Goal: Task Accomplishment & Management: Complete application form

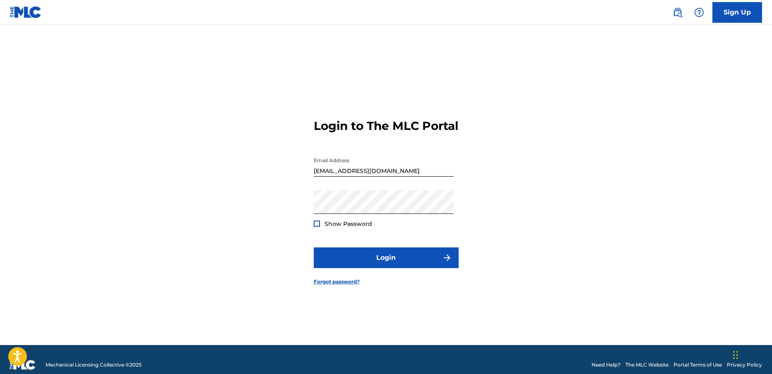
click at [316, 227] on div at bounding box center [317, 224] width 6 height 6
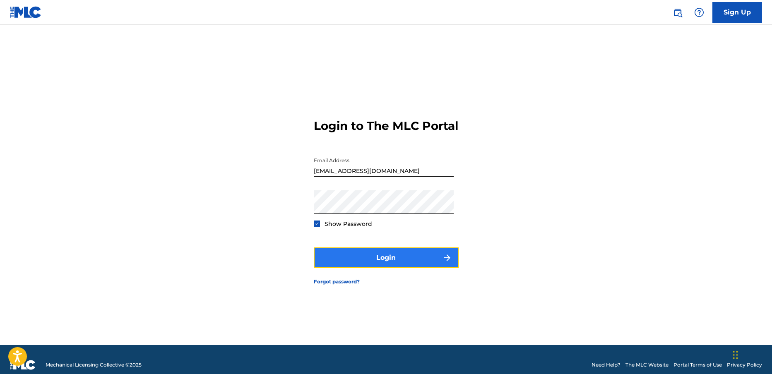
click at [388, 265] on button "Login" at bounding box center [386, 258] width 145 height 21
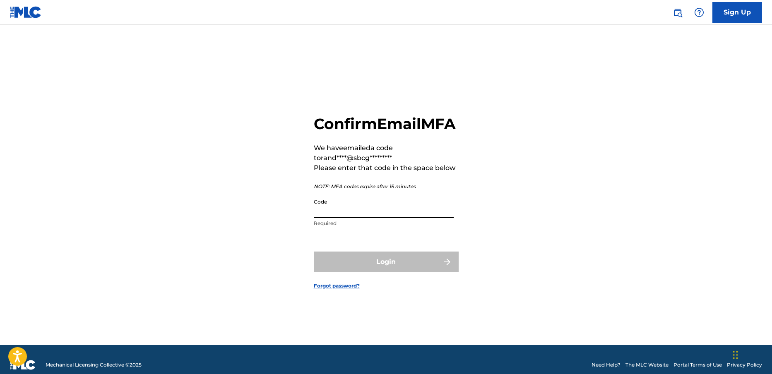
paste input "901173"
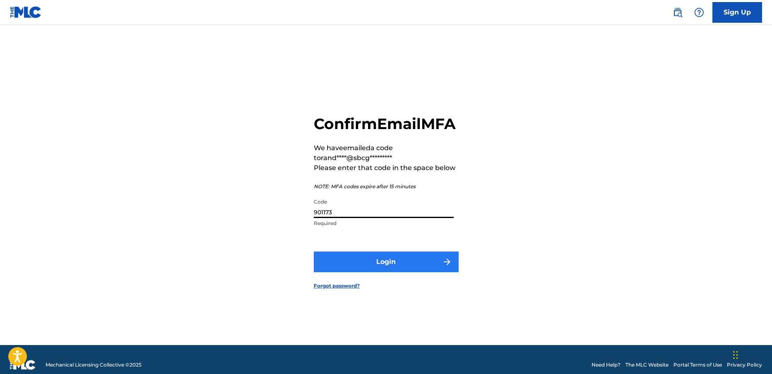
type input "901173"
click at [390, 272] on button "Login" at bounding box center [386, 262] width 145 height 21
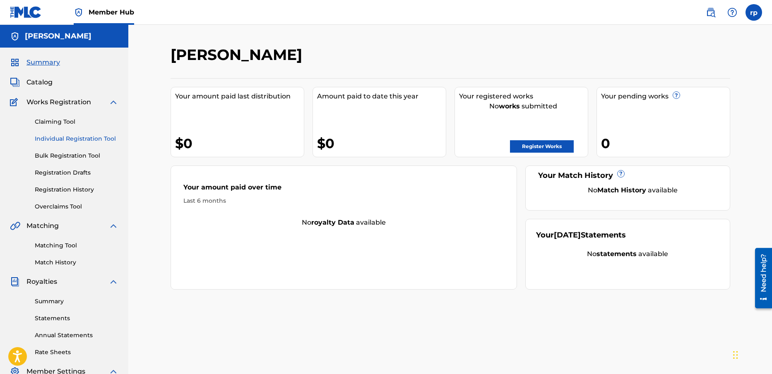
click at [75, 138] on link "Individual Registration Tool" at bounding box center [77, 139] width 84 height 9
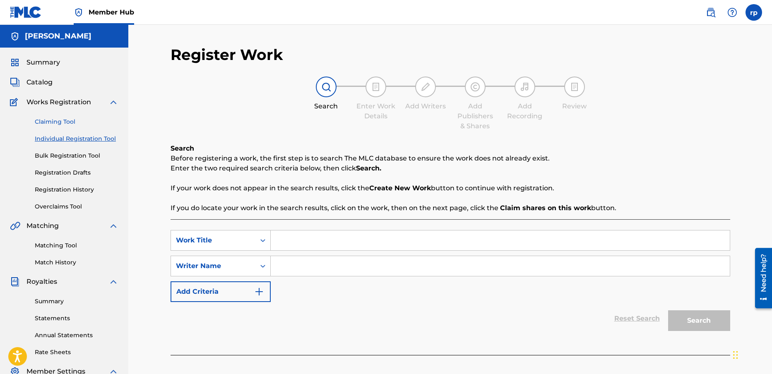
click at [72, 121] on link "Claiming Tool" at bounding box center [77, 122] width 84 height 9
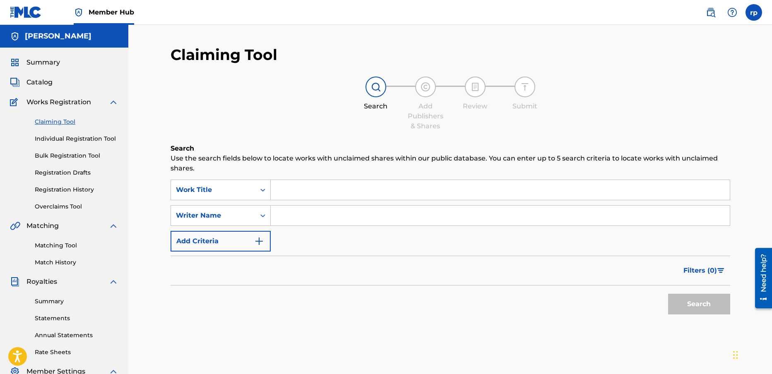
click at [291, 192] on input "Search Form" at bounding box center [500, 190] width 459 height 20
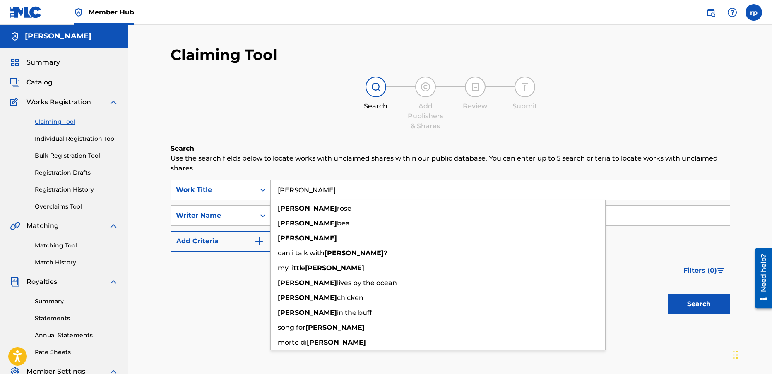
type input "[PERSON_NAME]"
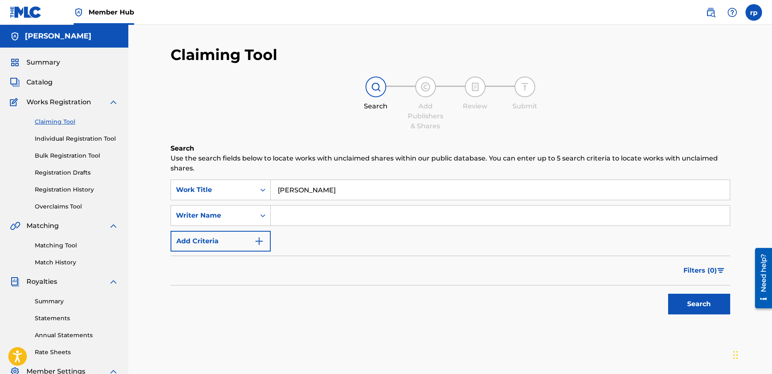
click at [212, 308] on div "Search" at bounding box center [451, 302] width 560 height 33
click at [322, 213] on input "Search Form" at bounding box center [500, 216] width 459 height 20
type input "[PERSON_NAME]"
click at [374, 338] on div "Search Use the search fields below to locate works with unclaimed shares within…" at bounding box center [451, 252] width 560 height 217
click at [688, 306] on button "Search" at bounding box center [699, 304] width 62 height 21
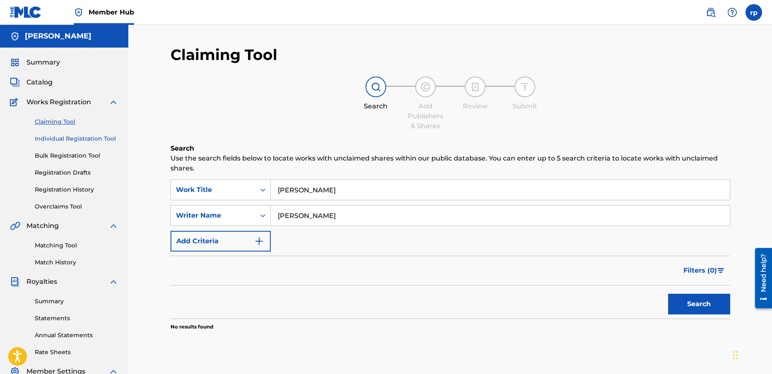
click at [62, 137] on link "Individual Registration Tool" at bounding box center [77, 139] width 84 height 9
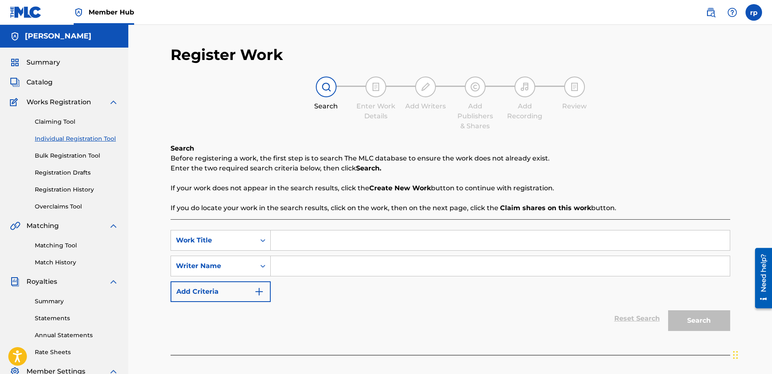
click at [289, 243] on input "Search Form" at bounding box center [500, 241] width 459 height 20
type input "[PERSON_NAME]"
click at [297, 266] on input "Search Form" at bounding box center [500, 266] width 459 height 20
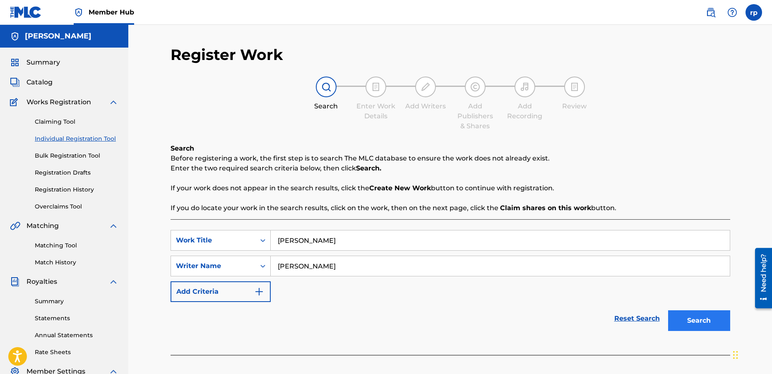
type input "[PERSON_NAME]"
click at [695, 320] on button "Search" at bounding box center [699, 320] width 62 height 21
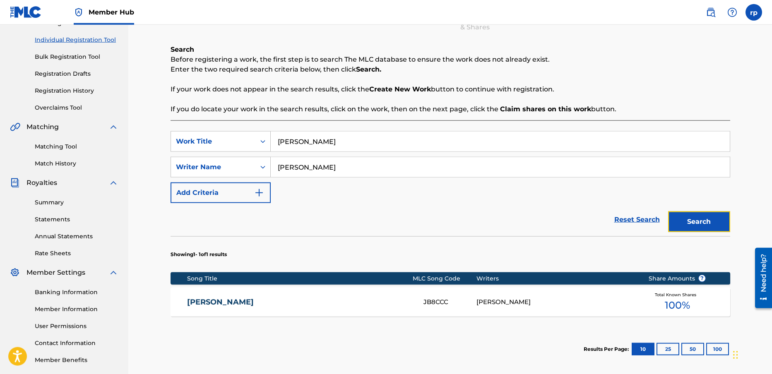
scroll to position [99, 0]
click at [638, 219] on link "Reset Search" at bounding box center [637, 219] width 54 height 18
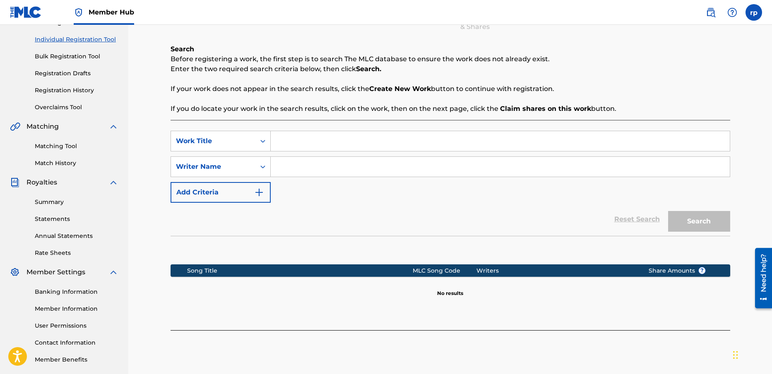
click at [277, 143] on input "Search Form" at bounding box center [500, 141] width 459 height 20
type input "mr [PERSON_NAME] shot"
click at [277, 168] on input "Search Form" at bounding box center [500, 167] width 459 height 20
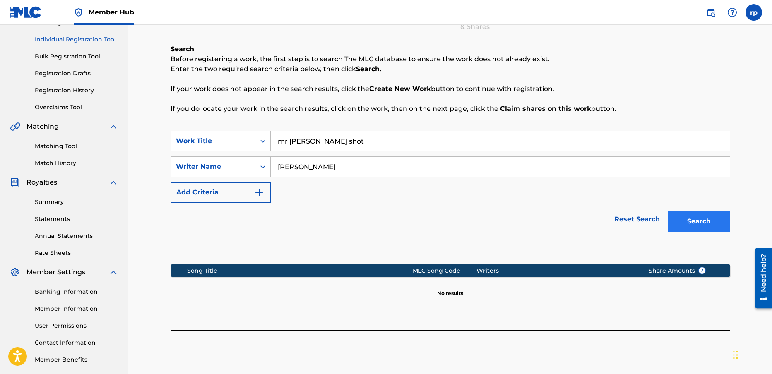
type input "[PERSON_NAME]"
click at [696, 223] on button "Search" at bounding box center [699, 221] width 62 height 21
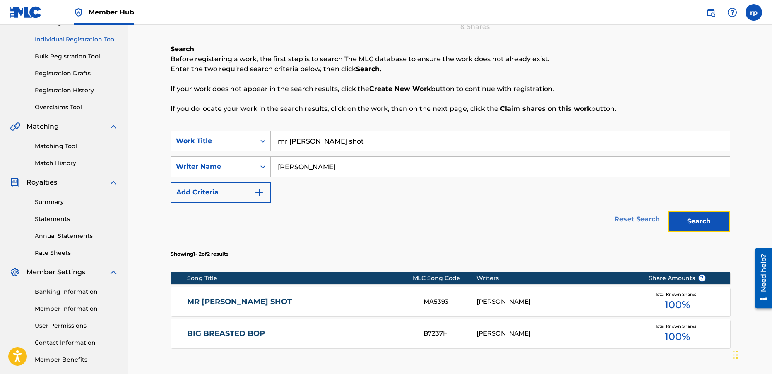
click at [635, 219] on link "Reset Search" at bounding box center [637, 219] width 54 height 18
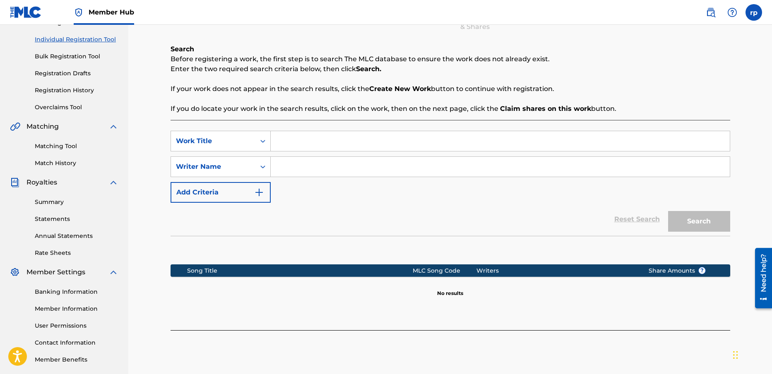
click at [287, 144] on input "Search Form" at bounding box center [500, 141] width 459 height 20
type input "you don't mess around with [PERSON_NAME]"
click at [309, 169] on input "Search Form" at bounding box center [500, 167] width 459 height 20
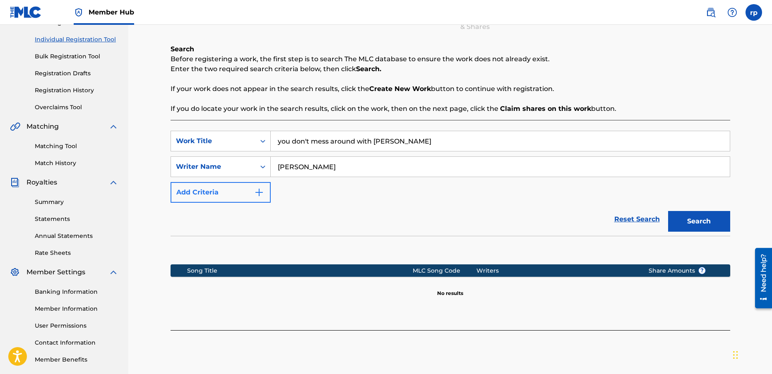
type input "[PERSON_NAME]"
click at [262, 191] on img "Search Form" at bounding box center [259, 193] width 10 height 10
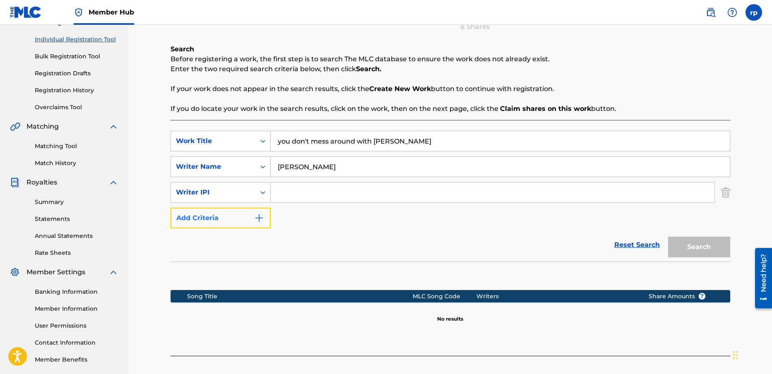
click at [258, 217] on img "Search Form" at bounding box center [259, 218] width 10 height 10
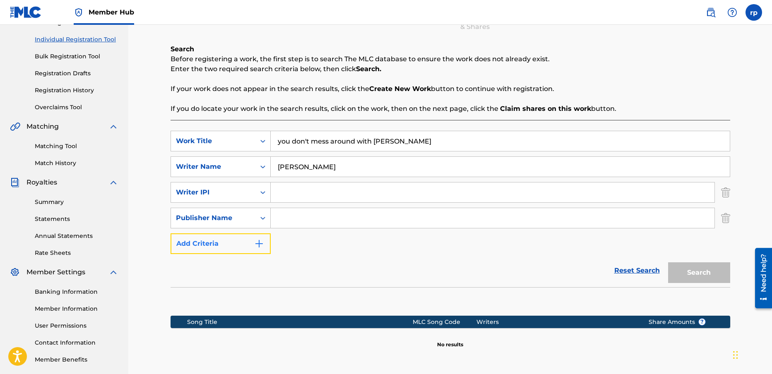
click at [258, 243] on img "Search Form" at bounding box center [259, 244] width 10 height 10
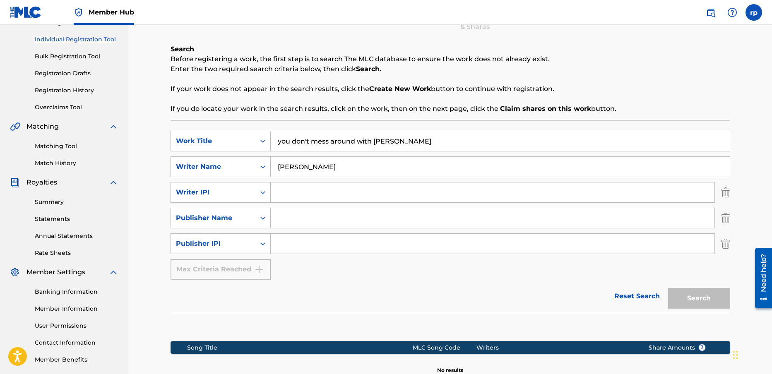
click at [332, 164] on input "[PERSON_NAME]" at bounding box center [500, 167] width 459 height 20
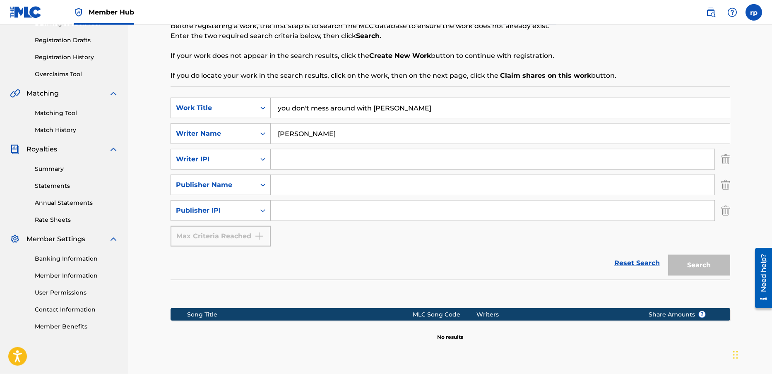
scroll to position [139, 0]
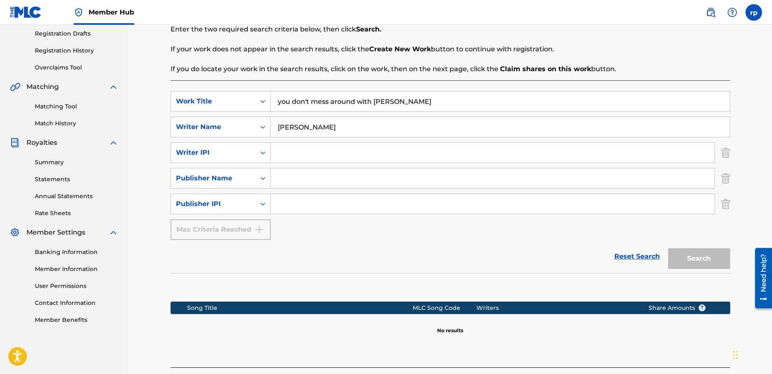
click at [704, 261] on div "Search" at bounding box center [697, 256] width 66 height 33
click at [645, 256] on link "Reset Search" at bounding box center [637, 257] width 54 height 18
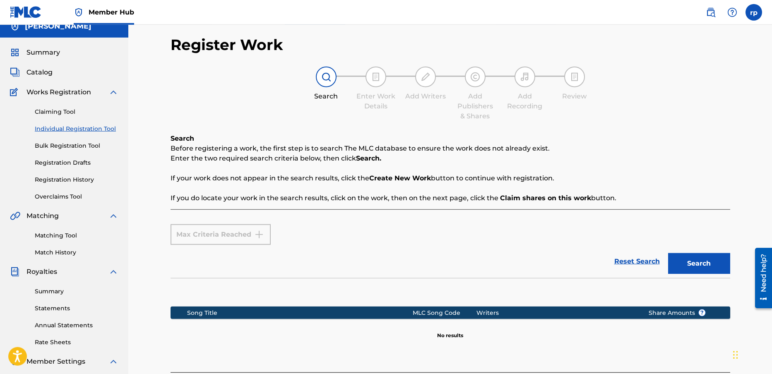
scroll to position [0, 0]
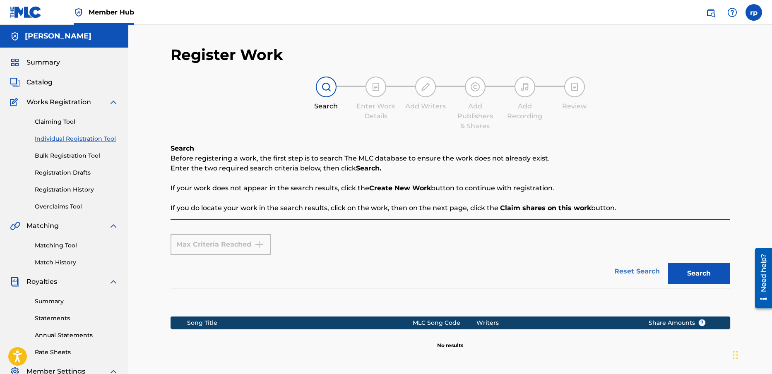
click at [645, 271] on link "Reset Search" at bounding box center [637, 271] width 54 height 18
click at [215, 244] on div "Max Criteria Reached" at bounding box center [221, 244] width 100 height 21
click at [66, 139] on link "Individual Registration Tool" at bounding box center [77, 139] width 84 height 9
click at [55, 119] on link "Claiming Tool" at bounding box center [77, 122] width 84 height 9
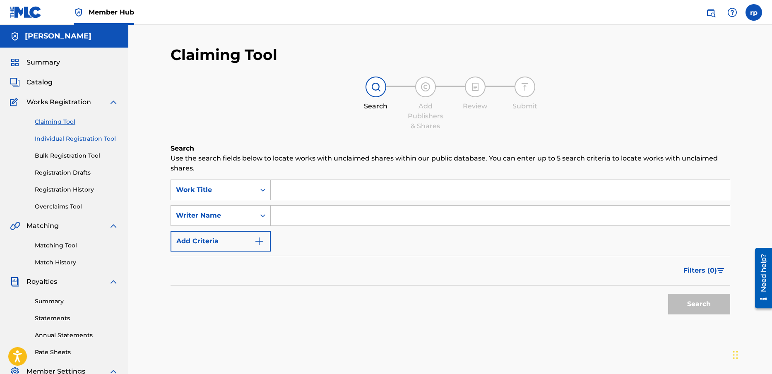
click at [67, 137] on link "Individual Registration Tool" at bounding box center [77, 139] width 84 height 9
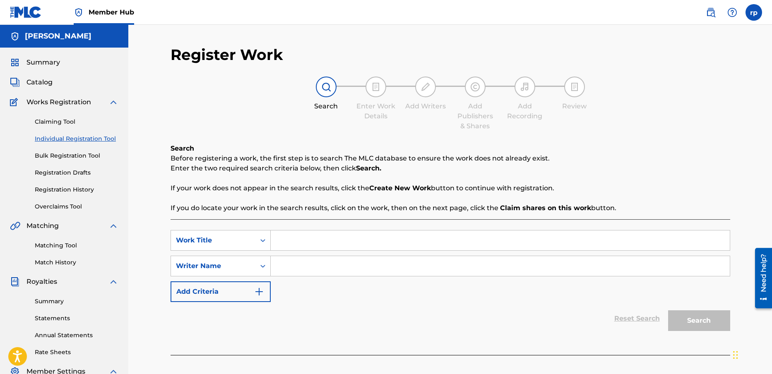
click at [291, 240] on input "Search Form" at bounding box center [500, 241] width 459 height 20
type input "mama said"
click at [293, 263] on input "Search Form" at bounding box center [500, 266] width 459 height 20
type input "[PERSON_NAME]"
click at [698, 321] on button "Search" at bounding box center [699, 320] width 62 height 21
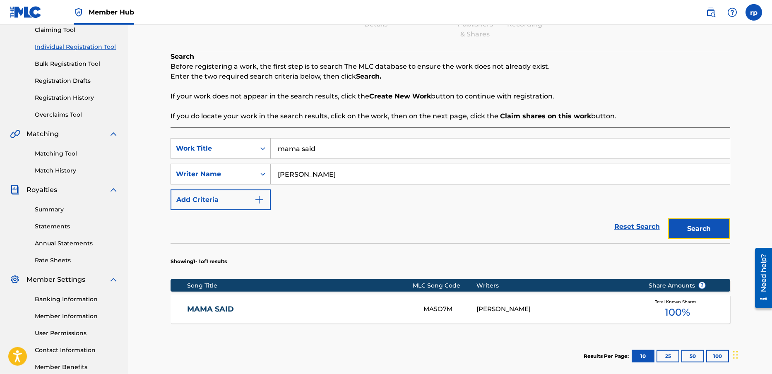
scroll to position [93, 0]
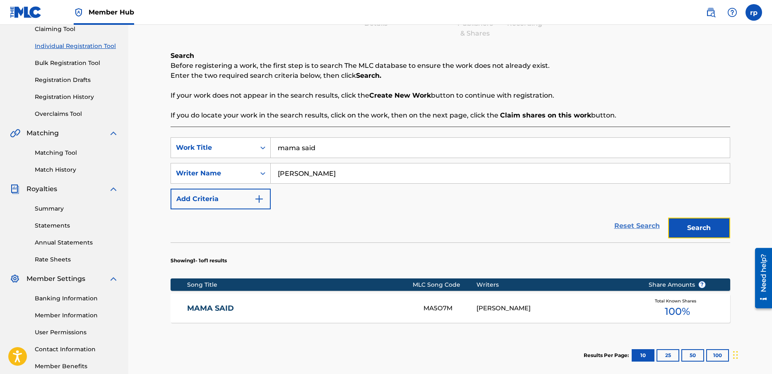
click at [638, 224] on link "Reset Search" at bounding box center [637, 226] width 54 height 18
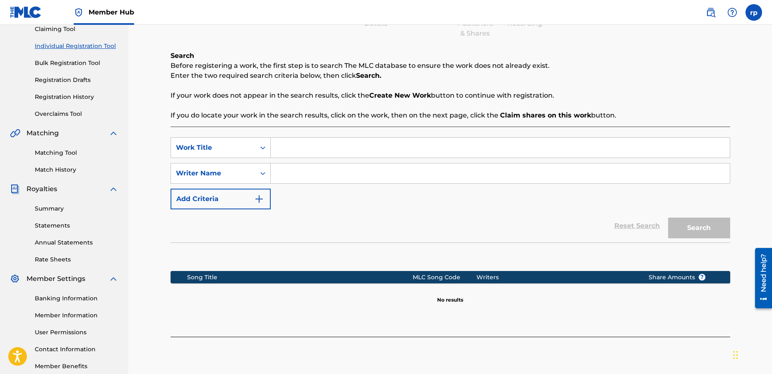
click at [282, 146] on input "Search Form" at bounding box center [500, 148] width 459 height 20
type input "voodoo [DEMOGRAPHIC_DATA]"
click at [289, 170] on input "Search Form" at bounding box center [500, 174] width 459 height 20
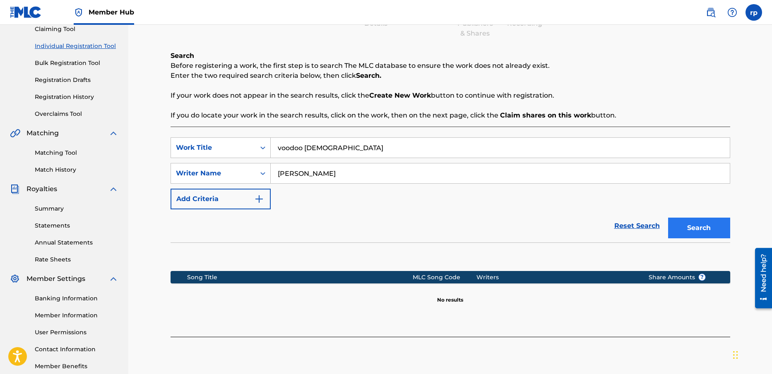
type input "[PERSON_NAME]"
click at [697, 226] on button "Search" at bounding box center [699, 228] width 62 height 21
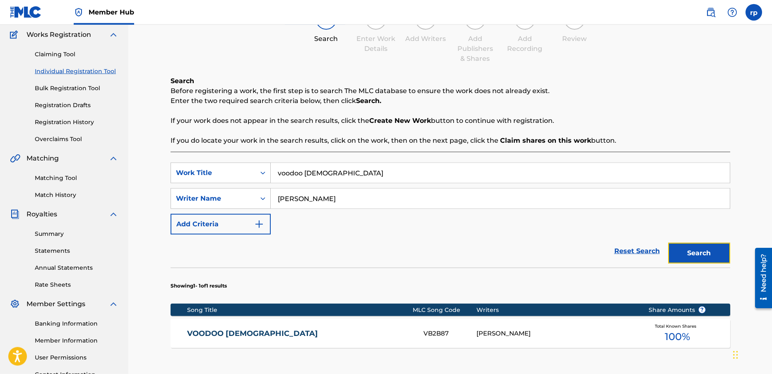
scroll to position [113, 0]
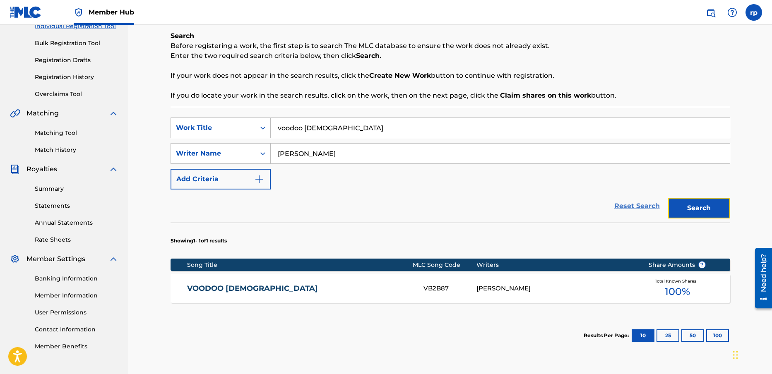
click at [632, 207] on link "Reset Search" at bounding box center [637, 206] width 54 height 18
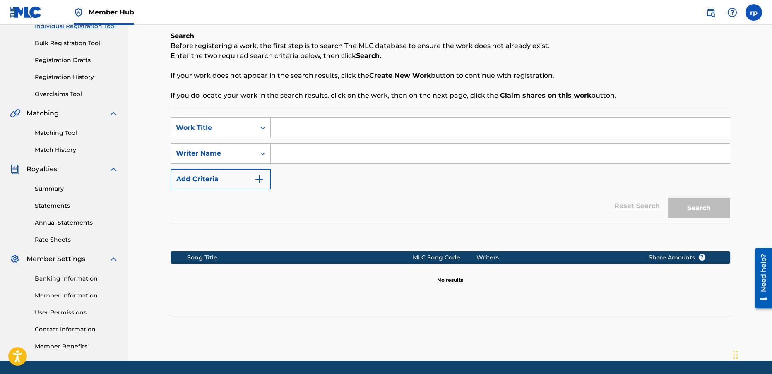
click at [288, 130] on input "Search Form" at bounding box center [500, 128] width 459 height 20
type input "6 to 6"
click at [283, 154] on input "Search Form" at bounding box center [500, 154] width 459 height 20
type input "[PERSON_NAME]"
click at [709, 205] on button "Search" at bounding box center [699, 208] width 62 height 21
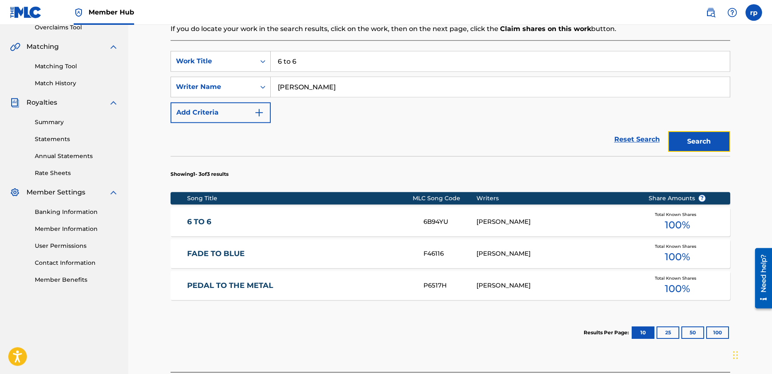
scroll to position [179, 0]
click at [629, 137] on link "Reset Search" at bounding box center [637, 140] width 54 height 18
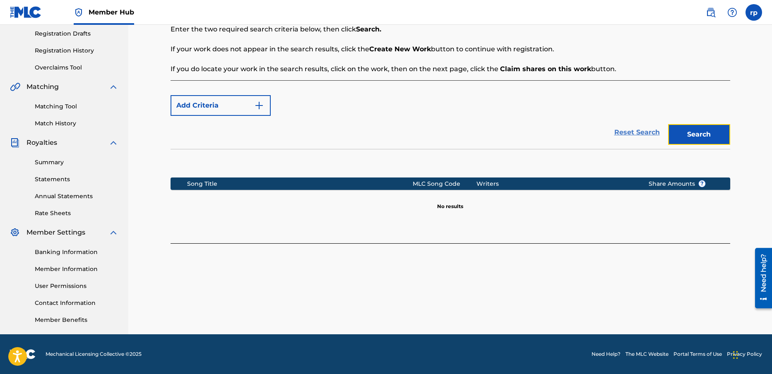
scroll to position [139, 0]
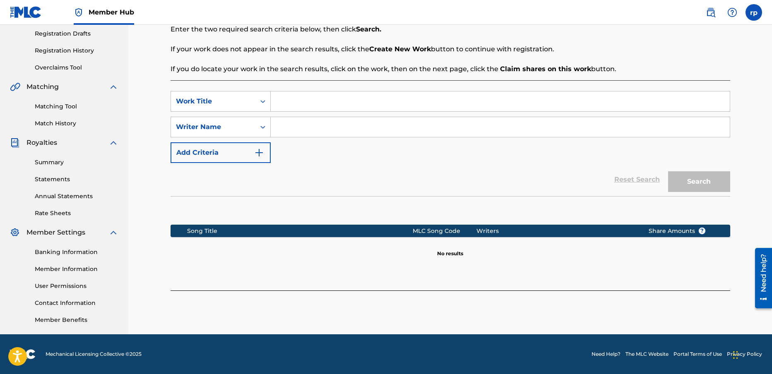
click at [299, 104] on input "Search Form" at bounding box center [500, 101] width 459 height 20
type input "bad kitty"
click at [293, 130] on input "Search Form" at bounding box center [500, 127] width 459 height 20
type input "[PERSON_NAME]"
click at [691, 181] on button "Search" at bounding box center [699, 181] width 62 height 21
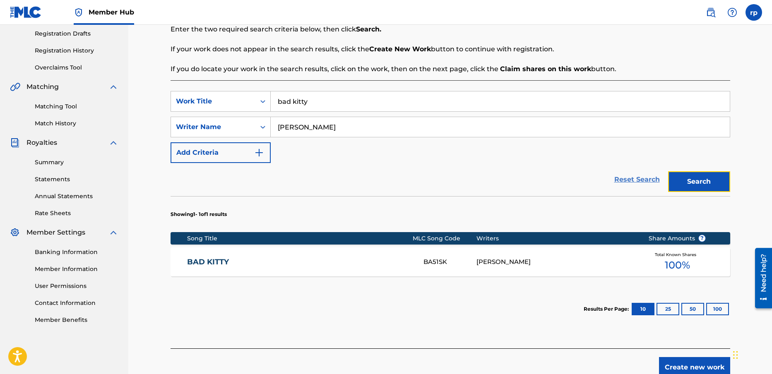
click at [635, 178] on link "Reset Search" at bounding box center [637, 180] width 54 height 18
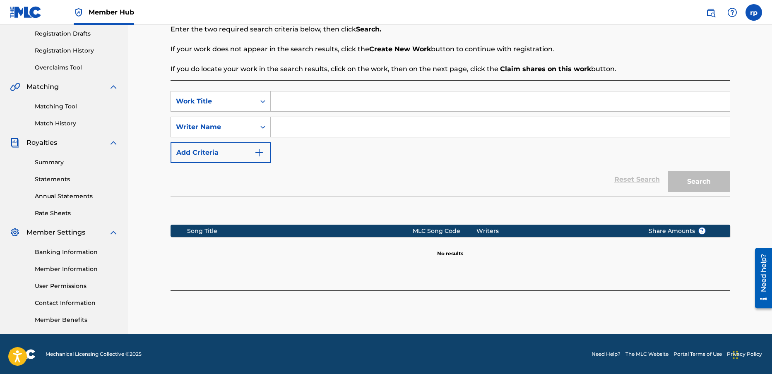
click at [315, 101] on input "Search Form" at bounding box center [500, 101] width 459 height 20
type input "in the darkness"
click at [292, 128] on input "Search Form" at bounding box center [500, 127] width 459 height 20
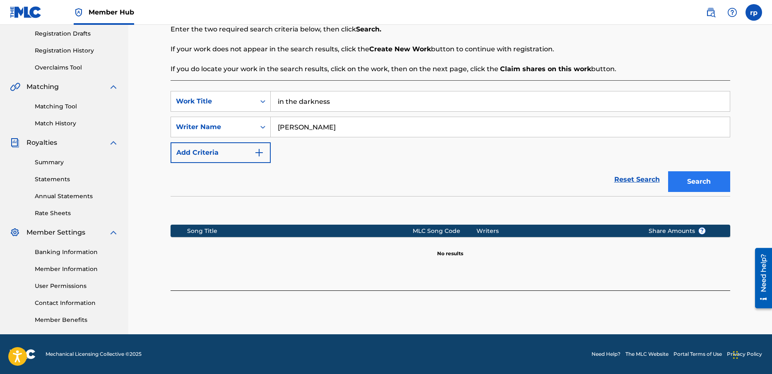
type input "[PERSON_NAME]"
click at [712, 175] on button "Search" at bounding box center [699, 181] width 62 height 21
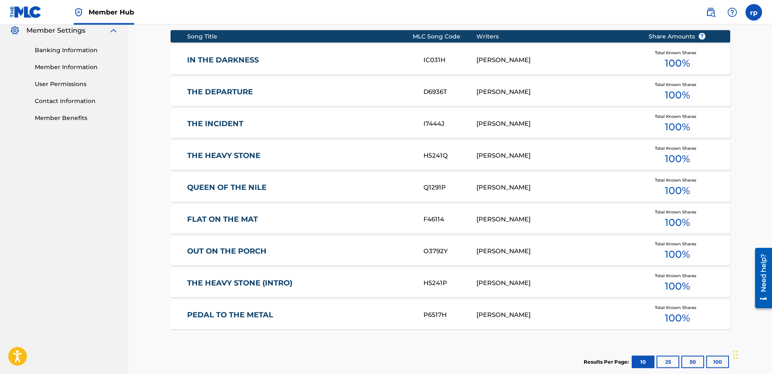
scroll to position [344, 0]
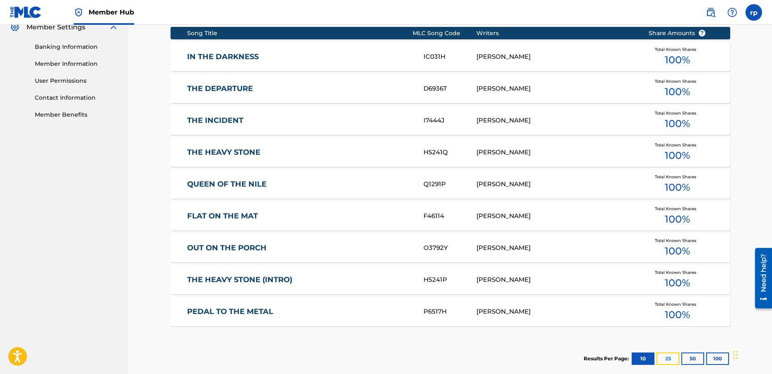
click at [669, 358] on button "25" at bounding box center [668, 359] width 23 height 12
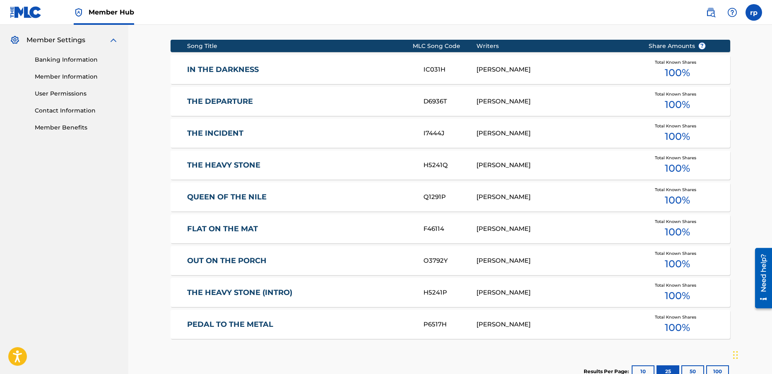
scroll to position [338, 0]
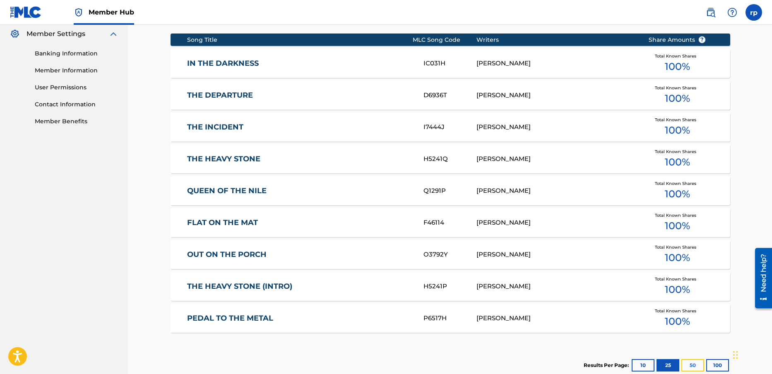
click at [687, 364] on button "50" at bounding box center [692, 365] width 23 height 12
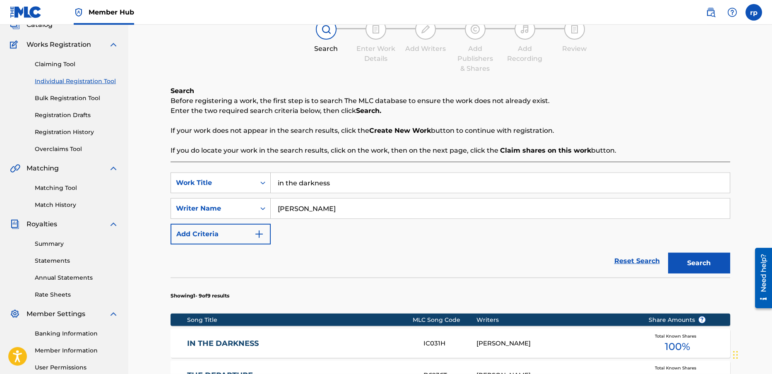
scroll to position [26, 0]
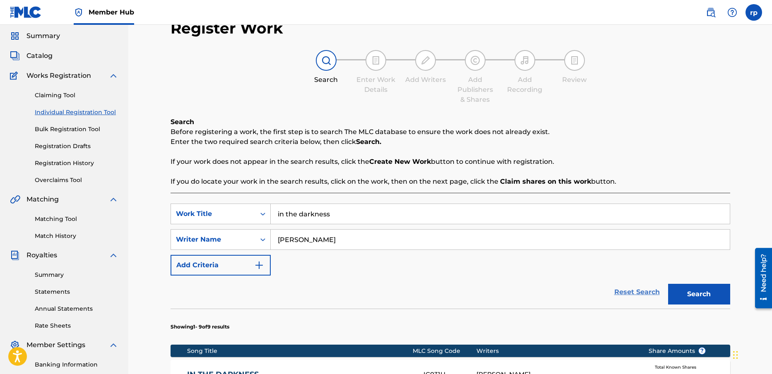
click at [632, 292] on link "Reset Search" at bounding box center [637, 292] width 54 height 18
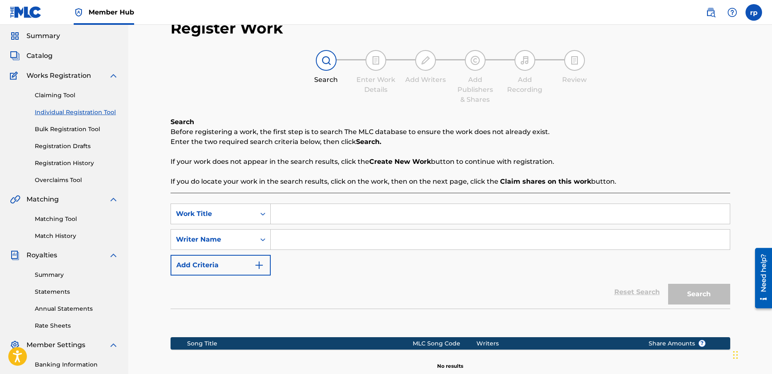
click at [287, 213] on input "Search Form" at bounding box center [500, 214] width 459 height 20
type input "he'll come for you"
click at [299, 238] on input "Search Form" at bounding box center [500, 240] width 459 height 20
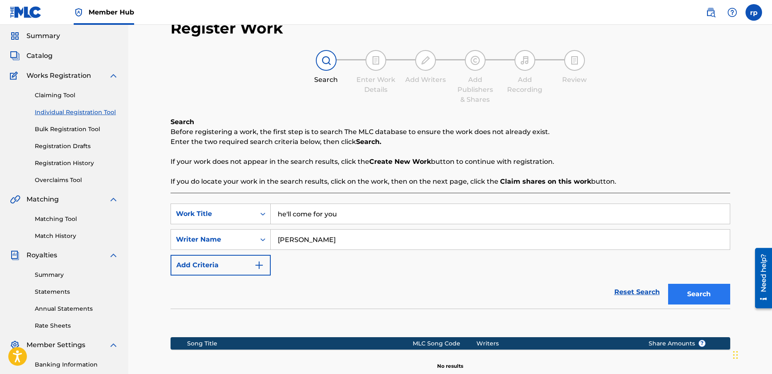
type input "[PERSON_NAME]"
click at [690, 297] on button "Search" at bounding box center [699, 294] width 62 height 21
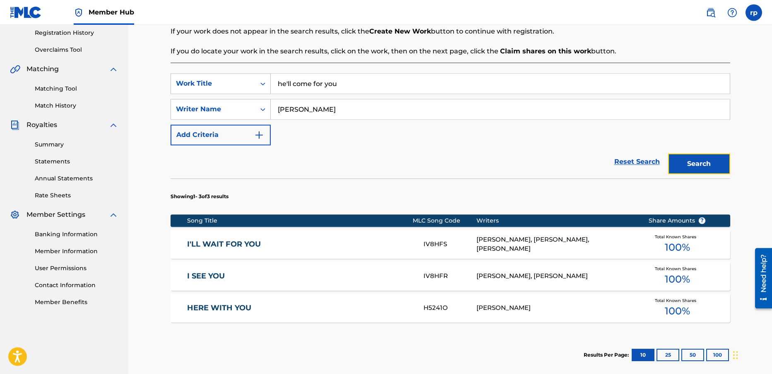
scroll to position [166, 0]
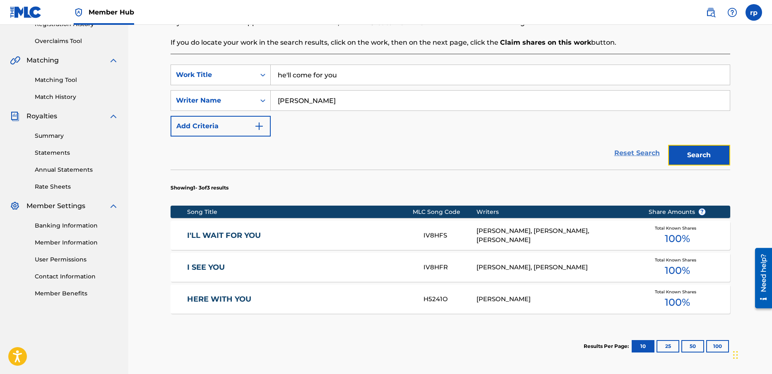
click at [633, 151] on link "Reset Search" at bounding box center [637, 153] width 54 height 18
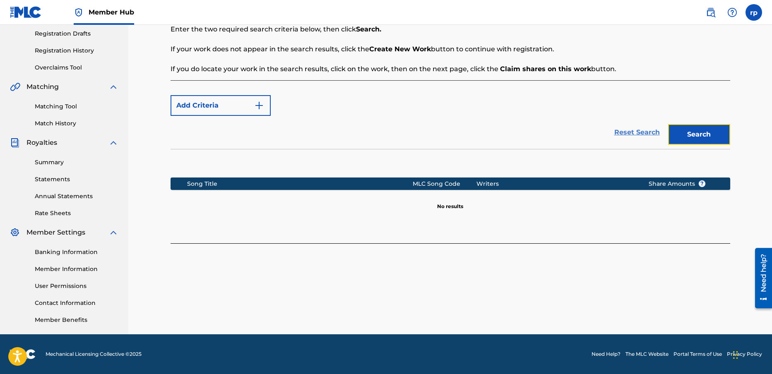
scroll to position [139, 0]
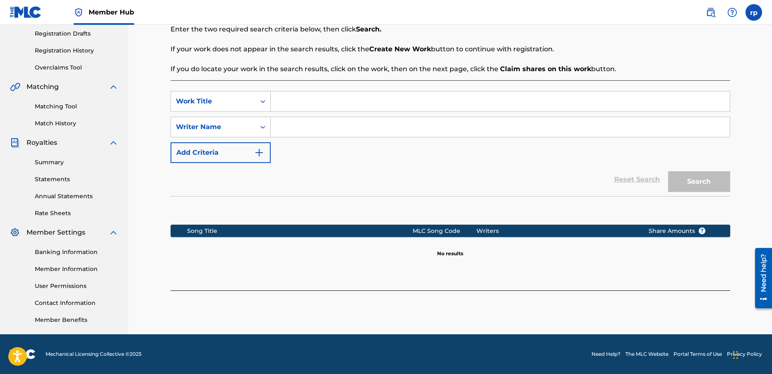
click at [286, 101] on input "Search Form" at bounding box center [500, 101] width 459 height 20
type input "lie's"
click at [284, 127] on input "Search Form" at bounding box center [500, 127] width 459 height 20
type input "[PERSON_NAME]"
click at [716, 180] on button "Search" at bounding box center [699, 181] width 62 height 21
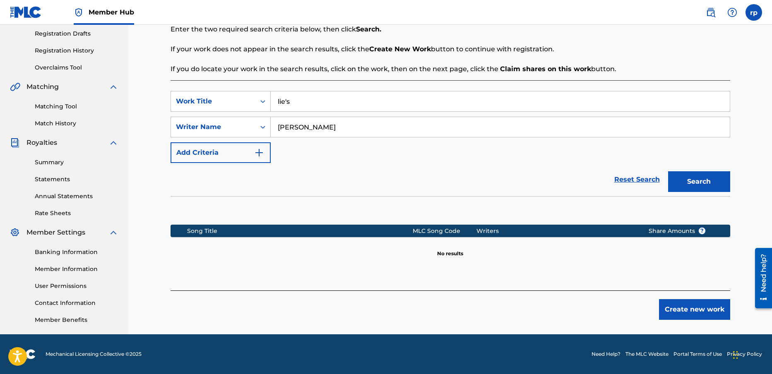
click at [295, 101] on input "lie's" at bounding box center [500, 101] width 459 height 20
click at [709, 180] on button "Search" at bounding box center [699, 181] width 62 height 21
drag, startPoint x: 313, startPoint y: 104, endPoint x: 241, endPoint y: 110, distance: 72.3
click at [271, 101] on input "lies" at bounding box center [500, 101] width 459 height 20
type input "i need to know"
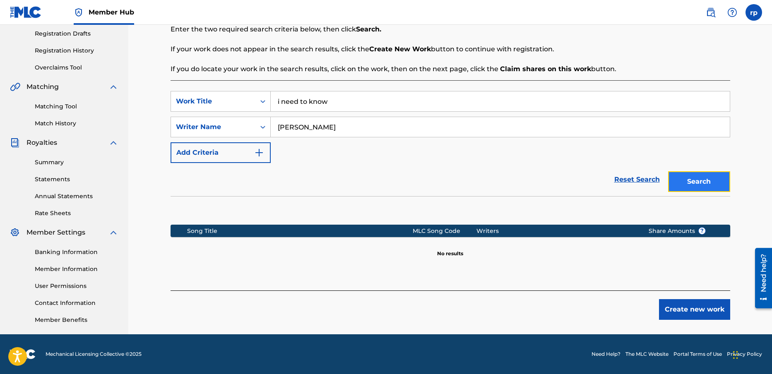
click at [706, 180] on button "Search" at bounding box center [699, 181] width 62 height 21
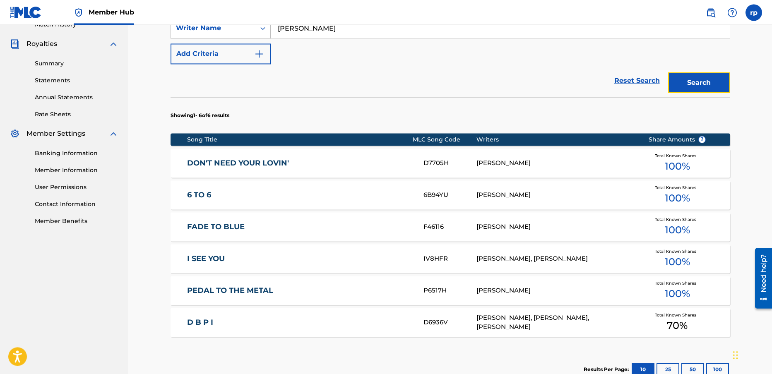
scroll to position [258, 0]
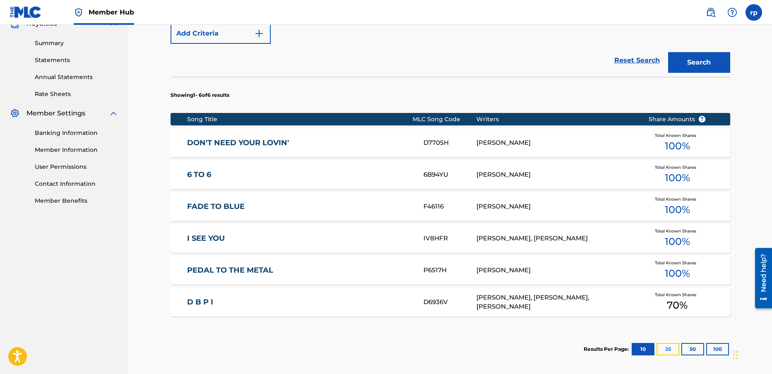
click at [669, 351] on button "25" at bounding box center [668, 349] width 23 height 12
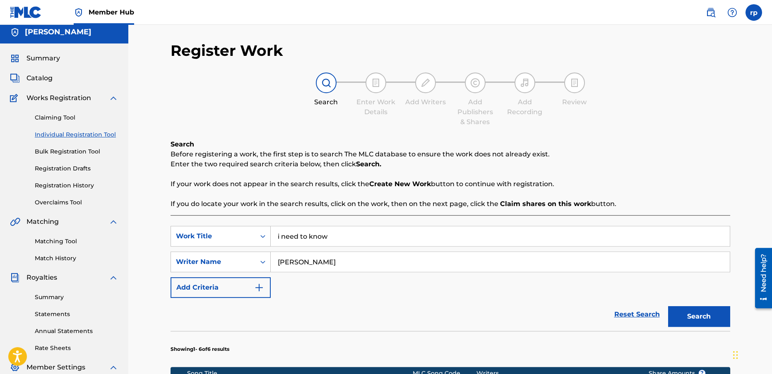
scroll to position [0, 0]
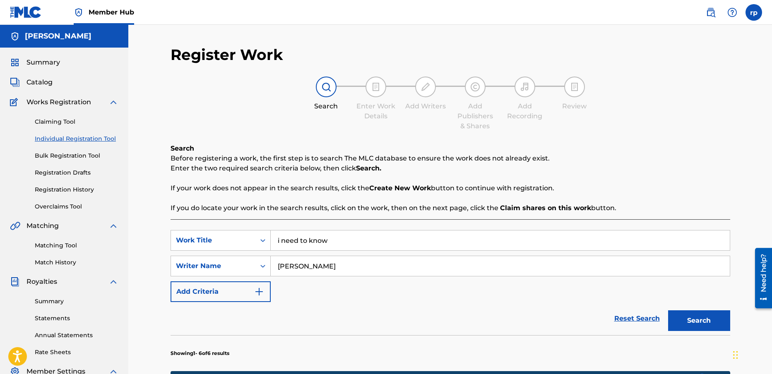
click at [68, 138] on link "Individual Registration Tool" at bounding box center [77, 139] width 84 height 9
click at [59, 123] on link "Claiming Tool" at bounding box center [77, 122] width 84 height 9
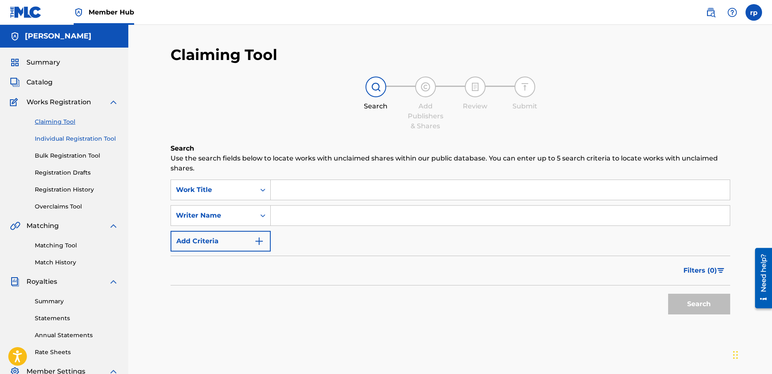
click at [78, 140] on link "Individual Registration Tool" at bounding box center [77, 139] width 84 height 9
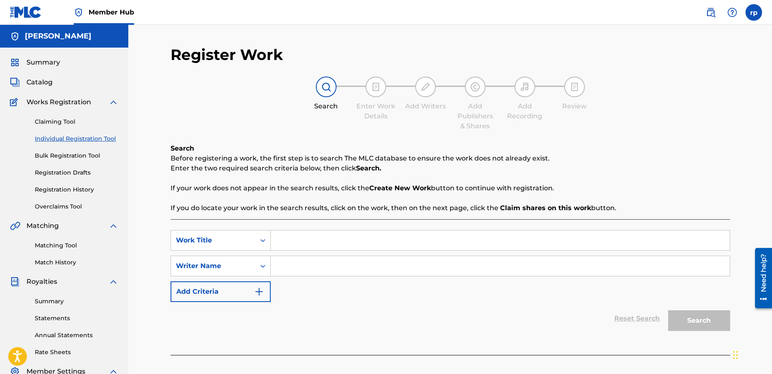
click at [279, 242] on input "Search Form" at bounding box center [500, 241] width 459 height 20
type input "he'll come for you"
click at [296, 270] on input "Search Form" at bounding box center [500, 266] width 459 height 20
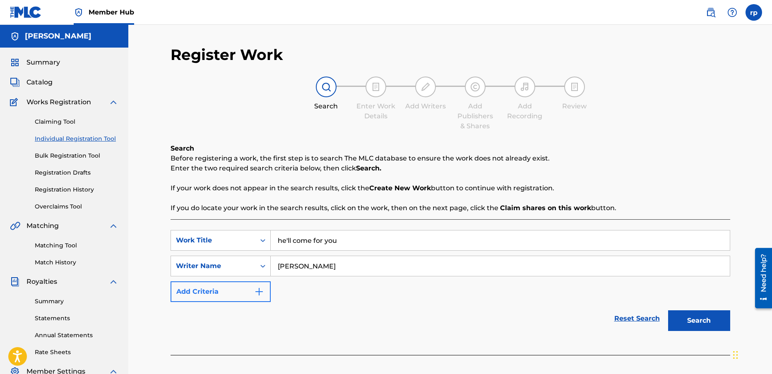
type input "[PERSON_NAME]"
click at [261, 292] on img "Search Form" at bounding box center [259, 292] width 10 height 10
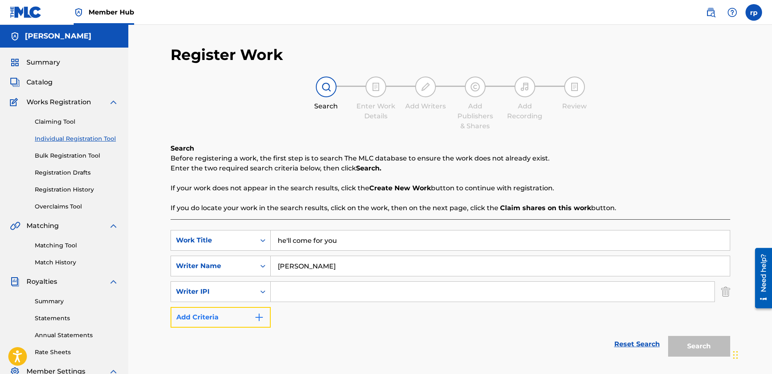
click at [258, 317] on img "Search Form" at bounding box center [259, 318] width 10 height 10
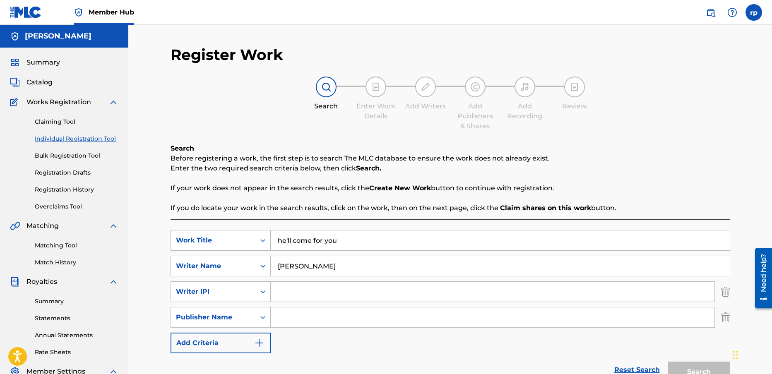
click at [298, 318] on input "Search Form" at bounding box center [493, 318] width 444 height 20
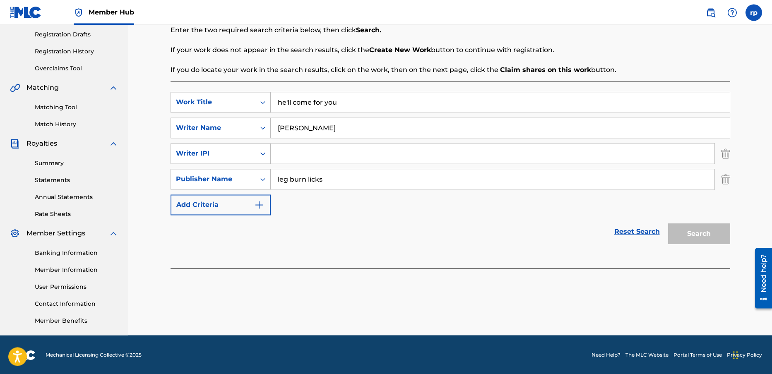
scroll to position [139, 0]
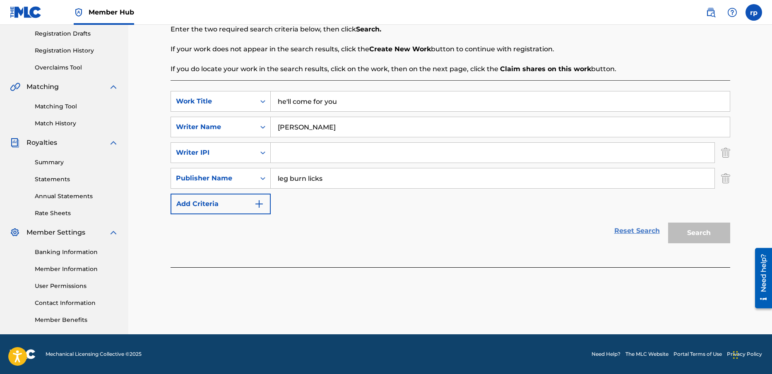
type input "leg burn licks"
click at [620, 230] on link "Reset Search" at bounding box center [637, 231] width 54 height 18
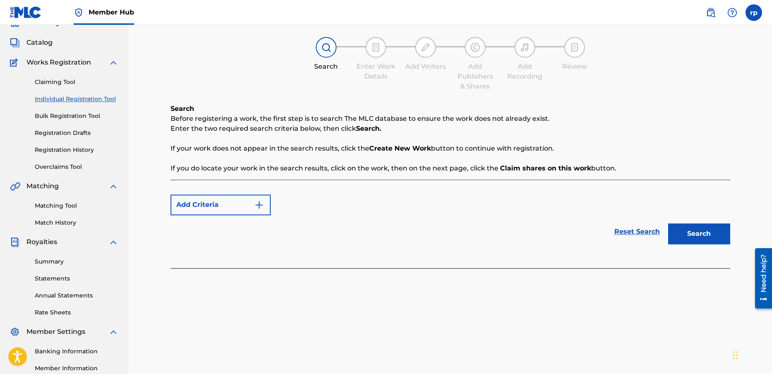
scroll to position [20, 0]
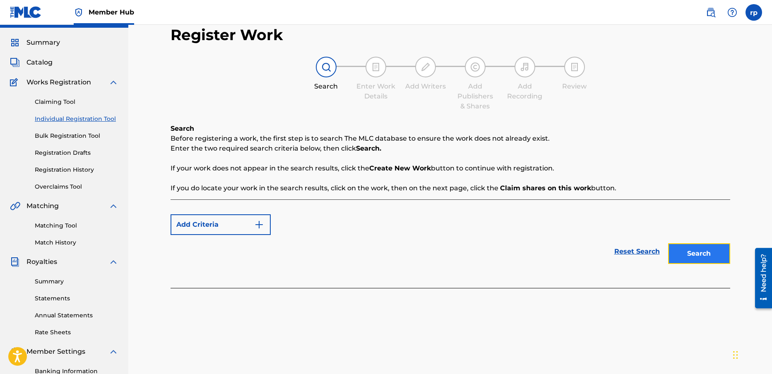
click at [690, 255] on button "Search" at bounding box center [699, 253] width 62 height 21
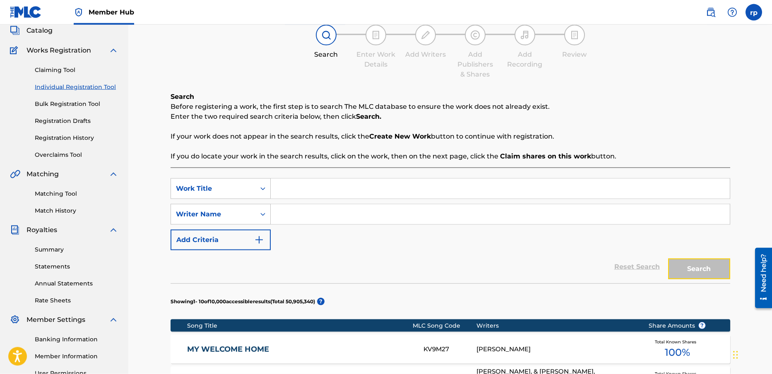
scroll to position [0, 0]
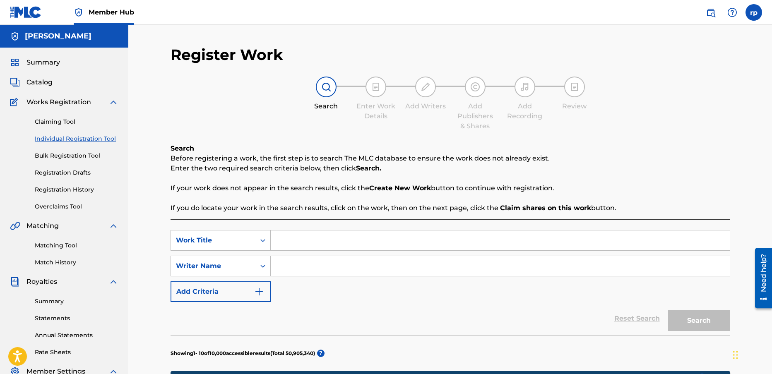
click at [288, 240] on input "Search Form" at bounding box center [500, 241] width 459 height 20
type input "he'll come for you"
click at [294, 272] on input "Search Form" at bounding box center [500, 266] width 459 height 20
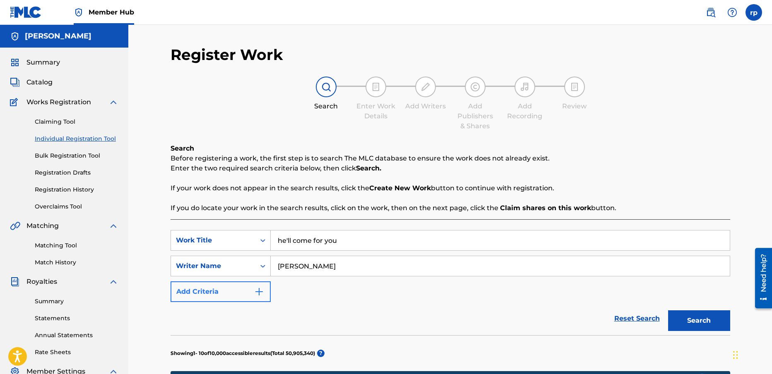
type input "[PERSON_NAME]"
click at [261, 291] on img "Search Form" at bounding box center [259, 292] width 10 height 10
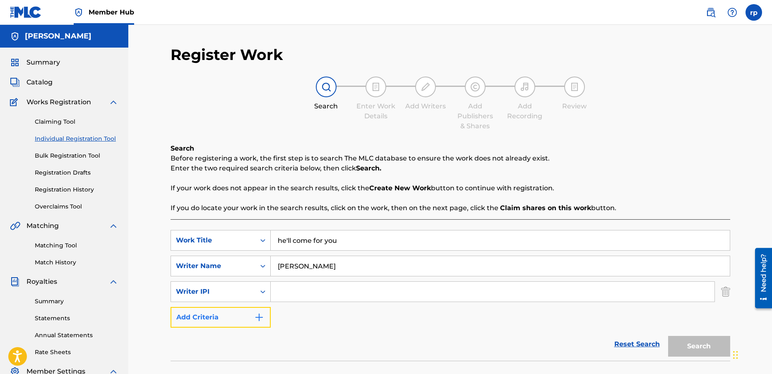
click at [258, 315] on img "Search Form" at bounding box center [259, 318] width 10 height 10
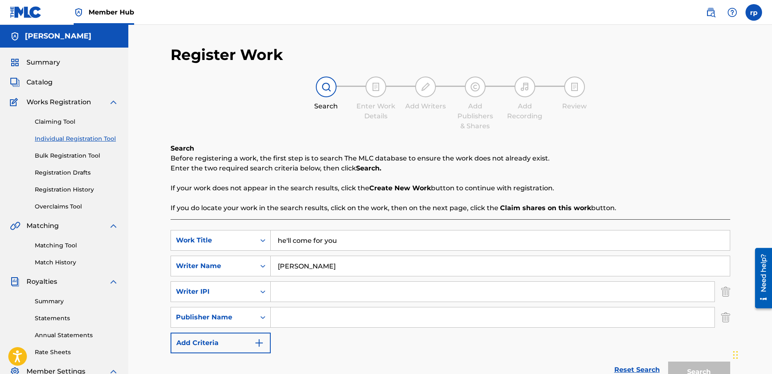
click at [296, 317] on input "Search Form" at bounding box center [493, 318] width 444 height 20
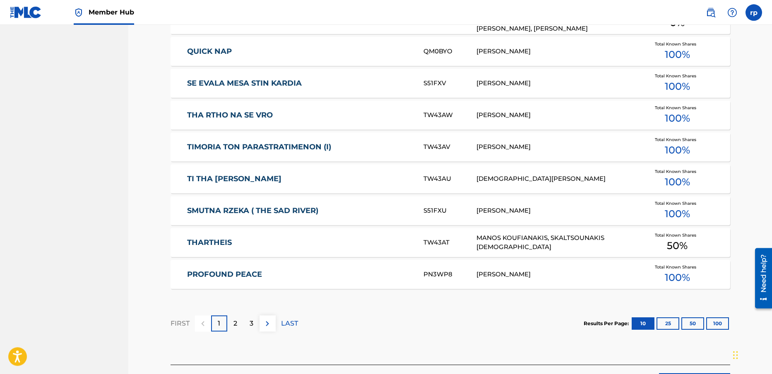
scroll to position [525, 0]
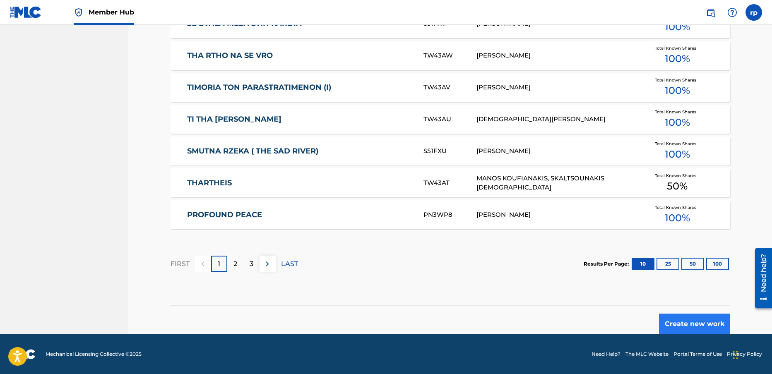
type input "leg burn licks"
click at [705, 324] on button "Create new work" at bounding box center [694, 324] width 71 height 21
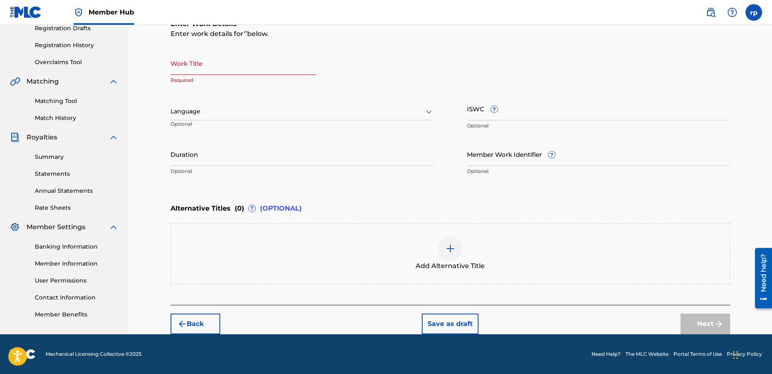
scroll to position [144, 0]
click at [184, 65] on input "Work Title" at bounding box center [244, 63] width 146 height 24
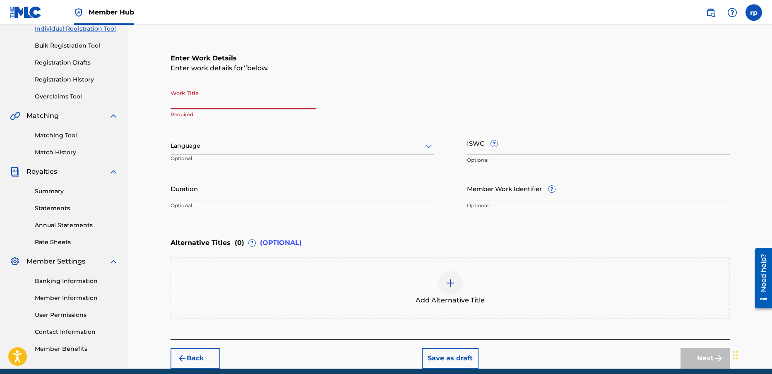
scroll to position [105, 0]
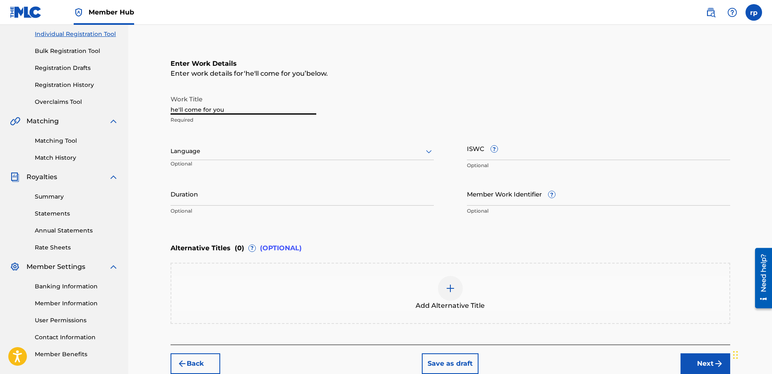
type input "he'll come for you"
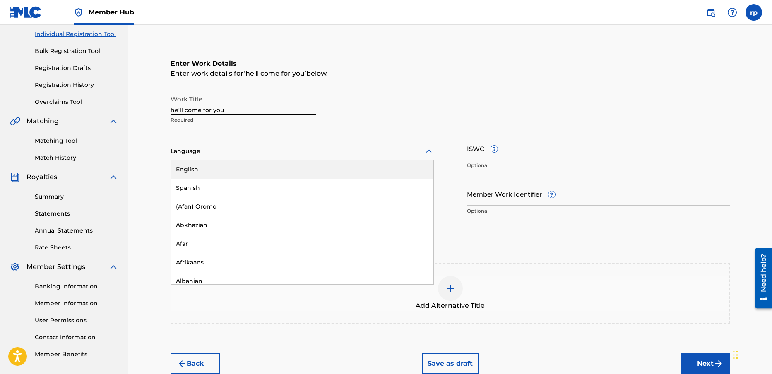
click at [430, 150] on icon at bounding box center [429, 152] width 10 height 10
click at [183, 168] on div "English" at bounding box center [302, 169] width 262 height 19
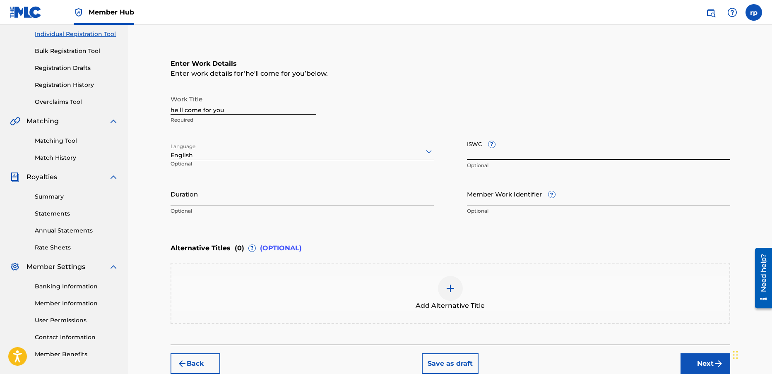
click at [520, 149] on input "ISWC ?" at bounding box center [598, 149] width 263 height 24
type input "T-315.287.545-7"
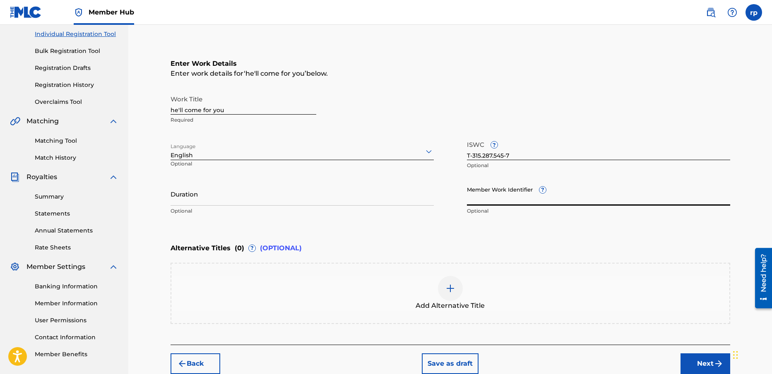
click at [578, 193] on input "Member Work Identifier ?" at bounding box center [598, 194] width 263 height 24
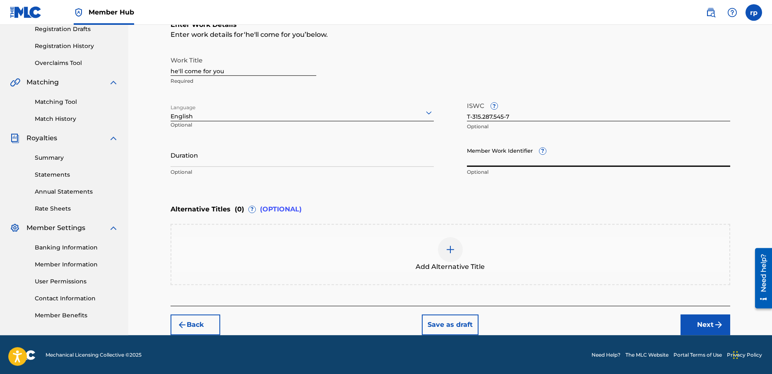
scroll to position [144, 0]
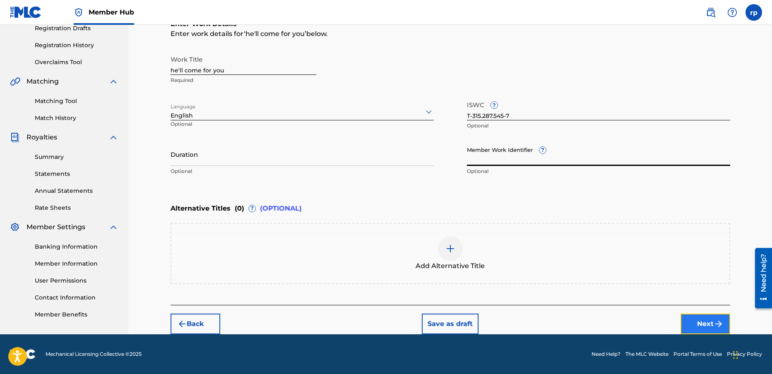
click at [709, 322] on button "Next" at bounding box center [706, 324] width 50 height 21
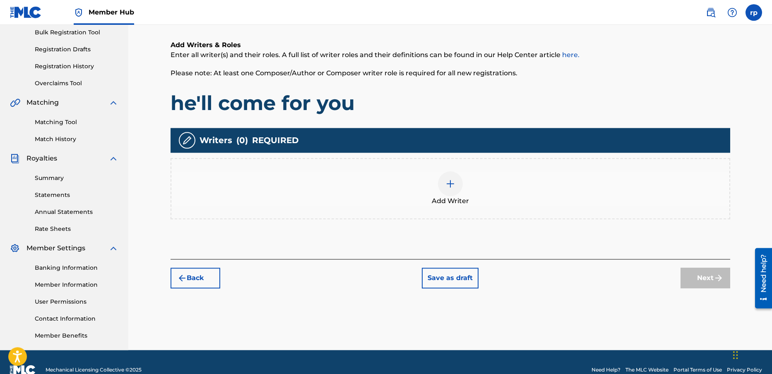
scroll to position [93, 0]
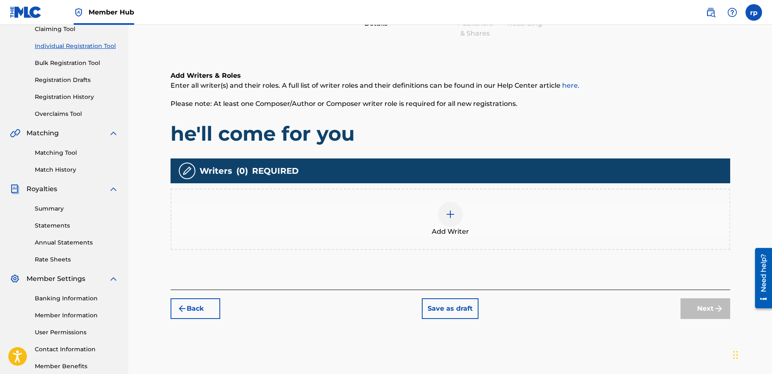
click at [451, 212] on img at bounding box center [450, 214] width 10 height 10
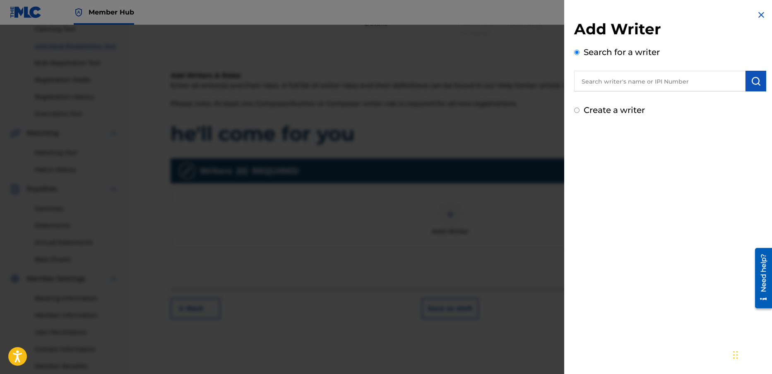
click at [609, 82] on input "text" at bounding box center [659, 81] width 171 height 21
type input "[PERSON_NAME]"
click at [621, 143] on div "Add Writer Search for a writer [PERSON_NAME] [PERSON_NAME] Create a writer" at bounding box center [670, 187] width 212 height 374
click at [756, 15] on img at bounding box center [761, 15] width 10 height 10
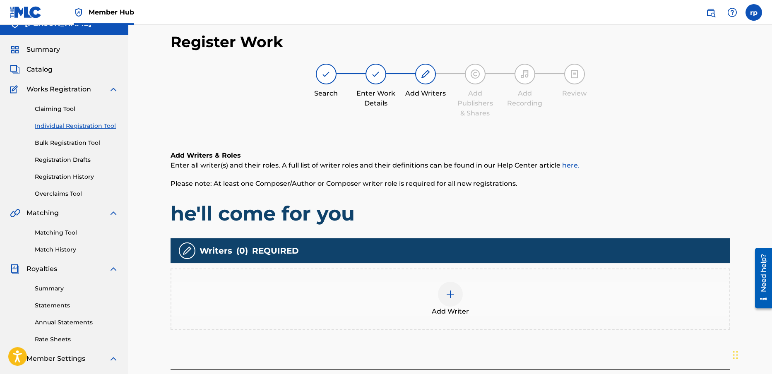
scroll to position [20, 0]
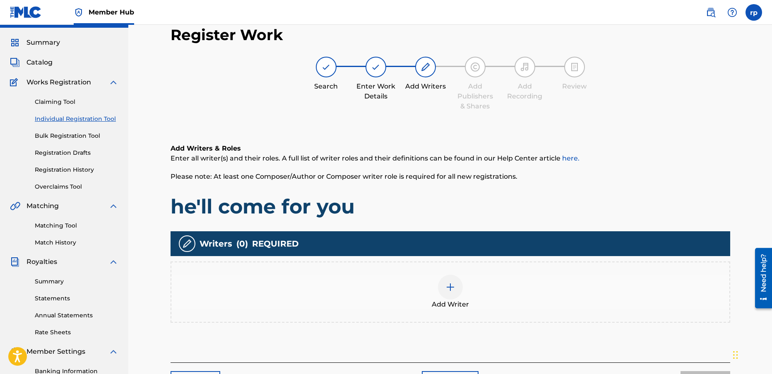
click at [571, 157] on link "here." at bounding box center [570, 158] width 17 height 8
click at [450, 289] on img at bounding box center [450, 287] width 10 height 10
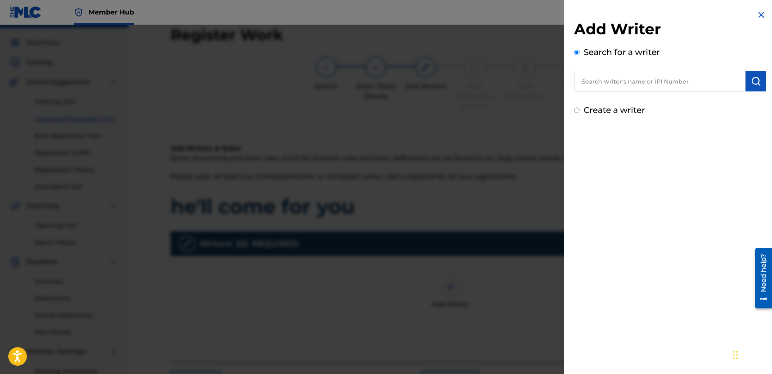
click at [574, 112] on input "Create a writer" at bounding box center [576, 110] width 5 height 5
radio input "false"
radio input "true"
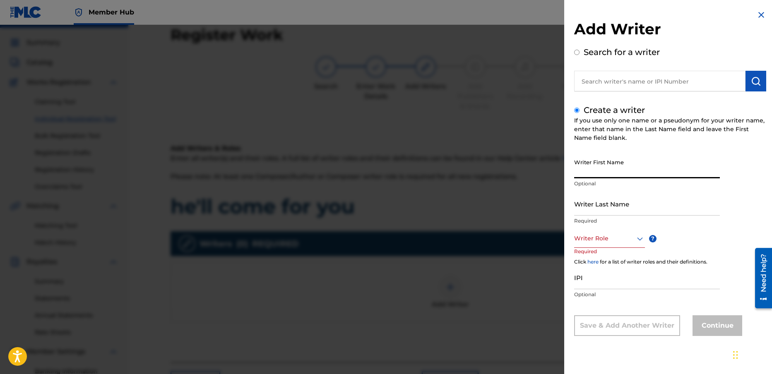
click at [595, 168] on input "Writer First Name" at bounding box center [647, 167] width 146 height 24
type input "[PERSON_NAME]"
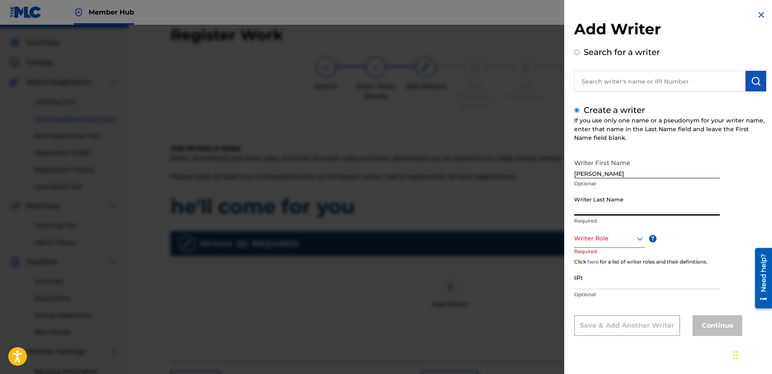
click at [584, 203] on input "Writer Last Name" at bounding box center [647, 204] width 146 height 24
type input "[PERSON_NAME]"
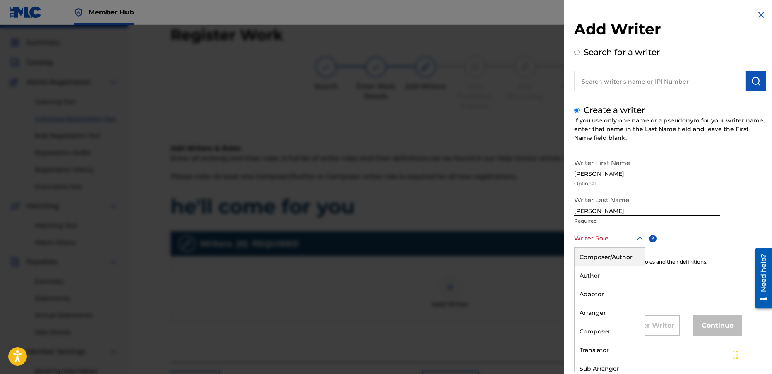
click at [614, 241] on div at bounding box center [609, 238] width 71 height 10
click at [592, 330] on div "Composer" at bounding box center [610, 331] width 70 height 19
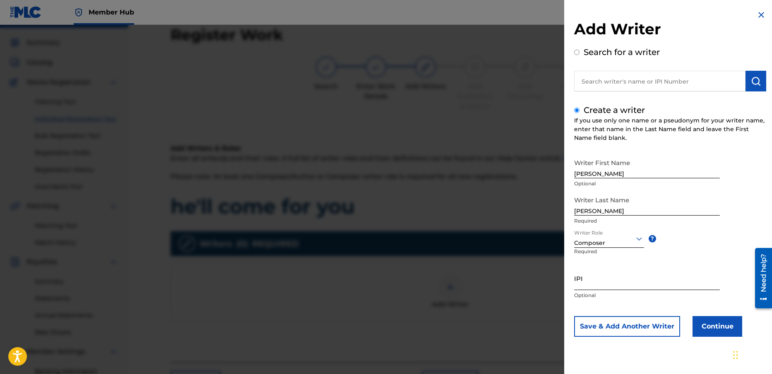
click at [603, 282] on input "IPI" at bounding box center [647, 279] width 146 height 24
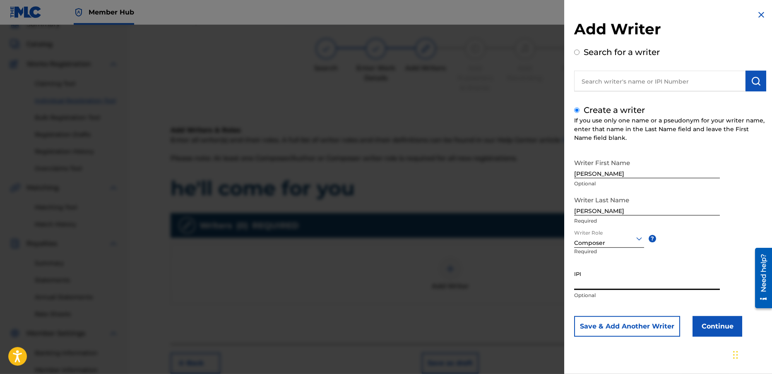
scroll to position [40, 0]
click at [719, 325] on button "Continue" at bounding box center [718, 326] width 50 height 21
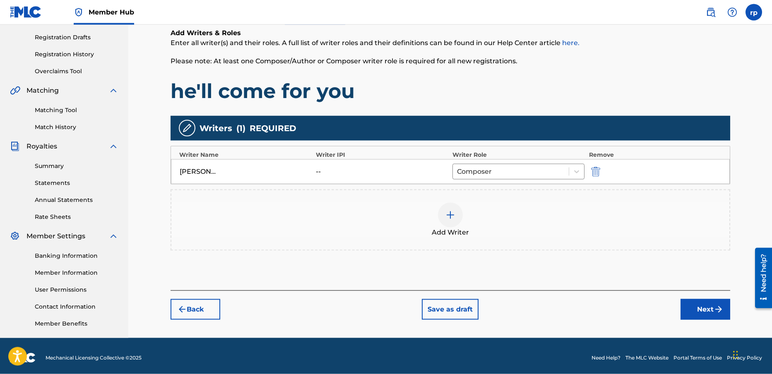
scroll to position [139, 0]
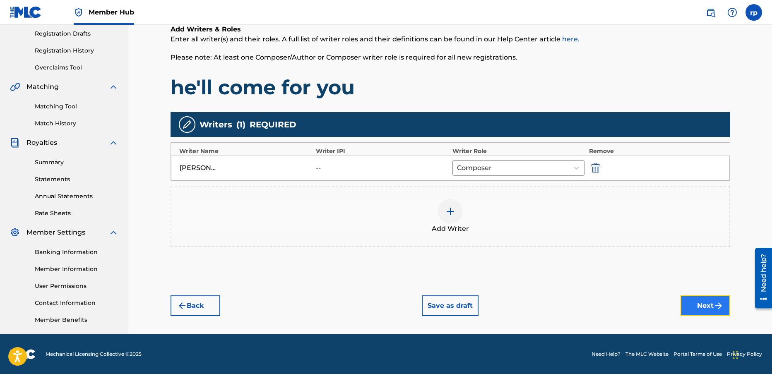
click at [700, 303] on button "Next" at bounding box center [706, 306] width 50 height 21
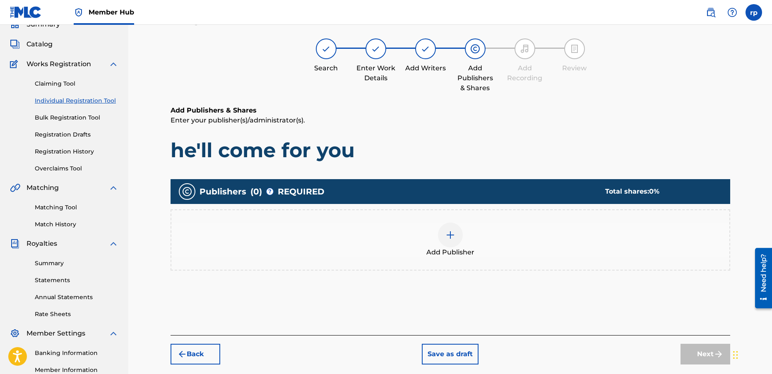
scroll to position [37, 0]
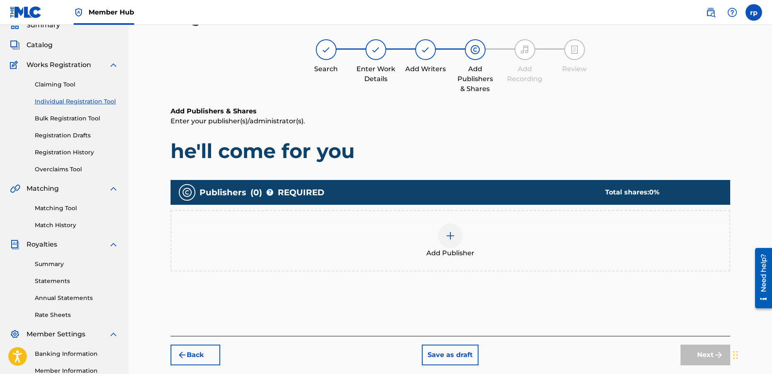
click at [447, 236] on img at bounding box center [450, 236] width 10 height 10
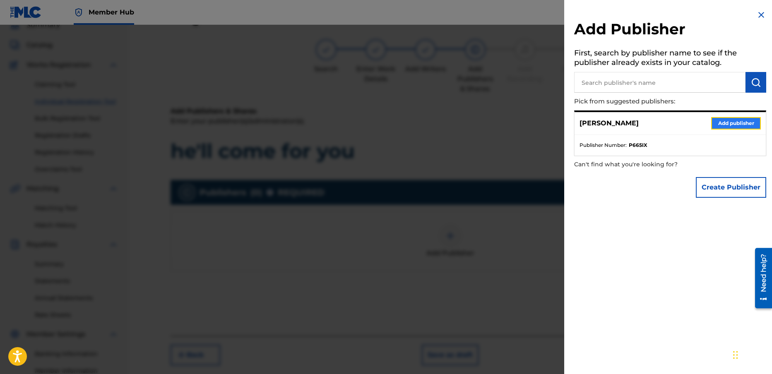
click at [719, 125] on button "Add publisher" at bounding box center [736, 123] width 50 height 12
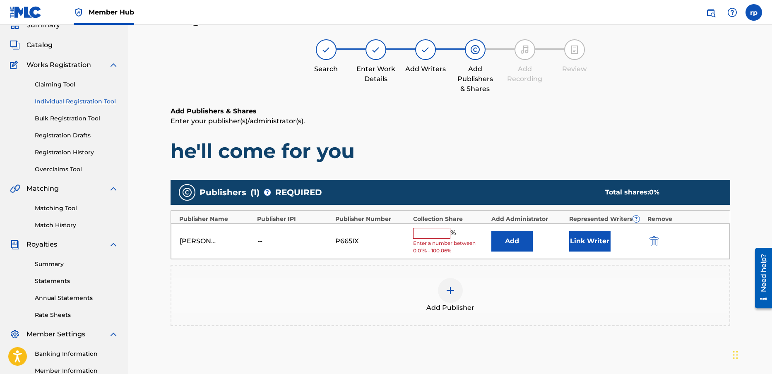
click at [427, 235] on input "text" at bounding box center [431, 233] width 37 height 11
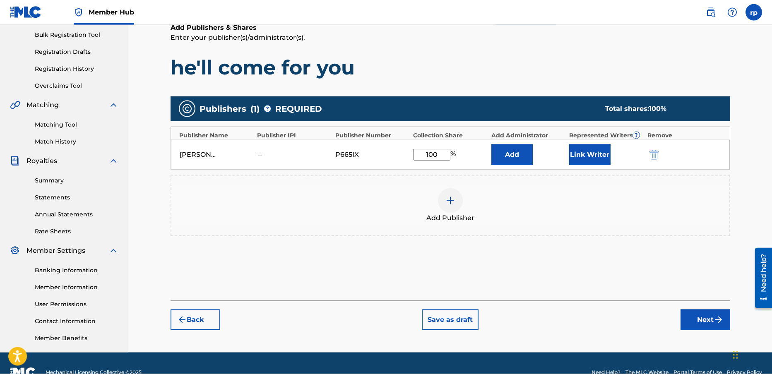
scroll to position [123, 0]
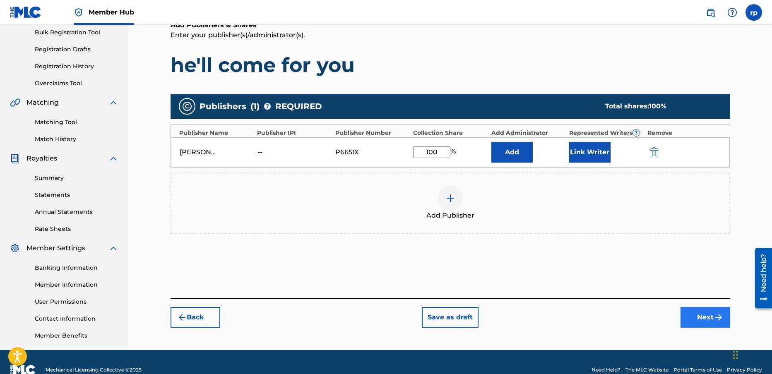
type input "100"
click at [703, 317] on button "Next" at bounding box center [706, 317] width 50 height 21
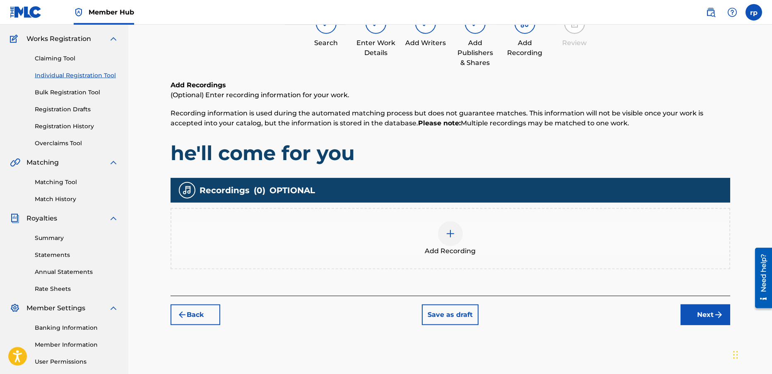
scroll to position [64, 0]
click at [704, 312] on button "Next" at bounding box center [706, 314] width 50 height 21
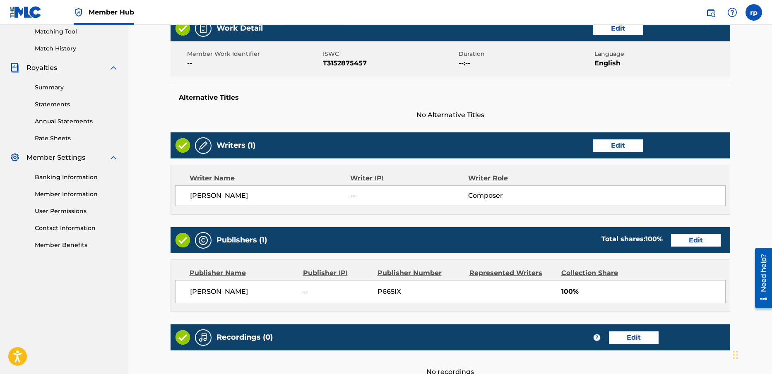
scroll to position [216, 0]
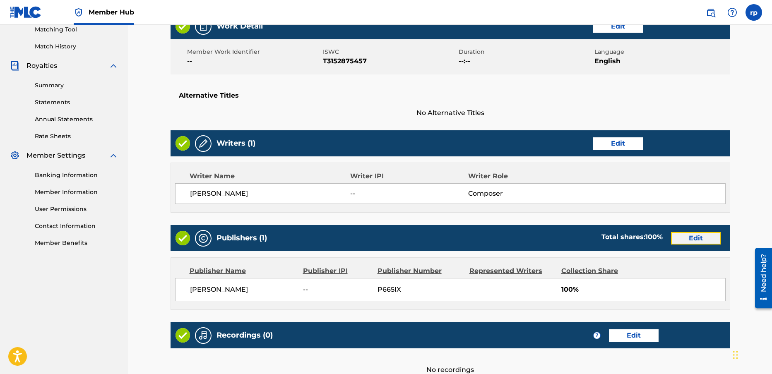
click at [706, 236] on button "Edit" at bounding box center [696, 238] width 50 height 12
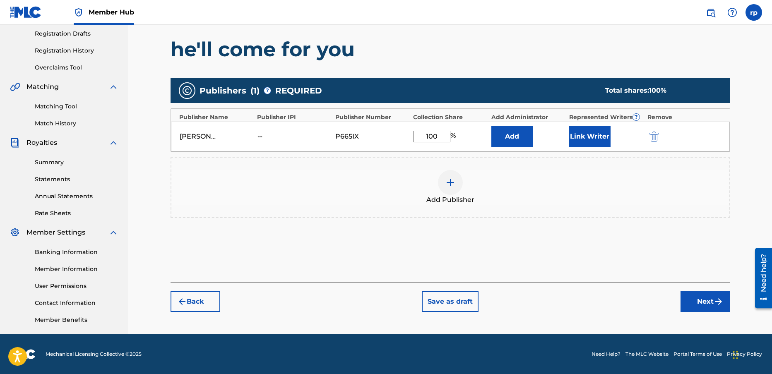
scroll to position [139, 0]
click at [217, 134] on div "[PERSON_NAME]" at bounding box center [217, 137] width 74 height 10
click at [510, 135] on button "Add" at bounding box center [511, 136] width 41 height 21
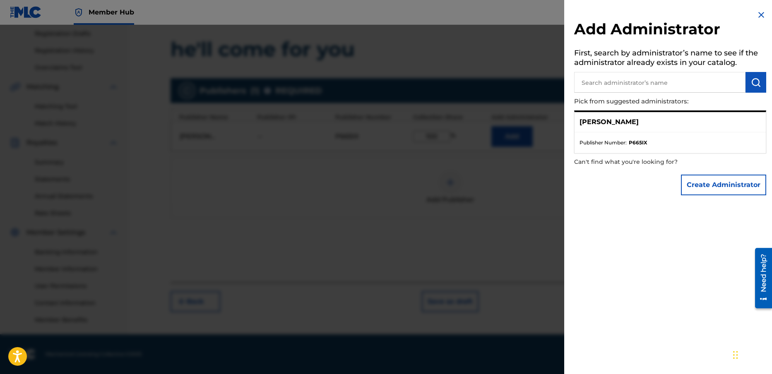
click at [758, 11] on img at bounding box center [761, 15] width 10 height 10
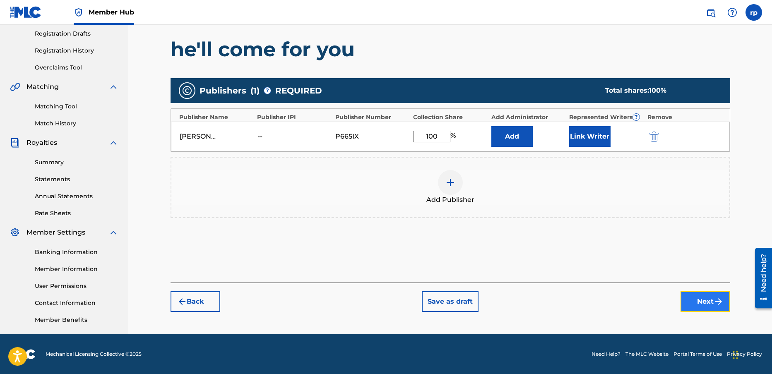
click at [713, 301] on button "Next" at bounding box center [706, 301] width 50 height 21
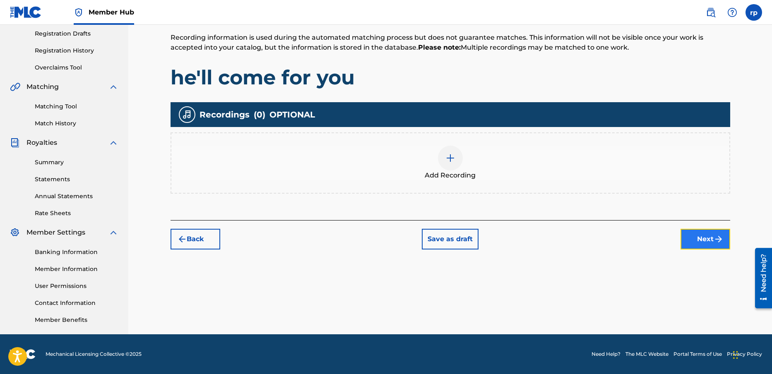
click at [715, 237] on img "submit" at bounding box center [719, 239] width 10 height 10
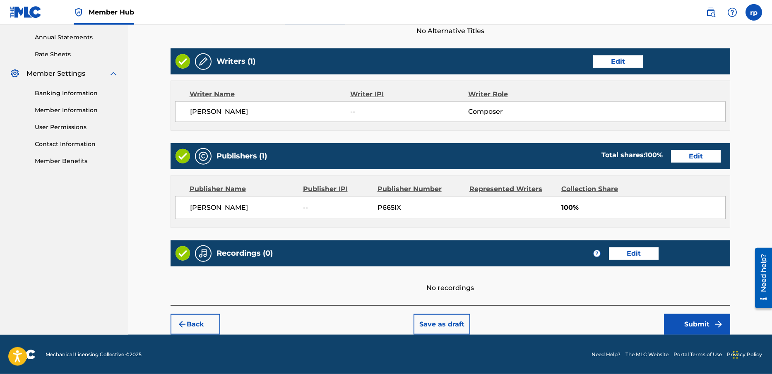
scroll to position [298, 0]
click at [705, 323] on button "Submit" at bounding box center [697, 324] width 66 height 21
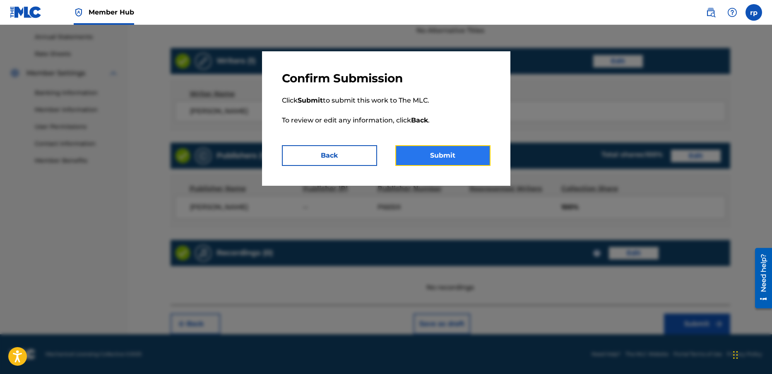
click at [461, 155] on button "Submit" at bounding box center [442, 155] width 95 height 21
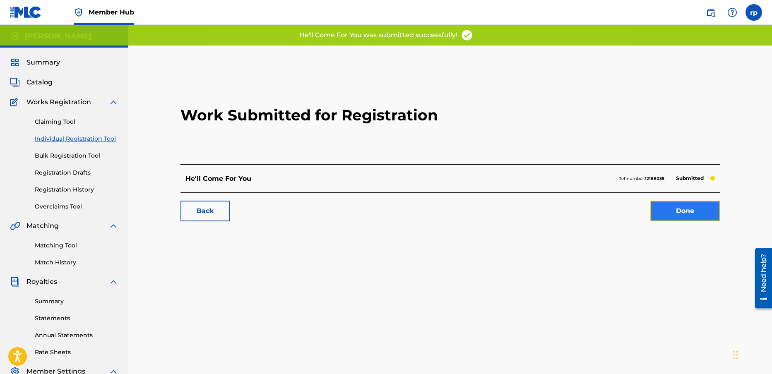
click at [683, 210] on link "Done" at bounding box center [685, 211] width 70 height 21
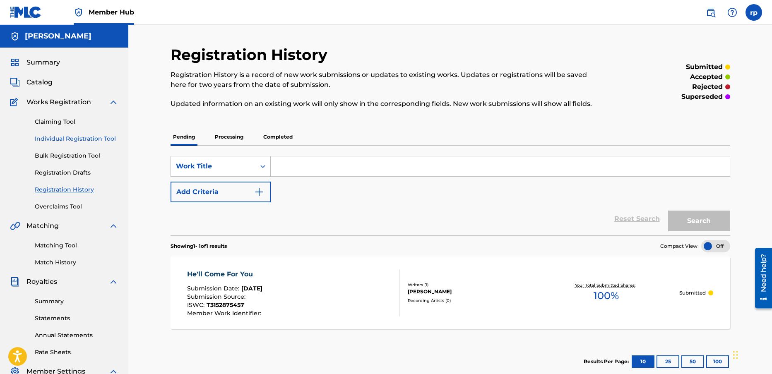
click at [79, 139] on link "Individual Registration Tool" at bounding box center [77, 139] width 84 height 9
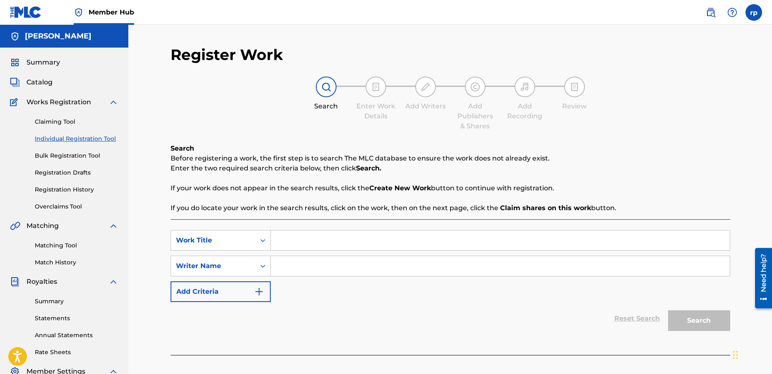
click at [290, 241] on input "Search Form" at bounding box center [500, 241] width 459 height 20
type input "HE'LL COME FOR YOU"
click at [301, 268] on input "Search Form" at bounding box center [500, 266] width 459 height 20
type input "R"
drag, startPoint x: 369, startPoint y: 238, endPoint x: 272, endPoint y: 232, distance: 97.4
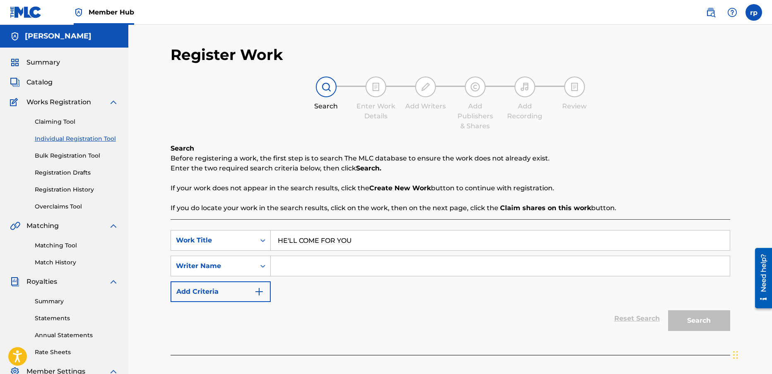
click at [275, 231] on input "HE'LL COME FOR YOU" at bounding box center [500, 241] width 459 height 20
type input "he'll come for you"
click at [286, 263] on input "Search Form" at bounding box center [500, 266] width 459 height 20
type input "[PERSON_NAME]"
click at [685, 322] on button "Search" at bounding box center [699, 320] width 62 height 21
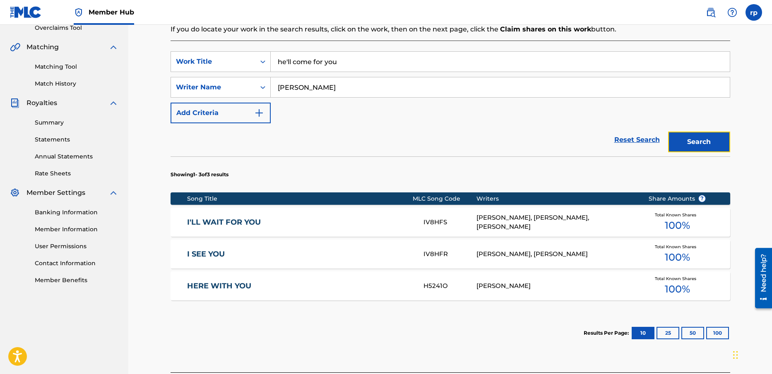
scroll to position [185, 0]
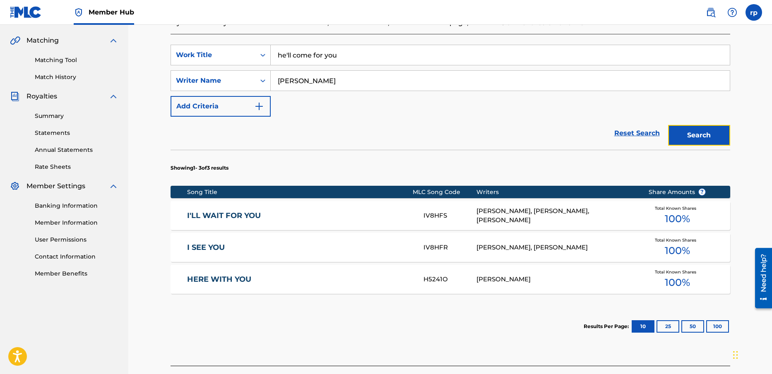
click at [609, 208] on div "[PERSON_NAME], [PERSON_NAME], [PERSON_NAME]" at bounding box center [556, 216] width 159 height 19
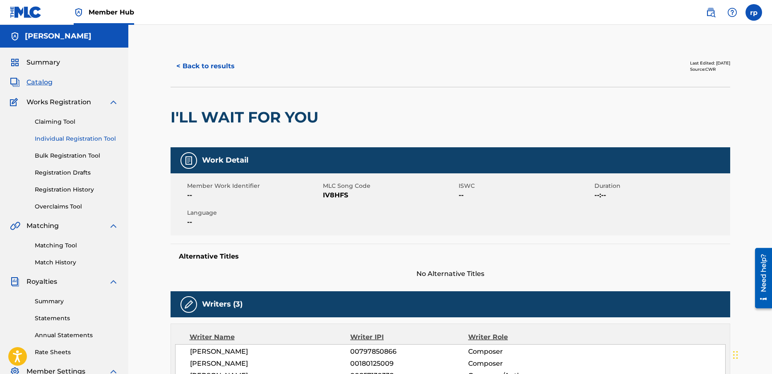
click at [65, 140] on link "Individual Registration Tool" at bounding box center [77, 139] width 84 height 9
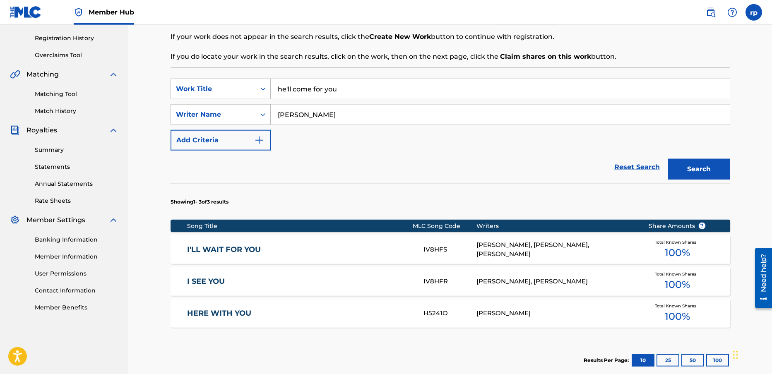
scroll to position [152, 0]
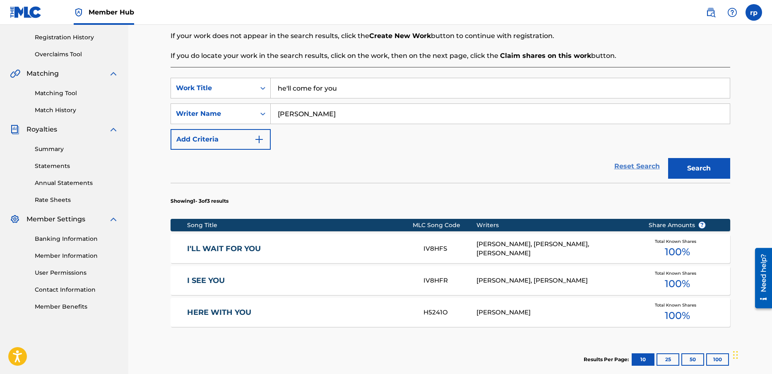
click at [622, 165] on link "Reset Search" at bounding box center [637, 166] width 54 height 18
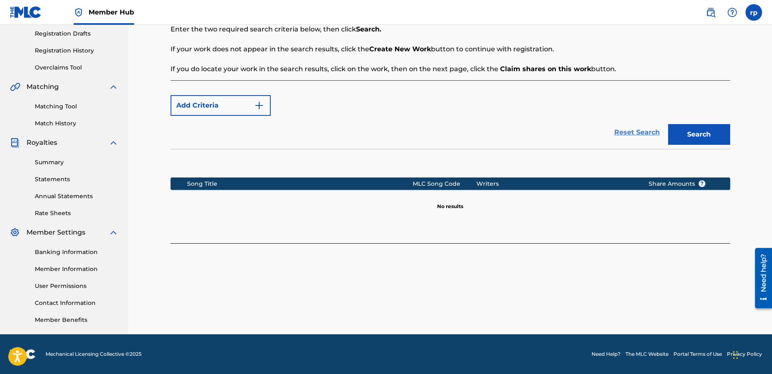
scroll to position [139, 0]
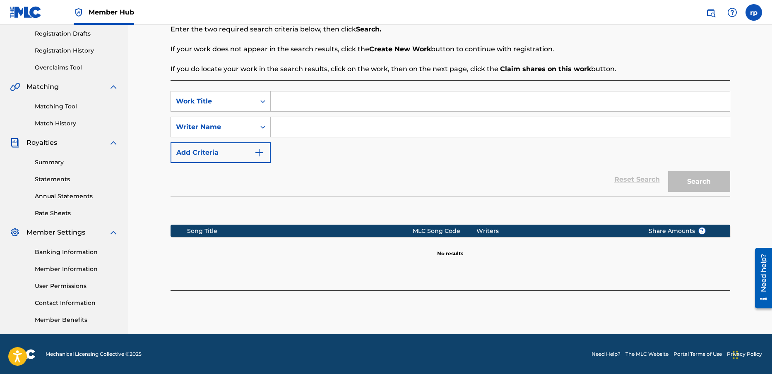
click at [284, 102] on input "Search Form" at bounding box center [500, 101] width 459 height 20
type input "falling down"
click at [296, 128] on input "Search Form" at bounding box center [500, 127] width 459 height 20
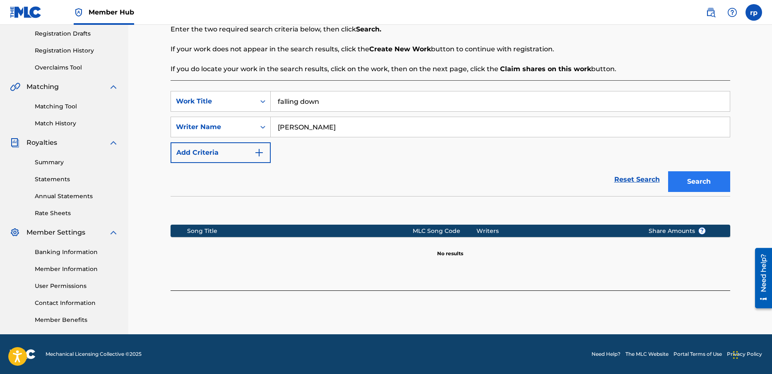
type input "[PERSON_NAME]"
click at [703, 180] on button "Search" at bounding box center [699, 181] width 62 height 21
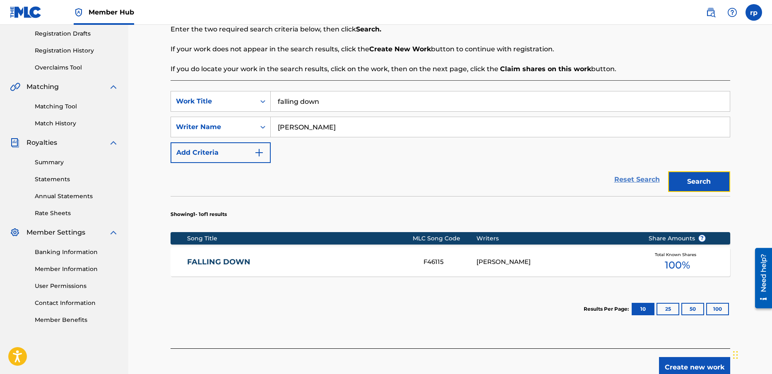
click at [637, 180] on link "Reset Search" at bounding box center [637, 180] width 54 height 18
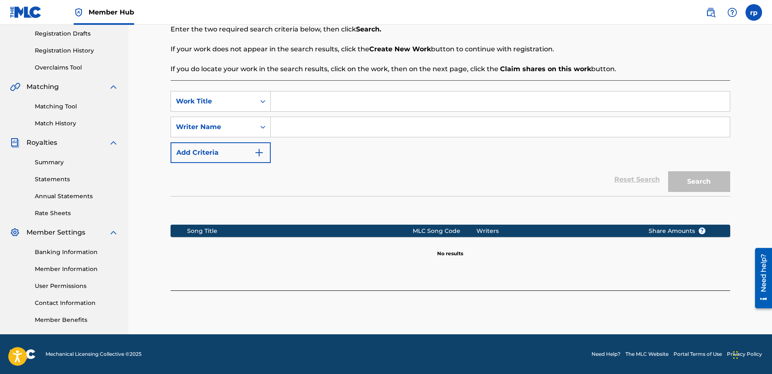
click at [296, 103] on input "Search Form" at bounding box center [500, 101] width 459 height 20
type input "chrome"
click at [291, 126] on input "Search Form" at bounding box center [500, 127] width 459 height 20
type input "[PERSON_NAME]"
click at [708, 182] on button "Search" at bounding box center [699, 181] width 62 height 21
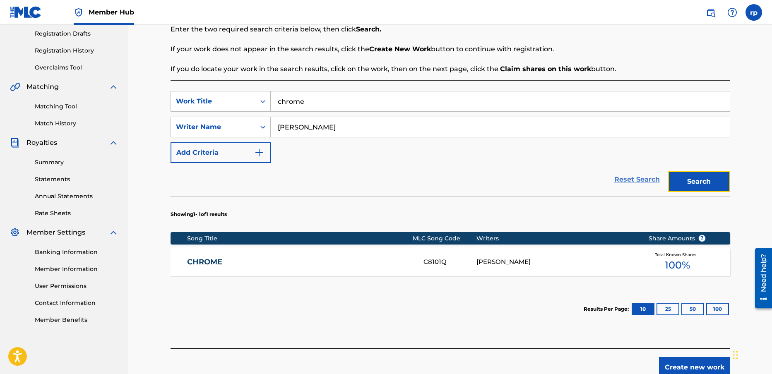
click at [640, 179] on link "Reset Search" at bounding box center [637, 180] width 54 height 18
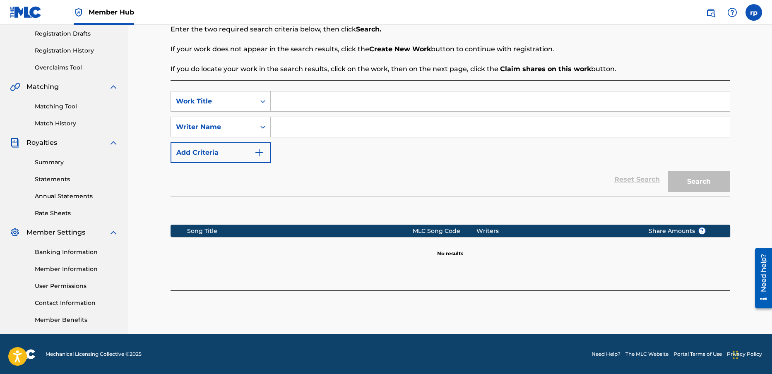
click at [291, 103] on input "Search Form" at bounding box center [500, 101] width 459 height 20
drag, startPoint x: 342, startPoint y: 101, endPoint x: 251, endPoint y: 97, distance: 91.6
click at [271, 96] on input "DRAGON FLIGHT" at bounding box center [500, 101] width 459 height 20
type input "dragon flight"
click at [291, 130] on input "Search Form" at bounding box center [500, 127] width 459 height 20
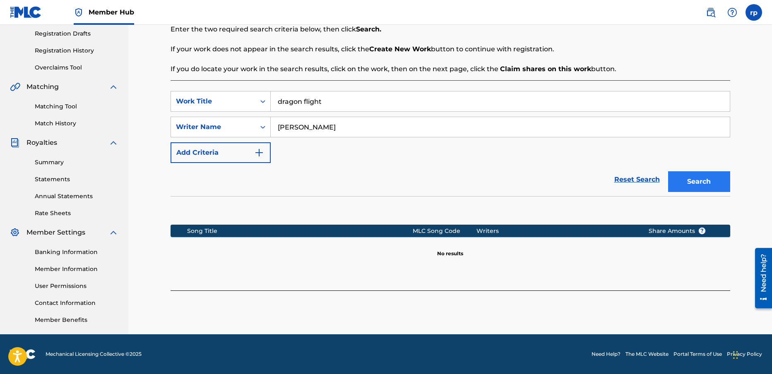
type input "[PERSON_NAME]"
click at [699, 179] on button "Search" at bounding box center [699, 181] width 62 height 21
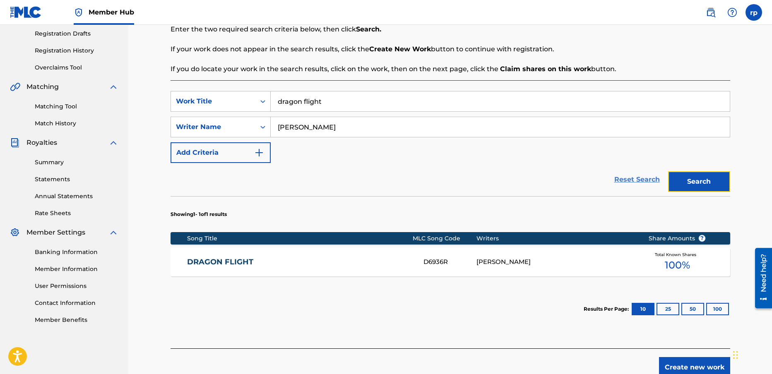
click at [638, 179] on link "Reset Search" at bounding box center [637, 180] width 54 height 18
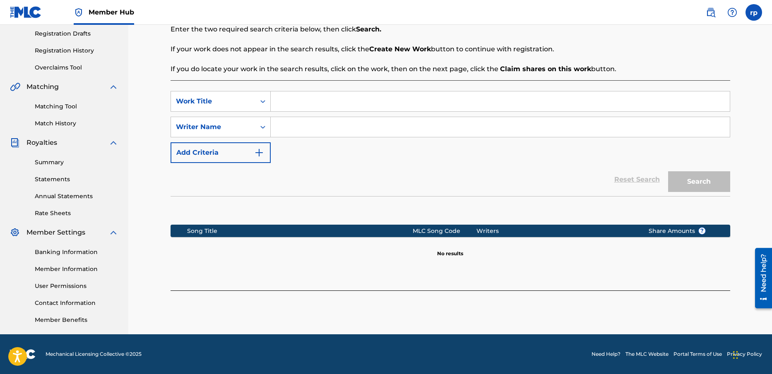
click at [290, 101] on input "Search Form" at bounding box center [500, 101] width 459 height 20
type input "eurothing"
click at [288, 125] on input "Search Form" at bounding box center [500, 127] width 459 height 20
type input "[PERSON_NAME]"
click at [707, 178] on button "Search" at bounding box center [699, 181] width 62 height 21
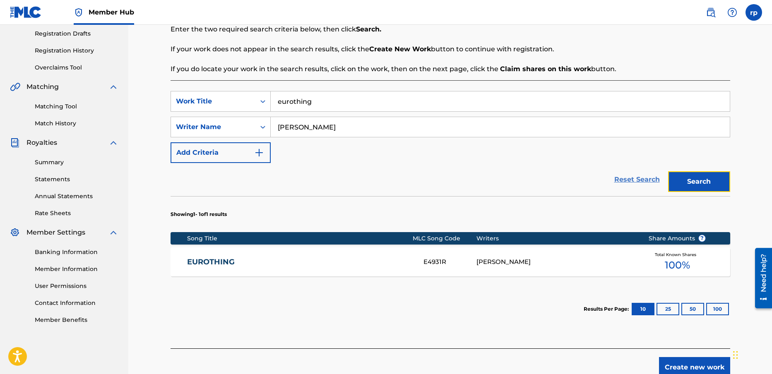
click at [638, 180] on link "Reset Search" at bounding box center [637, 180] width 54 height 18
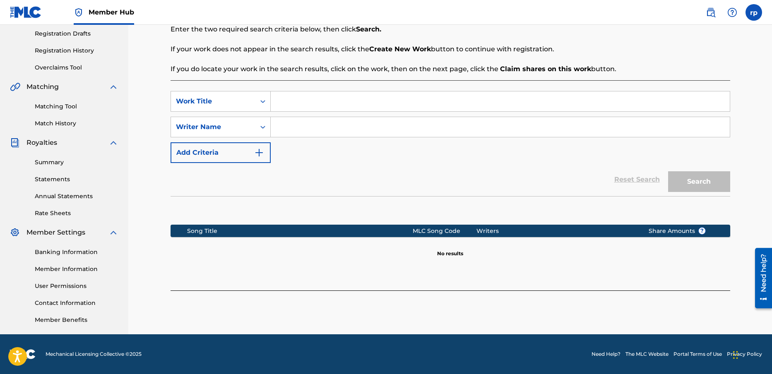
click at [319, 101] on input "Search Form" at bounding box center [500, 101] width 459 height 20
type input "dream of an ancient emperor"
click at [295, 129] on input "Search Form" at bounding box center [500, 127] width 459 height 20
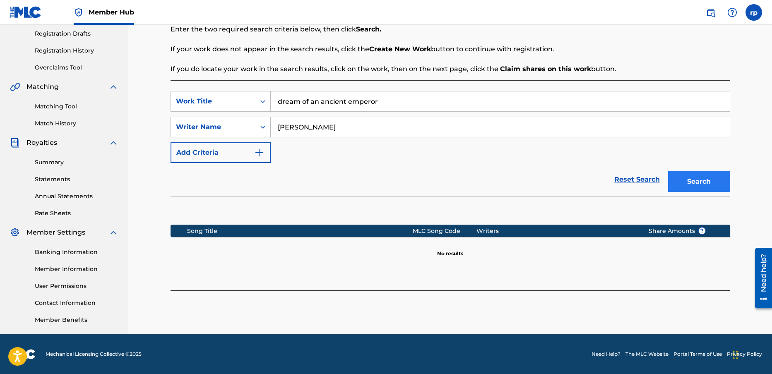
type input "[PERSON_NAME]"
click at [691, 178] on button "Search" at bounding box center [699, 181] width 62 height 21
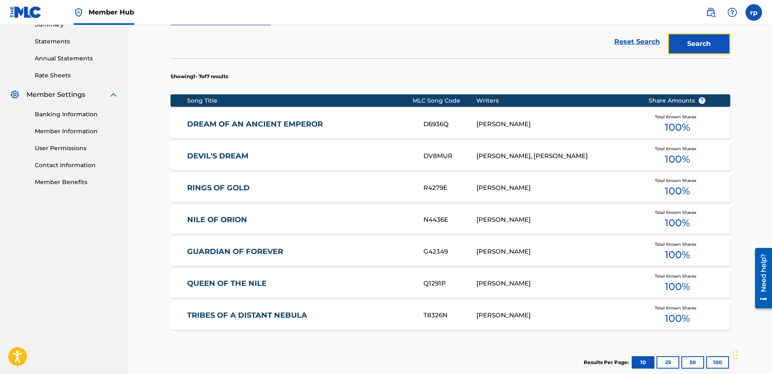
scroll to position [278, 0]
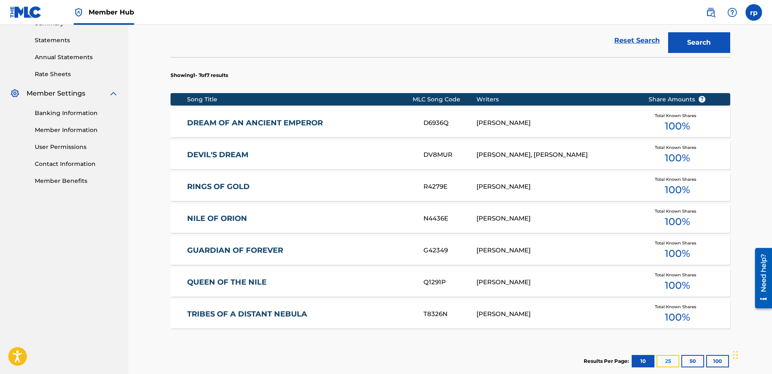
click at [669, 361] on button "25" at bounding box center [668, 361] width 23 height 12
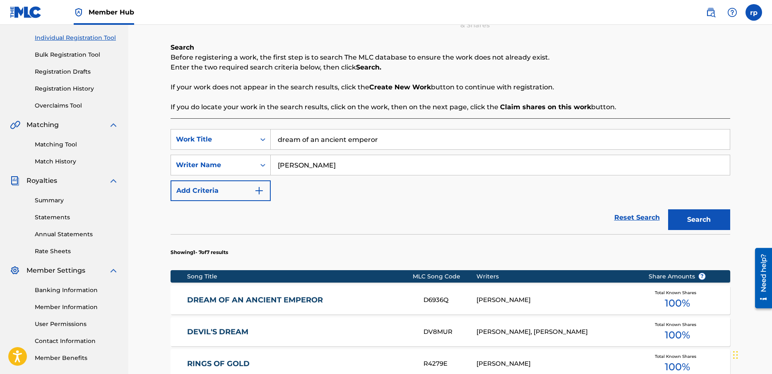
scroll to position [99, 0]
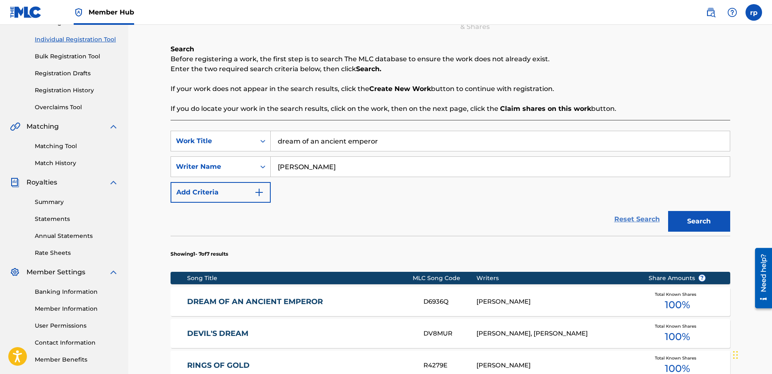
click at [623, 219] on link "Reset Search" at bounding box center [637, 219] width 54 height 18
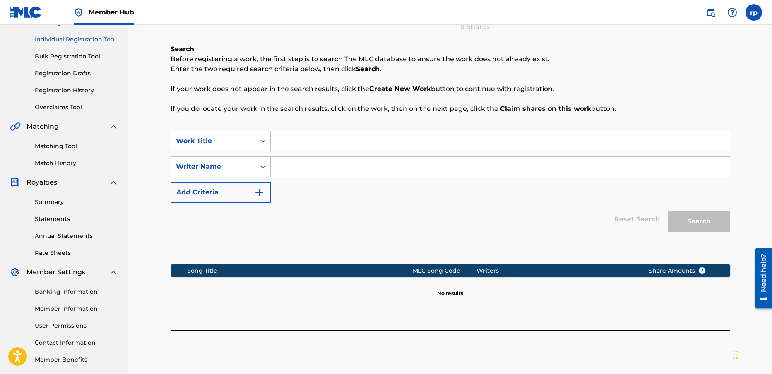
click at [294, 140] on input "Search Form" at bounding box center [500, 141] width 459 height 20
type input "intro"
click at [294, 167] on input "Search Form" at bounding box center [500, 167] width 459 height 20
type input "[PERSON_NAME]"
click at [706, 219] on button "Search" at bounding box center [699, 221] width 62 height 21
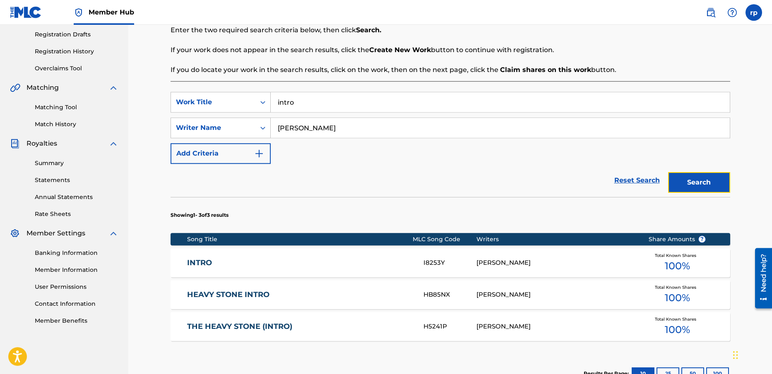
scroll to position [139, 0]
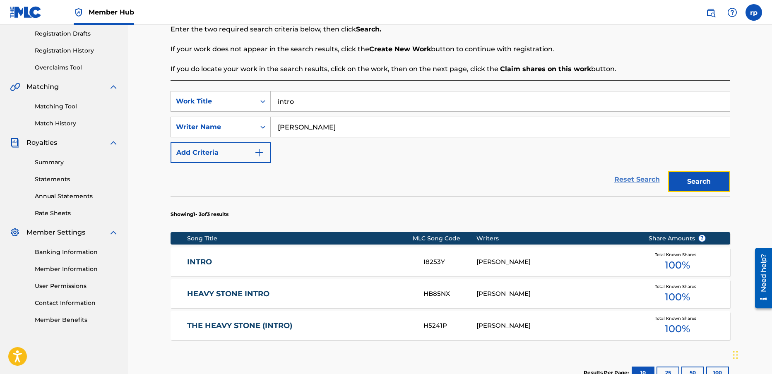
click at [625, 178] on link "Reset Search" at bounding box center [637, 180] width 54 height 18
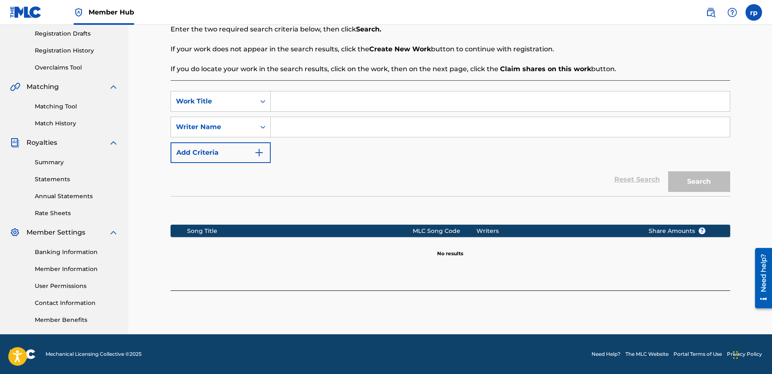
click at [301, 102] on input "Search Form" at bounding box center [500, 101] width 459 height 20
type input "cro magnon funk"
click at [297, 125] on input "Search Form" at bounding box center [500, 127] width 459 height 20
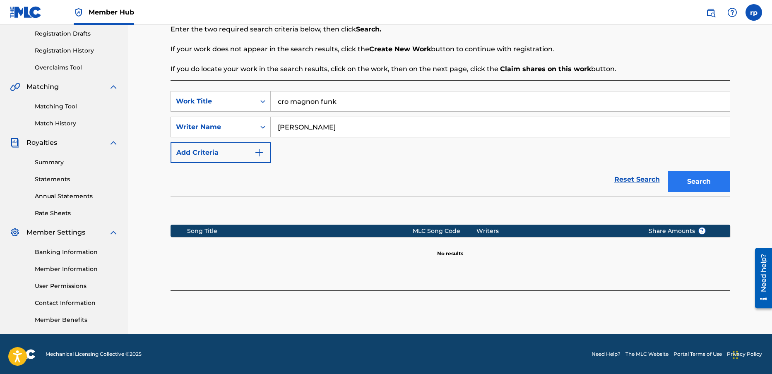
type input "[PERSON_NAME]"
click at [703, 178] on button "Search" at bounding box center [699, 181] width 62 height 21
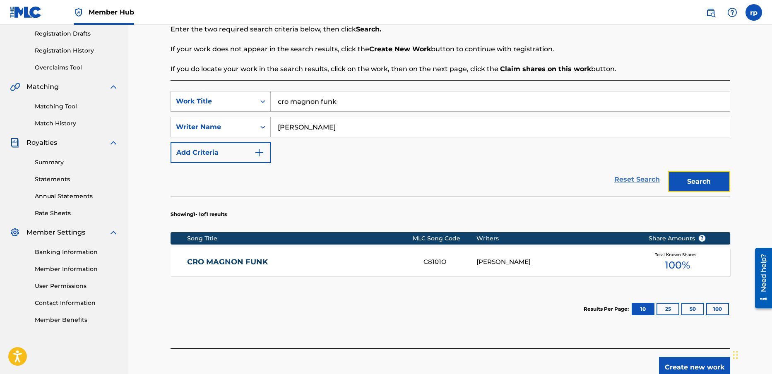
click at [640, 180] on link "Reset Search" at bounding box center [637, 180] width 54 height 18
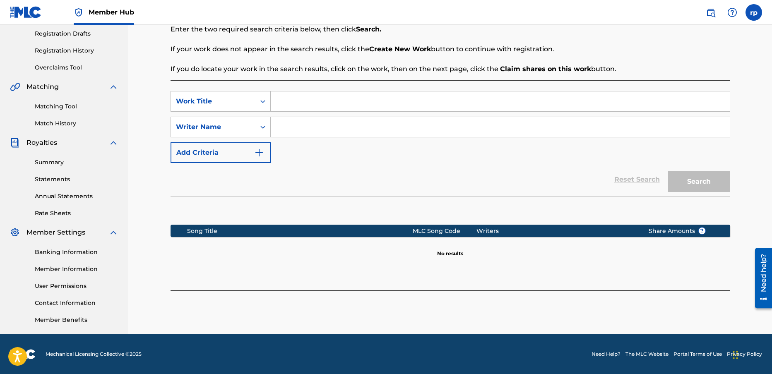
click at [286, 102] on input "Search Form" at bounding box center [500, 101] width 459 height 20
type input "big foot"
click at [284, 126] on input "Search Form" at bounding box center [500, 127] width 459 height 20
type input "[PERSON_NAME]"
click at [712, 180] on button "Search" at bounding box center [699, 181] width 62 height 21
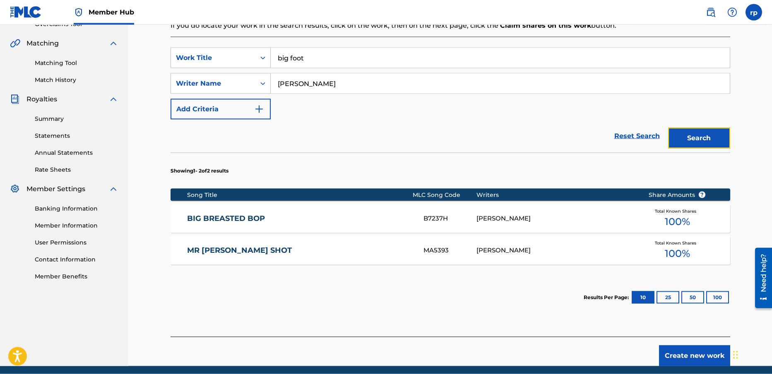
scroll to position [199, 0]
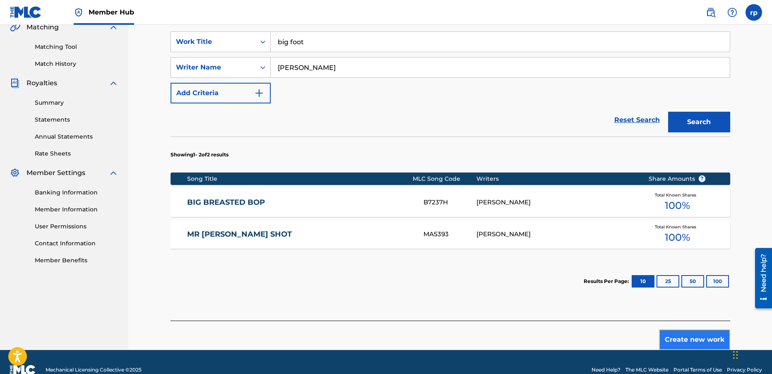
click at [686, 341] on button "Create new work" at bounding box center [694, 340] width 71 height 21
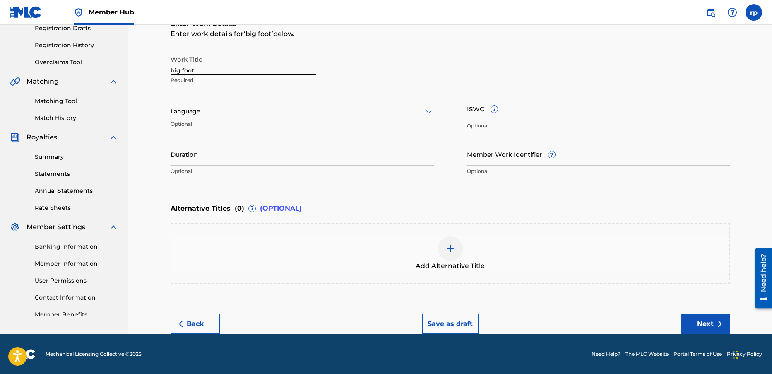
scroll to position [144, 0]
click at [209, 113] on div at bounding box center [302, 111] width 263 height 10
click at [190, 130] on div "English" at bounding box center [302, 129] width 262 height 19
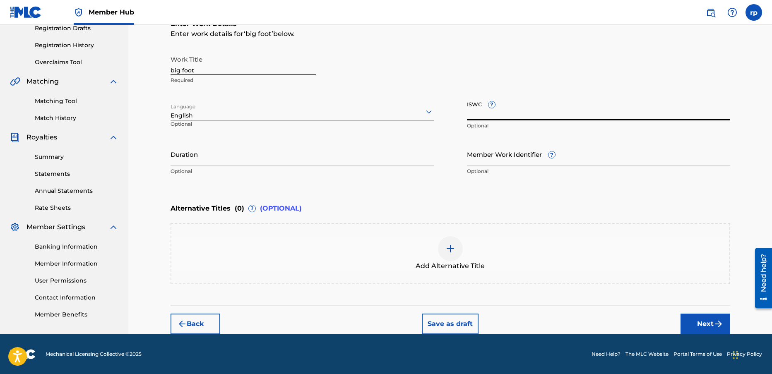
click at [503, 110] on input "ISWC ?" at bounding box center [598, 109] width 263 height 24
type input "T-905.866.044-9"
click at [704, 322] on button "Next" at bounding box center [706, 324] width 50 height 21
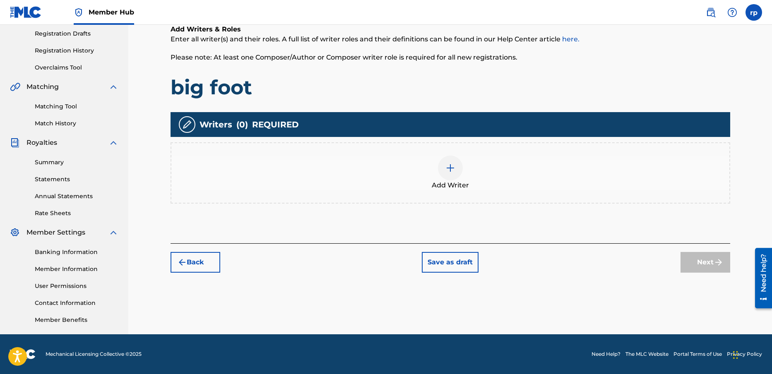
scroll to position [139, 0]
click at [450, 168] on img at bounding box center [450, 168] width 10 height 10
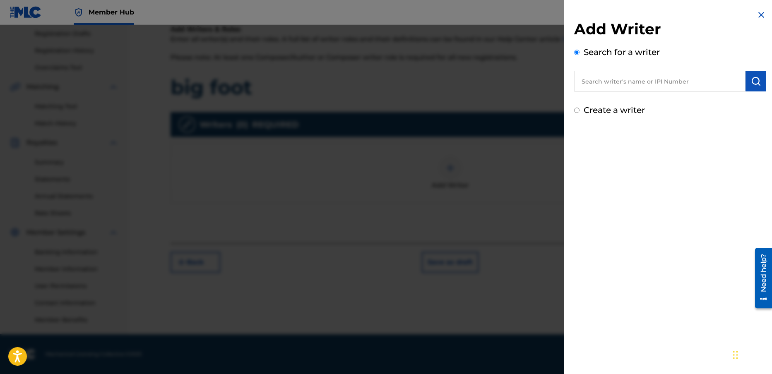
click at [616, 81] on input "text" at bounding box center [659, 81] width 171 height 21
type input "[PERSON_NAME]"
click at [647, 143] on div "Add Writer Search for a writer [PERSON_NAME] [PERSON_NAME] Create a writer" at bounding box center [670, 187] width 212 height 374
click at [652, 82] on input "[PERSON_NAME]" at bounding box center [659, 81] width 171 height 21
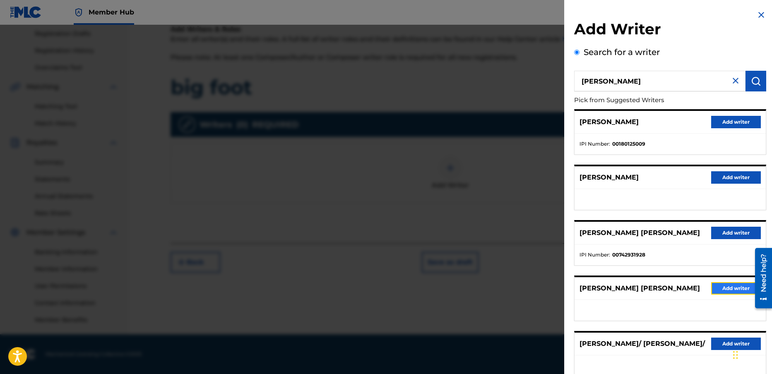
click at [718, 290] on button "Add writer" at bounding box center [736, 288] width 50 height 12
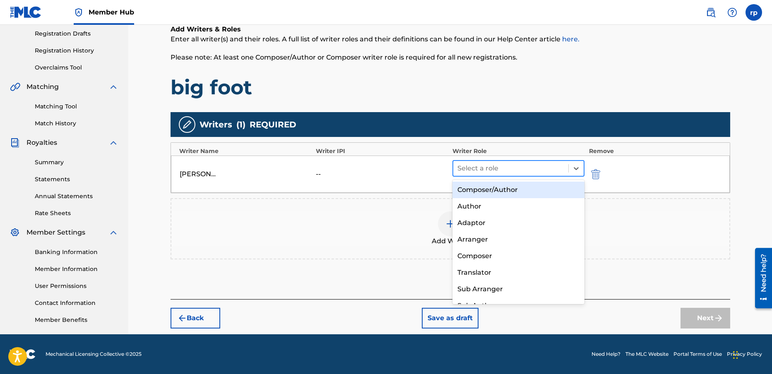
click at [479, 168] on div at bounding box center [510, 169] width 107 height 12
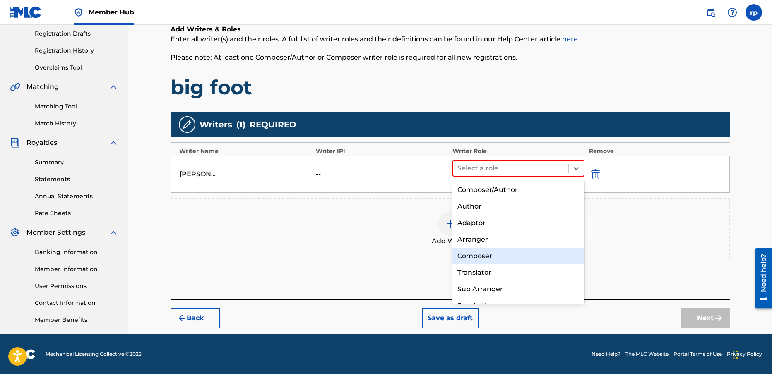
click at [482, 256] on div "Composer" at bounding box center [518, 256] width 132 height 17
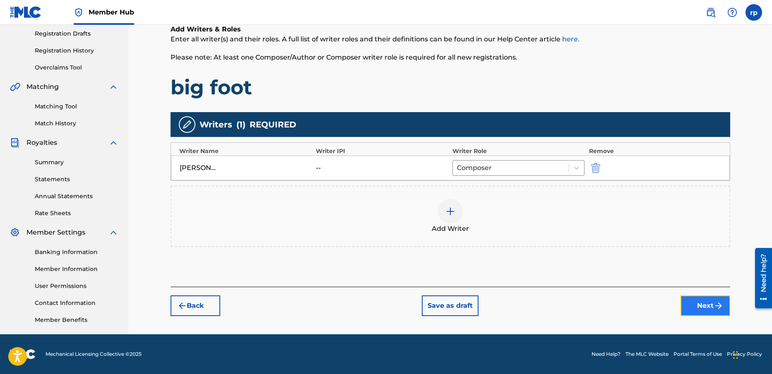
click at [710, 305] on button "Next" at bounding box center [706, 306] width 50 height 21
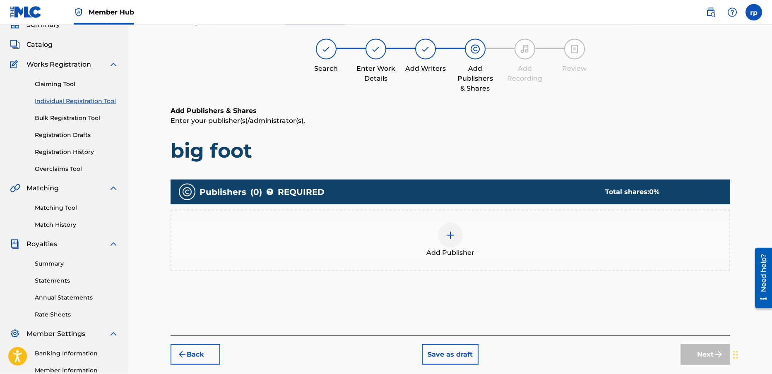
scroll to position [37, 0]
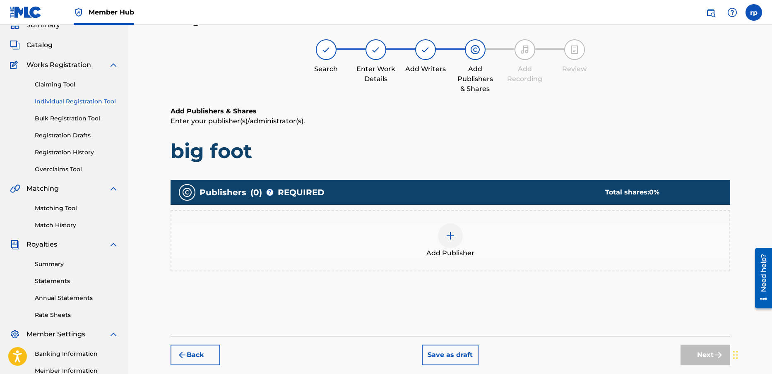
click at [452, 235] on img at bounding box center [450, 236] width 10 height 10
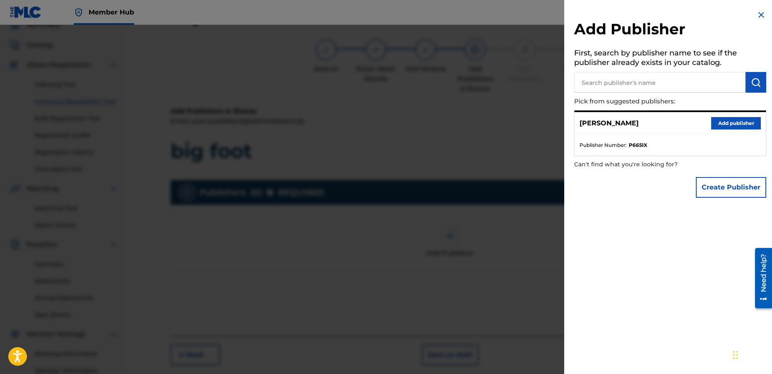
click at [605, 82] on input "text" at bounding box center [659, 82] width 171 height 21
type input "LEG BURN LICKS"
click at [694, 222] on div "Add Publisher First, search by publisher name to see if the publisher already e…" at bounding box center [670, 187] width 212 height 374
click at [731, 123] on button "Add publisher" at bounding box center [736, 123] width 50 height 12
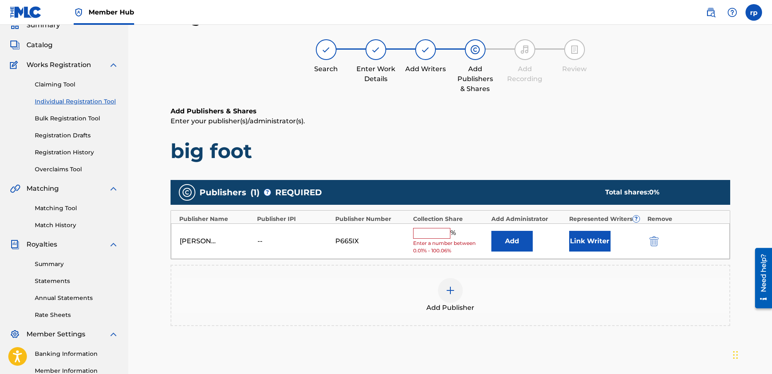
click at [429, 234] on input "text" at bounding box center [431, 233] width 37 height 11
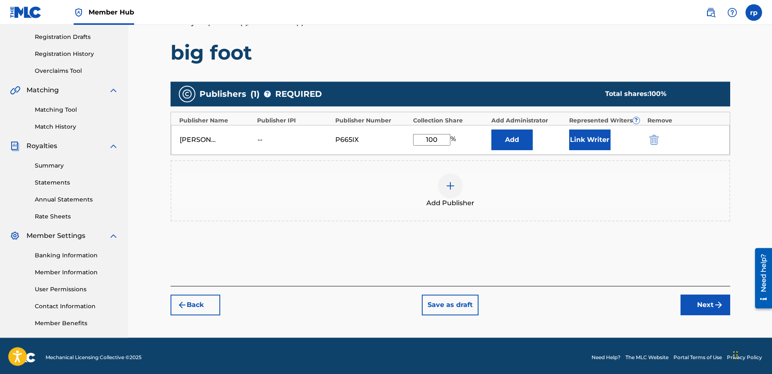
scroll to position [139, 0]
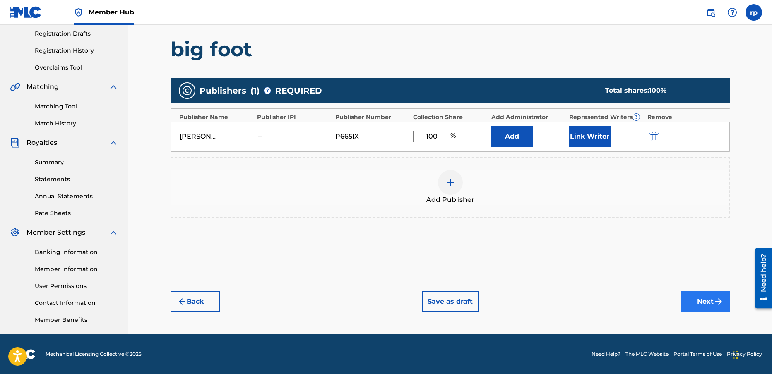
type input "100"
click at [698, 303] on button "Next" at bounding box center [706, 301] width 50 height 21
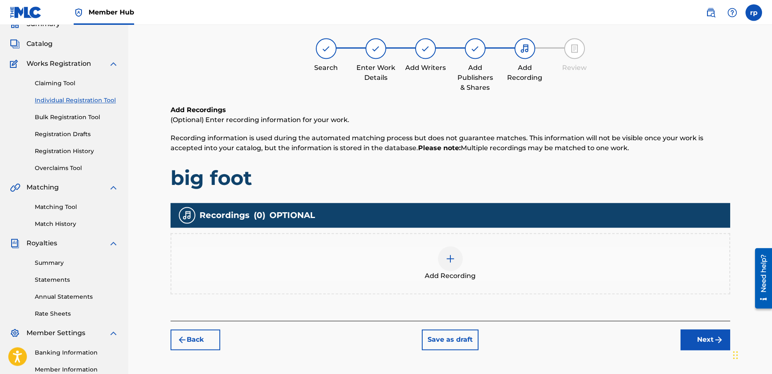
scroll to position [37, 0]
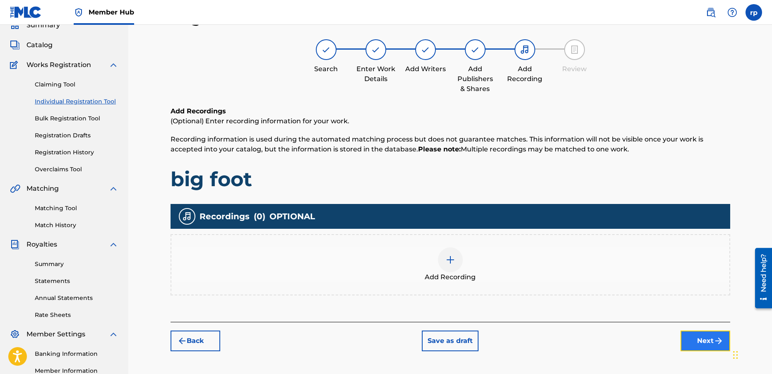
click at [705, 340] on button "Next" at bounding box center [706, 341] width 50 height 21
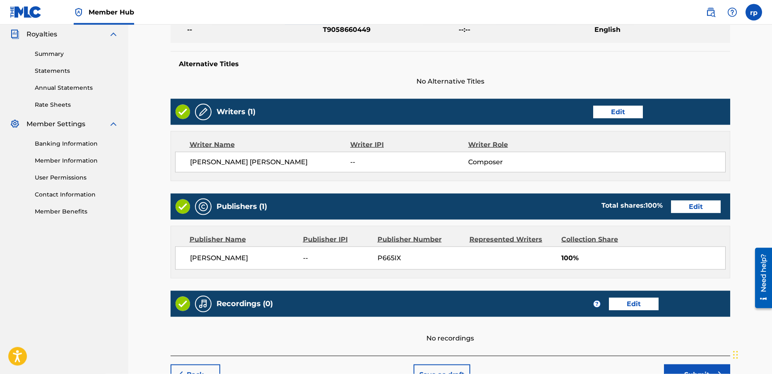
scroll to position [298, 0]
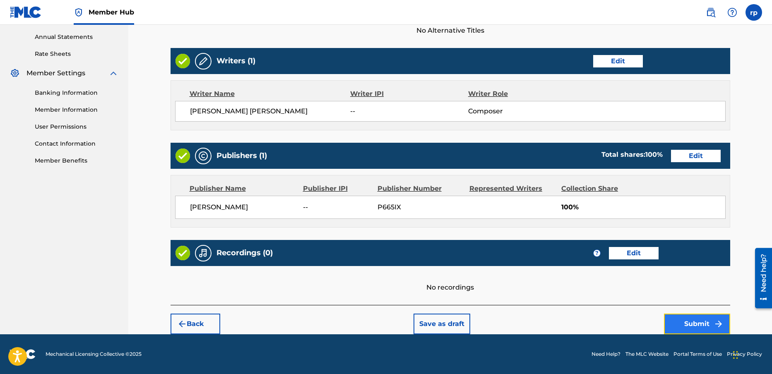
click at [701, 324] on button "Submit" at bounding box center [697, 324] width 66 height 21
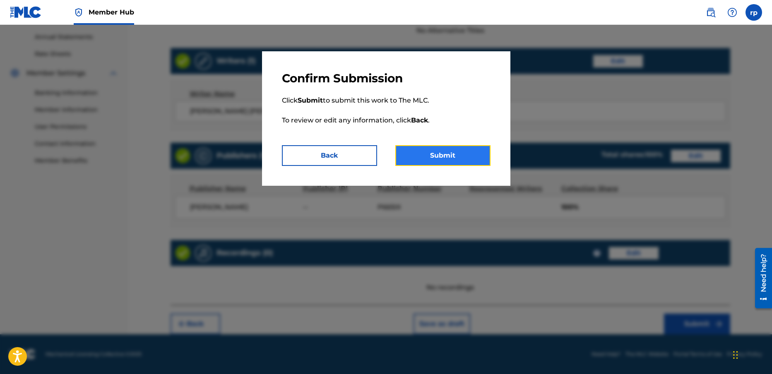
click at [450, 152] on button "Submit" at bounding box center [442, 155] width 95 height 21
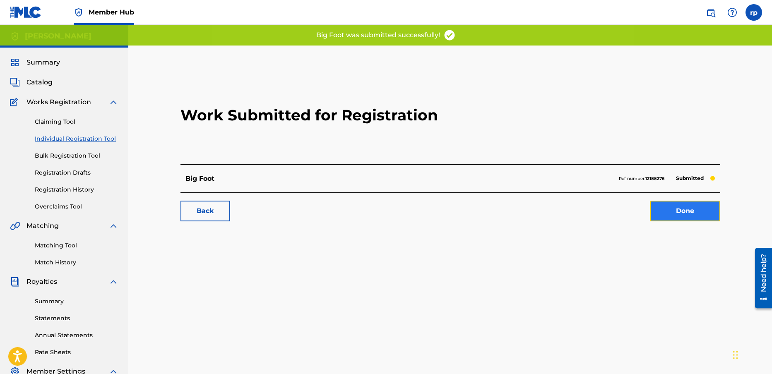
click at [701, 209] on link "Done" at bounding box center [685, 211] width 70 height 21
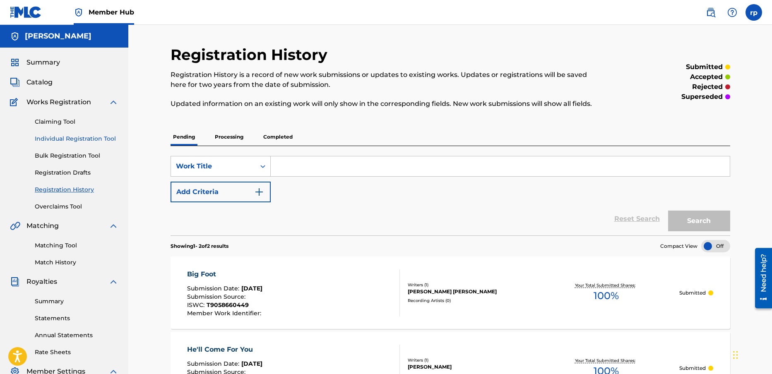
click at [68, 138] on link "Individual Registration Tool" at bounding box center [77, 139] width 84 height 9
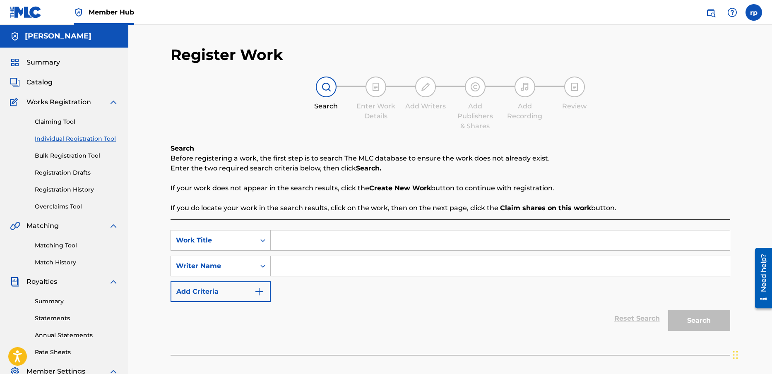
click at [286, 242] on input "Search Form" at bounding box center [500, 241] width 459 height 20
drag, startPoint x: 324, startPoint y: 241, endPoint x: 254, endPoint y: 238, distance: 70.0
click at [271, 238] on input "BIGFOOT" at bounding box center [500, 241] width 459 height 20
type input "bigfoot"
click at [300, 268] on input "Search Form" at bounding box center [500, 266] width 459 height 20
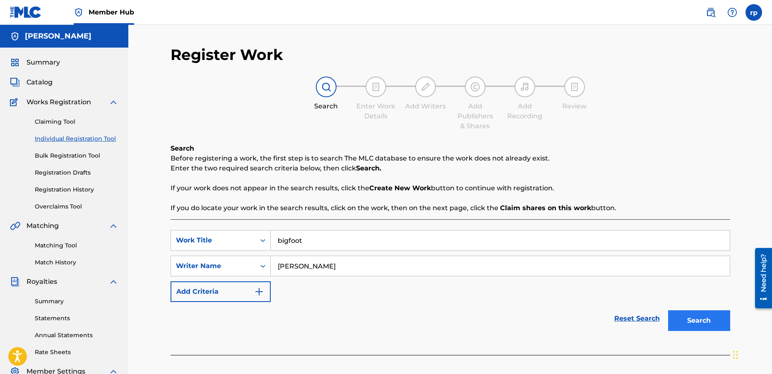
type input "[PERSON_NAME]"
click at [689, 322] on button "Search" at bounding box center [699, 320] width 62 height 21
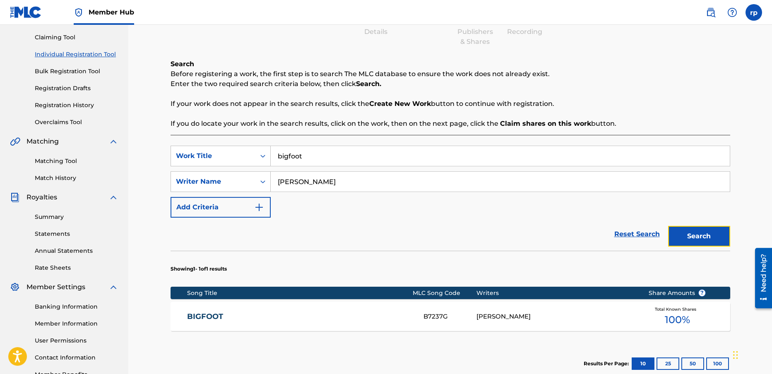
scroll to position [93, 0]
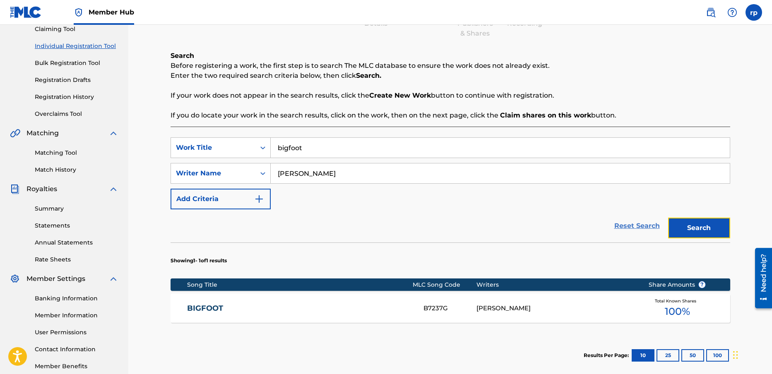
click at [634, 223] on link "Reset Search" at bounding box center [637, 226] width 54 height 18
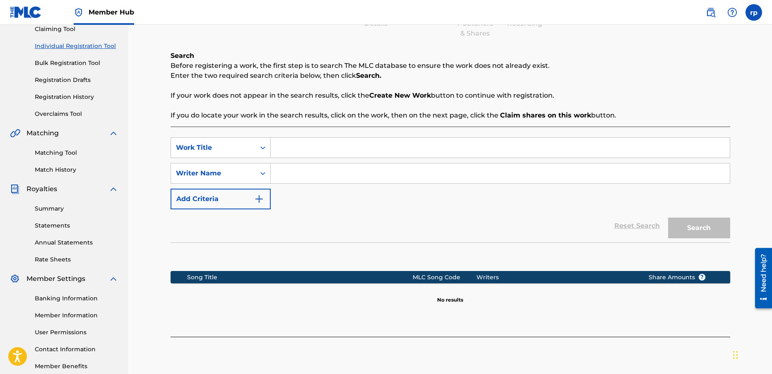
click at [286, 149] on input "Search Form" at bounding box center [500, 148] width 459 height 20
type input "bluebeck"
click at [279, 174] on input "Search Form" at bounding box center [500, 174] width 459 height 20
type input "[PERSON_NAME]"
click at [696, 226] on button "Search" at bounding box center [699, 228] width 62 height 21
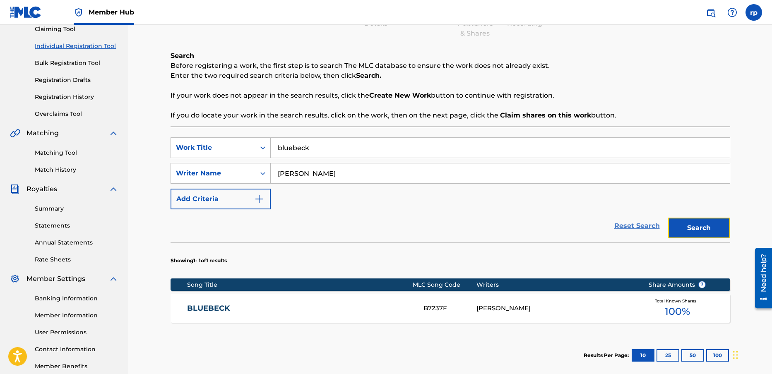
click at [626, 224] on link "Reset Search" at bounding box center [637, 226] width 54 height 18
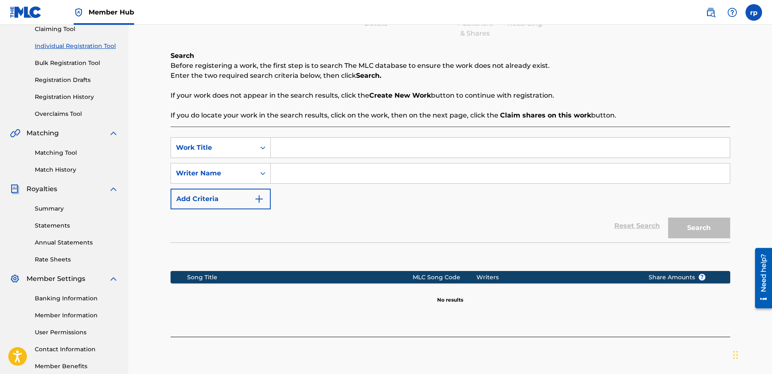
click at [296, 149] on input "Search Form" at bounding box center [500, 148] width 459 height 20
type input "two hearts"
click at [288, 173] on input "Search Form" at bounding box center [500, 174] width 459 height 20
type input "[PERSON_NAME]"
click at [701, 229] on button "Search" at bounding box center [699, 228] width 62 height 21
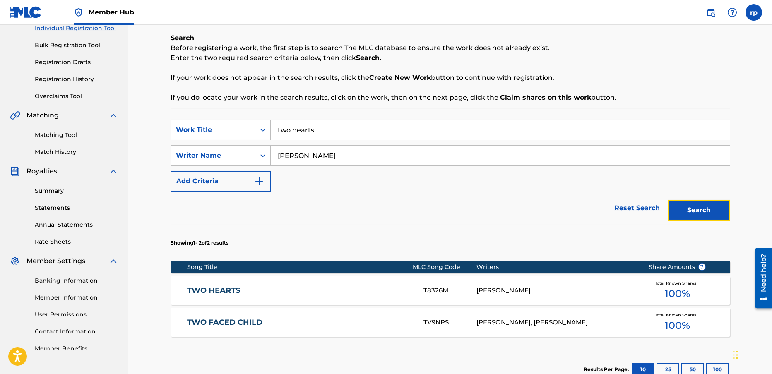
scroll to position [113, 0]
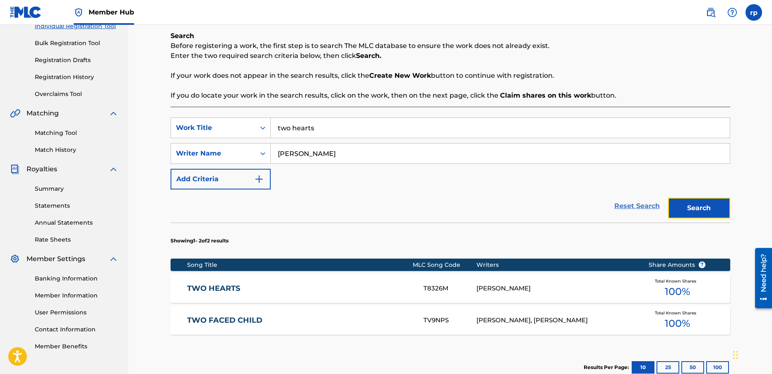
click at [629, 206] on link "Reset Search" at bounding box center [637, 206] width 54 height 18
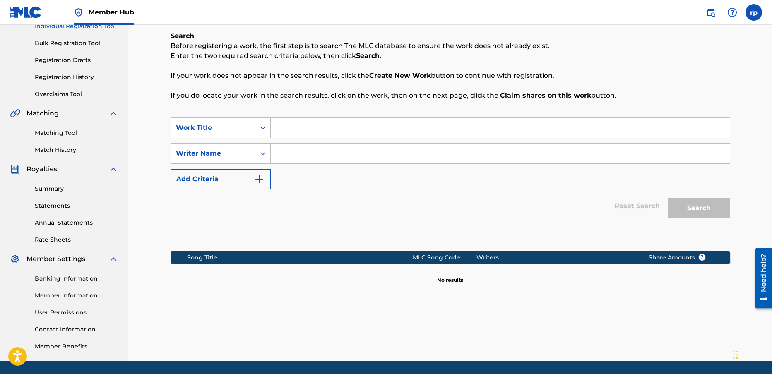
click at [310, 127] on input "Search Form" at bounding box center [500, 128] width 459 height 20
type input "sand swept lands"
click at [285, 156] on input "Search Form" at bounding box center [500, 154] width 459 height 20
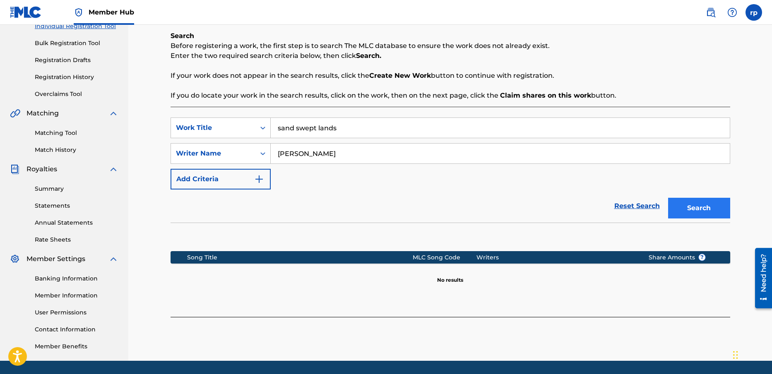
type input "[PERSON_NAME]"
click at [696, 207] on button "Search" at bounding box center [699, 208] width 62 height 21
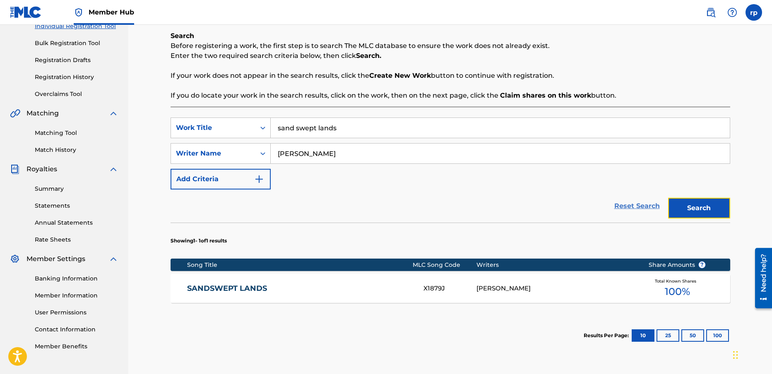
click at [623, 206] on link "Reset Search" at bounding box center [637, 206] width 54 height 18
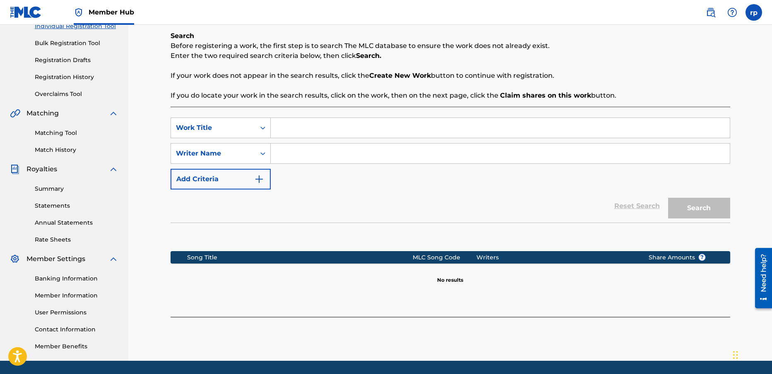
click at [294, 131] on input "Search Form" at bounding box center [500, 128] width 459 height 20
type input "a small fable"
click at [287, 154] on input "Search Form" at bounding box center [500, 154] width 459 height 20
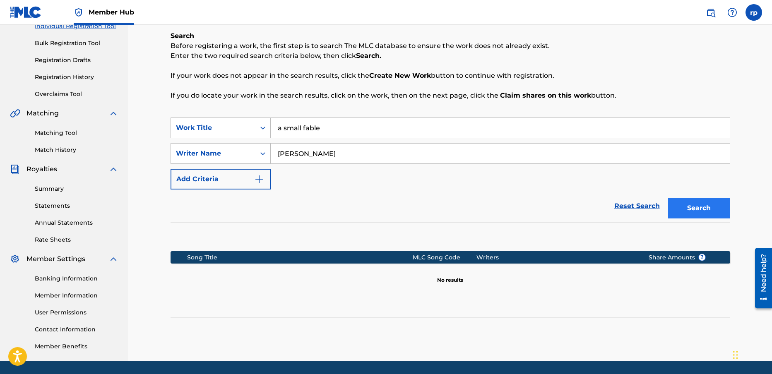
type input "[PERSON_NAME]"
click at [708, 205] on button "Search" at bounding box center [699, 208] width 62 height 21
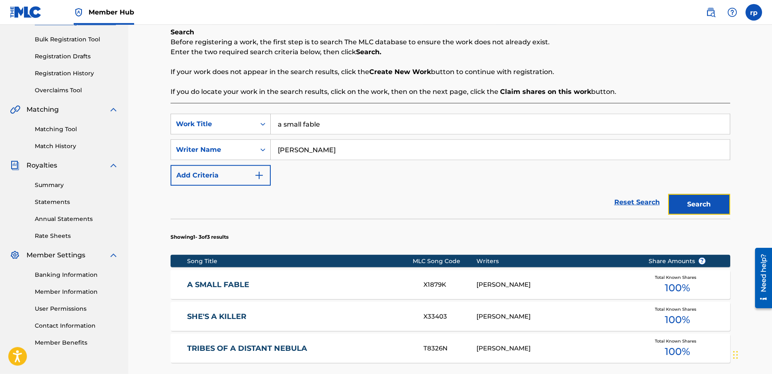
scroll to position [119, 0]
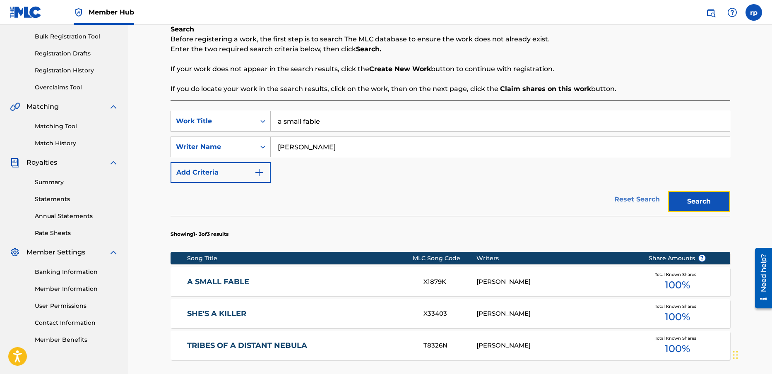
click at [647, 197] on link "Reset Search" at bounding box center [637, 199] width 54 height 18
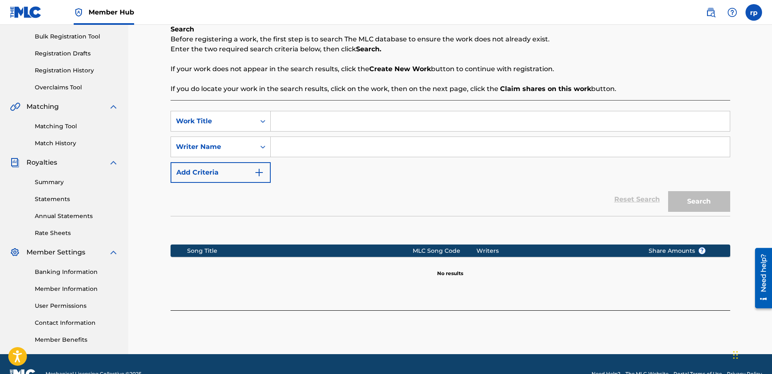
click at [285, 121] on input "Search Form" at bounding box center [500, 121] width 459 height 20
type input "animal"
click at [294, 145] on input "Search Form" at bounding box center [500, 147] width 459 height 20
type input "[PERSON_NAME]"
click at [699, 200] on button "Search" at bounding box center [699, 201] width 62 height 21
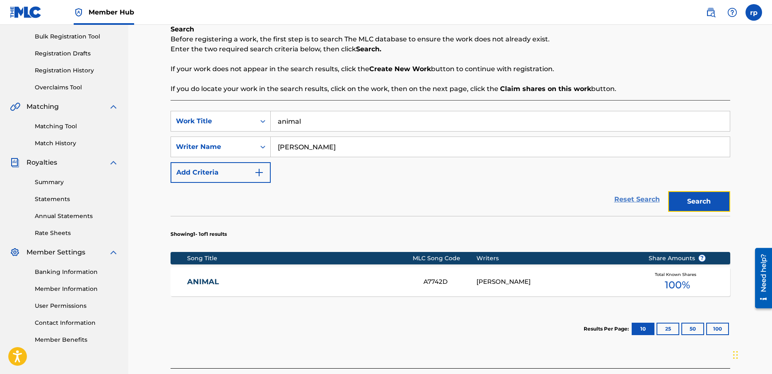
click at [642, 197] on link "Reset Search" at bounding box center [637, 199] width 54 height 18
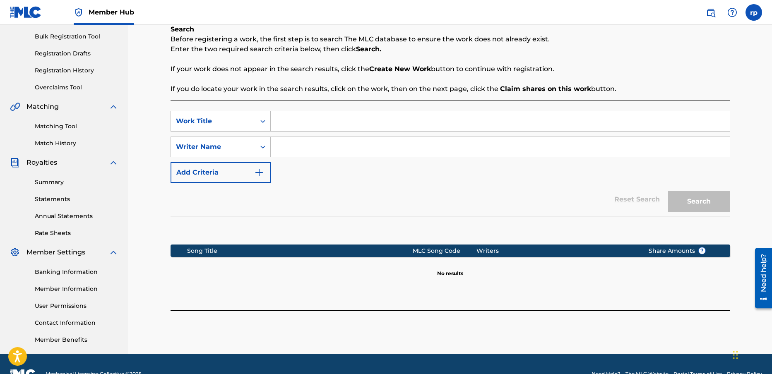
click at [292, 123] on input "Search Form" at bounding box center [500, 121] width 459 height 20
type input "aggresor"
click at [290, 144] on input "Search Form" at bounding box center [500, 147] width 459 height 20
type input "[PERSON_NAME]"
click at [705, 201] on button "Search" at bounding box center [699, 201] width 62 height 21
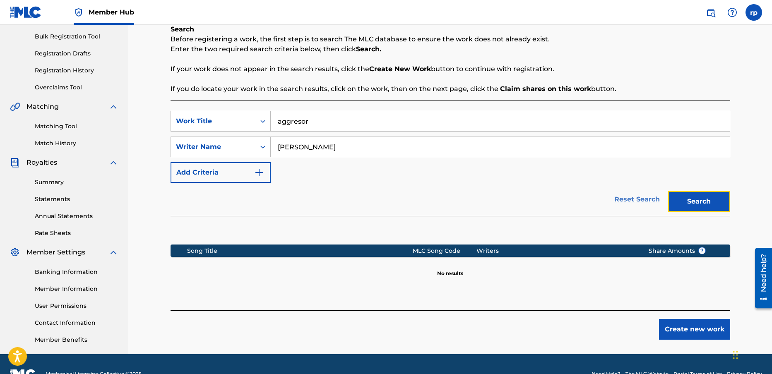
click at [628, 199] on link "Reset Search" at bounding box center [637, 199] width 54 height 18
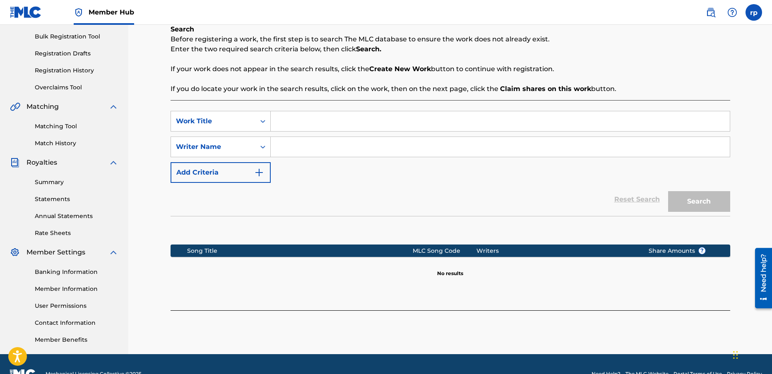
click at [306, 123] on input "Search Form" at bounding box center [500, 121] width 459 height 20
type input "aggressor"
click at [287, 145] on input "Search Form" at bounding box center [500, 147] width 459 height 20
type input "[PERSON_NAME]"
click at [683, 204] on button "Search" at bounding box center [699, 201] width 62 height 21
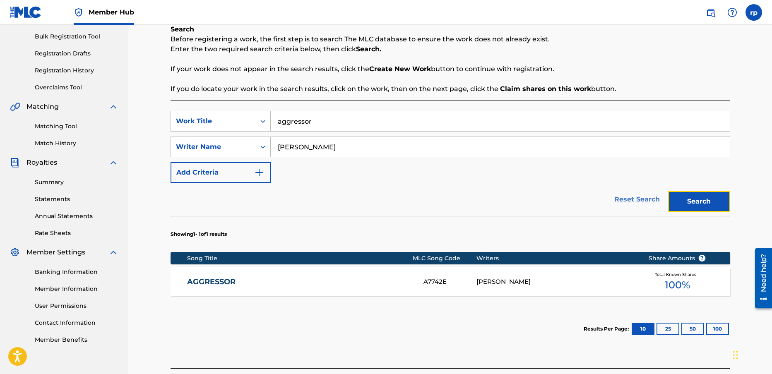
click at [628, 197] on link "Reset Search" at bounding box center [637, 199] width 54 height 18
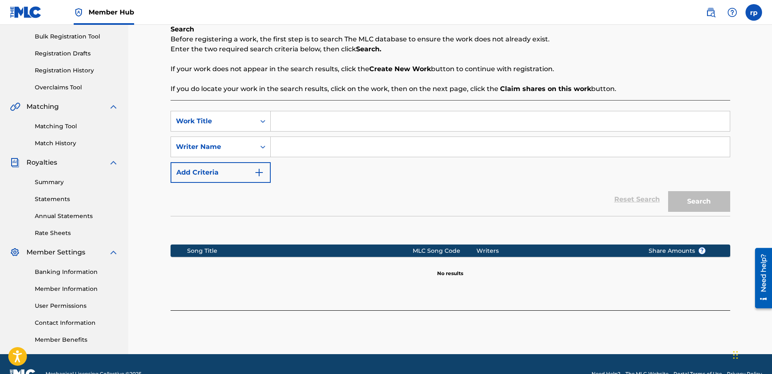
click at [290, 121] on input "Search Form" at bounding box center [500, 121] width 459 height 20
type input "fast talk"
click at [286, 148] on input "Search Form" at bounding box center [500, 147] width 459 height 20
type input "[PERSON_NAME]"
click at [699, 202] on button "Search" at bounding box center [699, 201] width 62 height 21
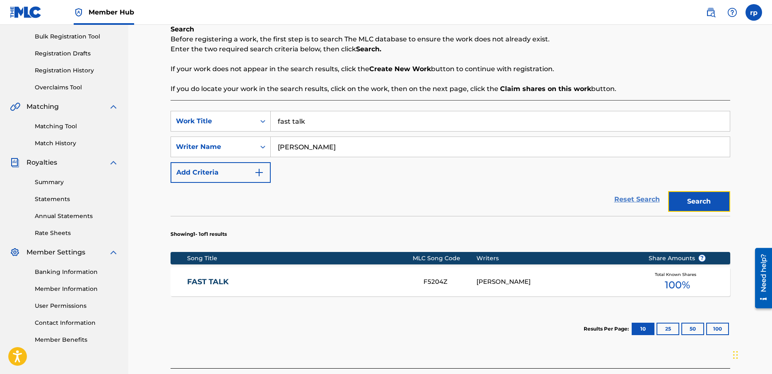
click at [633, 199] on link "Reset Search" at bounding box center [637, 199] width 54 height 18
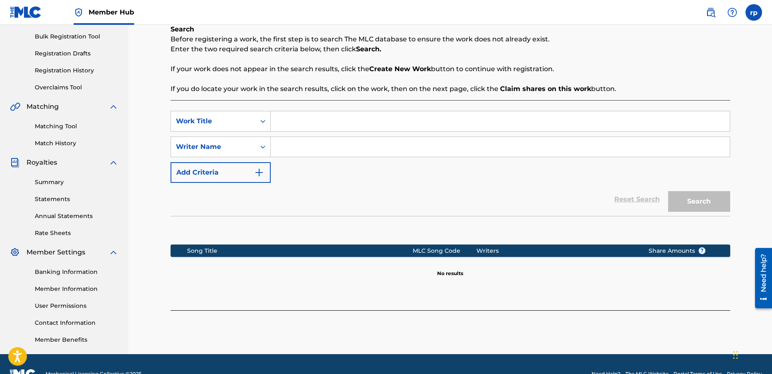
click at [285, 123] on input "Search Form" at bounding box center [500, 121] width 459 height 20
type input "bomb squad"
click at [284, 146] on input "Search Form" at bounding box center [500, 147] width 459 height 20
type input "[PERSON_NAME]"
click at [704, 201] on button "Search" at bounding box center [699, 201] width 62 height 21
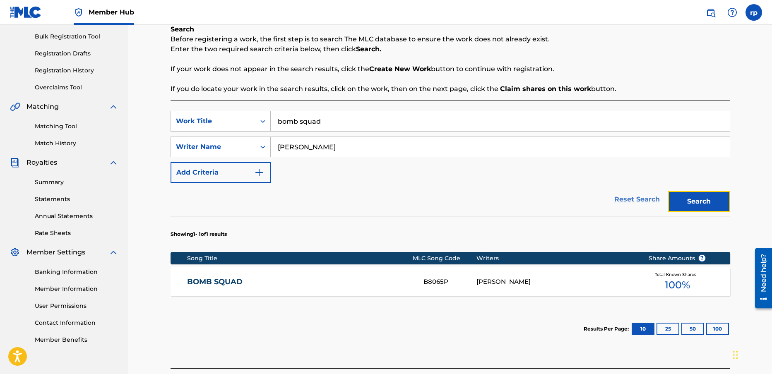
click at [642, 197] on link "Reset Search" at bounding box center [637, 199] width 54 height 18
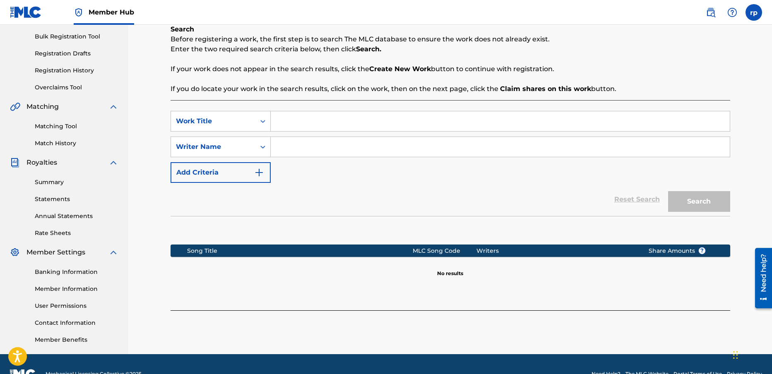
click at [296, 122] on input "Search Form" at bounding box center [500, 121] width 459 height 20
type input "dreamer"
click at [282, 147] on input "Search Form" at bounding box center [500, 147] width 459 height 20
type input "[PERSON_NAME]"
click at [690, 202] on button "Search" at bounding box center [699, 201] width 62 height 21
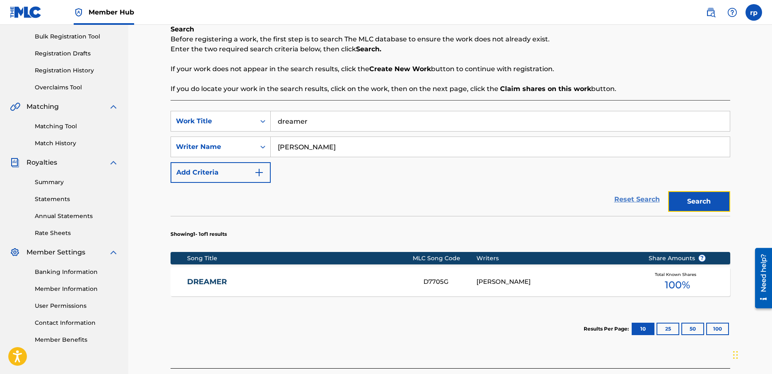
click at [645, 197] on link "Reset Search" at bounding box center [637, 199] width 54 height 18
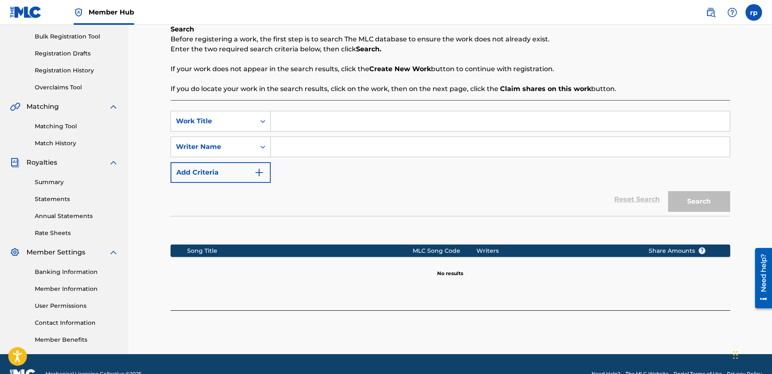
click at [312, 120] on input "Search Form" at bounding box center [500, 121] width 459 height 20
type input "struggle"
click at [300, 144] on input "Search Form" at bounding box center [500, 147] width 459 height 20
type input "[PERSON_NAME]"
click at [699, 198] on button "Search" at bounding box center [699, 201] width 62 height 21
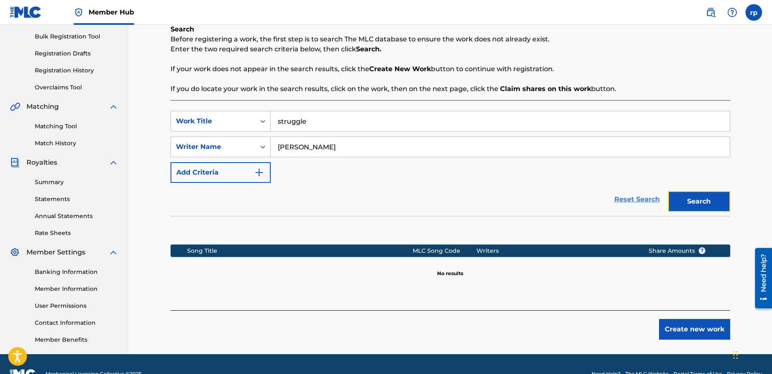
click at [631, 199] on link "Reset Search" at bounding box center [637, 199] width 54 height 18
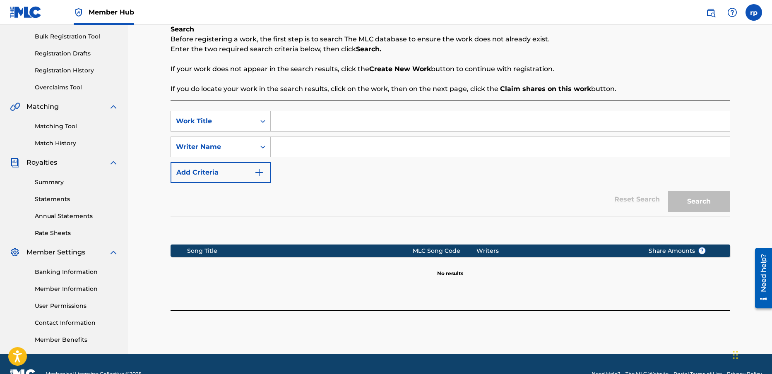
click at [284, 122] on input "Search Form" at bounding box center [500, 121] width 459 height 20
type input "back stage women"
click at [296, 144] on input "Search Form" at bounding box center [500, 147] width 459 height 20
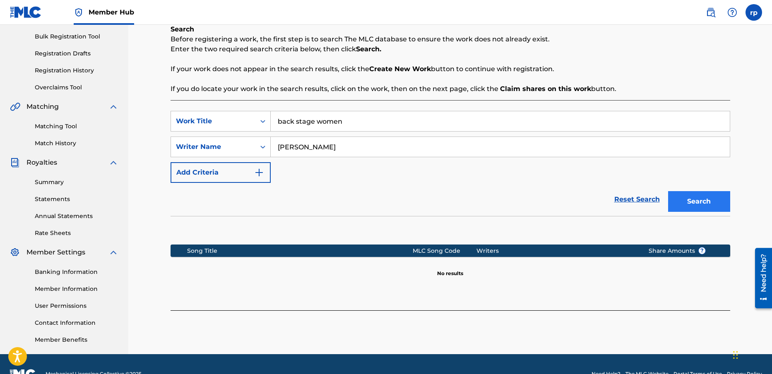
type input "[PERSON_NAME]"
click at [697, 200] on button "Search" at bounding box center [699, 201] width 62 height 21
click at [336, 122] on input "back stage women" at bounding box center [500, 121] width 459 height 20
type input "back stage woman"
click at [693, 199] on button "Search" at bounding box center [699, 201] width 62 height 21
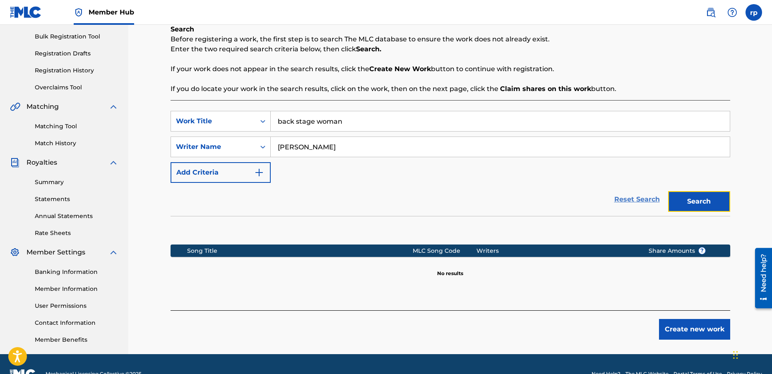
click at [637, 200] on link "Reset Search" at bounding box center [637, 199] width 54 height 18
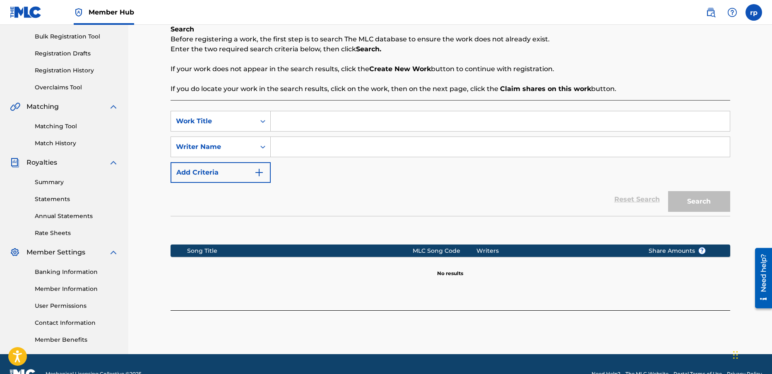
click at [288, 118] on input "Search Form" at bounding box center [500, 121] width 459 height 20
type input "silent but deadly"
click at [288, 146] on input "Search Form" at bounding box center [500, 147] width 459 height 20
type input "[PERSON_NAME]"
click at [711, 198] on button "Search" at bounding box center [699, 201] width 62 height 21
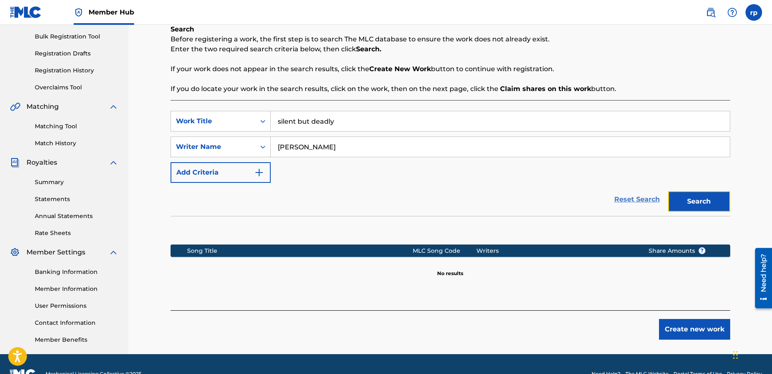
click at [630, 202] on link "Reset Search" at bounding box center [637, 199] width 54 height 18
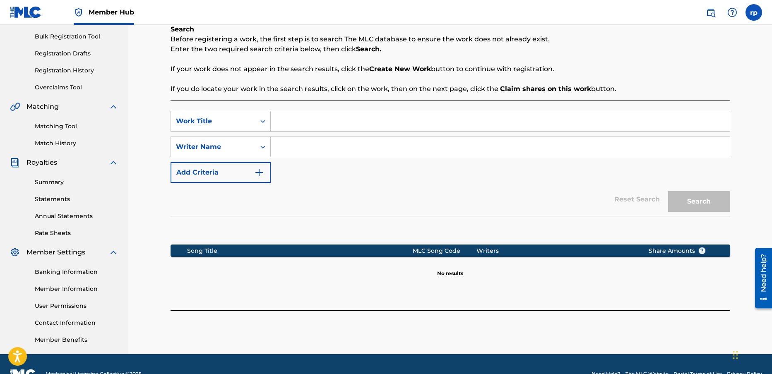
click at [289, 123] on input "Search Form" at bounding box center [500, 121] width 459 height 20
type input "planet earth"
click at [289, 144] on input "Search Form" at bounding box center [500, 147] width 459 height 20
type input "[PERSON_NAME]"
click at [696, 198] on button "Search" at bounding box center [699, 201] width 62 height 21
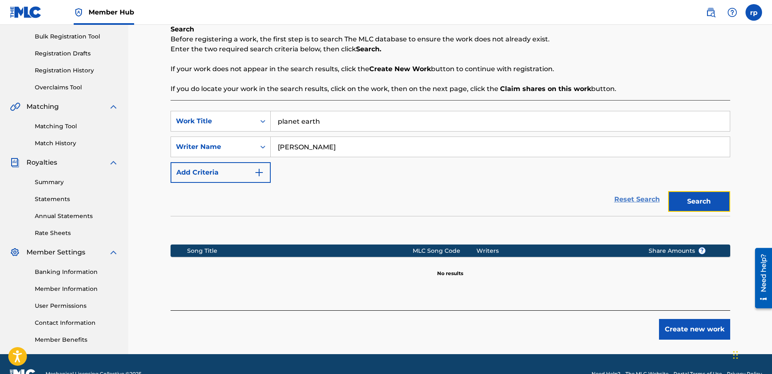
click at [633, 201] on link "Reset Search" at bounding box center [637, 199] width 54 height 18
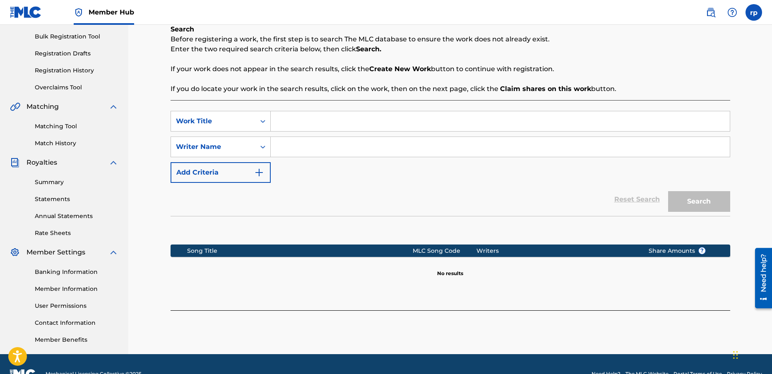
click at [293, 120] on input "Search Form" at bounding box center [500, 121] width 459 height 20
type input "[DATE]"
click at [294, 142] on input "Search Form" at bounding box center [500, 147] width 459 height 20
type input "[PERSON_NAME]"
click at [698, 197] on button "Search" at bounding box center [699, 201] width 62 height 21
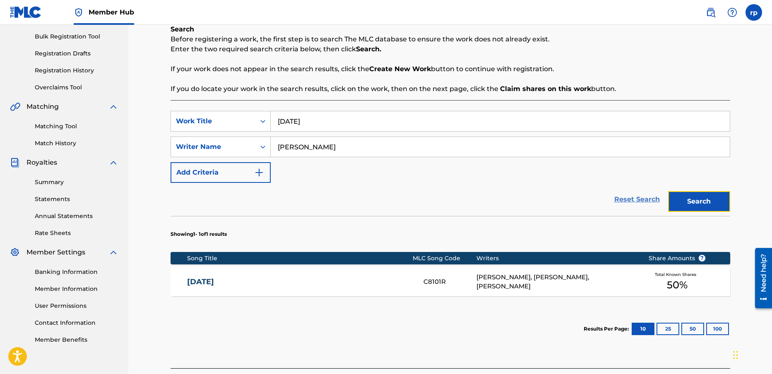
click at [628, 197] on link "Reset Search" at bounding box center [637, 199] width 54 height 18
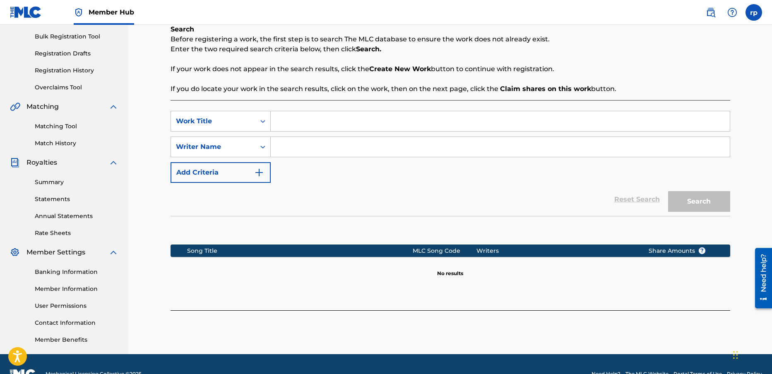
click at [304, 120] on input "Search Form" at bounding box center [500, 121] width 459 height 20
type input "uptown jump"
click at [300, 142] on input "Search Form" at bounding box center [500, 147] width 459 height 20
type input "[PERSON_NAME]"
click at [701, 202] on button "Search" at bounding box center [699, 201] width 62 height 21
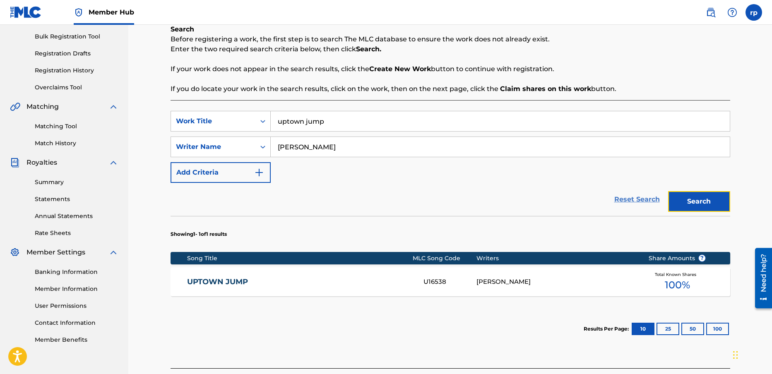
click at [642, 200] on link "Reset Search" at bounding box center [637, 199] width 54 height 18
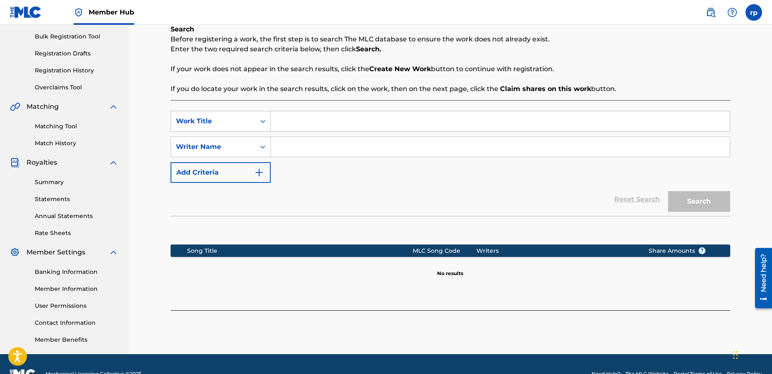
click at [279, 123] on input "Search Form" at bounding box center [500, 121] width 459 height 20
type input "russian winter"
click at [288, 149] on input "Search Form" at bounding box center [500, 147] width 459 height 20
type input "[PERSON_NAME]"
click at [707, 200] on button "Search" at bounding box center [699, 201] width 62 height 21
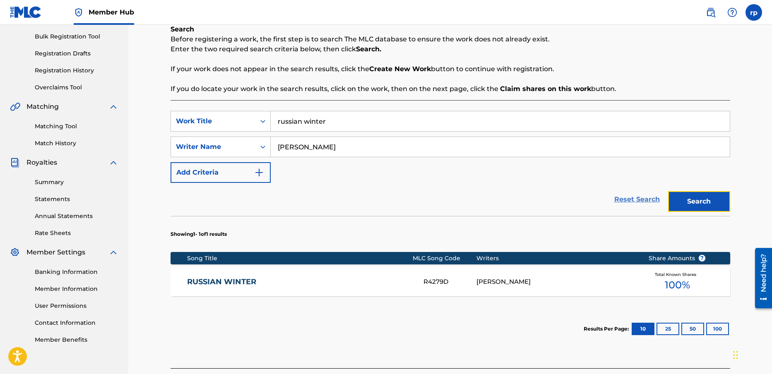
click at [644, 198] on link "Reset Search" at bounding box center [637, 199] width 54 height 18
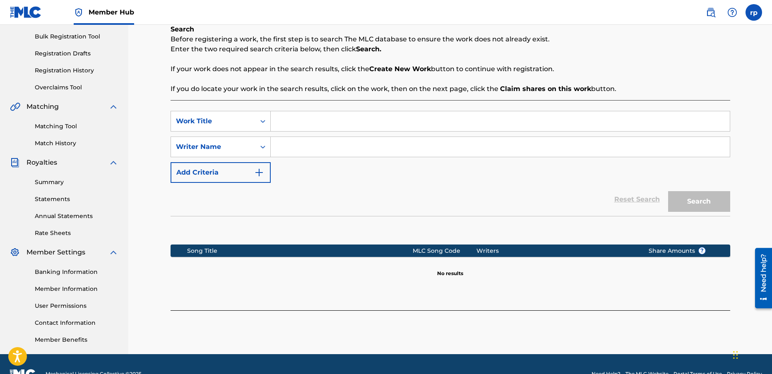
click at [282, 118] on input "Search Form" at bounding box center [500, 121] width 459 height 20
type input "desert caravan"
click at [285, 146] on input "Search Form" at bounding box center [500, 147] width 459 height 20
type input "[PERSON_NAME]"
click at [699, 200] on button "Search" at bounding box center [699, 201] width 62 height 21
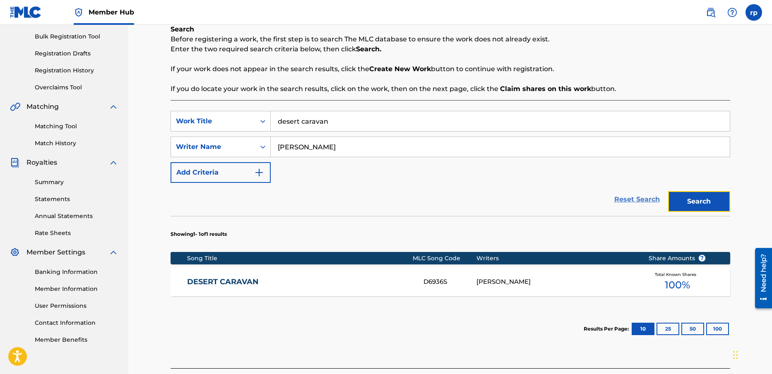
click at [625, 198] on link "Reset Search" at bounding box center [637, 199] width 54 height 18
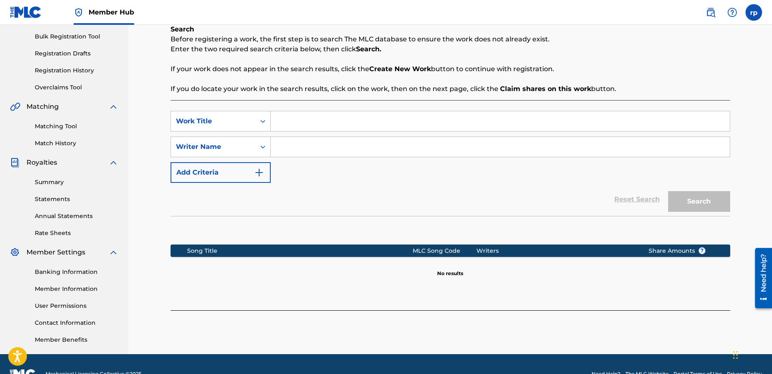
click at [289, 123] on input "Search Form" at bounding box center [500, 121] width 459 height 20
type input "[PERSON_NAME][GEOGRAPHIC_DATA]"
click at [315, 142] on input "Search Form" at bounding box center [500, 147] width 459 height 20
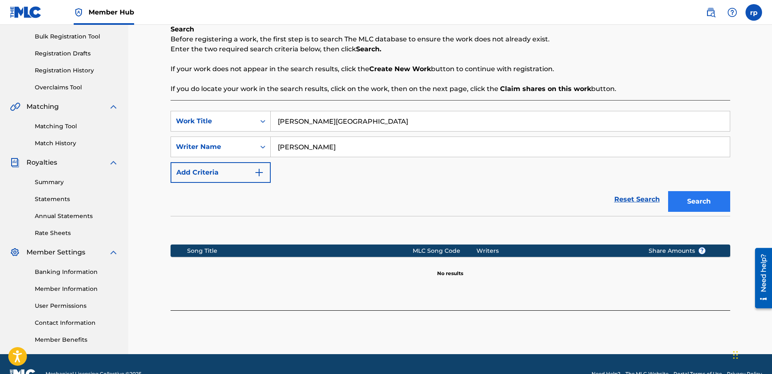
type input "[PERSON_NAME]"
click at [720, 202] on button "Search" at bounding box center [699, 201] width 62 height 21
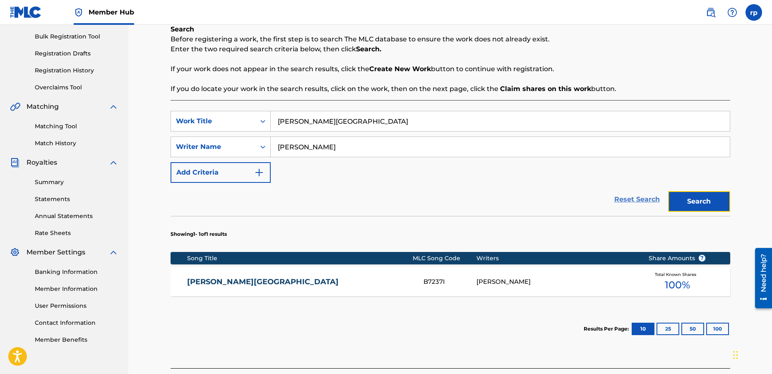
click at [650, 201] on link "Reset Search" at bounding box center [637, 199] width 54 height 18
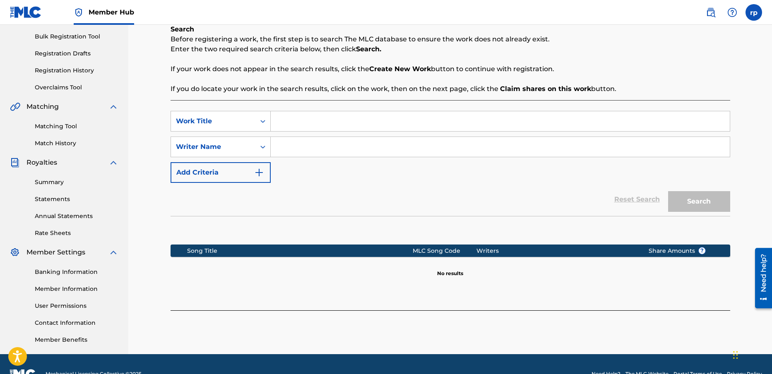
click at [298, 122] on input "Search Form" at bounding box center [500, 121] width 459 height 20
type input "mean ol [PERSON_NAME]"
click at [288, 145] on input "Search Form" at bounding box center [500, 147] width 459 height 20
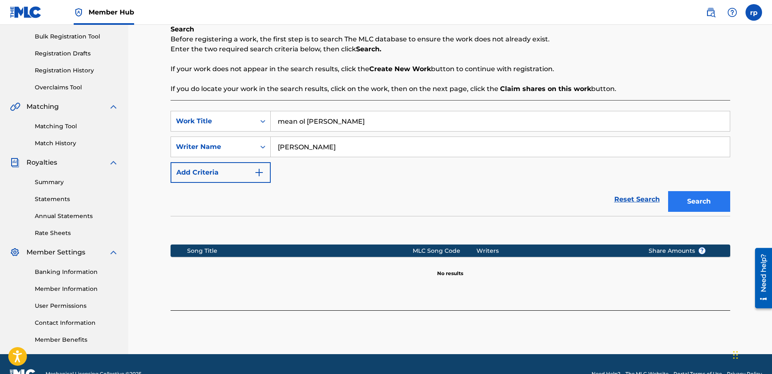
type input "[PERSON_NAME]"
click at [684, 203] on button "Search" at bounding box center [699, 201] width 62 height 21
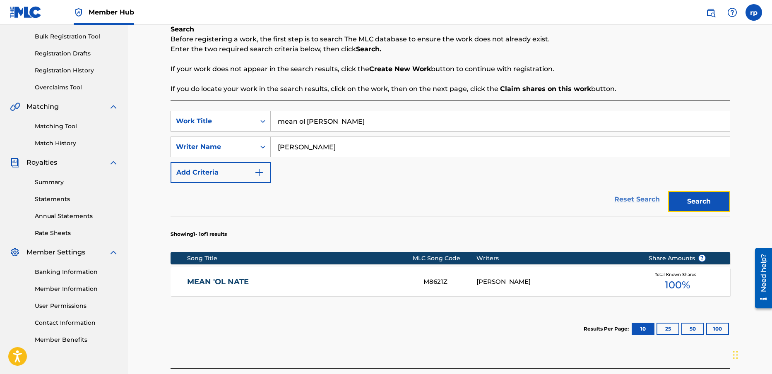
click at [629, 197] on link "Reset Search" at bounding box center [637, 199] width 54 height 18
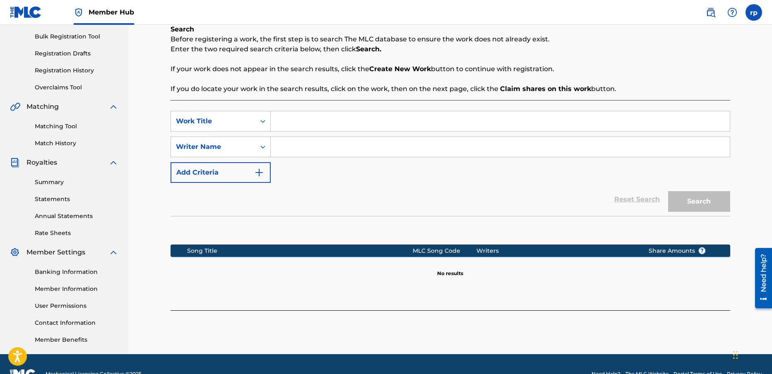
click at [285, 119] on input "Search Form" at bounding box center [500, 121] width 459 height 20
type input "out on the porch"
click at [306, 150] on input "Search Form" at bounding box center [500, 147] width 459 height 20
type input "[PERSON_NAME]"
click at [703, 198] on button "Search" at bounding box center [699, 201] width 62 height 21
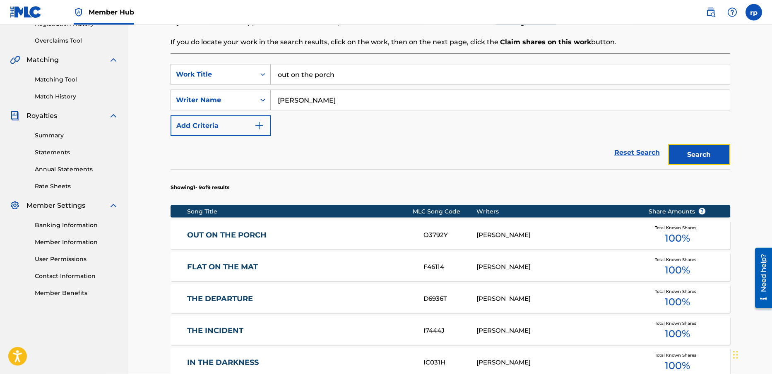
scroll to position [166, 0]
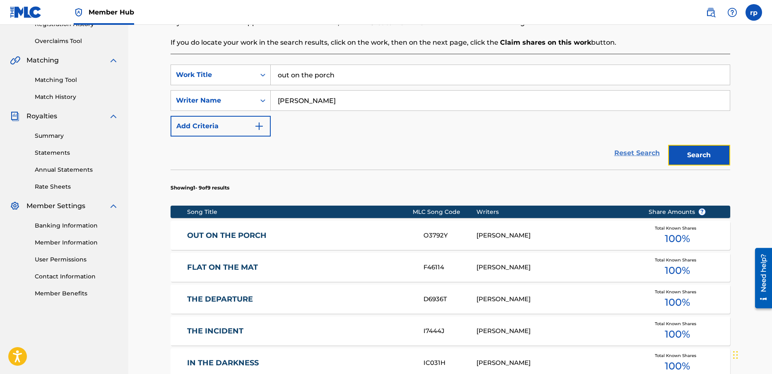
click at [621, 152] on link "Reset Search" at bounding box center [637, 153] width 54 height 18
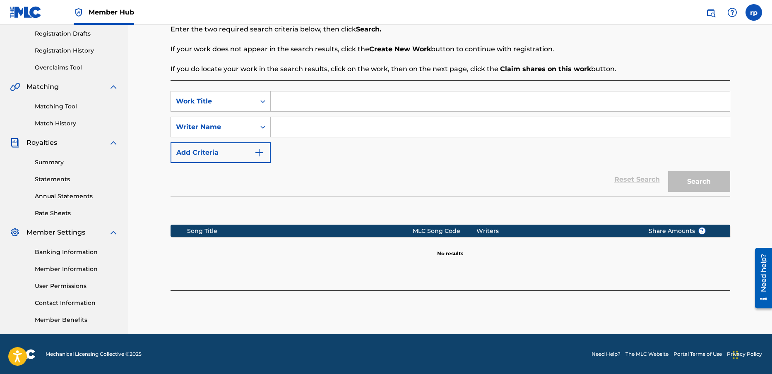
click at [284, 101] on input "Search Form" at bounding box center [500, 101] width 459 height 20
type input "table dancing"
click at [293, 126] on input "Search Form" at bounding box center [500, 127] width 459 height 20
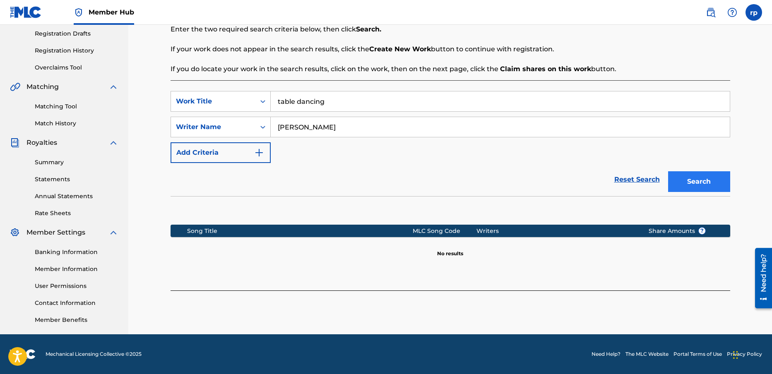
type input "[PERSON_NAME]"
click at [696, 182] on button "Search" at bounding box center [699, 181] width 62 height 21
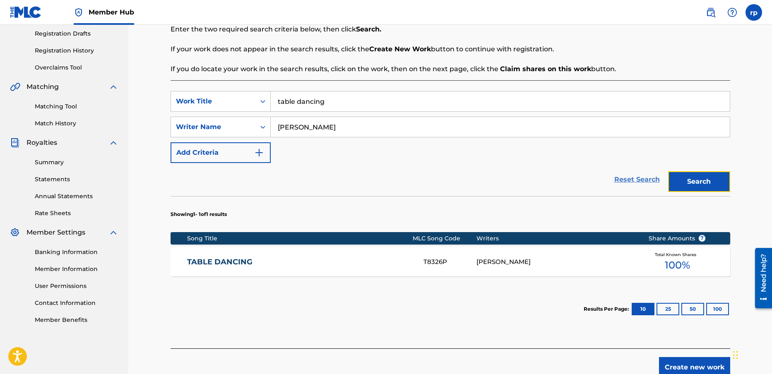
click at [616, 179] on link "Reset Search" at bounding box center [637, 180] width 54 height 18
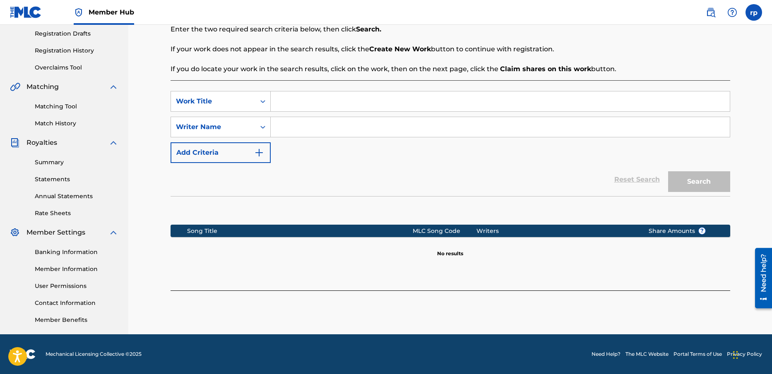
click at [289, 103] on input "Search Form" at bounding box center [500, 101] width 459 height 20
type input "fresh air"
click at [281, 129] on input "Search Form" at bounding box center [500, 127] width 459 height 20
type input "[PERSON_NAME]"
click at [710, 181] on button "Search" at bounding box center [699, 181] width 62 height 21
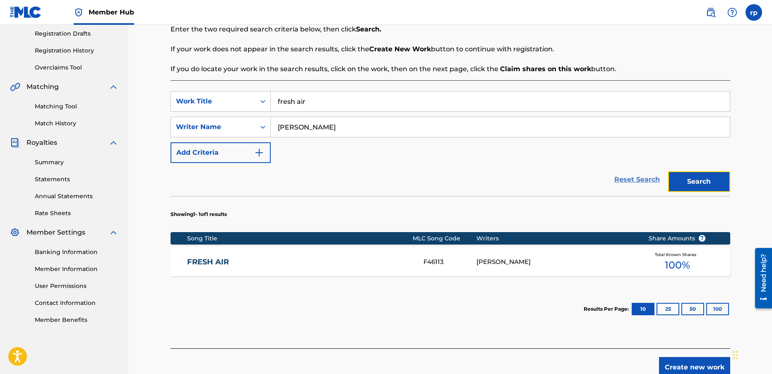
click at [638, 178] on link "Reset Search" at bounding box center [637, 180] width 54 height 18
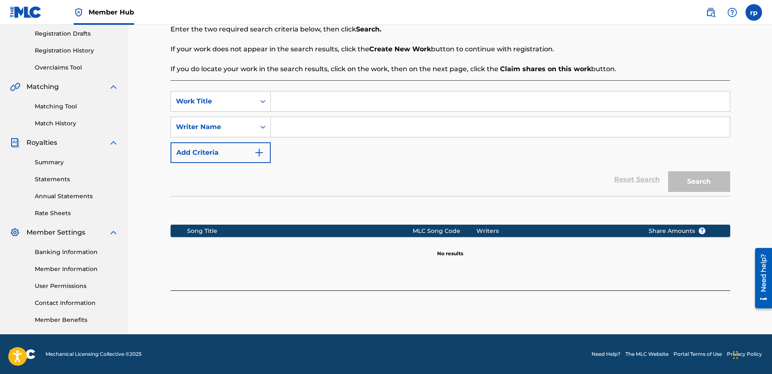
click at [287, 101] on input "Search Form" at bounding box center [500, 101] width 459 height 20
type input "clouds"
click at [286, 127] on input "Search Form" at bounding box center [500, 127] width 459 height 20
type input "[PERSON_NAME]"
click at [698, 177] on button "Search" at bounding box center [699, 181] width 62 height 21
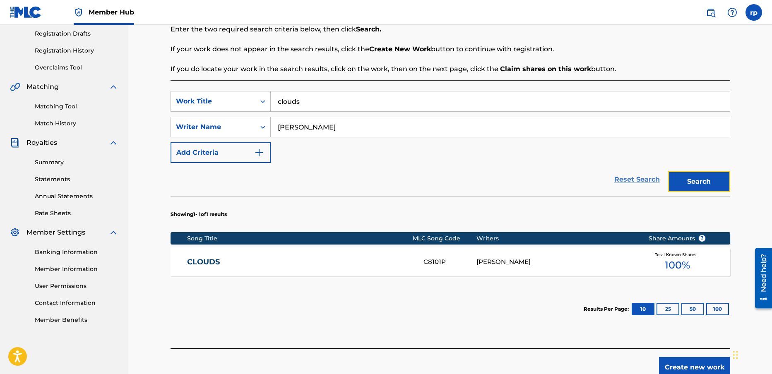
click at [638, 179] on link "Reset Search" at bounding box center [637, 180] width 54 height 18
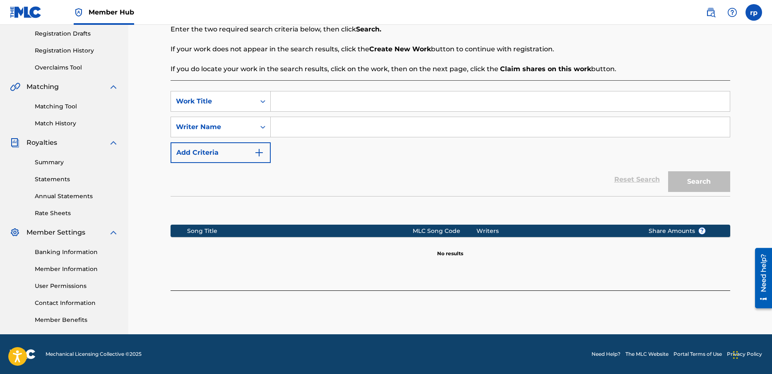
click at [283, 100] on input "Search Form" at bounding box center [500, 101] width 459 height 20
type input "noise"
click at [281, 123] on input "Search Form" at bounding box center [500, 127] width 459 height 20
type input "[PERSON_NAME]"
click at [702, 183] on button "Search" at bounding box center [699, 181] width 62 height 21
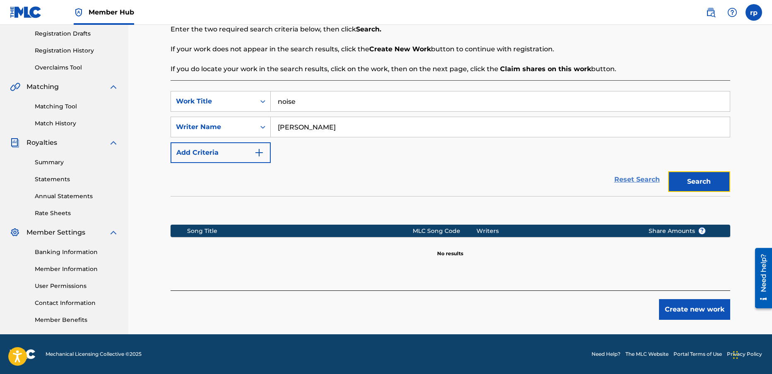
click at [623, 179] on link "Reset Search" at bounding box center [637, 180] width 54 height 18
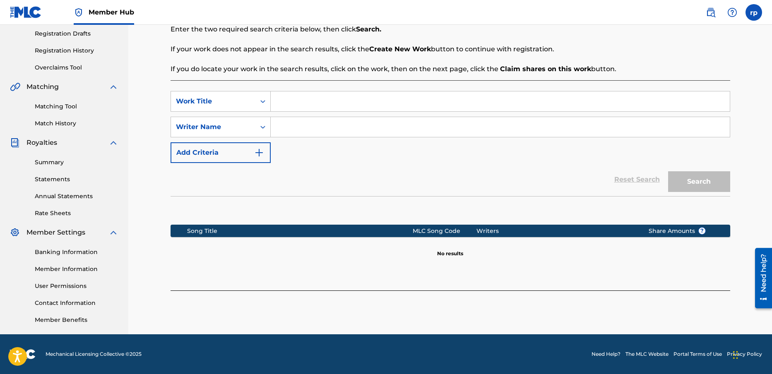
click at [277, 101] on input "Search Form" at bounding box center [500, 101] width 459 height 20
type input "noise/sunburst streams"
click at [296, 123] on input "Search Form" at bounding box center [500, 127] width 459 height 20
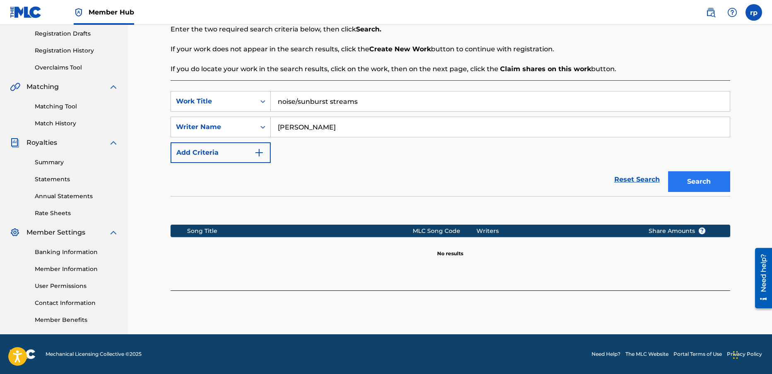
type input "[PERSON_NAME]"
click at [708, 182] on button "Search" at bounding box center [699, 181] width 62 height 21
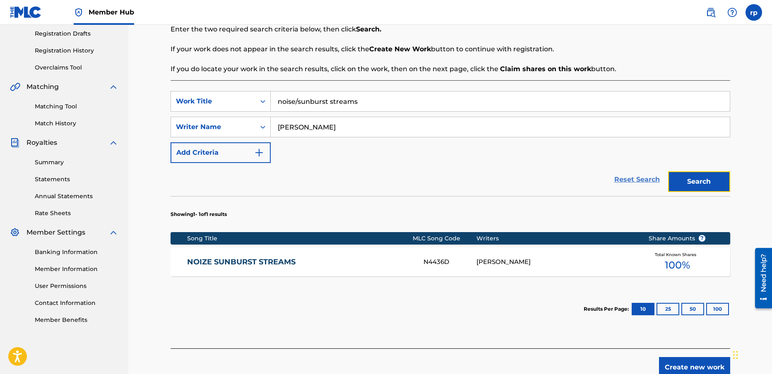
click at [635, 180] on link "Reset Search" at bounding box center [637, 180] width 54 height 18
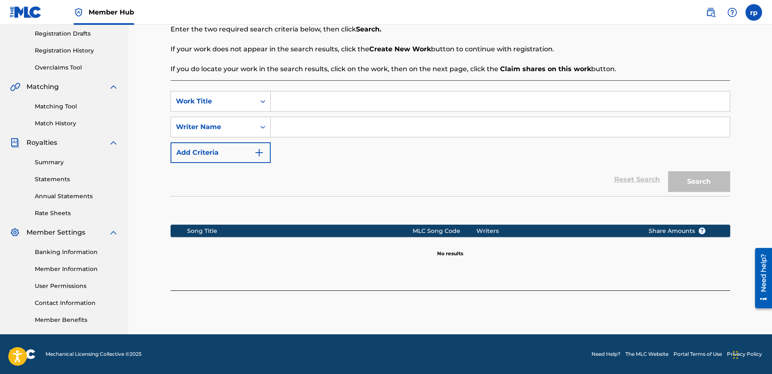
click at [298, 103] on input "Search Form" at bounding box center [500, 101] width 459 height 20
type input "in the city"
click at [298, 126] on input "Search Form" at bounding box center [500, 127] width 459 height 20
type input "[PERSON_NAME]"
click at [677, 178] on button "Search" at bounding box center [699, 181] width 62 height 21
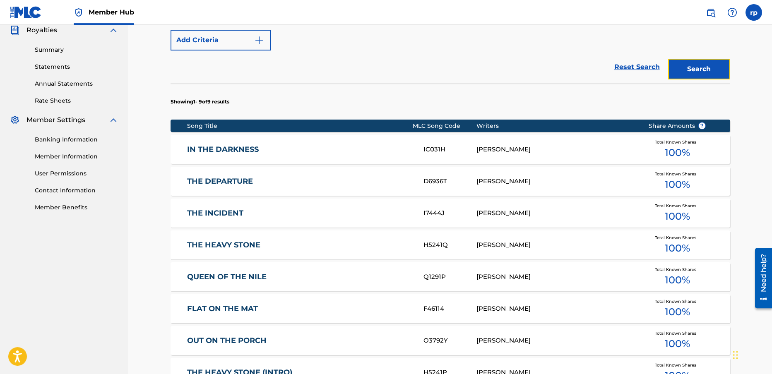
scroll to position [179, 0]
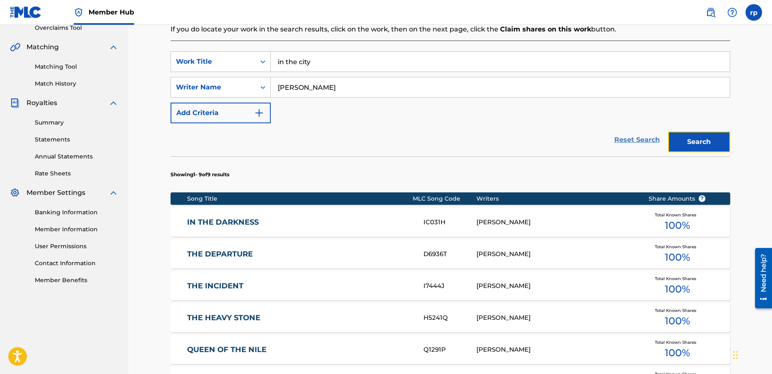
click at [645, 140] on link "Reset Search" at bounding box center [637, 140] width 54 height 18
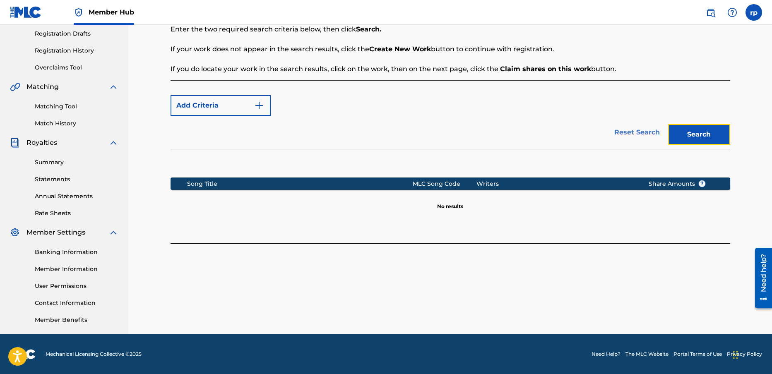
scroll to position [139, 0]
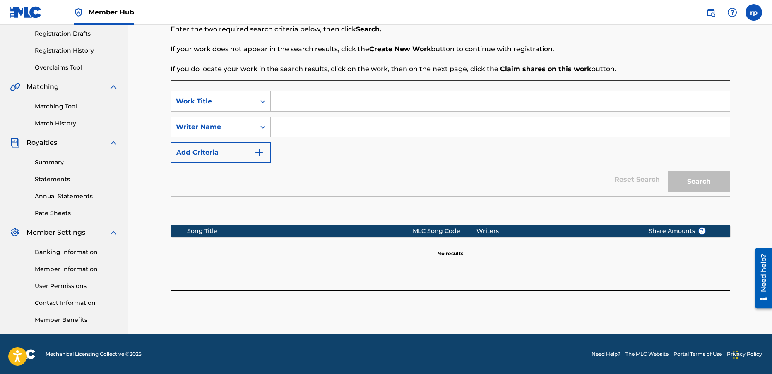
click at [301, 102] on input "Search Form" at bounding box center [500, 101] width 459 height 20
type input "big block"
click at [294, 128] on input "Search Form" at bounding box center [500, 127] width 459 height 20
type input "[PERSON_NAME]"
click at [704, 181] on button "Search" at bounding box center [699, 181] width 62 height 21
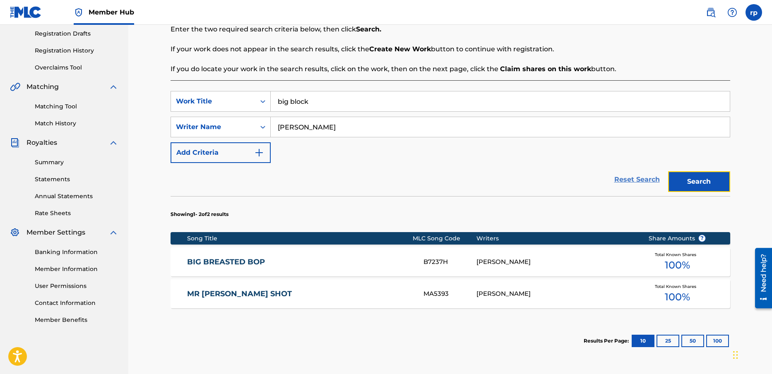
click at [642, 181] on link "Reset Search" at bounding box center [637, 180] width 54 height 18
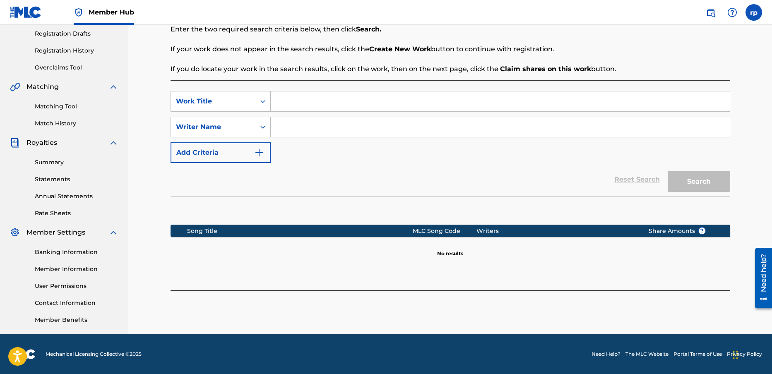
click at [316, 101] on input "Search Form" at bounding box center [500, 101] width 459 height 20
type input "nipples and cream"
click at [303, 127] on input "Search Form" at bounding box center [500, 127] width 459 height 20
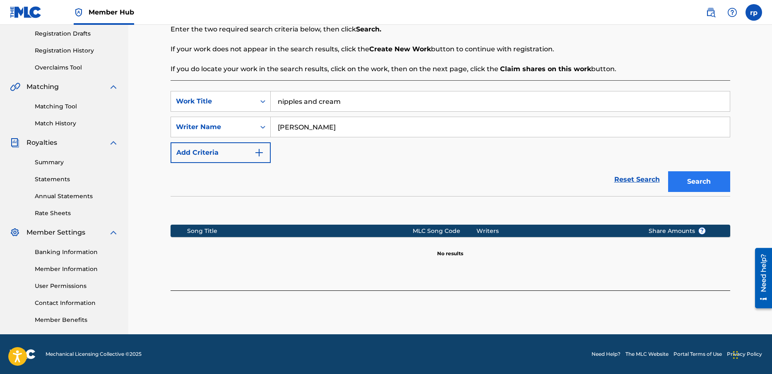
type input "[PERSON_NAME]"
click at [703, 177] on button "Search" at bounding box center [699, 181] width 62 height 21
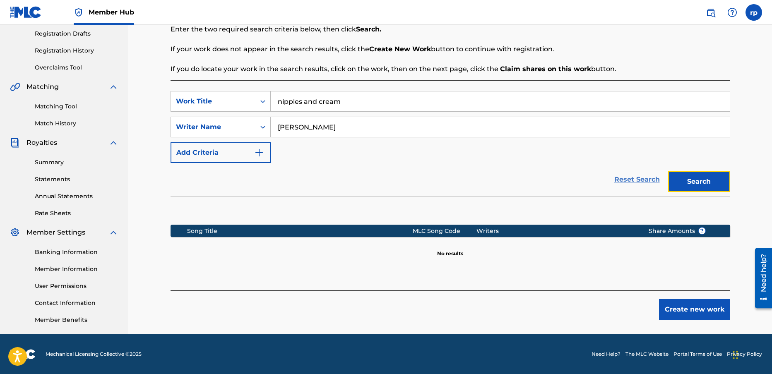
click at [644, 178] on link "Reset Search" at bounding box center [637, 180] width 54 height 18
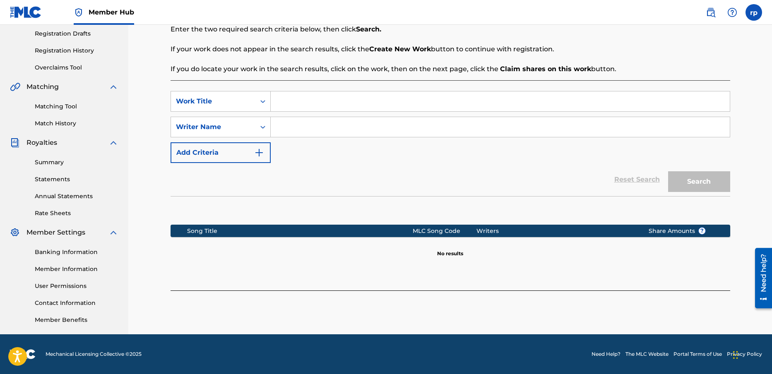
click at [286, 102] on input "Search Form" at bounding box center [500, 101] width 459 height 20
type input "chicken shit"
click at [289, 126] on input "Search Form" at bounding box center [500, 127] width 459 height 20
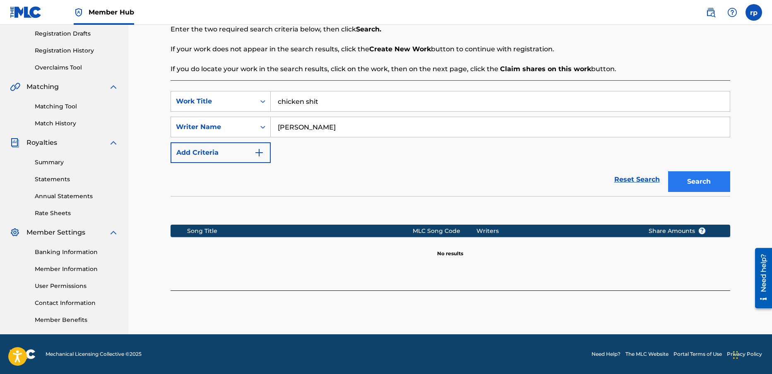
type input "[PERSON_NAME]"
click at [696, 181] on button "Search" at bounding box center [699, 181] width 62 height 21
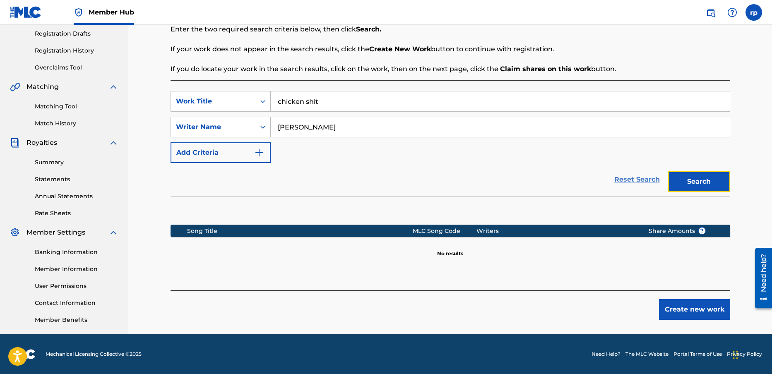
click at [621, 178] on link "Reset Search" at bounding box center [637, 180] width 54 height 18
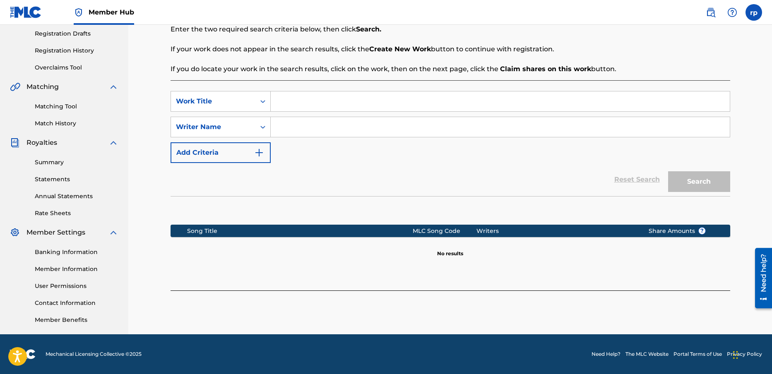
click at [302, 102] on input "Search Form" at bounding box center [500, 101] width 459 height 20
type input "octobounce"
click at [291, 120] on input "Search Form" at bounding box center [500, 127] width 459 height 20
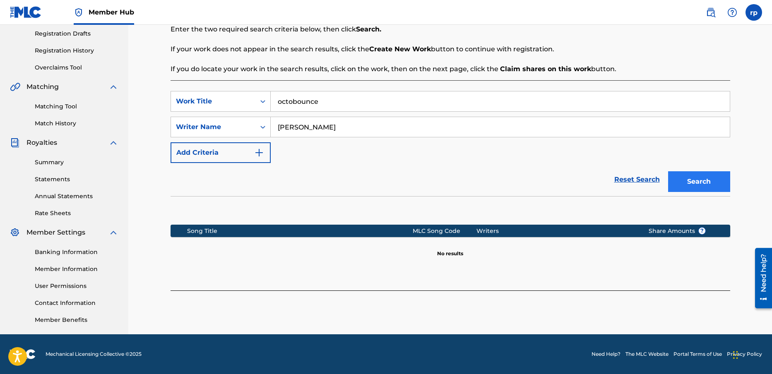
type input "[PERSON_NAME]"
click at [712, 178] on button "Search" at bounding box center [699, 181] width 62 height 21
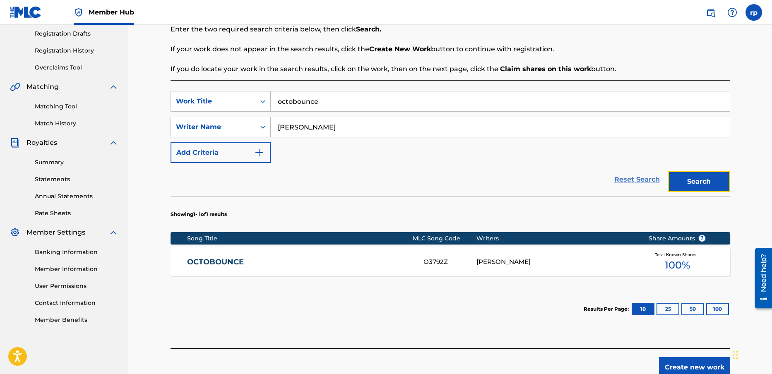
click at [641, 178] on link "Reset Search" at bounding box center [637, 180] width 54 height 18
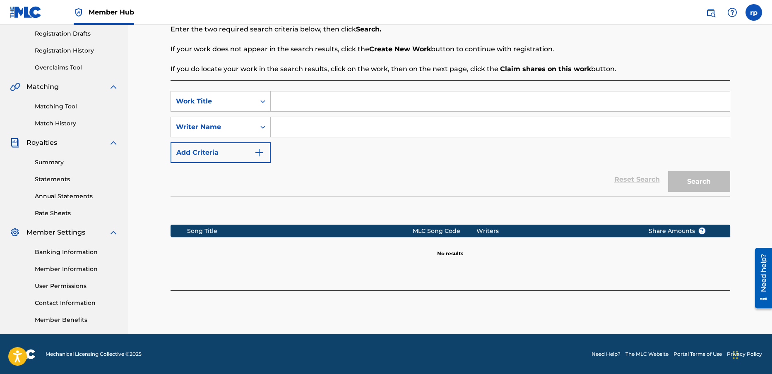
click at [285, 101] on input "Search Form" at bounding box center [500, 101] width 459 height 20
type input "io over jupiter"
click at [291, 131] on input "Search Form" at bounding box center [500, 127] width 459 height 20
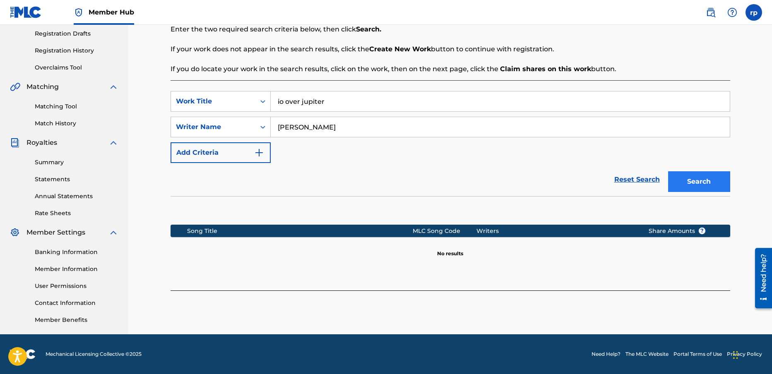
type input "[PERSON_NAME]"
click at [700, 182] on button "Search" at bounding box center [699, 181] width 62 height 21
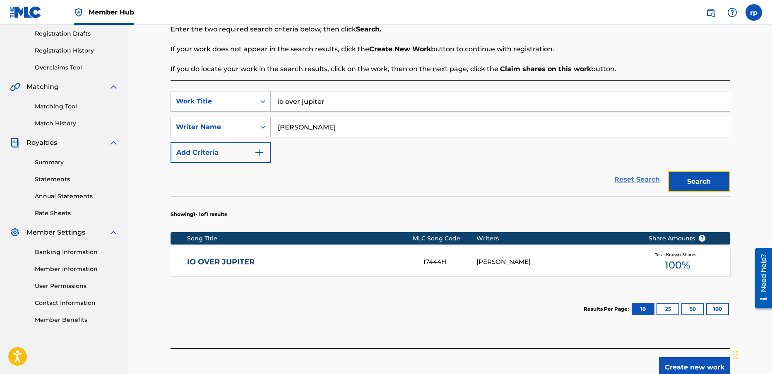
click at [646, 180] on link "Reset Search" at bounding box center [637, 180] width 54 height 18
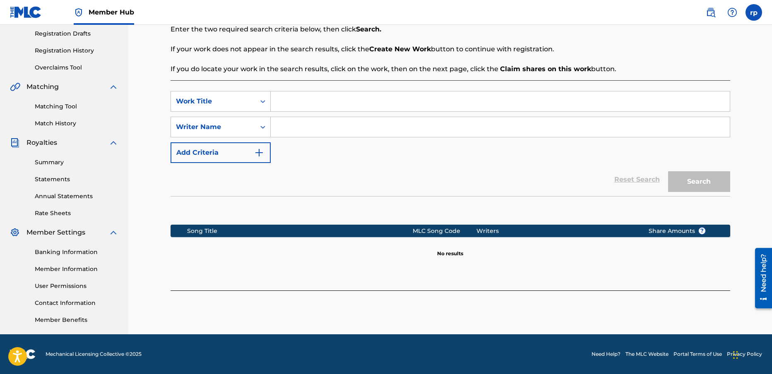
click at [299, 101] on input "Search Form" at bounding box center [500, 101] width 459 height 20
type input "maiden voyage"
click at [289, 130] on input "Search Form" at bounding box center [500, 127] width 459 height 20
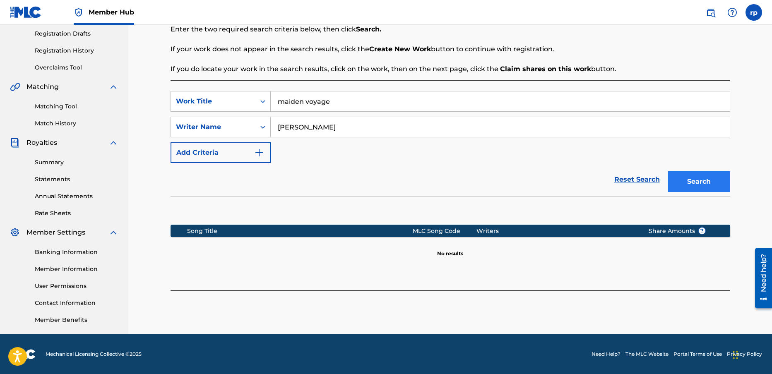
type input "[PERSON_NAME]"
click at [684, 179] on button "Search" at bounding box center [699, 181] width 62 height 21
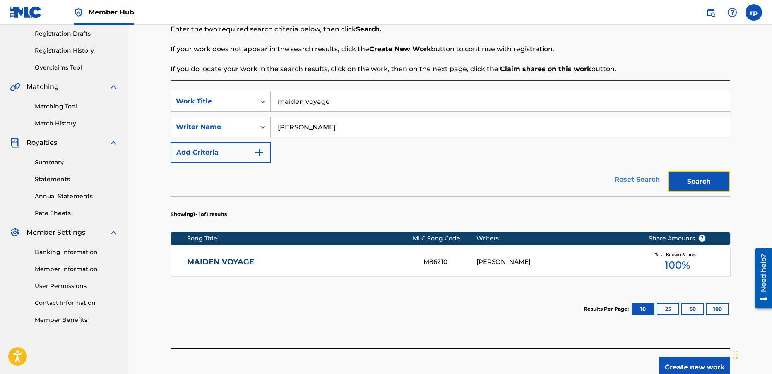
click at [645, 178] on link "Reset Search" at bounding box center [637, 180] width 54 height 18
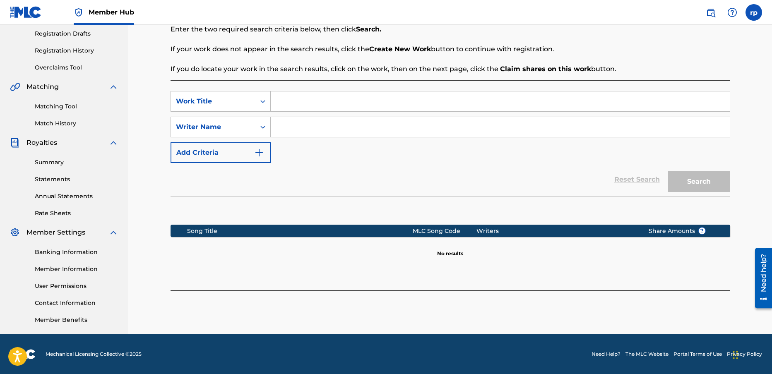
click at [298, 104] on input "Search Form" at bounding box center [500, 101] width 459 height 20
type input "when spheres collide"
click at [295, 131] on input "Search Form" at bounding box center [500, 127] width 459 height 20
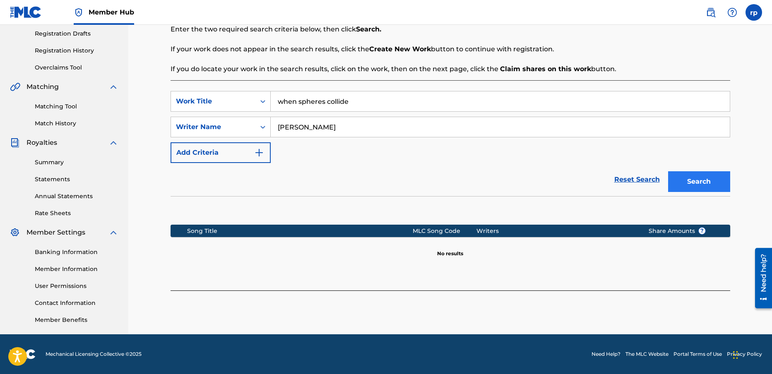
type input "[PERSON_NAME]"
click at [711, 178] on button "Search" at bounding box center [699, 181] width 62 height 21
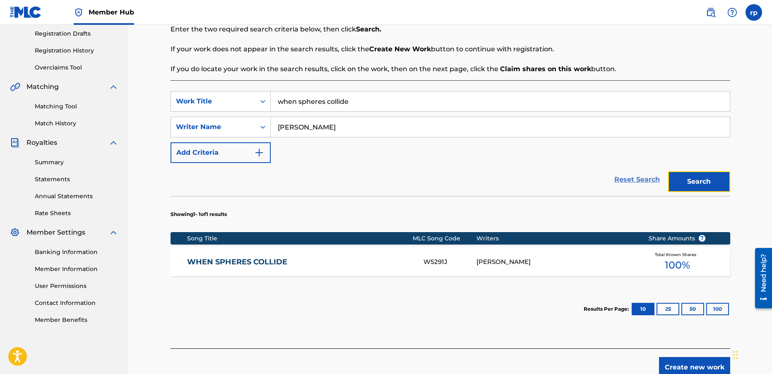
click at [628, 178] on link "Reset Search" at bounding box center [637, 180] width 54 height 18
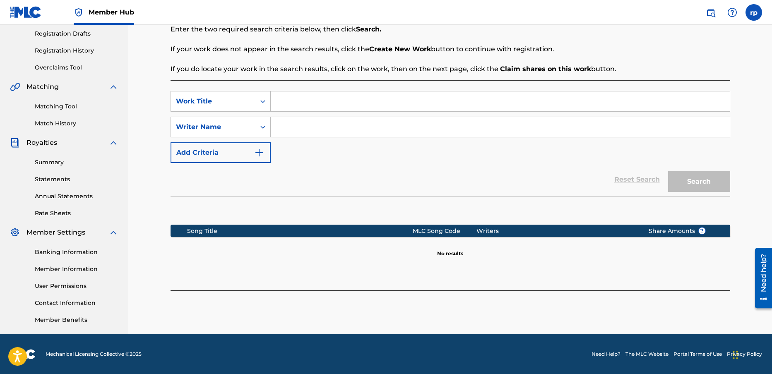
click at [286, 103] on input "Search Form" at bounding box center [500, 101] width 459 height 20
type input "gears"
click at [290, 127] on input "Search Form" at bounding box center [500, 127] width 459 height 20
type input "[PERSON_NAME]"
click at [695, 182] on button "Search" at bounding box center [699, 181] width 62 height 21
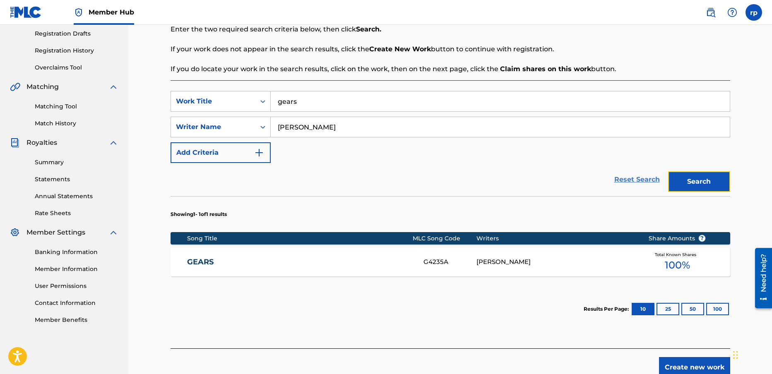
click at [635, 177] on link "Reset Search" at bounding box center [637, 180] width 54 height 18
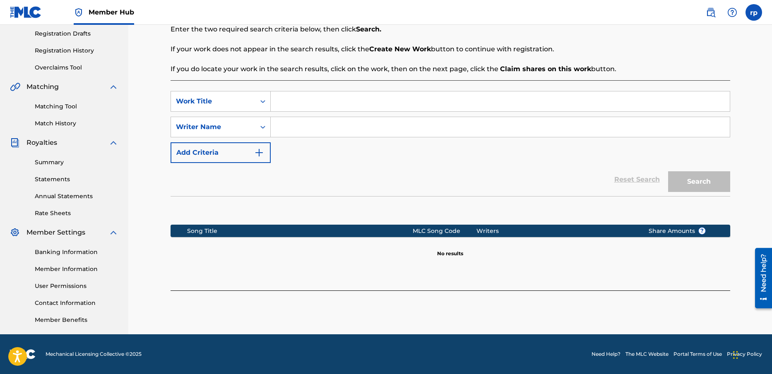
click at [290, 102] on input "Search Form" at bounding box center [500, 101] width 459 height 20
type input "alley cat"
click at [284, 129] on input "Search Form" at bounding box center [500, 127] width 459 height 20
type input "[PERSON_NAME]"
click at [706, 180] on button "Search" at bounding box center [699, 181] width 62 height 21
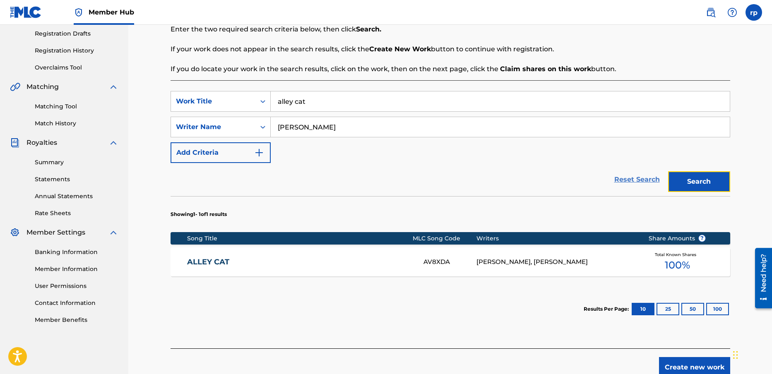
click at [645, 179] on link "Reset Search" at bounding box center [637, 180] width 54 height 18
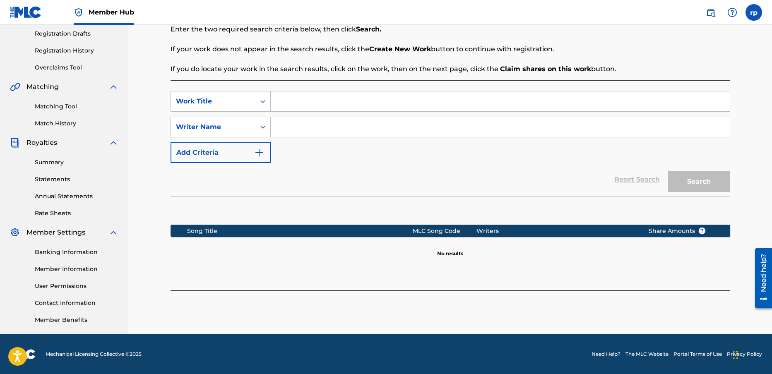
click at [279, 104] on input "Search Form" at bounding box center [500, 101] width 459 height 20
type input "crying"
click at [286, 126] on input "Search Form" at bounding box center [500, 127] width 459 height 20
type input "[PERSON_NAME]"
click at [715, 180] on button "Search" at bounding box center [699, 181] width 62 height 21
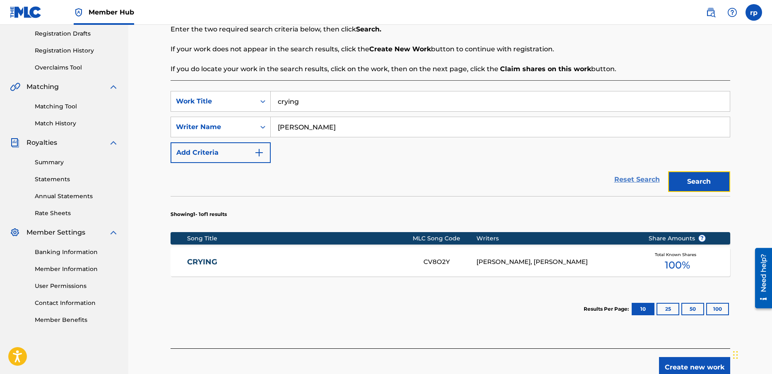
click at [626, 180] on link "Reset Search" at bounding box center [637, 180] width 54 height 18
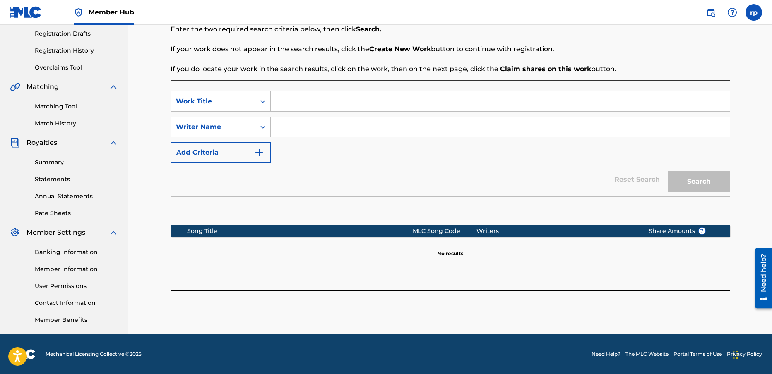
click at [284, 100] on input "Search Form" at bounding box center [500, 101] width 459 height 20
type input "broke again"
click at [286, 129] on input "Search Form" at bounding box center [500, 127] width 459 height 20
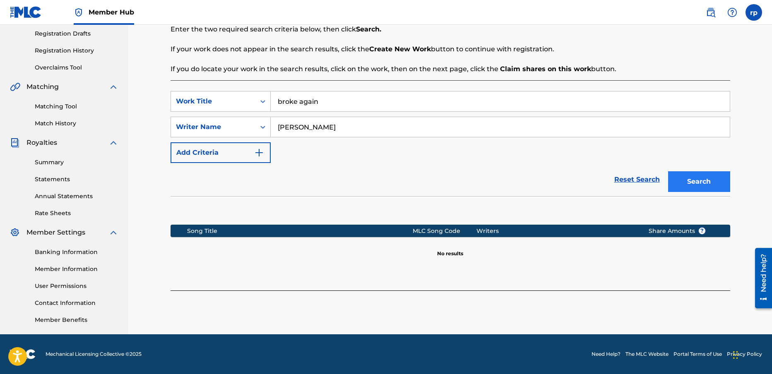
type input "[PERSON_NAME]"
click at [682, 182] on button "Search" at bounding box center [699, 181] width 62 height 21
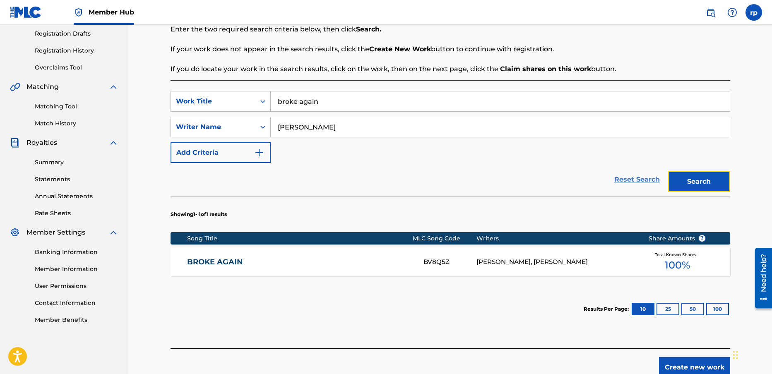
click at [626, 176] on link "Reset Search" at bounding box center [637, 180] width 54 height 18
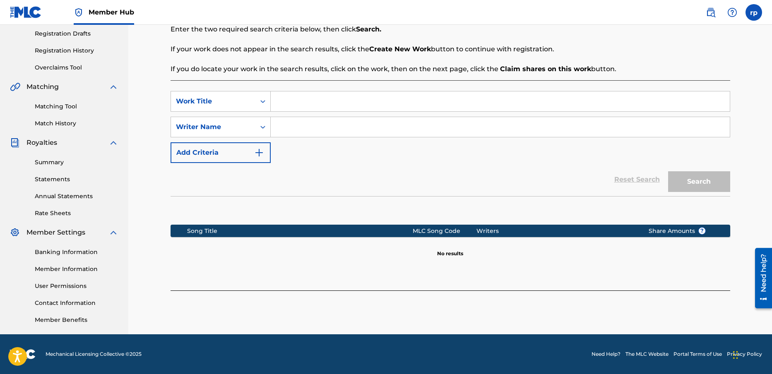
click at [290, 103] on input "Search Form" at bounding box center [500, 101] width 459 height 20
type input "sunset boulevard"
click at [293, 126] on input "Search Form" at bounding box center [500, 127] width 459 height 20
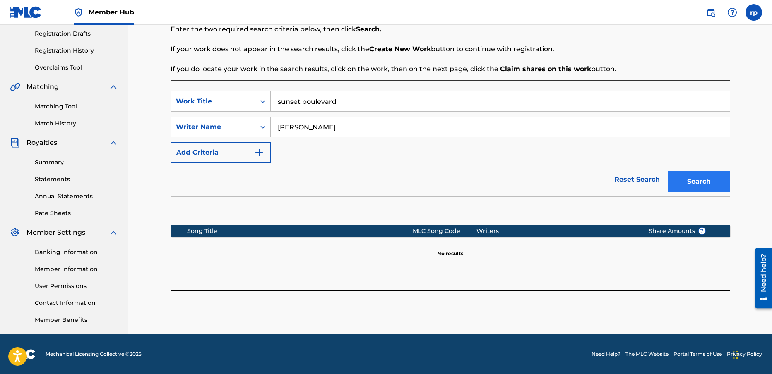
type input "[PERSON_NAME]"
click at [706, 184] on button "Search" at bounding box center [699, 181] width 62 height 21
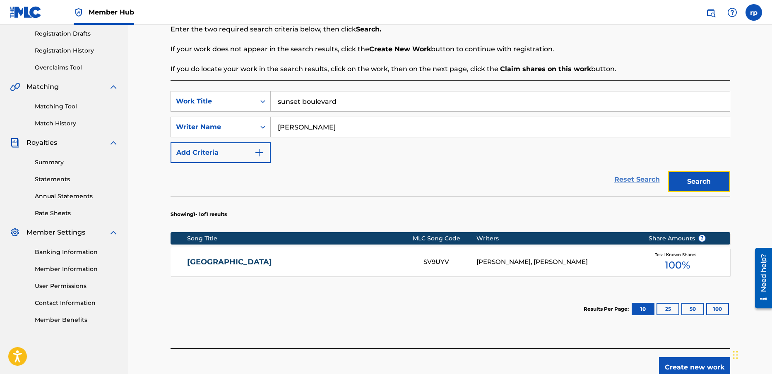
click at [624, 178] on link "Reset Search" at bounding box center [637, 180] width 54 height 18
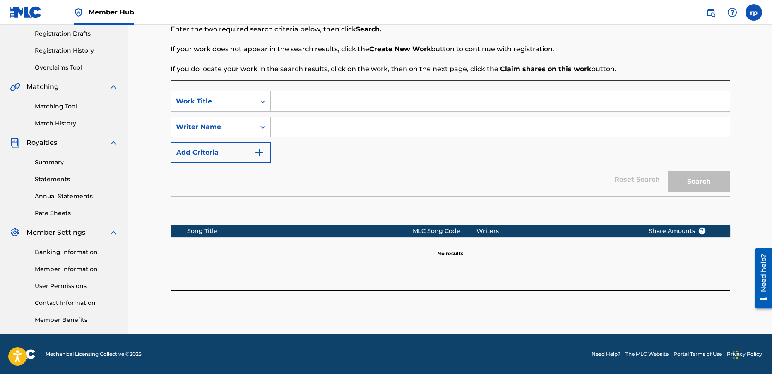
click at [296, 101] on input "Search Form" at bounding box center [500, 101] width 459 height 20
type input "nfl"
click at [301, 125] on input "Search Form" at bounding box center [500, 127] width 459 height 20
type input "[PERSON_NAME]"
click at [688, 180] on button "Search" at bounding box center [699, 181] width 62 height 21
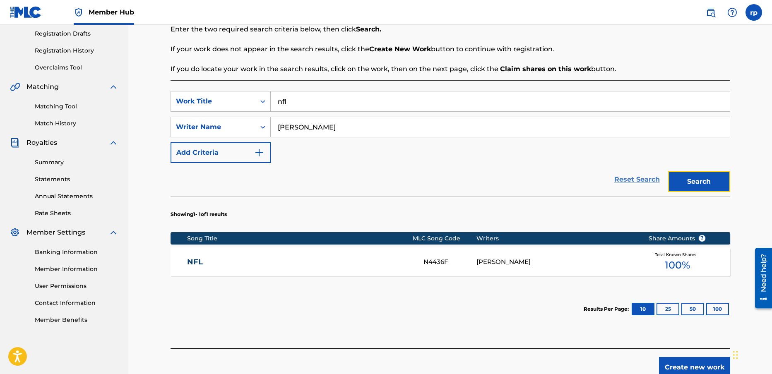
click at [647, 180] on link "Reset Search" at bounding box center [637, 180] width 54 height 18
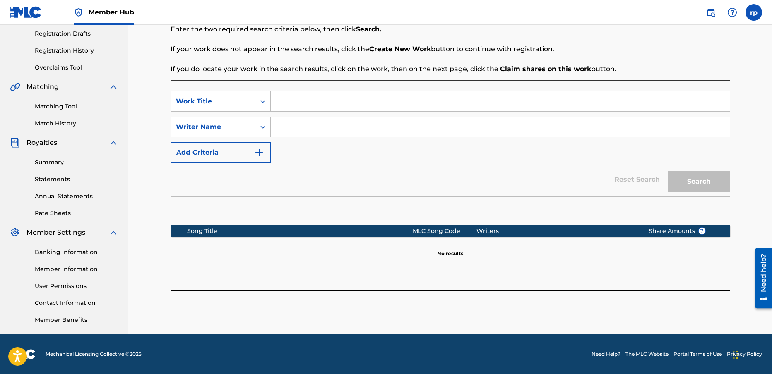
click at [294, 99] on input "Search Form" at bounding box center [500, 101] width 459 height 20
type input "phoenix"
click at [298, 123] on input "Search Form" at bounding box center [500, 127] width 459 height 20
type input "[PERSON_NAME]"
click at [685, 180] on button "Search" at bounding box center [699, 181] width 62 height 21
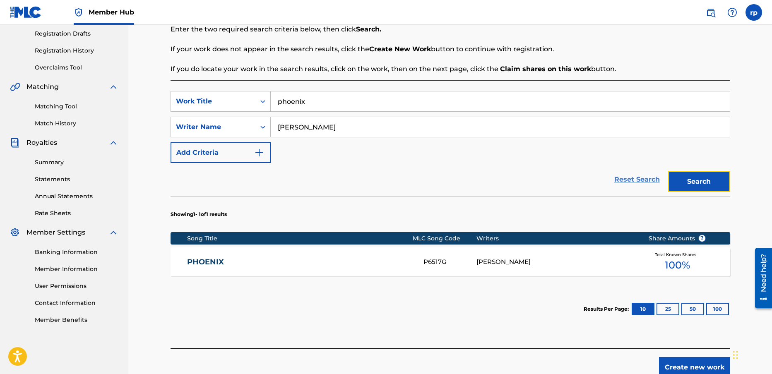
click at [633, 181] on link "Reset Search" at bounding box center [637, 180] width 54 height 18
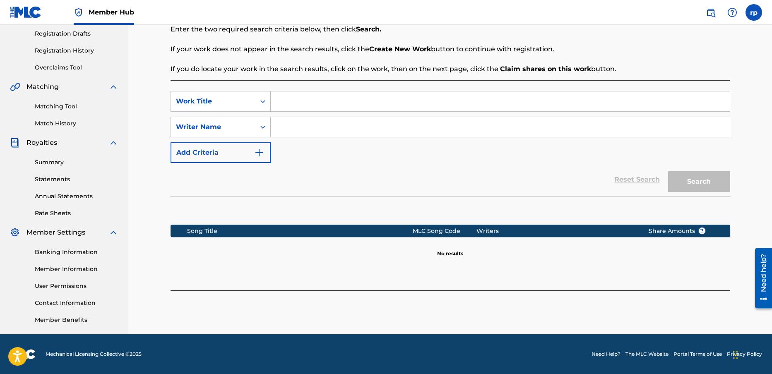
click at [292, 101] on input "Search Form" at bounding box center [500, 101] width 459 height 20
type input "daze gone bye"
click at [289, 128] on input "Search Form" at bounding box center [500, 127] width 459 height 20
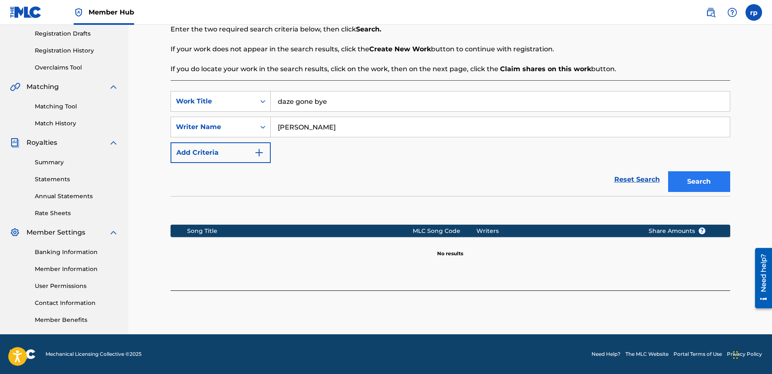
type input "[PERSON_NAME]"
click at [717, 180] on button "Search" at bounding box center [699, 181] width 62 height 21
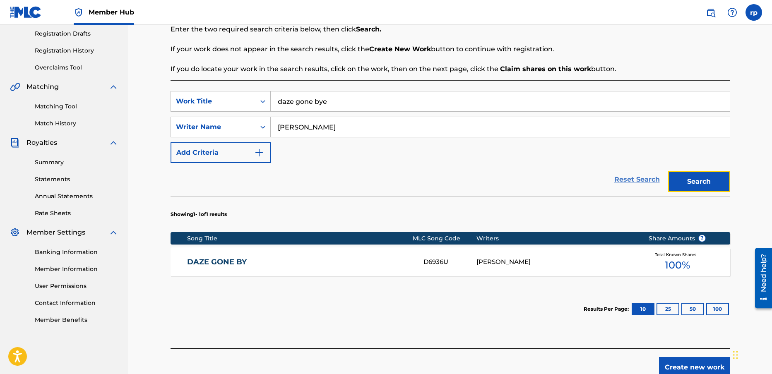
click at [637, 180] on link "Reset Search" at bounding box center [637, 180] width 54 height 18
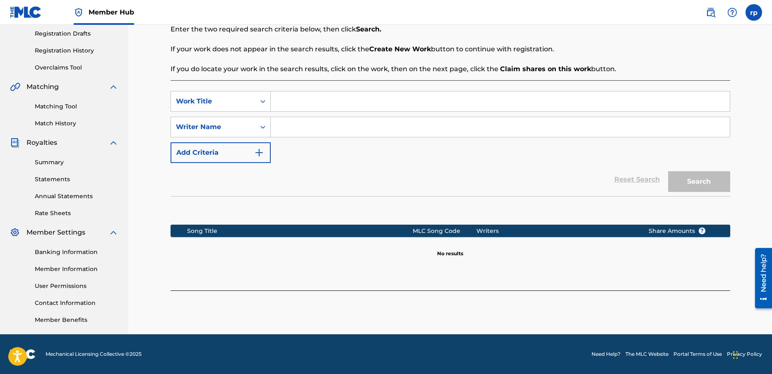
click at [284, 105] on input "Search Form" at bounding box center [500, 101] width 459 height 20
type input "xcendrix"
click at [287, 122] on input "Search Form" at bounding box center [500, 127] width 459 height 20
type input "[PERSON_NAME]"
click at [691, 176] on button "Search" at bounding box center [699, 181] width 62 height 21
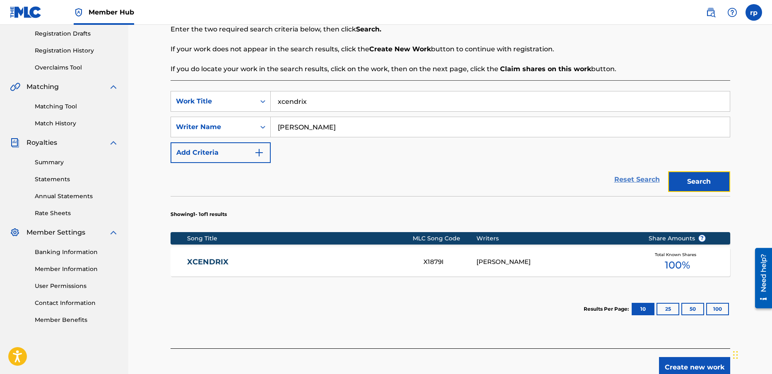
click at [621, 180] on link "Reset Search" at bounding box center [637, 180] width 54 height 18
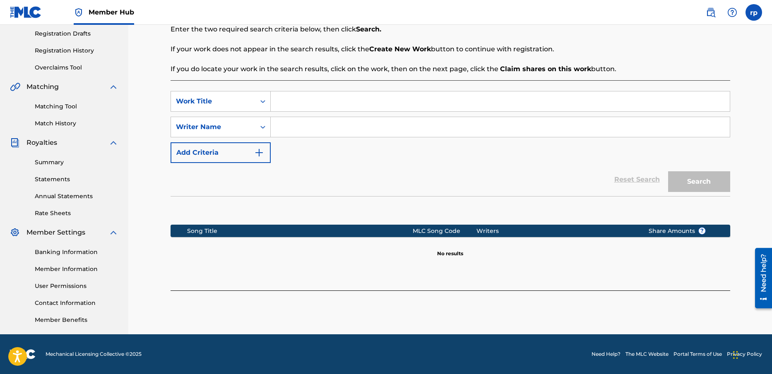
click at [300, 103] on input "Search Form" at bounding box center [500, 101] width 459 height 20
type input "thump"
click at [301, 123] on input "Search Form" at bounding box center [500, 127] width 459 height 20
type input "[PERSON_NAME]"
click at [699, 185] on button "Search" at bounding box center [699, 181] width 62 height 21
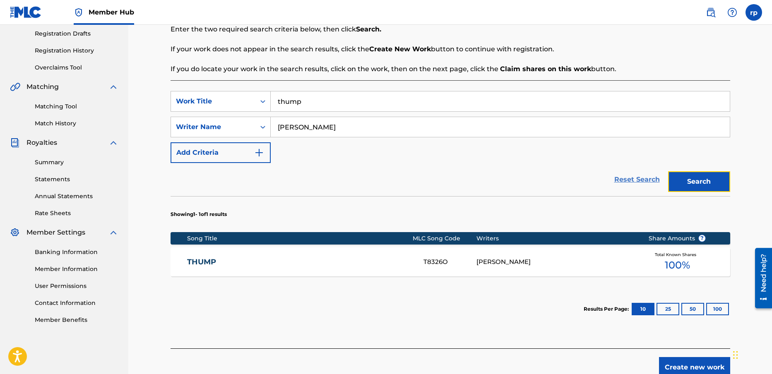
click at [628, 177] on link "Reset Search" at bounding box center [637, 180] width 54 height 18
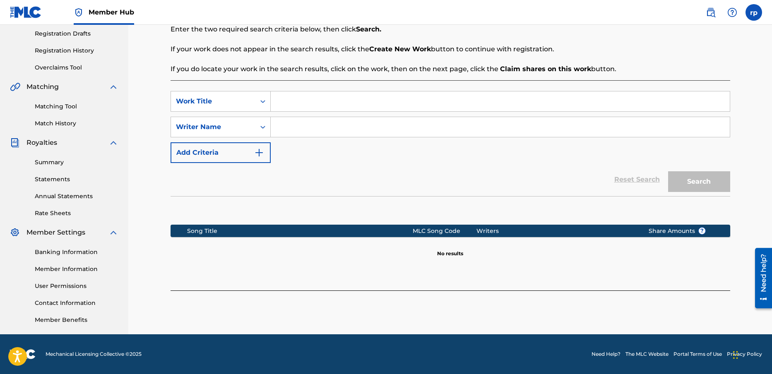
click at [277, 99] on input "Search Form" at bounding box center [500, 101] width 459 height 20
type input "huns song"
click at [287, 121] on input "Search Form" at bounding box center [500, 127] width 459 height 20
type input "[PERSON_NAME]"
click at [709, 173] on button "Search" at bounding box center [699, 181] width 62 height 21
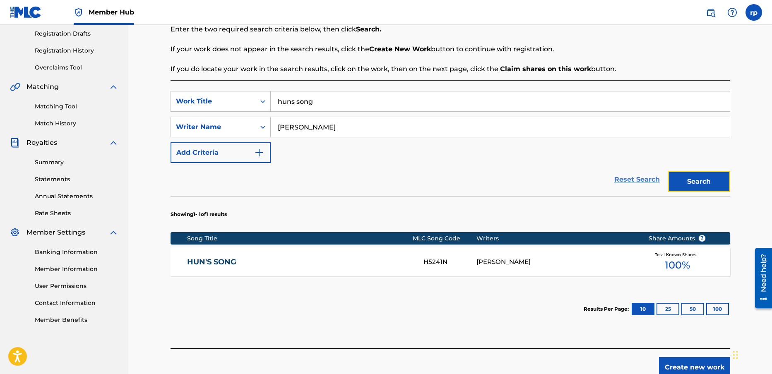
click at [627, 181] on link "Reset Search" at bounding box center [637, 180] width 54 height 18
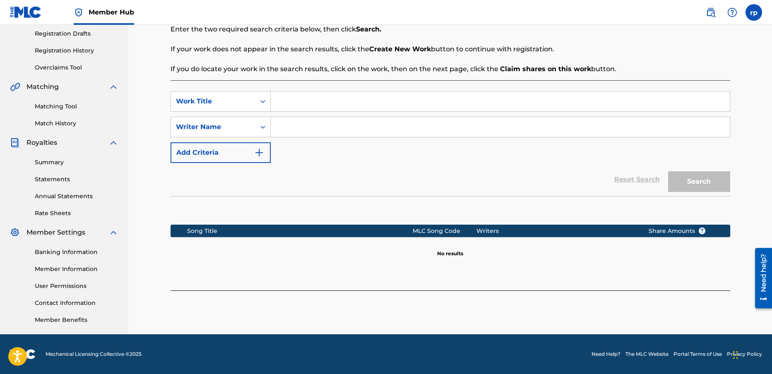
click at [282, 103] on input "Search Form" at bounding box center [500, 101] width 459 height 20
type input "[PERSON_NAME]"
click at [292, 127] on input "Search Form" at bounding box center [500, 127] width 459 height 20
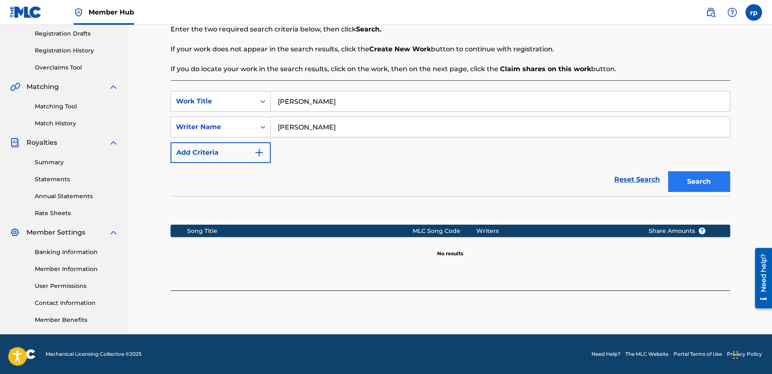
type input "[PERSON_NAME]"
click at [692, 176] on button "Search" at bounding box center [699, 181] width 62 height 21
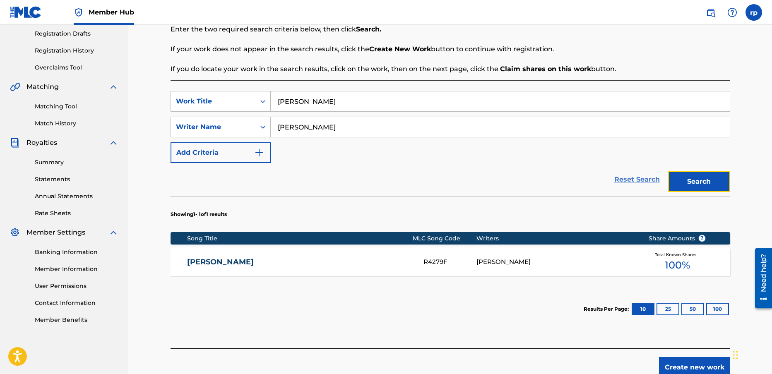
click at [640, 177] on link "Reset Search" at bounding box center [637, 180] width 54 height 18
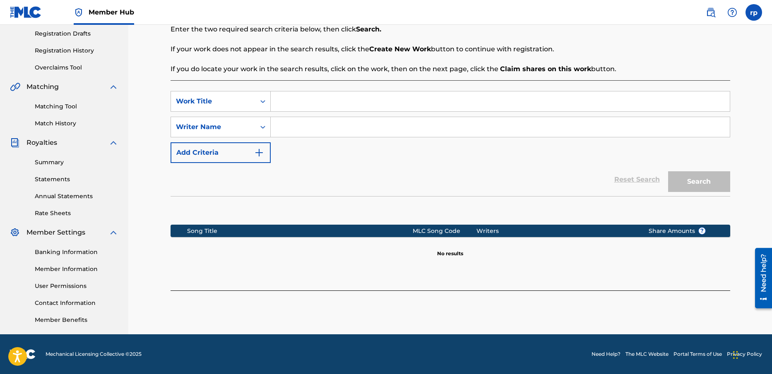
click at [299, 105] on input "Search Form" at bounding box center [500, 101] width 459 height 20
type input "forever always"
click at [290, 124] on input "Search Form" at bounding box center [500, 127] width 459 height 20
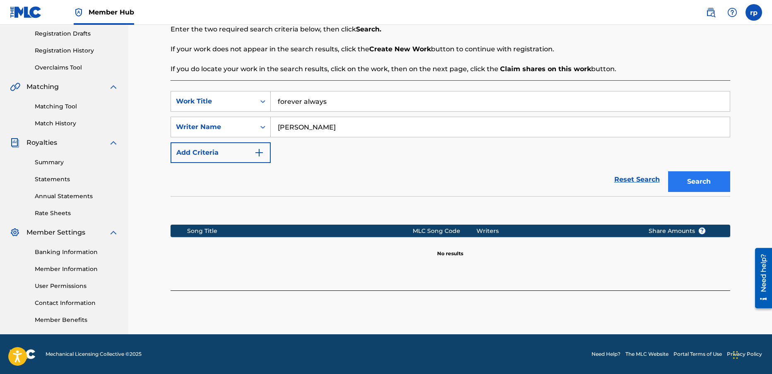
type input "[PERSON_NAME]"
click at [700, 184] on button "Search" at bounding box center [699, 181] width 62 height 21
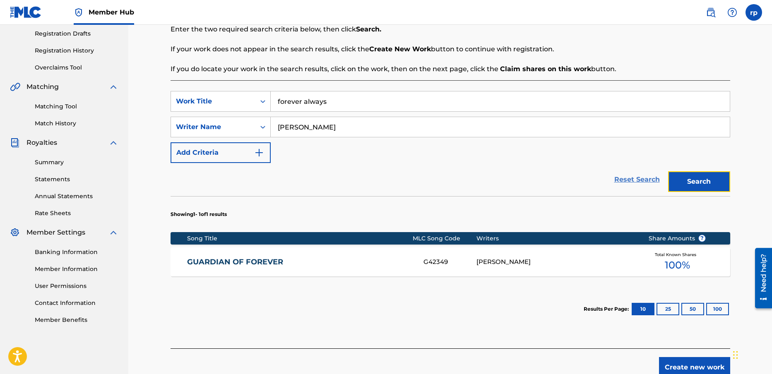
click at [632, 179] on link "Reset Search" at bounding box center [637, 180] width 54 height 18
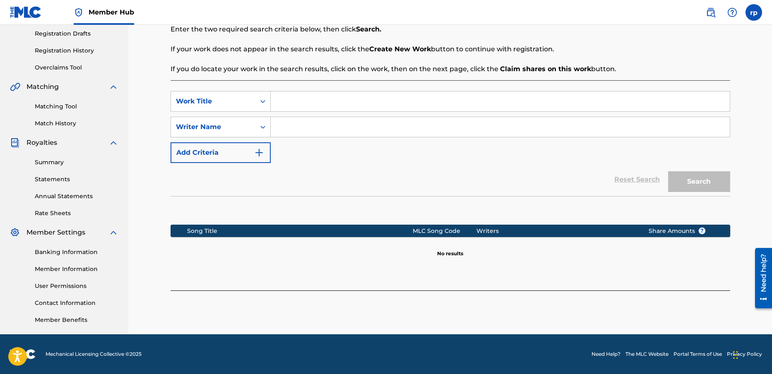
click at [281, 101] on input "Search Form" at bounding box center [500, 101] width 459 height 20
type input "inside"
click at [285, 126] on input "Search Form" at bounding box center [500, 127] width 459 height 20
type input "[PERSON_NAME]"
click at [710, 181] on button "Search" at bounding box center [699, 181] width 62 height 21
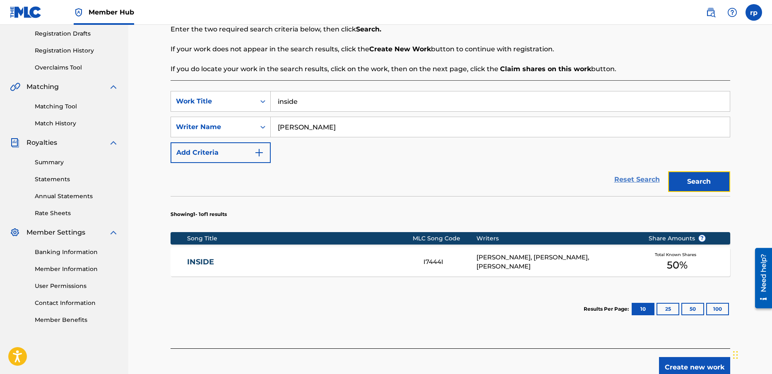
click at [622, 178] on link "Reset Search" at bounding box center [637, 180] width 54 height 18
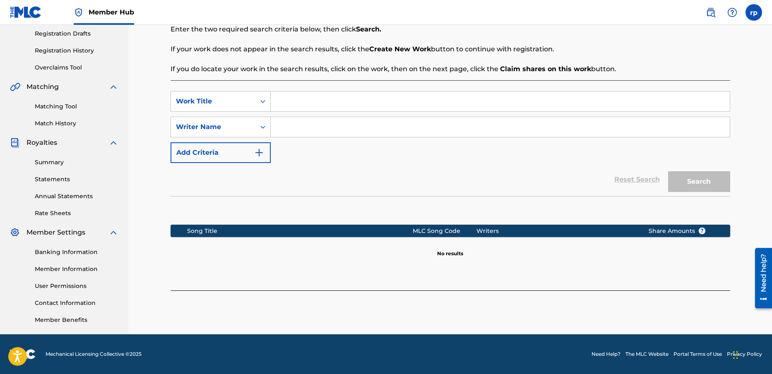
click at [286, 101] on input "Search Form" at bounding box center [500, 101] width 459 height 20
type input "one is all"
click at [291, 126] on input "Search Form" at bounding box center [500, 127] width 459 height 20
type input "[PERSON_NAME]"
click at [706, 182] on button "Search" at bounding box center [699, 181] width 62 height 21
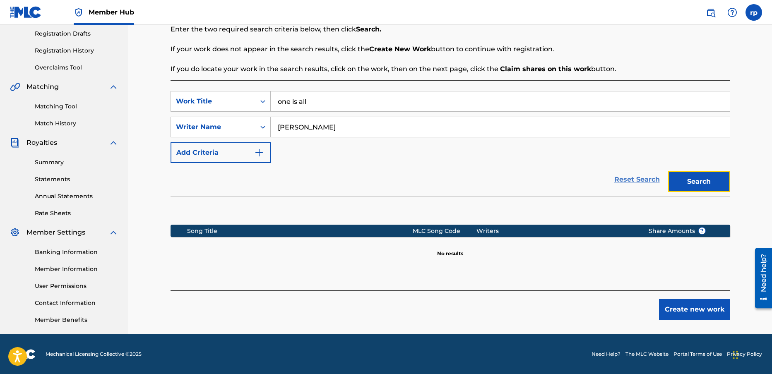
click at [640, 179] on link "Reset Search" at bounding box center [637, 180] width 54 height 18
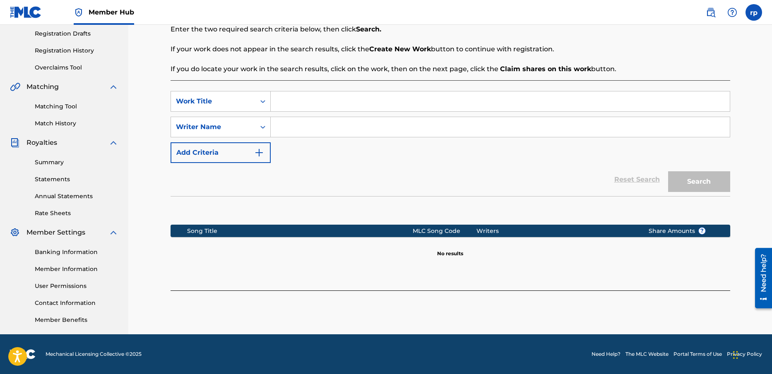
click at [284, 100] on input "Search Form" at bounding box center [500, 101] width 459 height 20
type input "u b getting it"
click at [292, 123] on input "Search Form" at bounding box center [500, 127] width 459 height 20
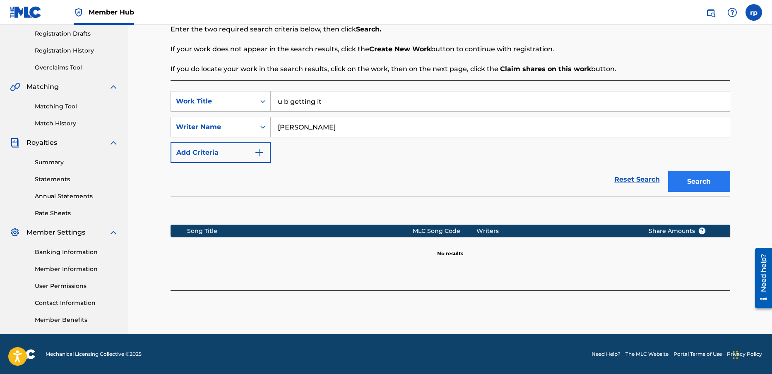
type input "[PERSON_NAME]"
click at [693, 177] on button "Search" at bounding box center [699, 181] width 62 height 21
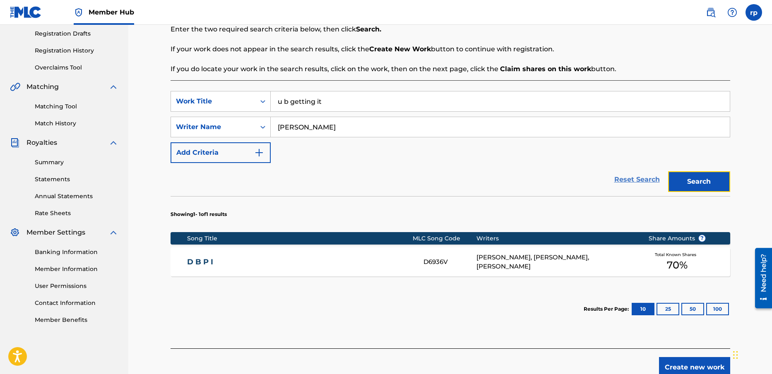
click at [635, 177] on link "Reset Search" at bounding box center [637, 180] width 54 height 18
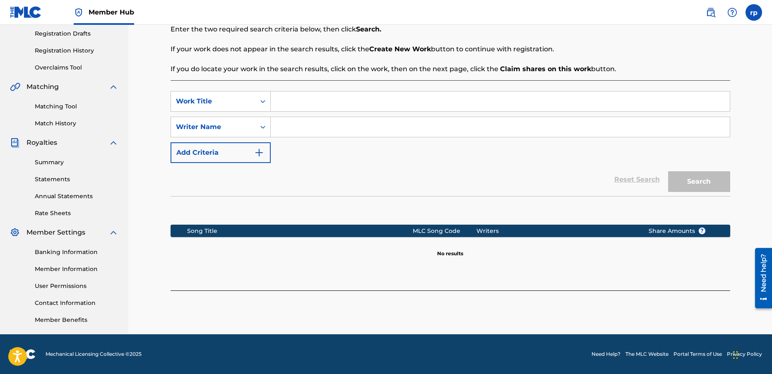
click at [294, 104] on input "Search Form" at bounding box center [500, 101] width 459 height 20
type input "feel the chains"
click at [284, 126] on input "Search Form" at bounding box center [500, 127] width 459 height 20
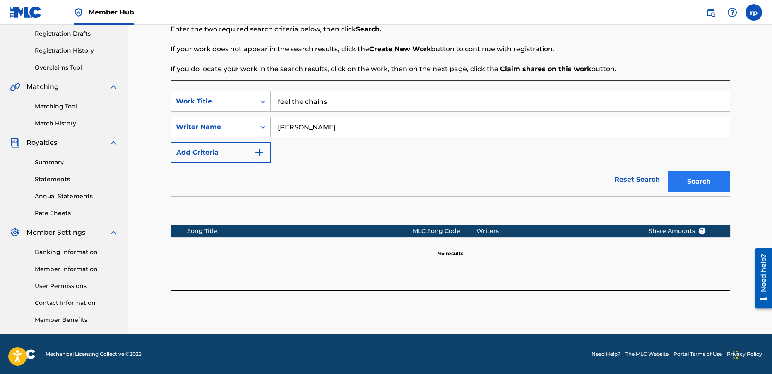
type input "[PERSON_NAME]"
click at [695, 181] on button "Search" at bounding box center [699, 181] width 62 height 21
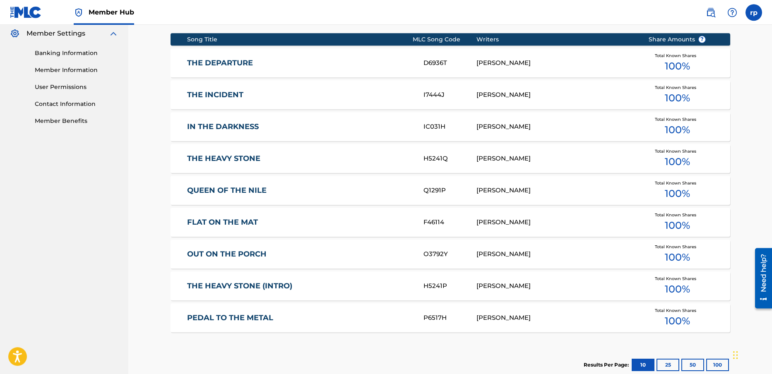
scroll to position [351, 0]
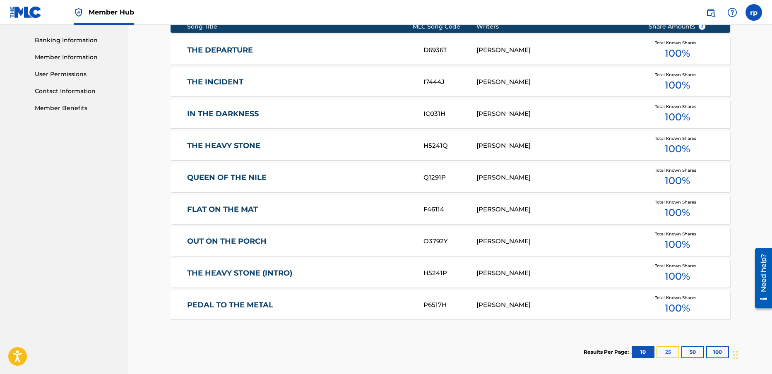
click at [673, 349] on button "25" at bounding box center [668, 352] width 23 height 12
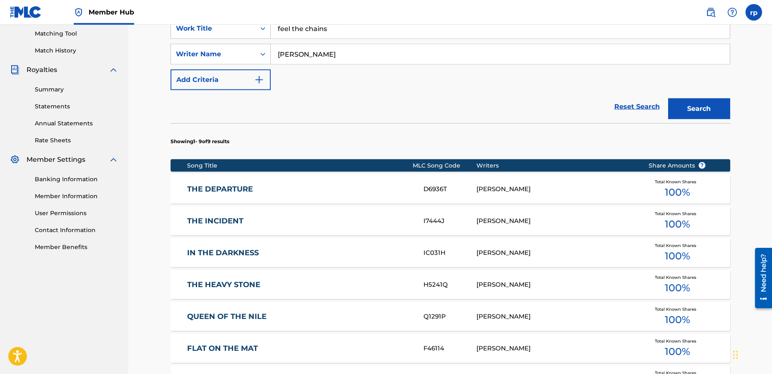
scroll to position [152, 0]
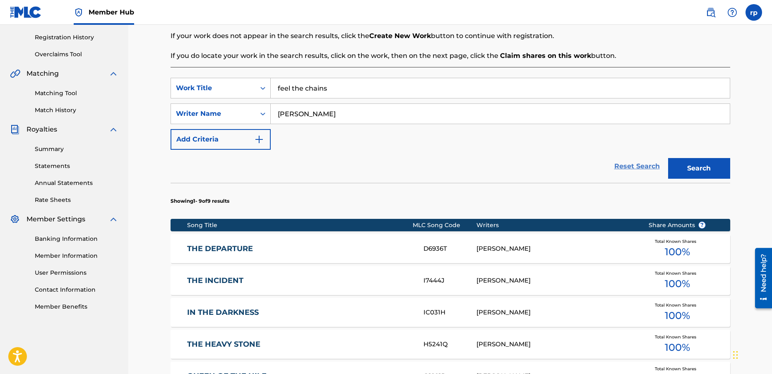
click at [639, 163] on link "Reset Search" at bounding box center [637, 166] width 54 height 18
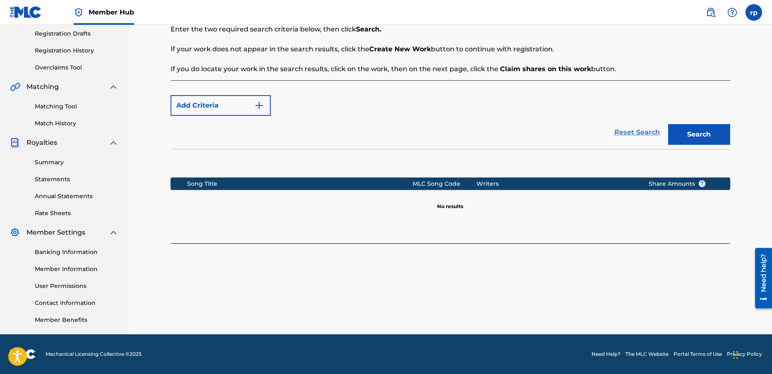
scroll to position [139, 0]
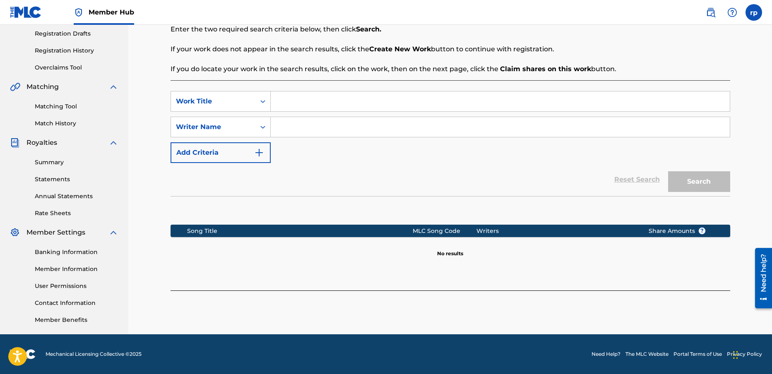
click at [289, 103] on input "Search Form" at bounding box center [500, 101] width 459 height 20
type input "im running"
click at [296, 130] on input "Search Form" at bounding box center [500, 127] width 459 height 20
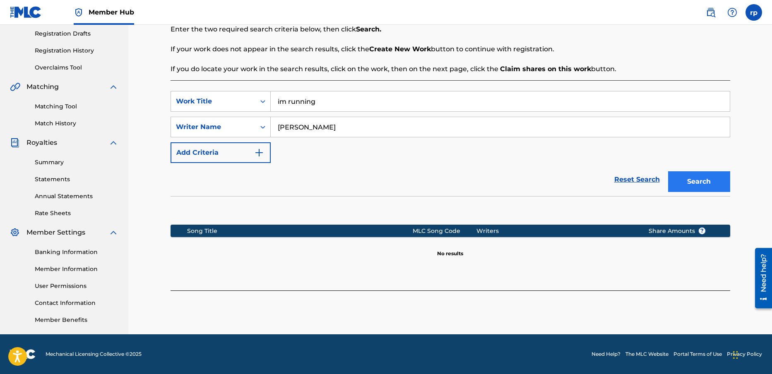
type input "[PERSON_NAME]"
click at [697, 180] on button "Search" at bounding box center [699, 181] width 62 height 21
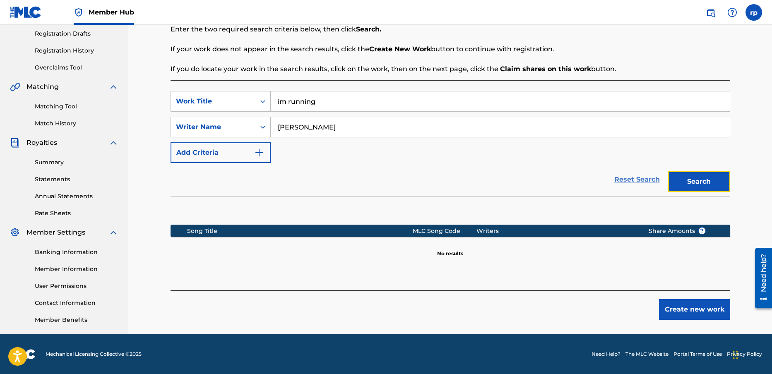
click at [639, 179] on link "Reset Search" at bounding box center [637, 180] width 54 height 18
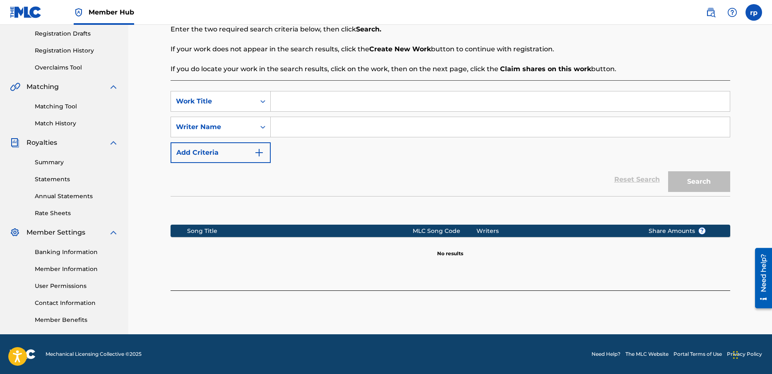
click at [282, 103] on input "Search Form" at bounding box center [500, 101] width 459 height 20
type input "stray dogs"
click at [284, 124] on input "Search Form" at bounding box center [500, 127] width 459 height 20
type input "[PERSON_NAME]"
click at [705, 181] on button "Search" at bounding box center [699, 181] width 62 height 21
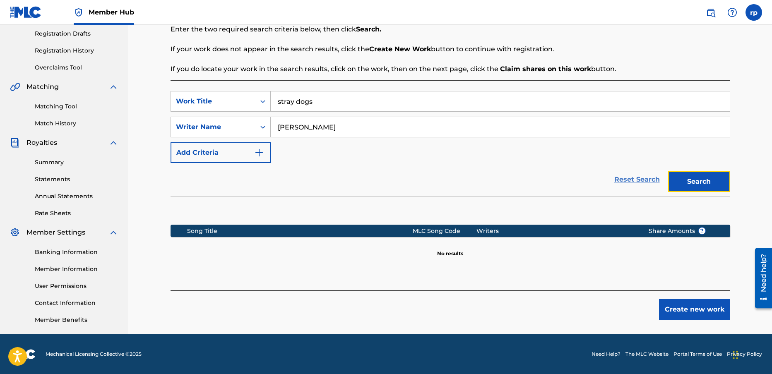
click at [631, 180] on link "Reset Search" at bounding box center [637, 180] width 54 height 18
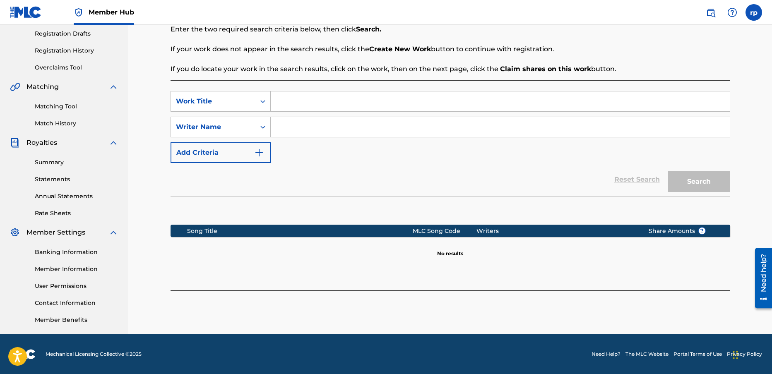
click at [328, 100] on input "Search Form" at bounding box center [500, 101] width 459 height 20
type input "be a rouser"
click at [323, 125] on input "Search Form" at bounding box center [500, 127] width 459 height 20
type input "[PERSON_NAME]"
click at [635, 178] on link "Reset Search" at bounding box center [637, 180] width 54 height 18
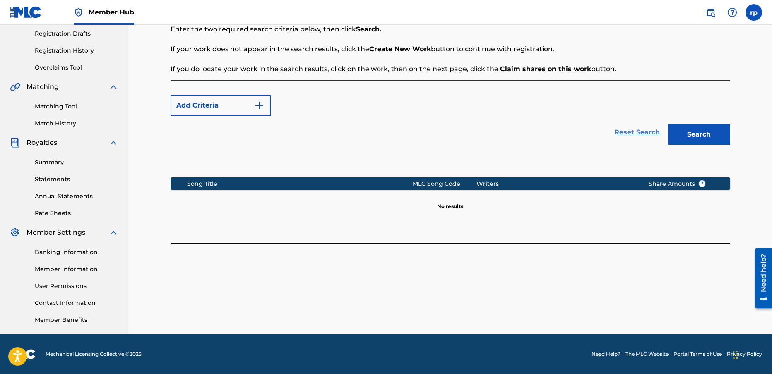
click at [621, 130] on link "Reset Search" at bounding box center [637, 132] width 54 height 18
click at [637, 132] on link "Reset Search" at bounding box center [637, 132] width 54 height 18
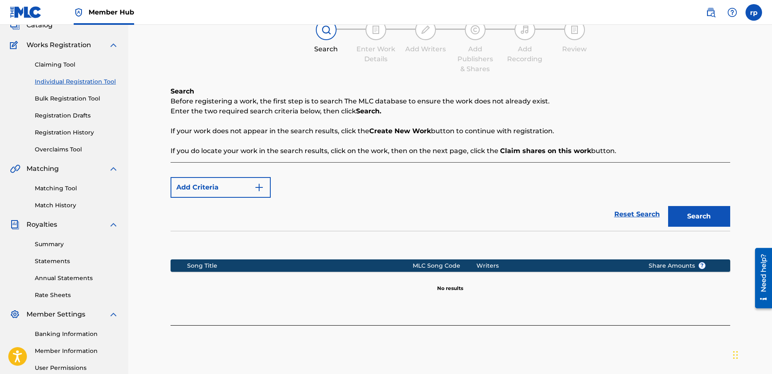
scroll to position [53, 0]
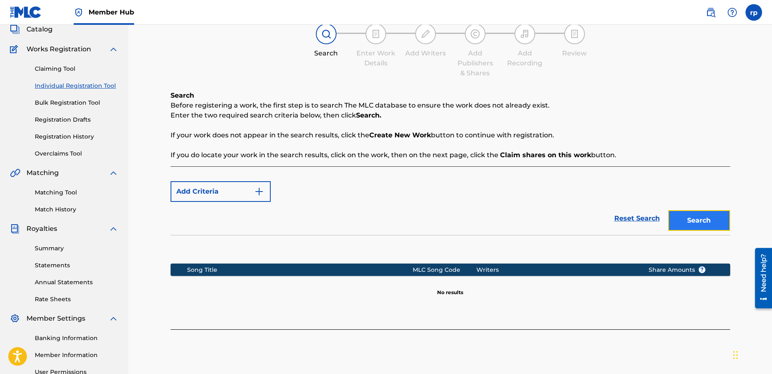
click at [700, 218] on button "Search" at bounding box center [699, 220] width 62 height 21
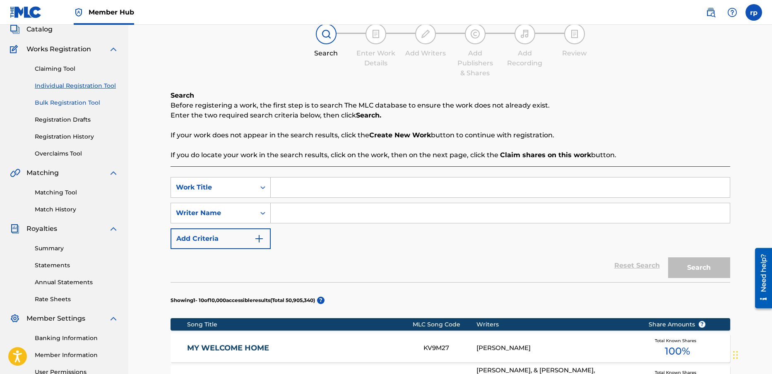
click at [67, 103] on link "Bulk Registration Tool" at bounding box center [77, 103] width 84 height 9
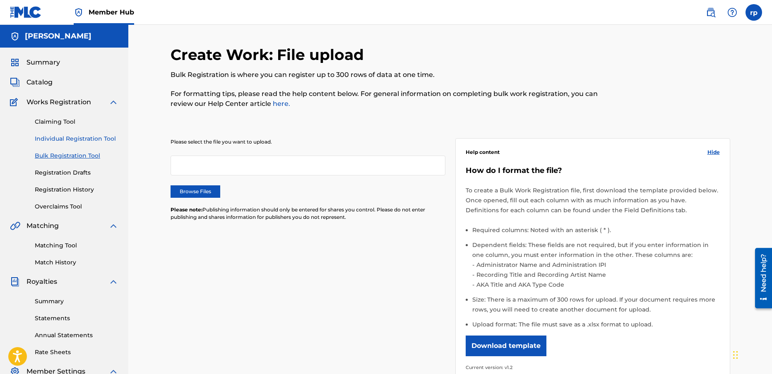
click at [66, 137] on link "Individual Registration Tool" at bounding box center [77, 139] width 84 height 9
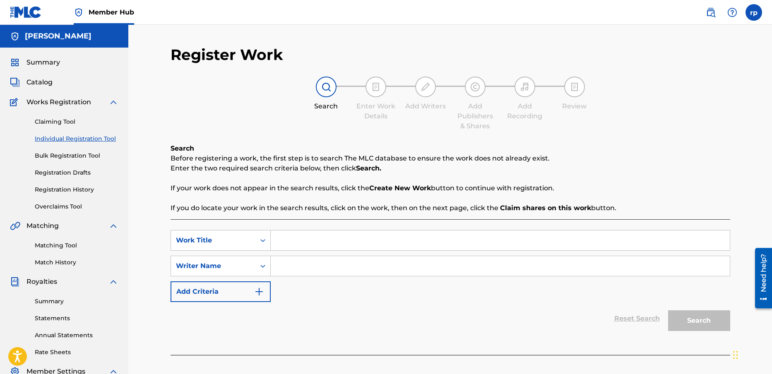
click at [291, 240] on input "Search Form" at bounding box center [500, 241] width 459 height 20
type input "be a rouser"
click at [310, 267] on input "Search Form" at bounding box center [500, 266] width 459 height 20
type input "[PERSON_NAME]"
click at [689, 318] on button "Search" at bounding box center [699, 320] width 62 height 21
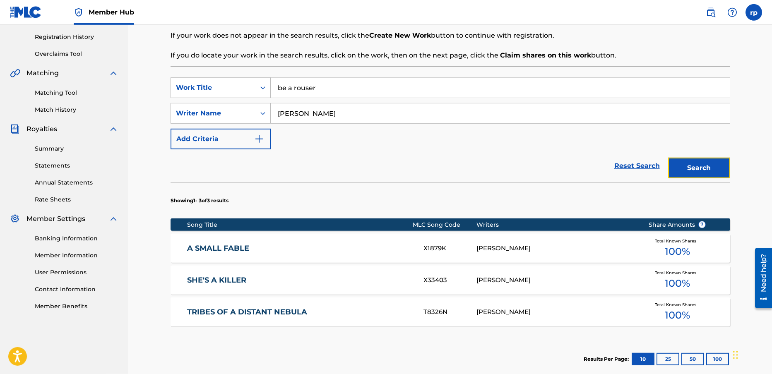
scroll to position [199, 0]
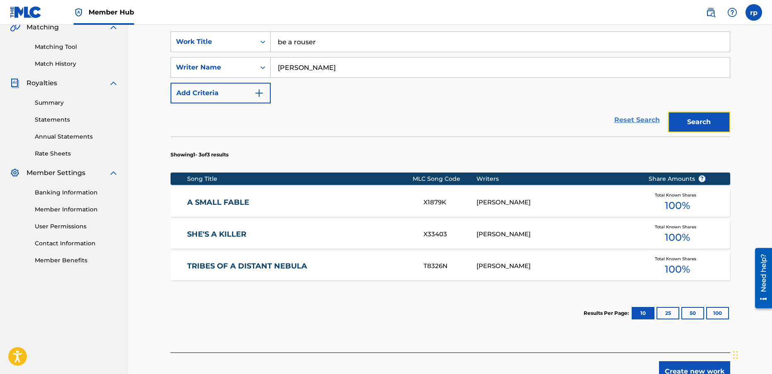
click at [638, 120] on link "Reset Search" at bounding box center [637, 120] width 54 height 18
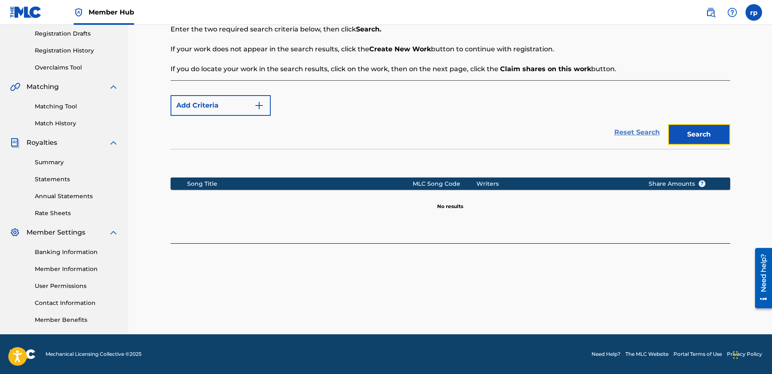
scroll to position [139, 0]
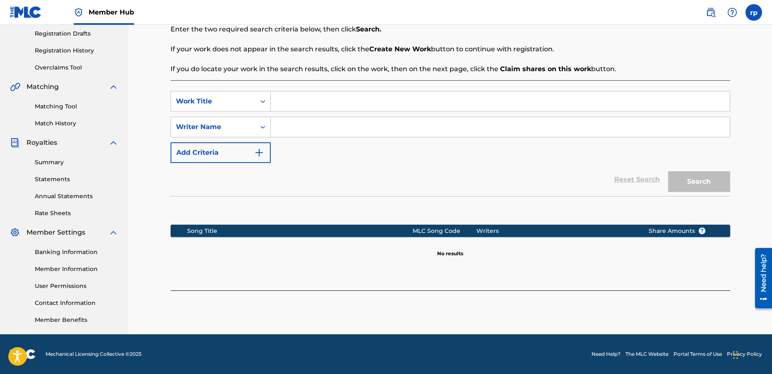
click at [284, 101] on input "Search Form" at bounding box center [500, 101] width 459 height 20
type input "spider"
click at [288, 128] on input "Search Form" at bounding box center [500, 127] width 459 height 20
type input "[PERSON_NAME]"
click at [699, 177] on button "Search" at bounding box center [699, 181] width 62 height 21
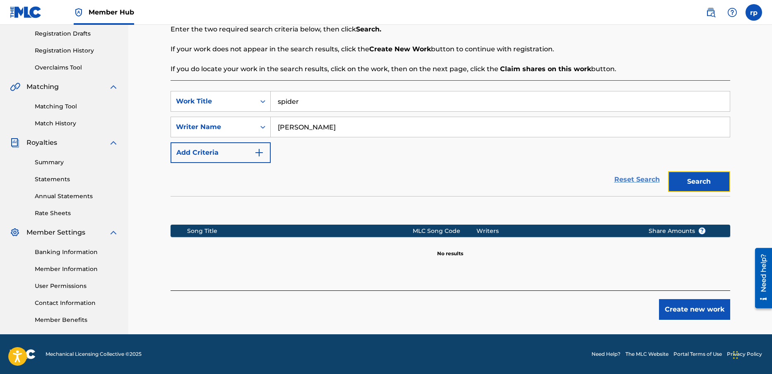
click at [625, 177] on link "Reset Search" at bounding box center [637, 180] width 54 height 18
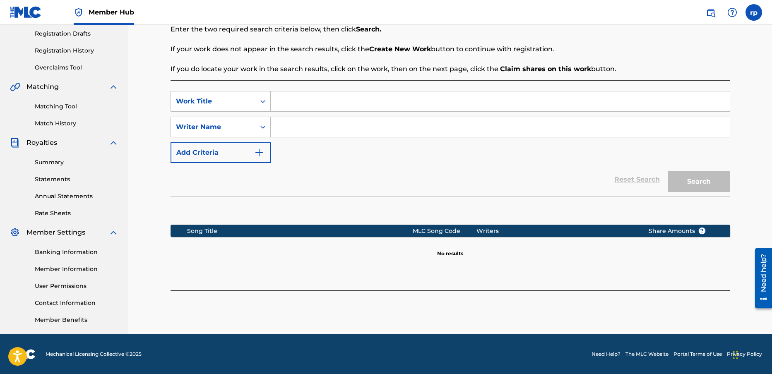
click at [283, 101] on input "Search Form" at bounding box center [500, 101] width 459 height 20
type input "back stage woman"
click at [297, 125] on input "Search Form" at bounding box center [500, 127] width 459 height 20
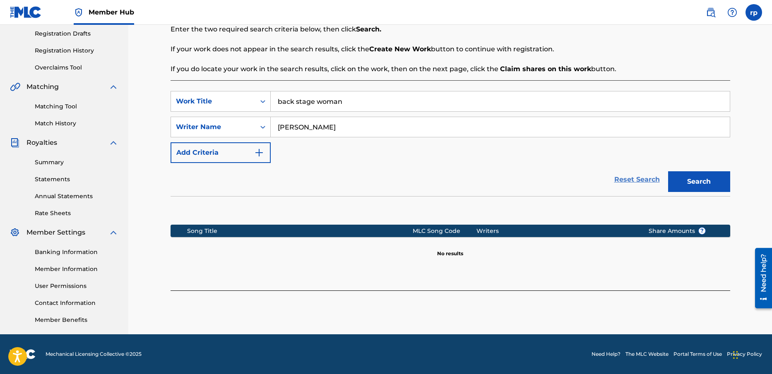
type input "[PERSON_NAME]"
click at [627, 179] on link "Reset Search" at bounding box center [637, 180] width 54 height 18
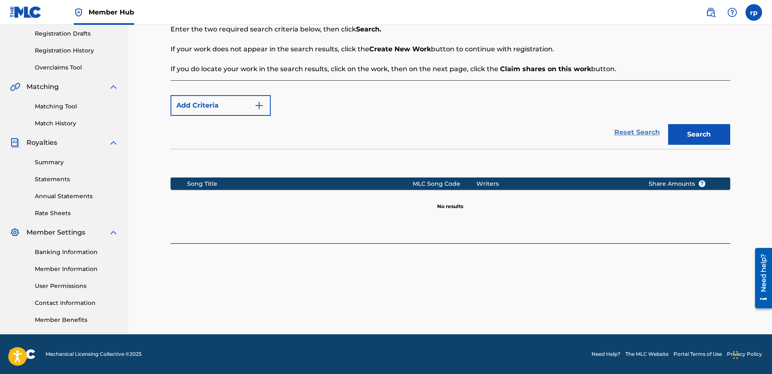
click at [638, 132] on link "Reset Search" at bounding box center [637, 132] width 54 height 18
click at [633, 131] on link "Reset Search" at bounding box center [637, 132] width 54 height 18
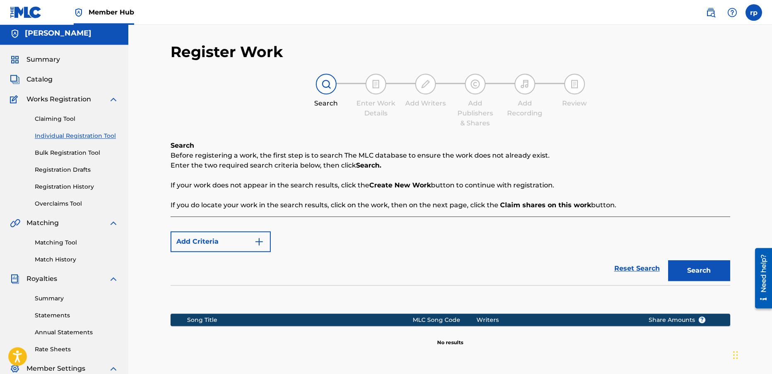
scroll to position [0, 0]
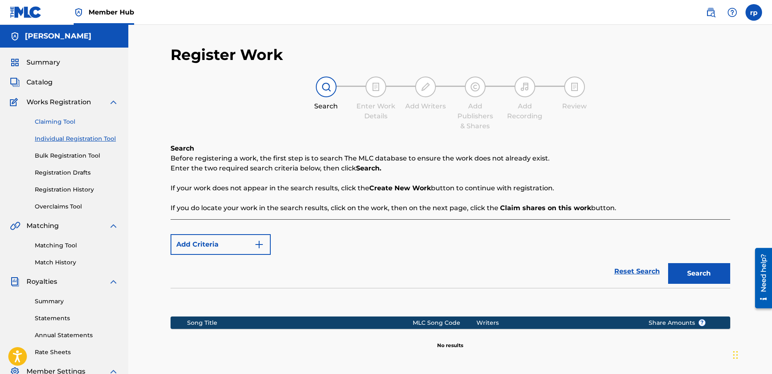
click at [75, 122] on link "Claiming Tool" at bounding box center [77, 122] width 84 height 9
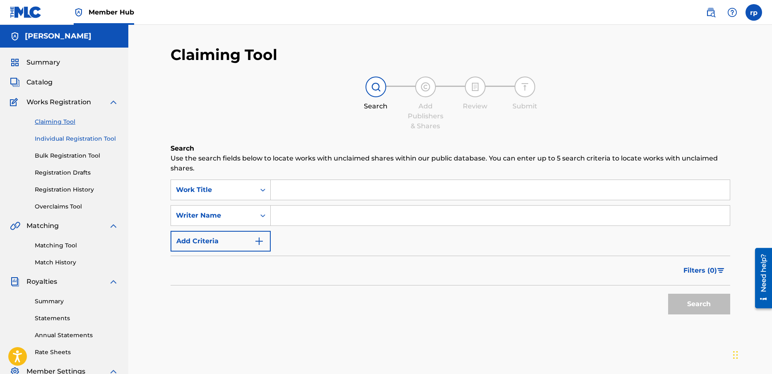
click at [68, 137] on link "Individual Registration Tool" at bounding box center [77, 139] width 84 height 9
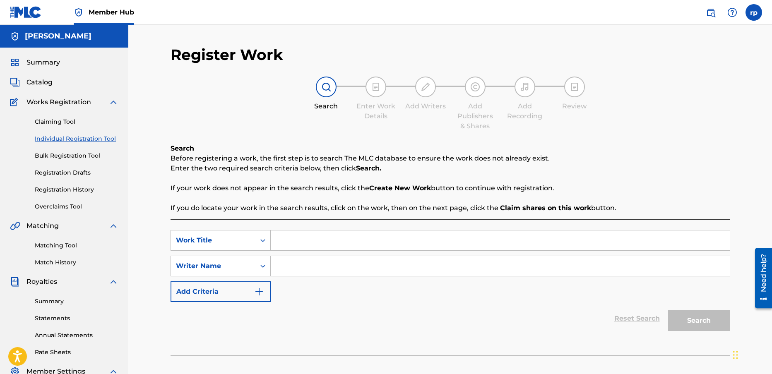
click at [299, 243] on input "Search Form" at bounding box center [500, 241] width 459 height 20
type input "back stage women"
click at [292, 263] on input "Search Form" at bounding box center [500, 266] width 459 height 20
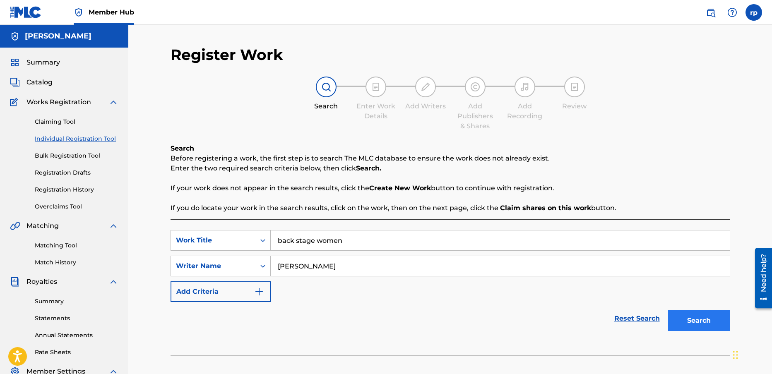
type input "[PERSON_NAME]"
click at [702, 316] on button "Search" at bounding box center [699, 320] width 62 height 21
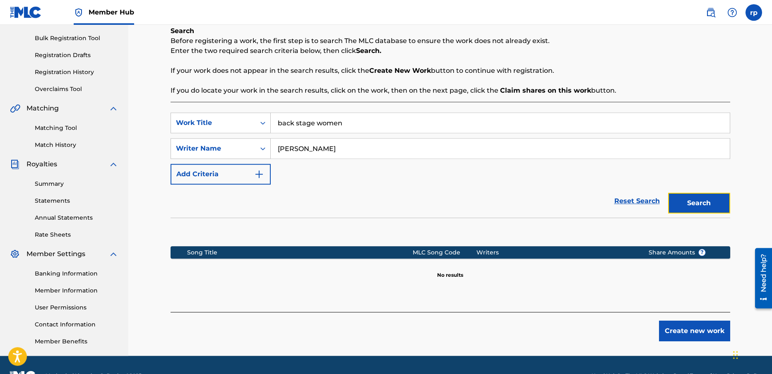
scroll to position [119, 0]
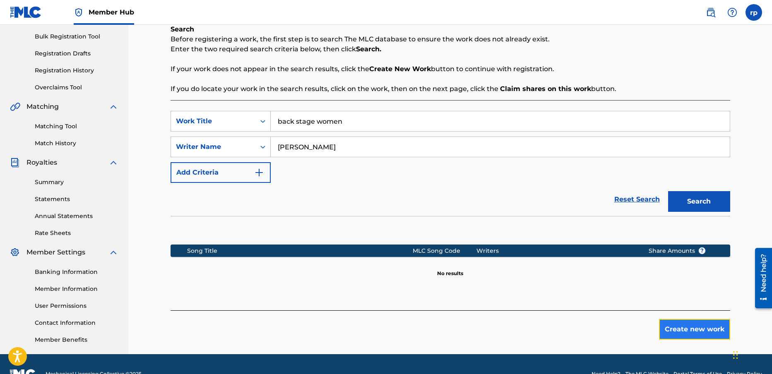
click at [700, 327] on button "Create new work" at bounding box center [694, 329] width 71 height 21
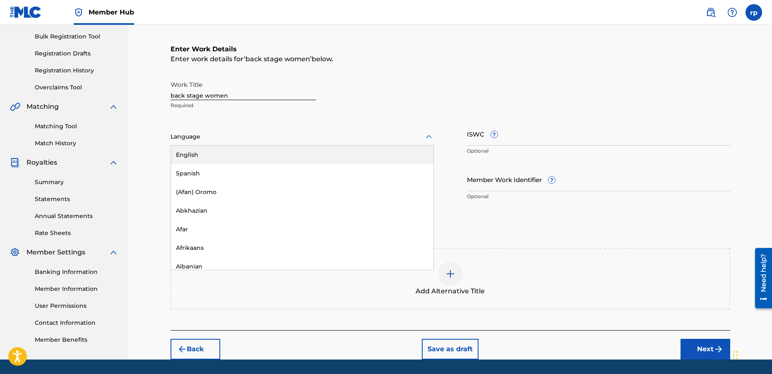
click at [206, 139] on div at bounding box center [302, 137] width 263 height 10
click at [202, 154] on div "English" at bounding box center [302, 155] width 262 height 19
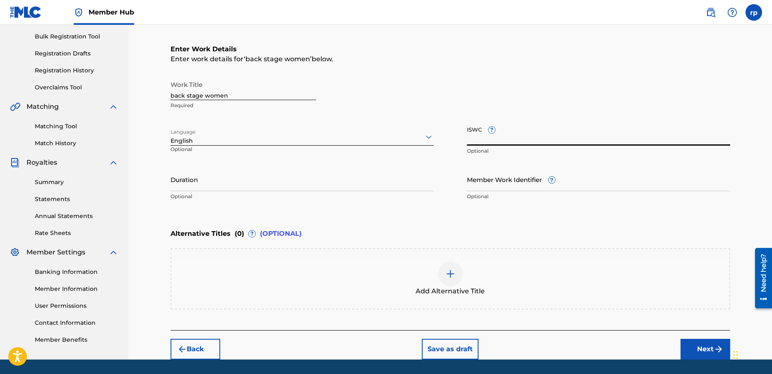
click at [507, 134] on input "ISWC ?" at bounding box center [598, 134] width 263 height 24
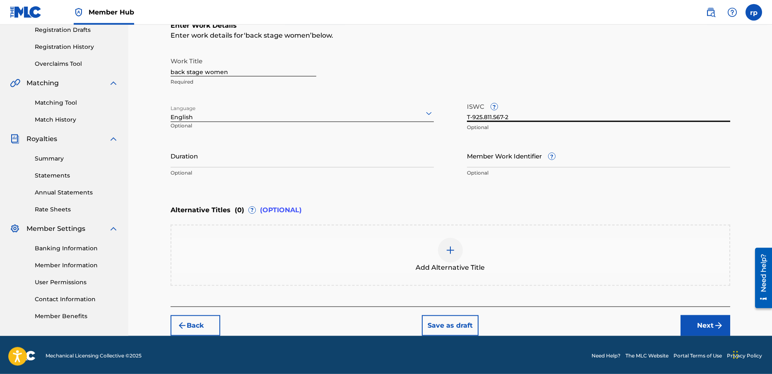
scroll to position [144, 0]
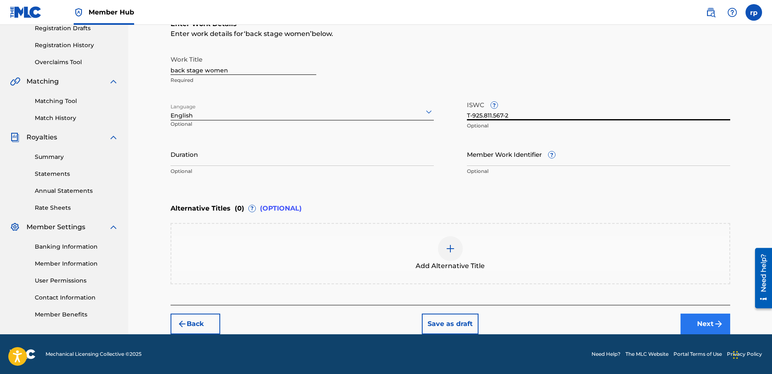
type input "T-925.811.567-2"
click at [703, 320] on button "Next" at bounding box center [706, 324] width 50 height 21
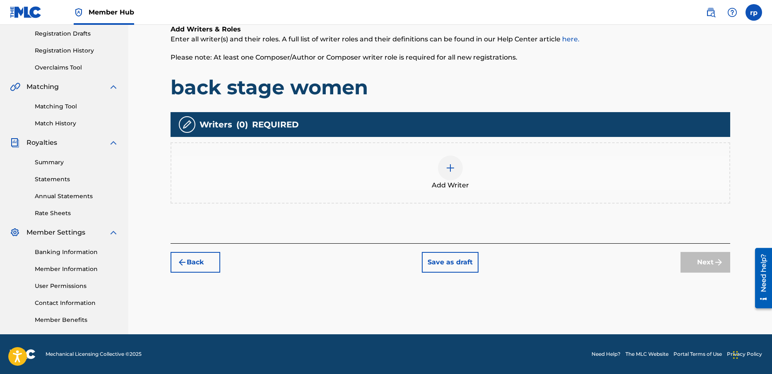
click at [449, 168] on img at bounding box center [450, 168] width 10 height 10
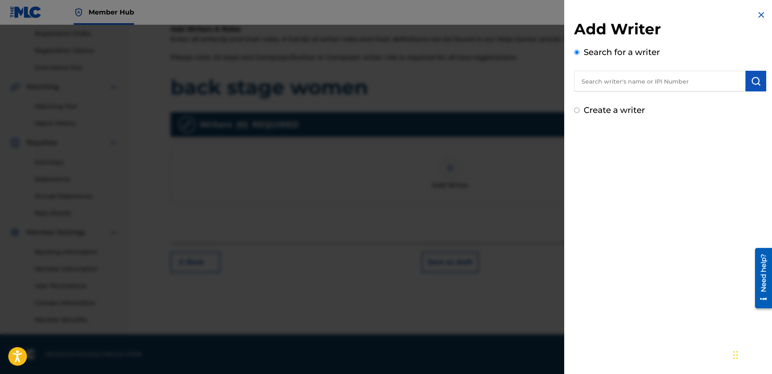
click at [600, 79] on input "text" at bounding box center [659, 81] width 171 height 21
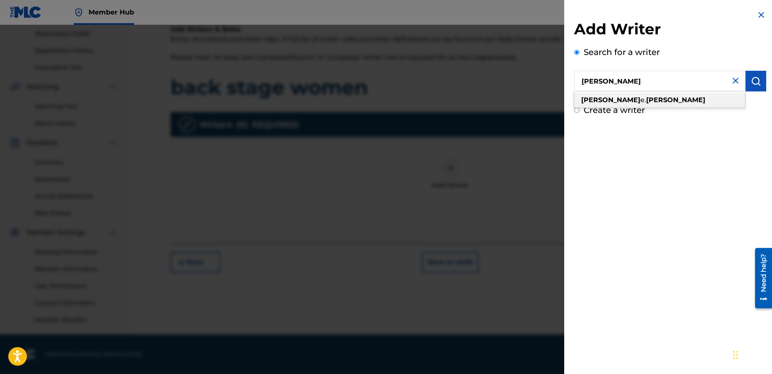
click at [646, 99] on strong "[PERSON_NAME]" at bounding box center [675, 100] width 59 height 8
type input "[PERSON_NAME]"
click at [758, 13] on img at bounding box center [761, 15] width 10 height 10
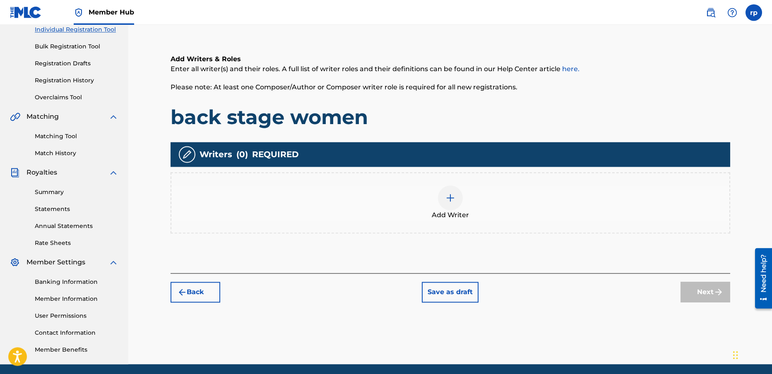
scroll to position [113, 0]
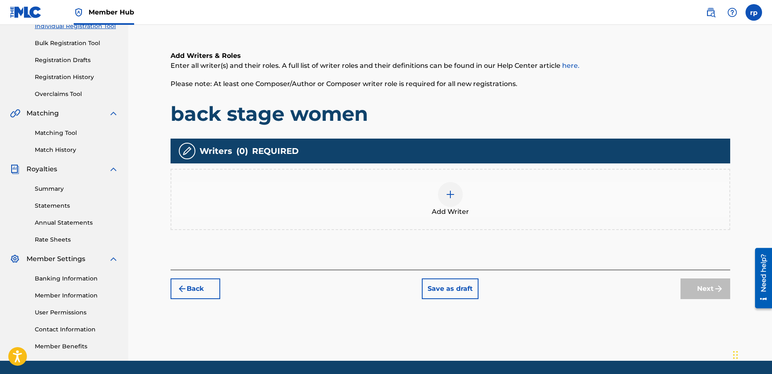
click at [451, 193] on img at bounding box center [450, 195] width 10 height 10
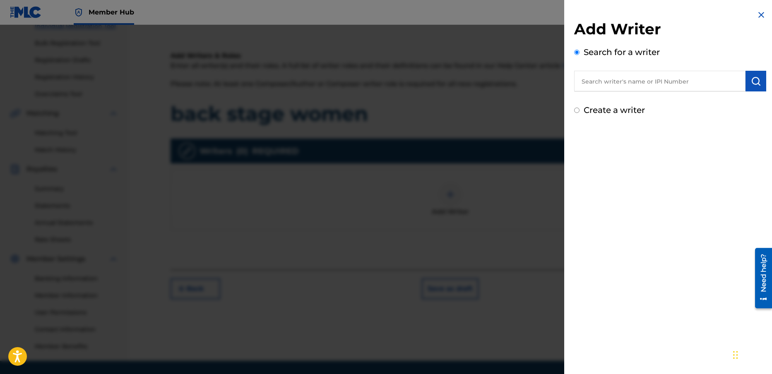
click at [623, 77] on input "text" at bounding box center [659, 81] width 171 height 21
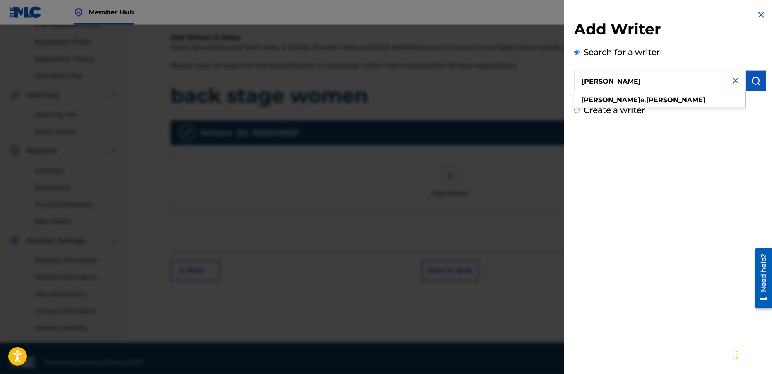
scroll to position [139, 0]
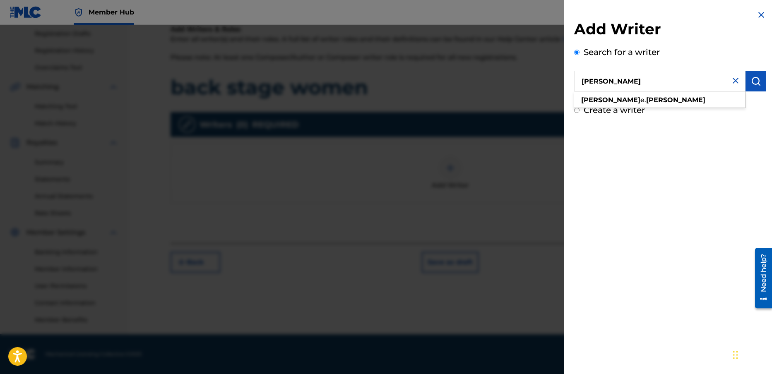
type input "[PERSON_NAME]"
click at [659, 156] on div "Add Writer Search for a writer [PERSON_NAME] [PERSON_NAME] Create a writer" at bounding box center [670, 187] width 212 height 374
click at [577, 110] on input "Create a writer" at bounding box center [576, 110] width 5 height 5
radio input "false"
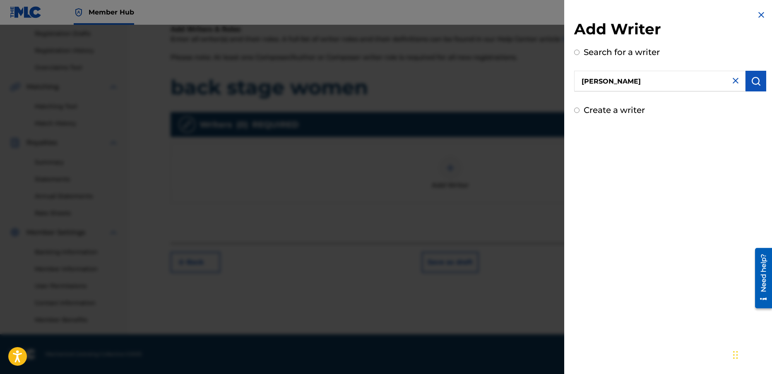
radio input "true"
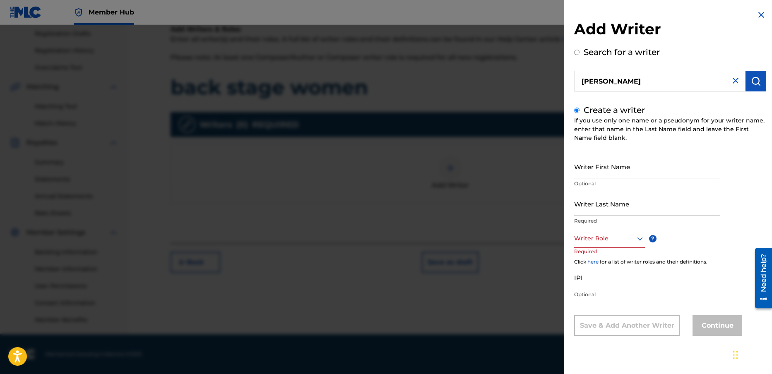
click at [585, 168] on input "Writer First Name" at bounding box center [647, 167] width 146 height 24
type input "[PERSON_NAME]"
click at [590, 204] on input "Writer Last Name" at bounding box center [647, 204] width 146 height 24
type input "[PERSON_NAME]"
click at [588, 240] on div at bounding box center [609, 238] width 71 height 10
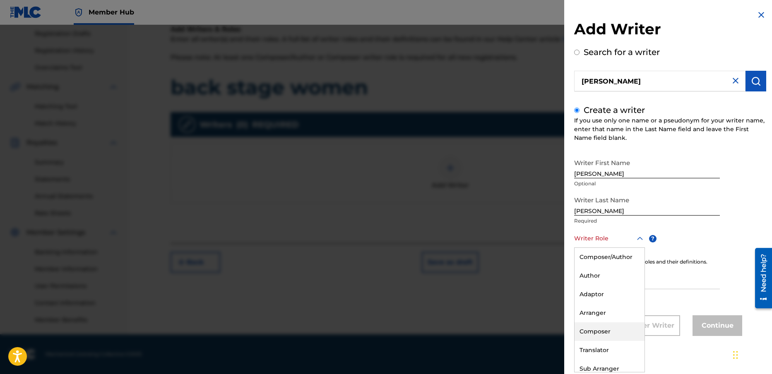
click at [598, 331] on div "Composer" at bounding box center [610, 331] width 70 height 19
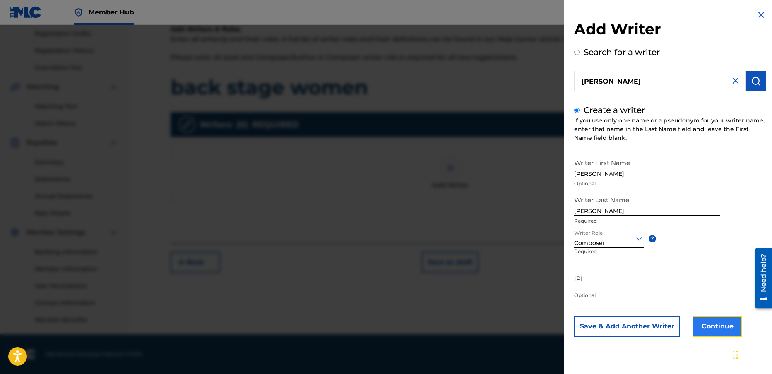
click at [710, 325] on button "Continue" at bounding box center [718, 326] width 50 height 21
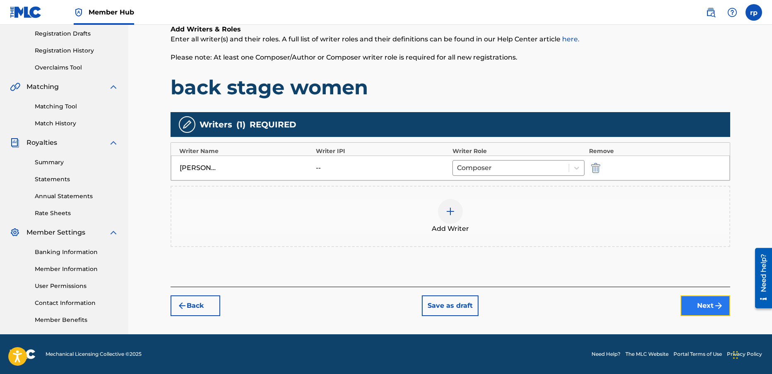
click at [706, 305] on button "Next" at bounding box center [706, 306] width 50 height 21
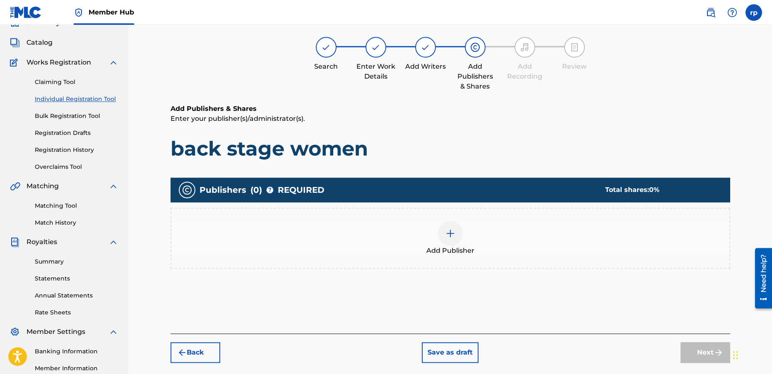
scroll to position [37, 0]
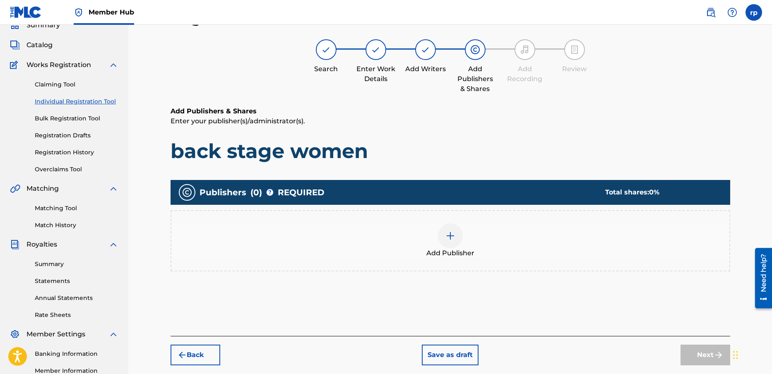
click at [449, 235] on img at bounding box center [450, 236] width 10 height 10
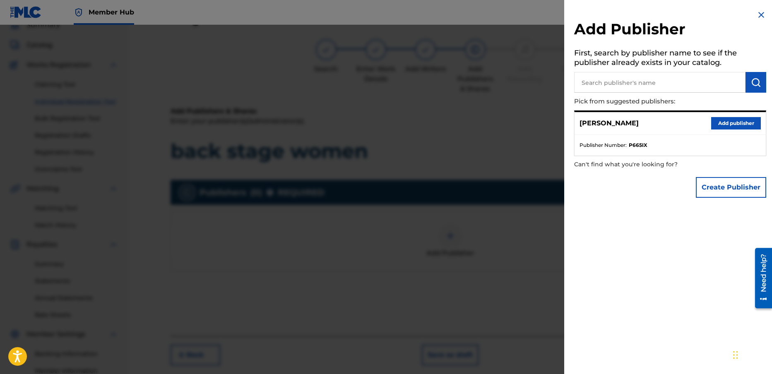
click at [602, 83] on input "text" at bounding box center [659, 82] width 171 height 21
type input "LEG BURN LICKS"
click at [624, 235] on div "Add Publisher First, search by publisher name to see if the publisher already e…" at bounding box center [670, 187] width 212 height 374
click at [727, 122] on button "Add publisher" at bounding box center [736, 123] width 50 height 12
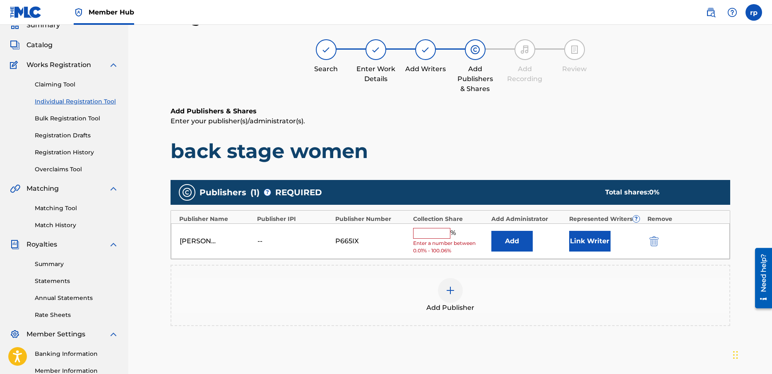
click at [434, 236] on input "text" at bounding box center [431, 233] width 37 height 11
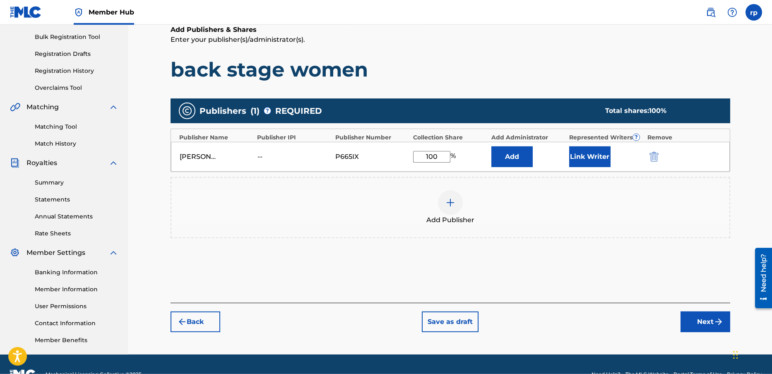
scroll to position [130, 0]
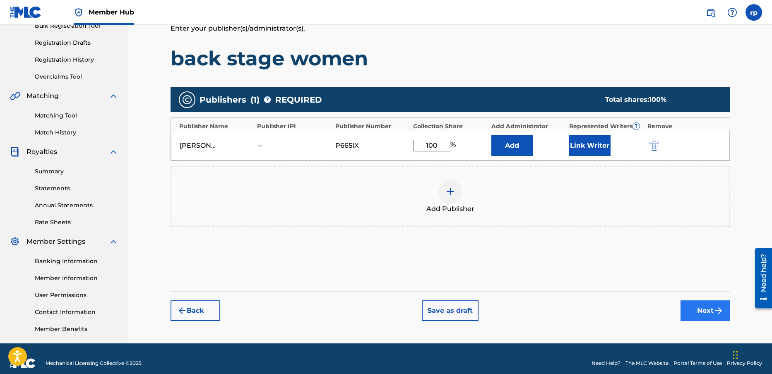
type input "100"
click at [713, 310] on button "Next" at bounding box center [706, 311] width 50 height 21
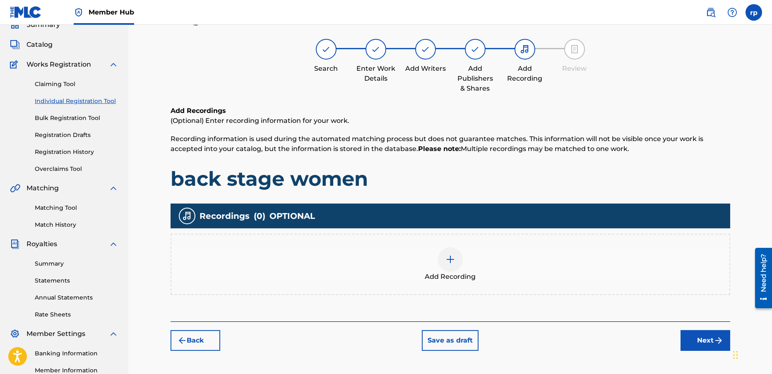
scroll to position [37, 0]
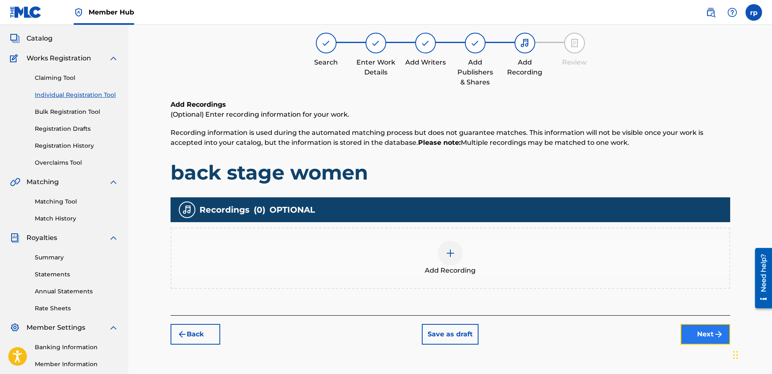
click at [702, 334] on button "Next" at bounding box center [706, 334] width 50 height 21
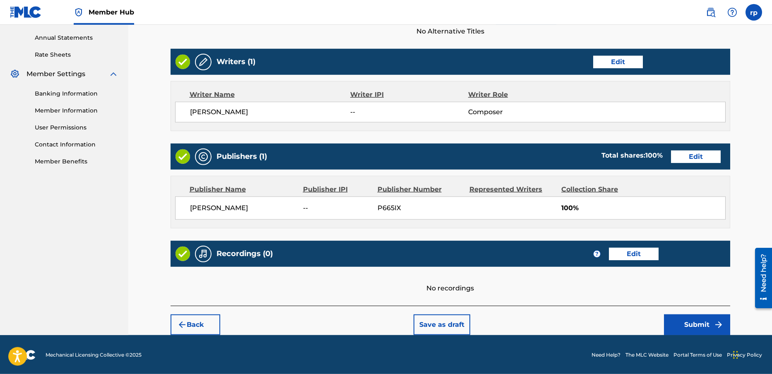
scroll to position [298, 0]
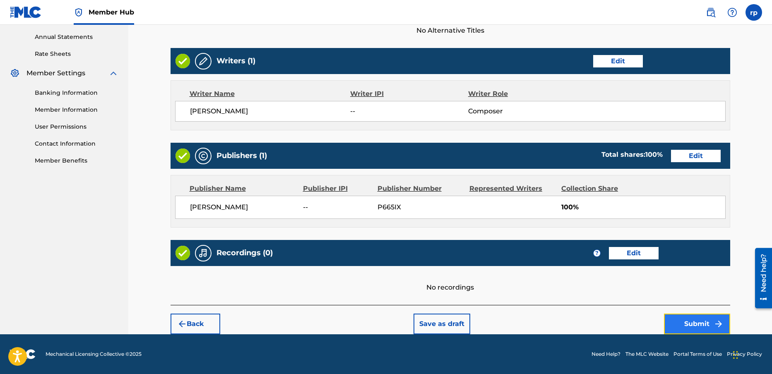
click at [694, 323] on button "Submit" at bounding box center [697, 324] width 66 height 21
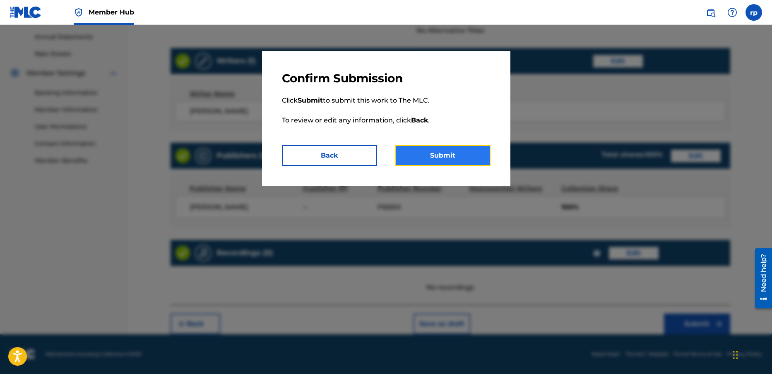
click at [465, 157] on button "Submit" at bounding box center [442, 155] width 95 height 21
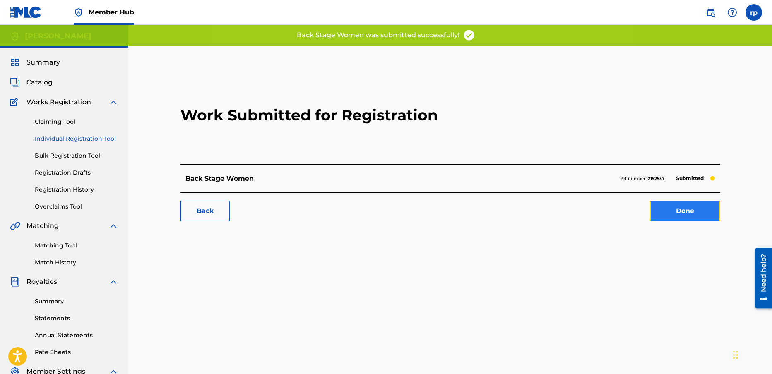
click at [694, 211] on link "Done" at bounding box center [685, 211] width 70 height 21
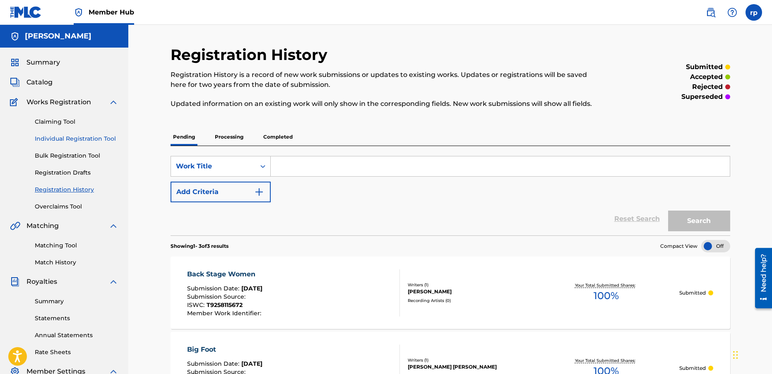
click at [70, 137] on link "Individual Registration Tool" at bounding box center [77, 139] width 84 height 9
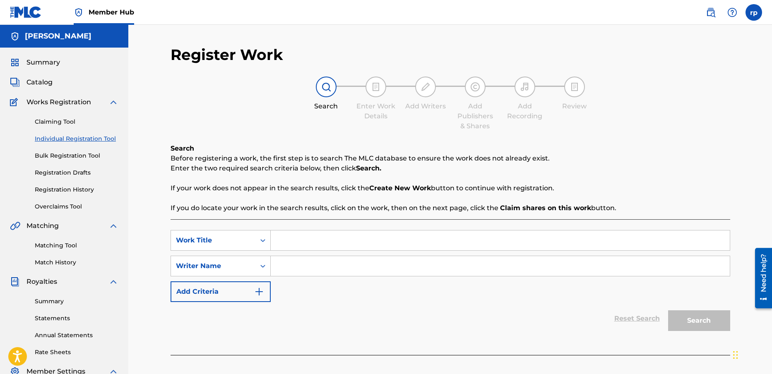
click at [299, 242] on input "Search Form" at bounding box center [500, 241] width 459 height 20
type input "BACK STAGE WOMEN"
click at [285, 267] on input "Search Form" at bounding box center [500, 266] width 459 height 20
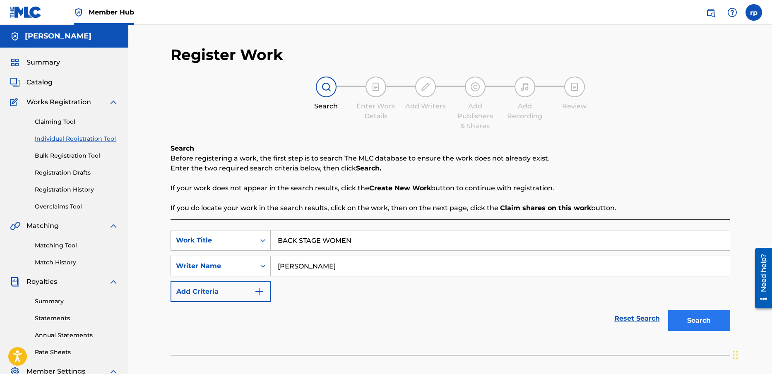
type input "[PERSON_NAME]"
click at [703, 321] on button "Search" at bounding box center [699, 320] width 62 height 21
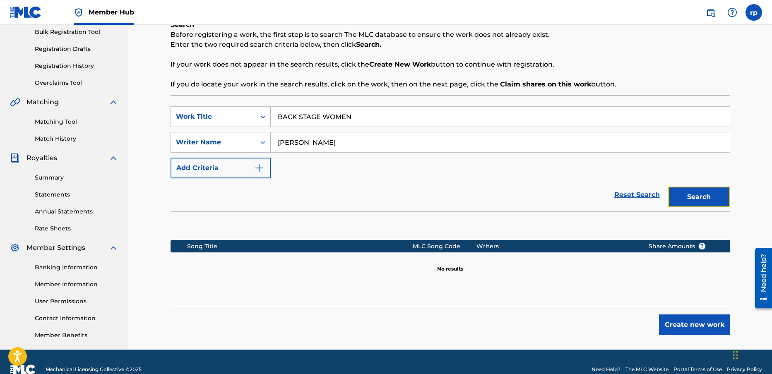
scroll to position [126, 0]
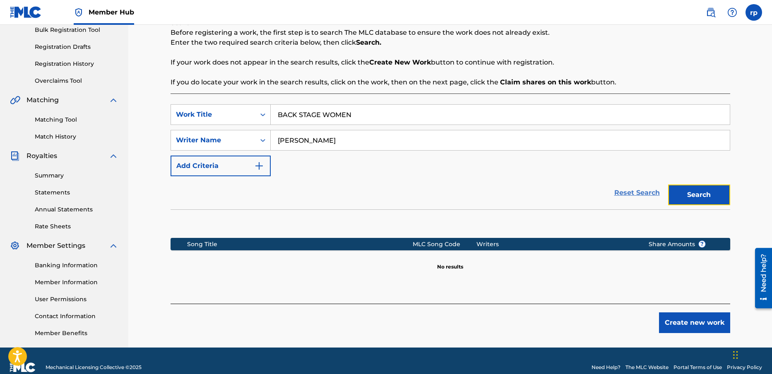
click at [651, 191] on link "Reset Search" at bounding box center [637, 193] width 54 height 18
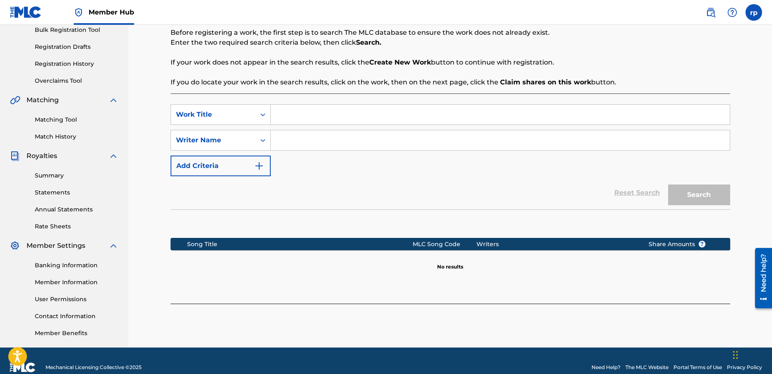
click at [286, 117] on input "Search Form" at bounding box center [500, 115] width 459 height 20
type input "back stage women"
click at [290, 141] on input "Search Form" at bounding box center [500, 140] width 459 height 20
type input "[PERSON_NAME]"
click at [698, 193] on button "Search" at bounding box center [699, 195] width 62 height 21
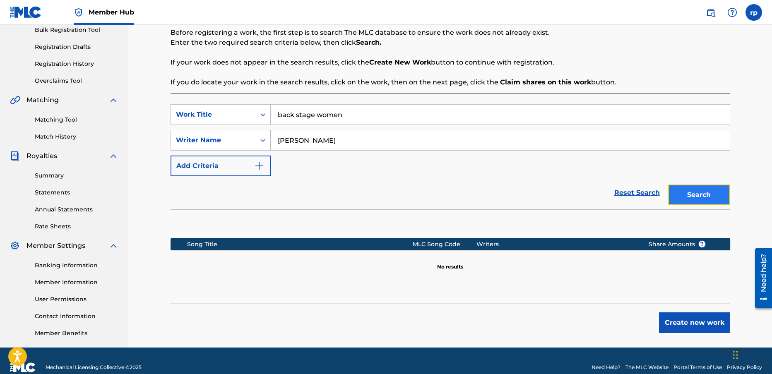
click at [704, 193] on button "Search" at bounding box center [699, 195] width 62 height 21
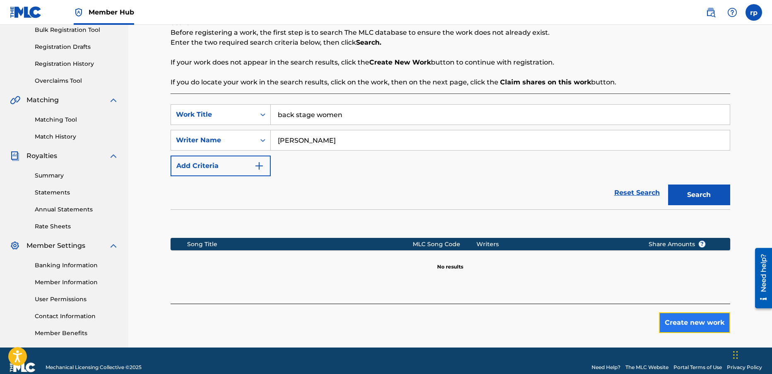
click at [695, 324] on button "Create new work" at bounding box center [694, 323] width 71 height 21
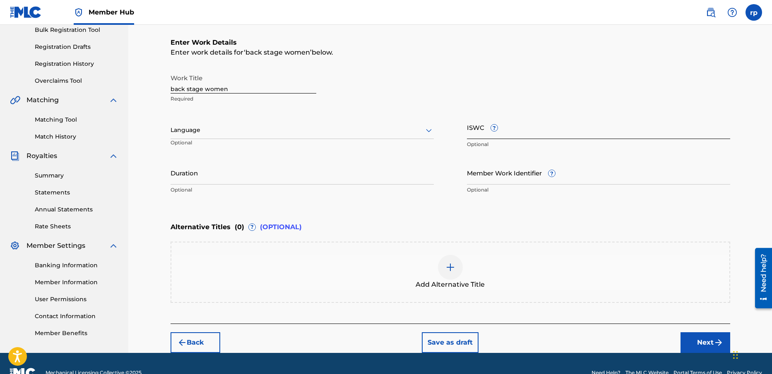
click at [508, 130] on input "ISWC ?" at bounding box center [598, 128] width 263 height 24
type input "T-925.811.567-2"
click at [708, 338] on button "Next" at bounding box center [706, 342] width 50 height 21
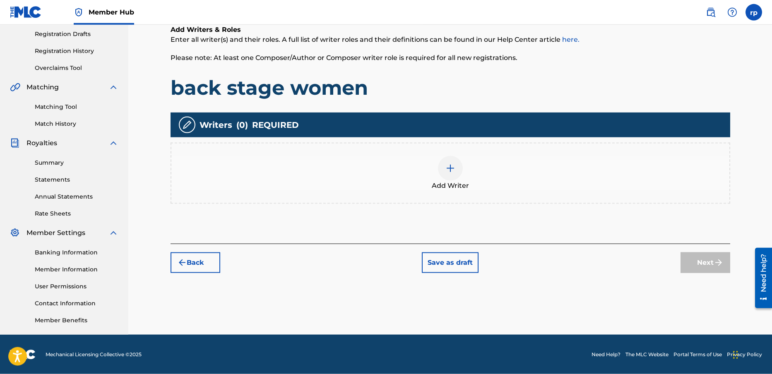
scroll to position [139, 0]
click at [452, 167] on img at bounding box center [450, 168] width 10 height 10
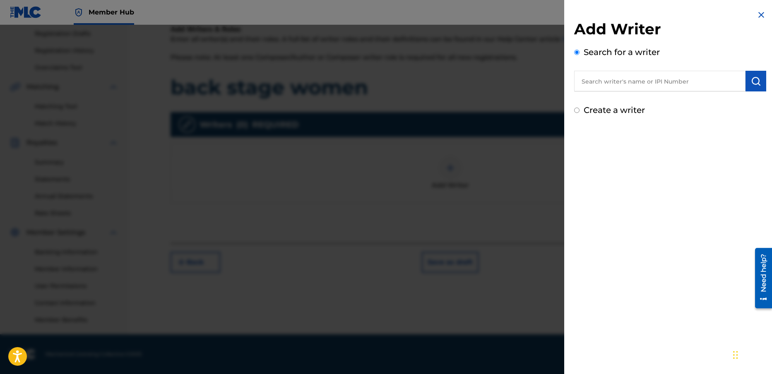
click at [591, 85] on input "text" at bounding box center [659, 81] width 171 height 21
type input "[PERSON_NAME]"
click at [619, 169] on div "Add Writer Search for a writer [PERSON_NAME] [PERSON_NAME] Create a writer" at bounding box center [670, 187] width 212 height 374
click at [578, 110] on input "Create a writer" at bounding box center [576, 110] width 5 height 5
radio input "false"
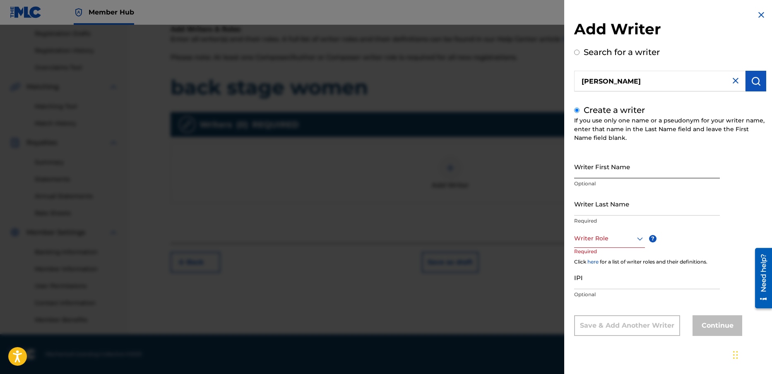
click at [593, 168] on input "Writer First Name" at bounding box center [647, 167] width 146 height 24
click at [597, 201] on input "Writer Last Name" at bounding box center [647, 204] width 146 height 24
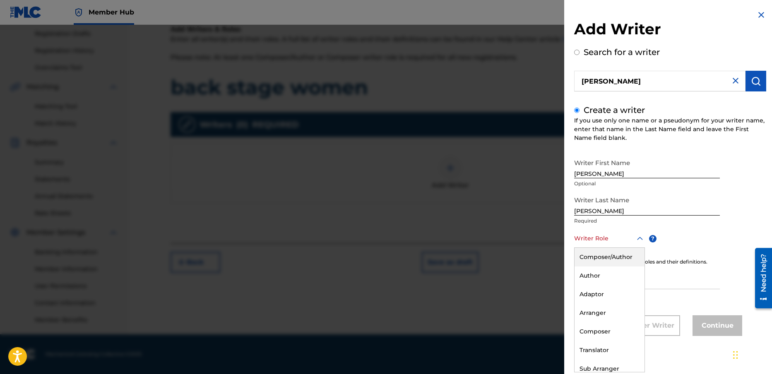
click at [596, 238] on div at bounding box center [609, 238] width 71 height 10
click at [600, 330] on div "Composer" at bounding box center [610, 331] width 70 height 19
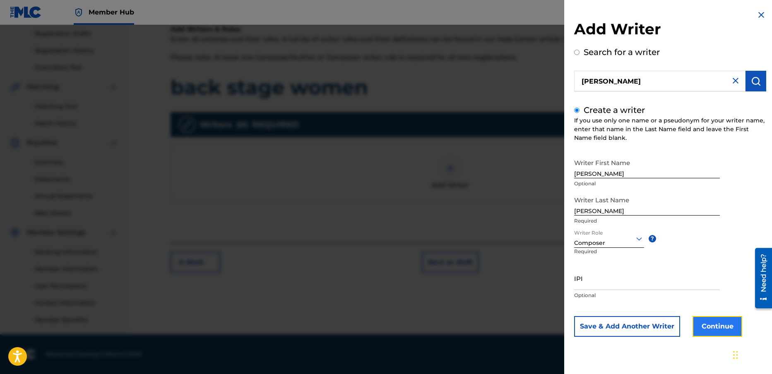
click at [716, 328] on button "Continue" at bounding box center [718, 326] width 50 height 21
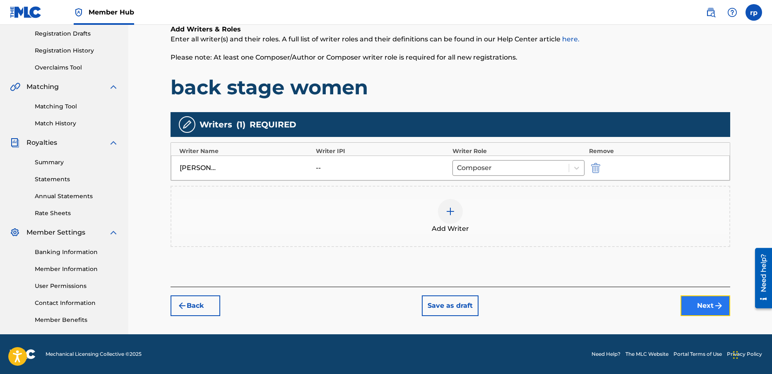
click at [707, 302] on button "Next" at bounding box center [706, 306] width 50 height 21
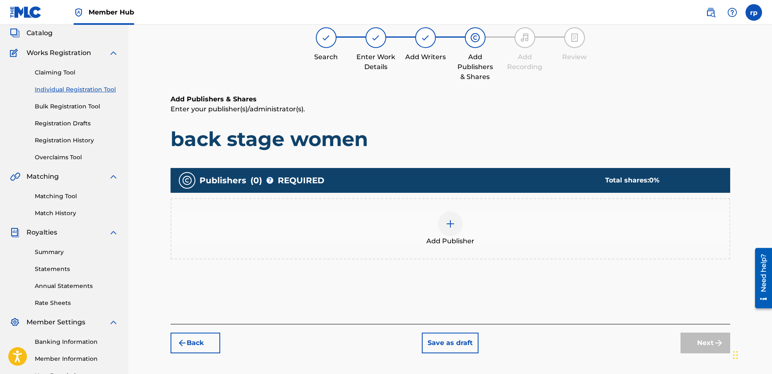
scroll to position [51, 0]
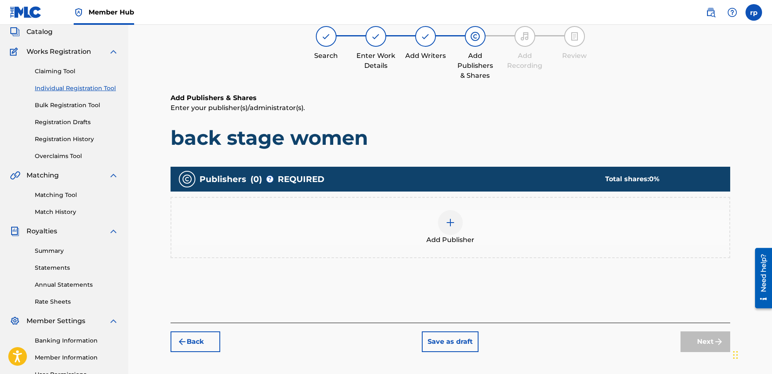
click at [450, 221] on img at bounding box center [450, 223] width 10 height 10
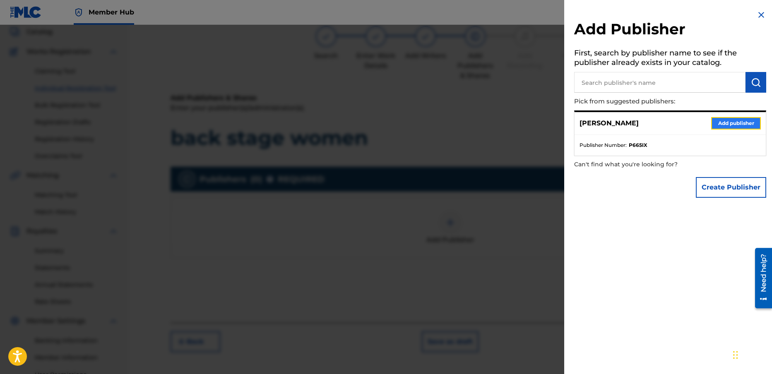
click at [744, 122] on button "Add publisher" at bounding box center [736, 123] width 50 height 12
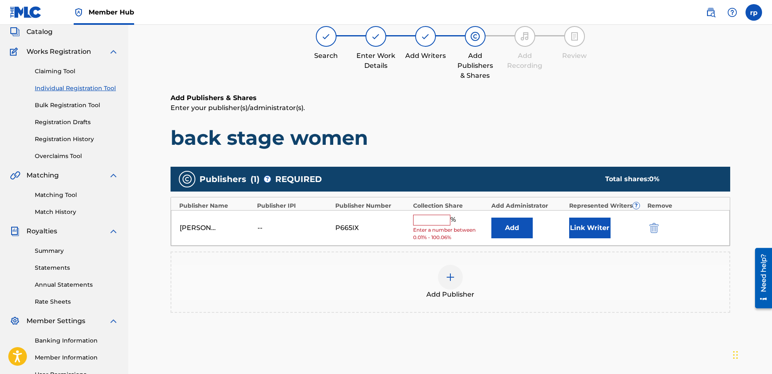
click at [426, 219] on input "text" at bounding box center [431, 220] width 37 height 11
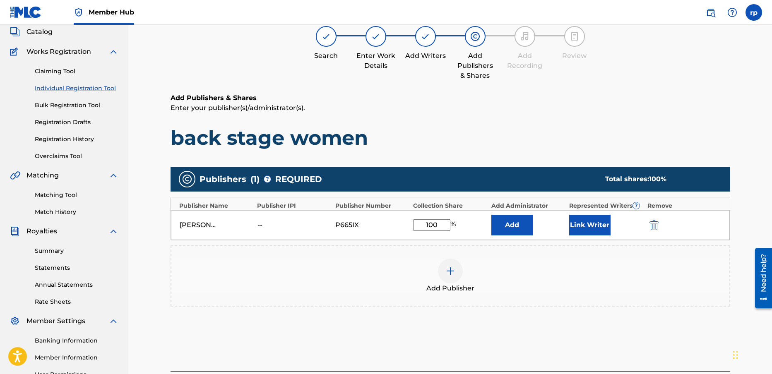
click at [533, 343] on div "Add Publishers & Shares Enter your publisher(s)/administrator(s). back stage wo…" at bounding box center [451, 232] width 560 height 278
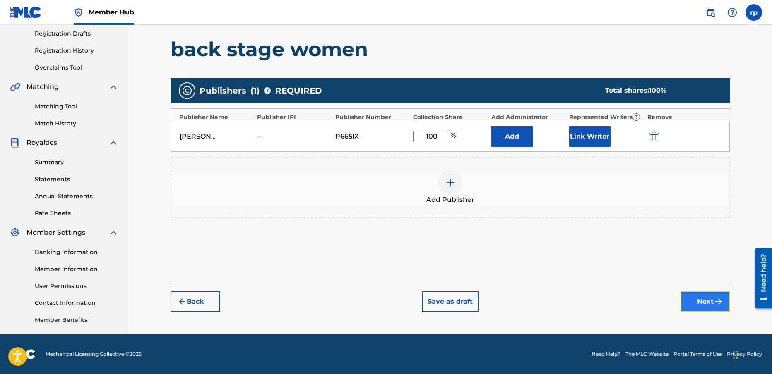
click at [696, 298] on button "Next" at bounding box center [706, 301] width 50 height 21
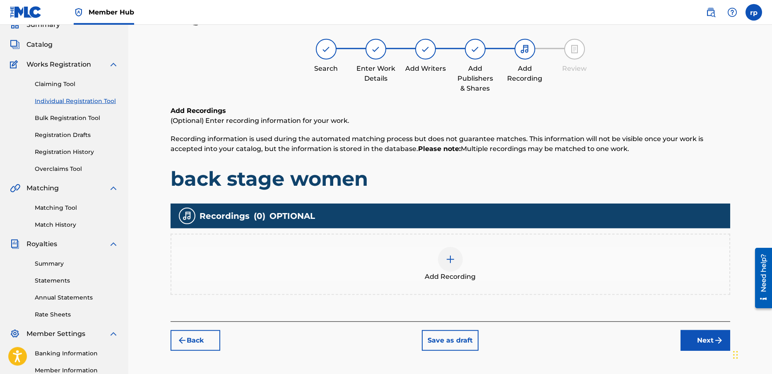
scroll to position [37, 0]
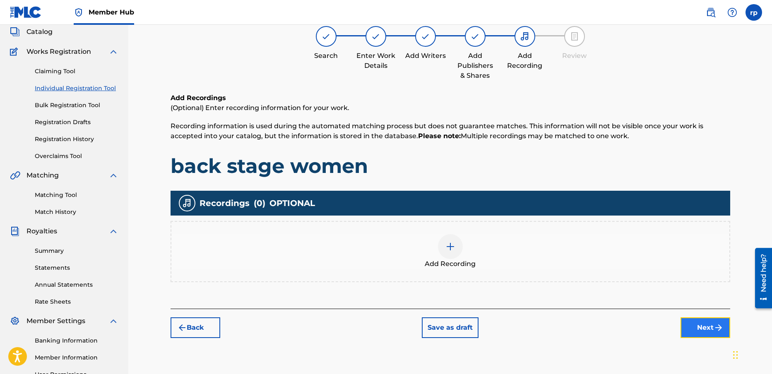
click at [717, 328] on img "submit" at bounding box center [719, 328] width 10 height 10
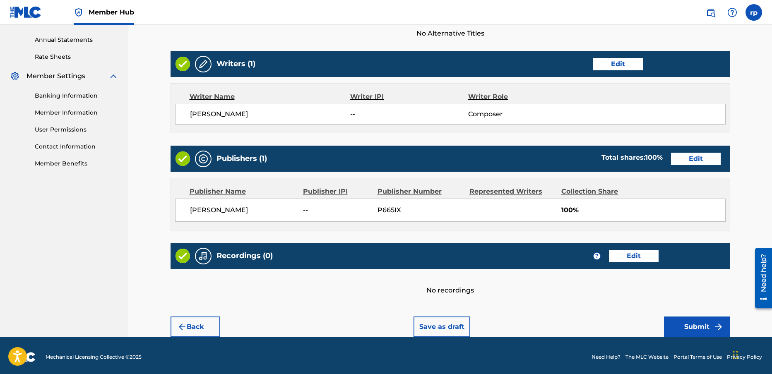
scroll to position [298, 0]
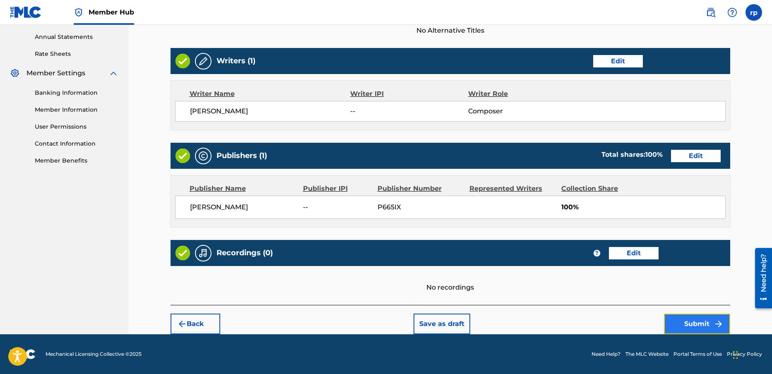
click at [694, 322] on button "Submit" at bounding box center [697, 324] width 66 height 21
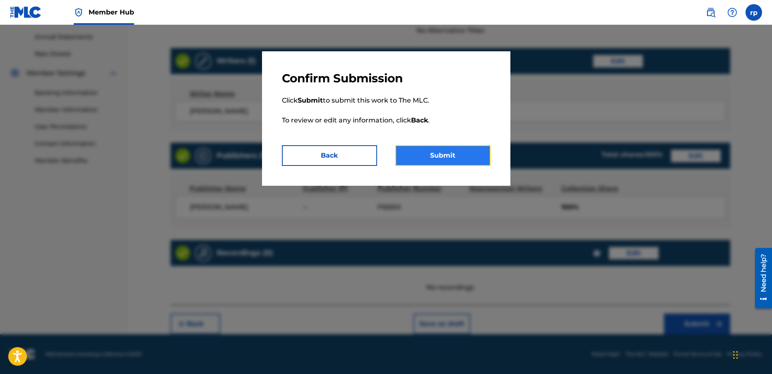
click at [450, 155] on button "Submit" at bounding box center [442, 155] width 95 height 21
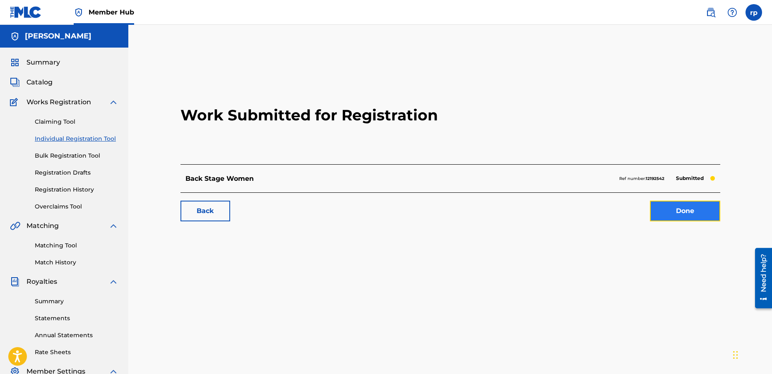
click at [672, 211] on link "Done" at bounding box center [685, 211] width 70 height 21
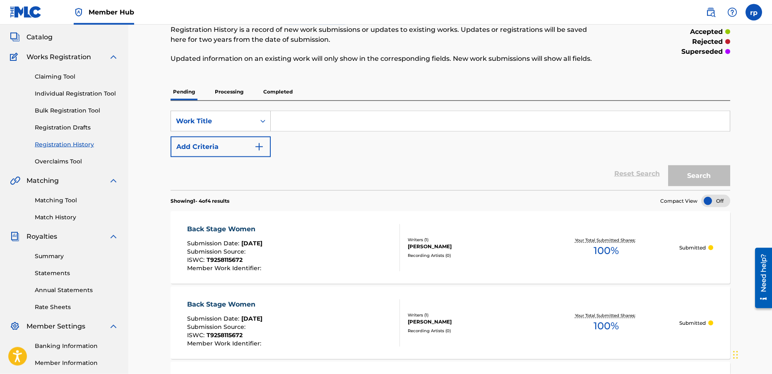
scroll to position [46, 0]
click at [243, 225] on div "Back Stage Women" at bounding box center [225, 228] width 76 height 10
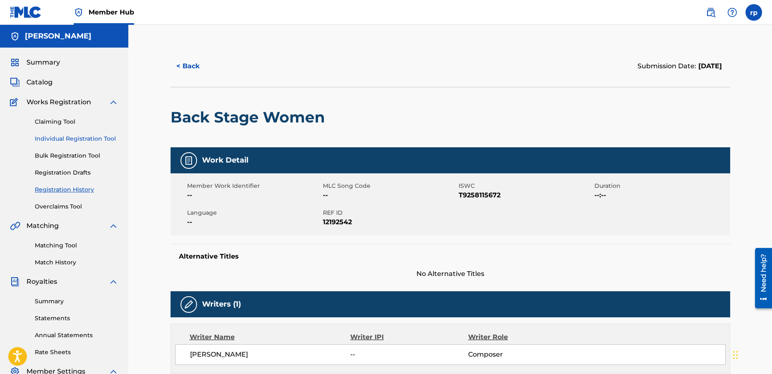
click at [75, 136] on link "Individual Registration Tool" at bounding box center [77, 139] width 84 height 9
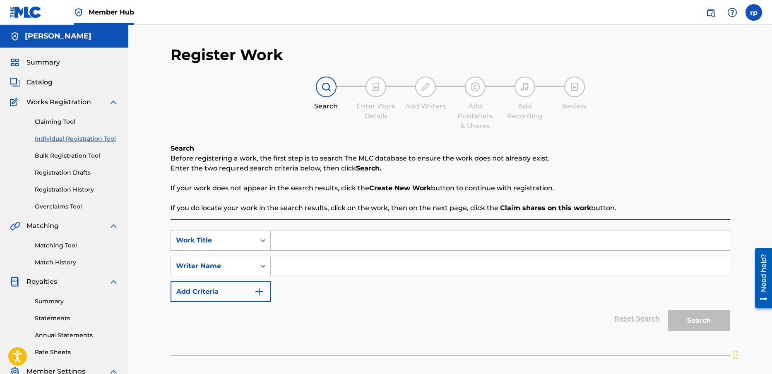
click at [296, 245] on input "Search Form" at bounding box center [500, 241] width 459 height 20
click at [288, 267] on input "Search Form" at bounding box center [500, 266] width 459 height 20
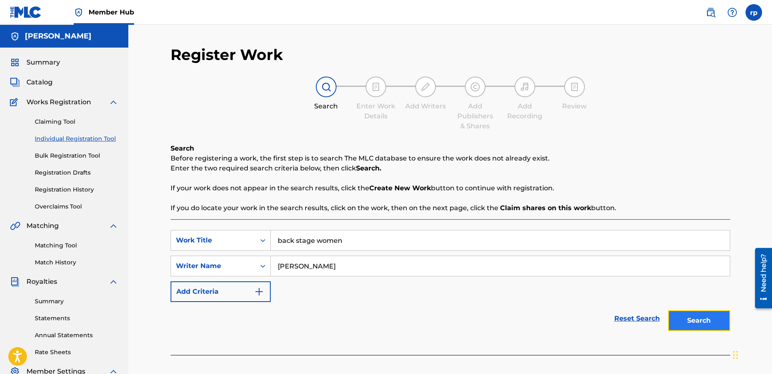
click at [708, 318] on button "Search" at bounding box center [699, 320] width 62 height 21
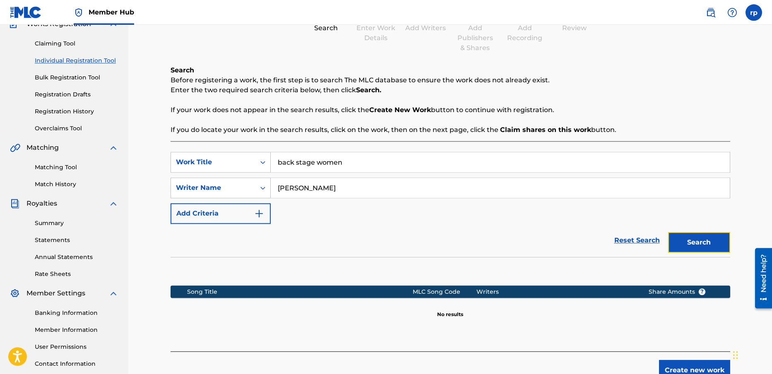
scroll to position [79, 0]
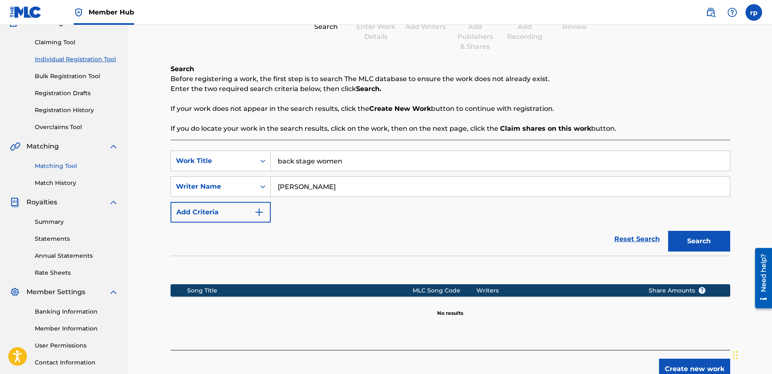
click at [59, 165] on link "Matching Tool" at bounding box center [77, 166] width 84 height 9
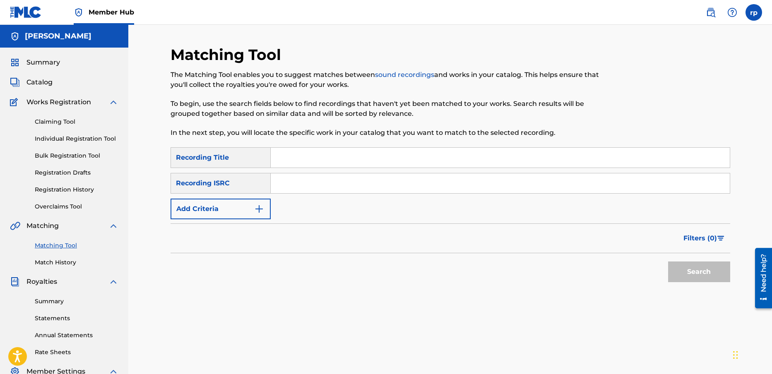
click at [306, 159] on input "Search Form" at bounding box center [500, 158] width 459 height 20
click at [307, 185] on input "Search Form" at bounding box center [500, 183] width 459 height 20
click at [709, 271] on button "Search" at bounding box center [699, 272] width 62 height 21
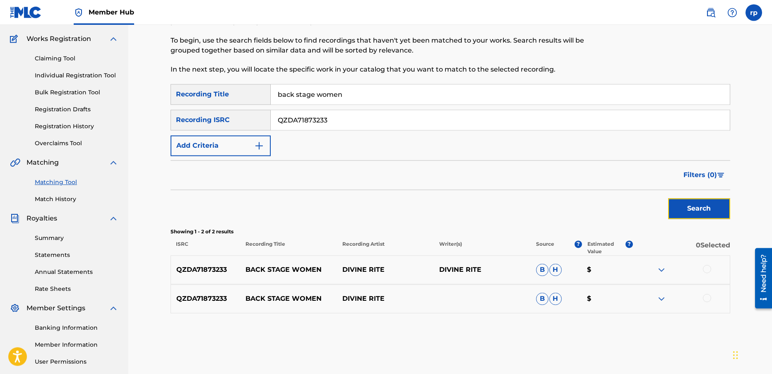
scroll to position [66, 0]
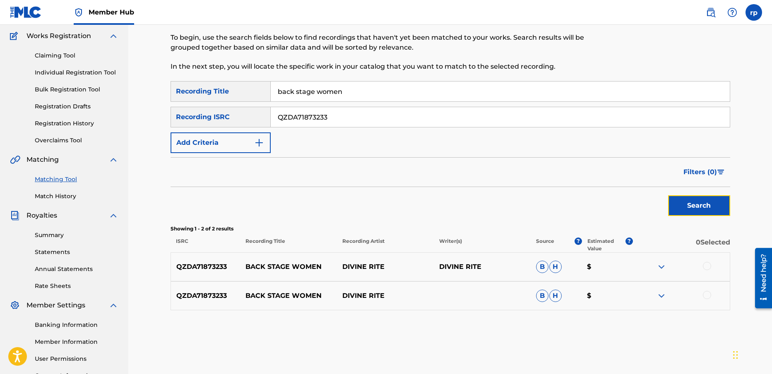
click at [472, 267] on p "DIVINE RITE" at bounding box center [482, 267] width 97 height 10
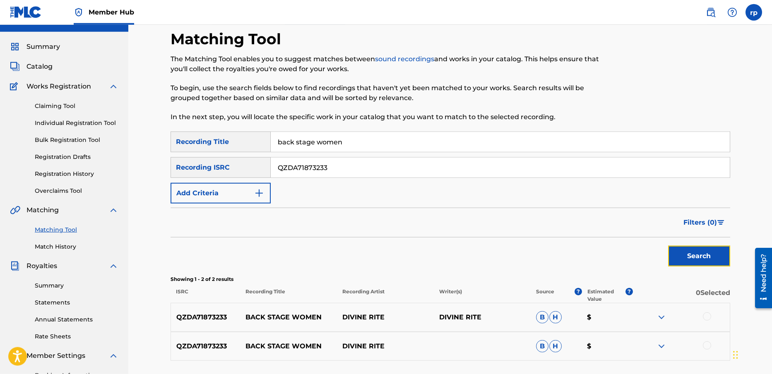
scroll to position [13, 0]
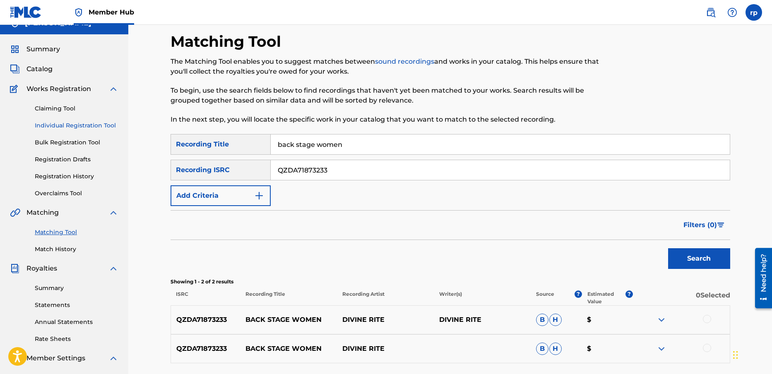
click at [99, 124] on link "Individual Registration Tool" at bounding box center [77, 125] width 84 height 9
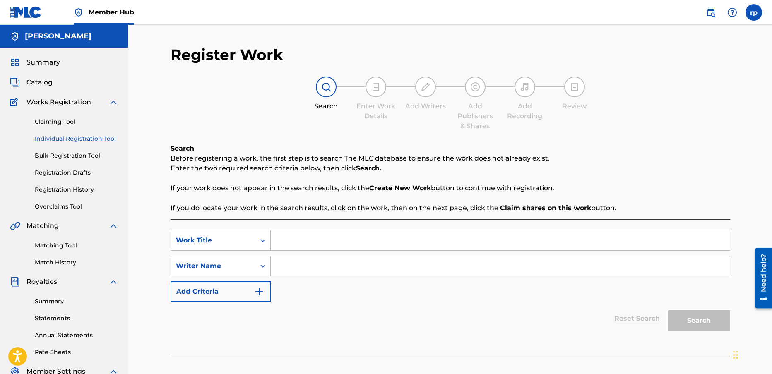
click at [300, 238] on input "Search Form" at bounding box center [500, 241] width 459 height 20
click at [286, 268] on input "Search Form" at bounding box center [500, 266] width 459 height 20
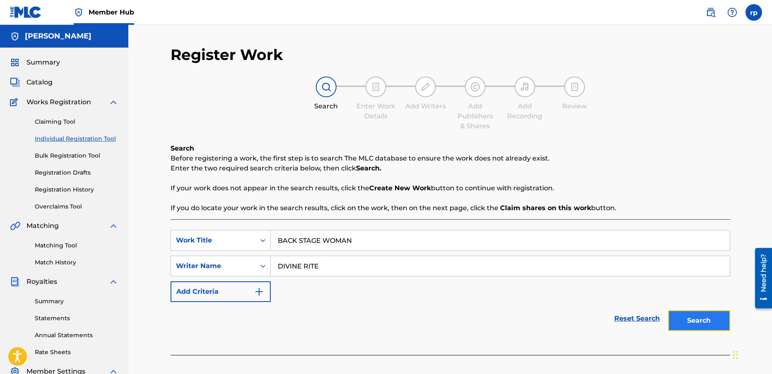
click at [705, 318] on button "Search" at bounding box center [699, 320] width 62 height 21
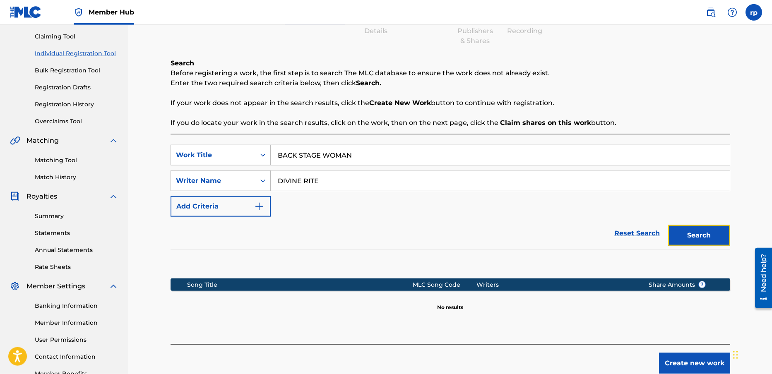
scroll to position [86, 0]
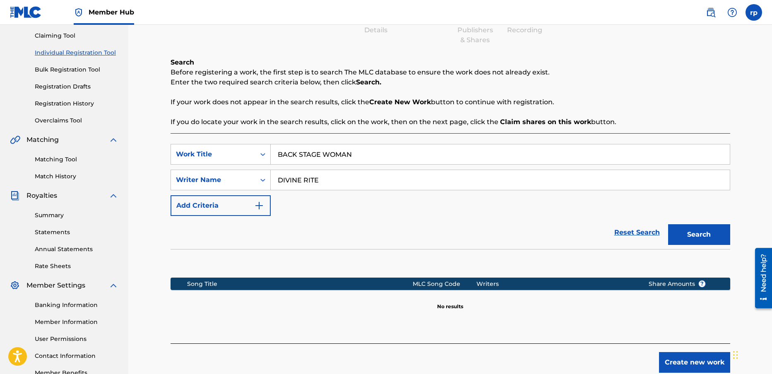
drag, startPoint x: 381, startPoint y: 154, endPoint x: 261, endPoint y: 145, distance: 120.4
click at [271, 145] on input "BACK STAGE WOMAN" at bounding box center [500, 154] width 459 height 20
drag, startPoint x: 327, startPoint y: 181, endPoint x: 254, endPoint y: 179, distance: 72.5
click at [271, 178] on input "DIVINE RITE" at bounding box center [500, 180] width 459 height 20
click at [694, 234] on button "Search" at bounding box center [699, 234] width 62 height 21
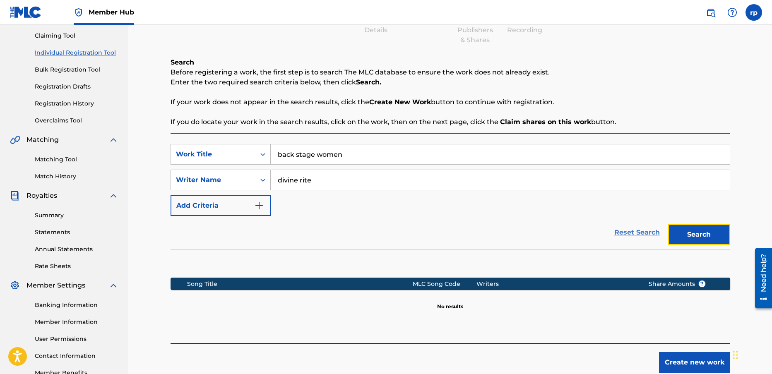
click at [645, 232] on link "Reset Search" at bounding box center [637, 233] width 54 height 18
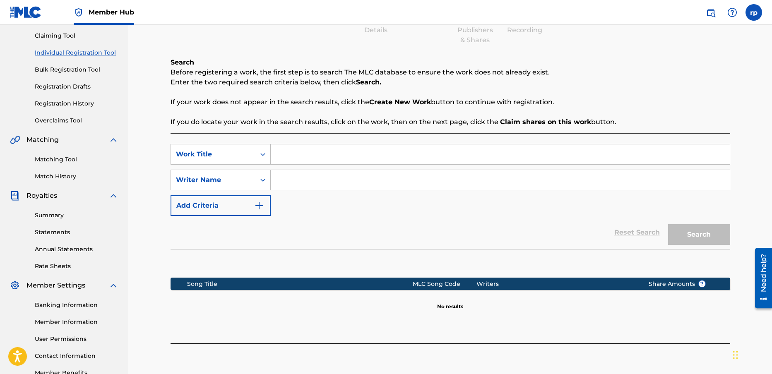
click at [291, 153] on input "Search Form" at bounding box center [500, 154] width 459 height 20
click at [289, 180] on input "Search Form" at bounding box center [500, 180] width 459 height 20
click at [708, 233] on button "Search" at bounding box center [699, 234] width 62 height 21
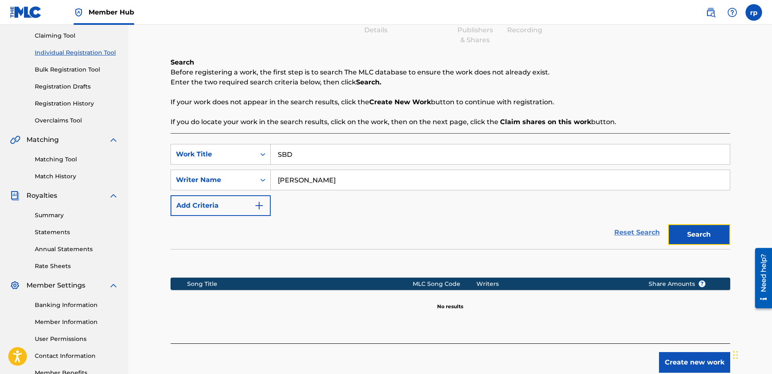
click at [623, 233] on link "Reset Search" at bounding box center [637, 233] width 54 height 18
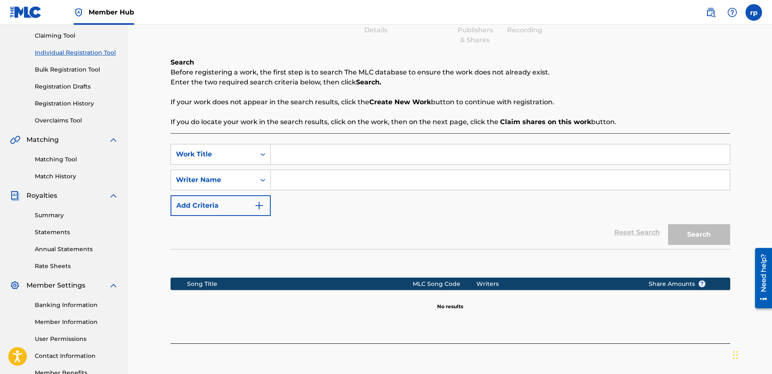
click at [298, 154] on input "Search Form" at bounding box center [500, 154] width 459 height 20
click at [301, 179] on input "Search Form" at bounding box center [500, 180] width 459 height 20
click at [703, 232] on button "Search" at bounding box center [699, 234] width 62 height 21
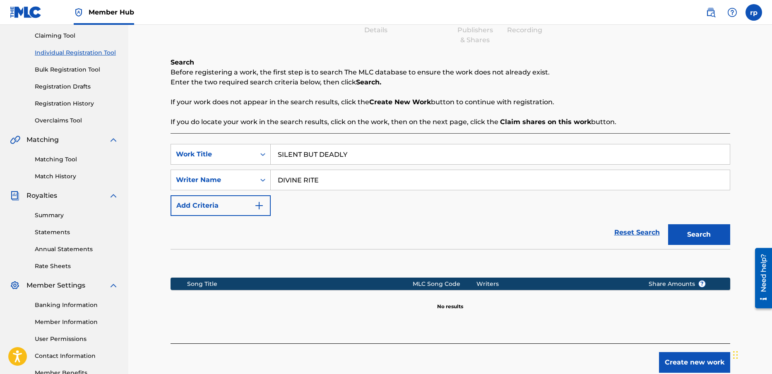
drag, startPoint x: 358, startPoint y: 154, endPoint x: 264, endPoint y: 146, distance: 94.3
click at [271, 146] on input "SILENT BUT DEADLY" at bounding box center [500, 154] width 459 height 20
drag, startPoint x: 339, startPoint y: 183, endPoint x: 249, endPoint y: 179, distance: 89.9
click at [271, 178] on input "DIVINE RITE" at bounding box center [500, 180] width 459 height 20
click at [684, 229] on button "Search" at bounding box center [699, 234] width 62 height 21
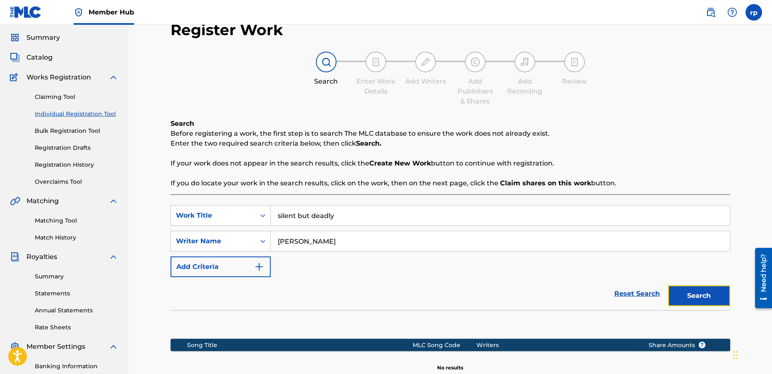
scroll to position [0, 0]
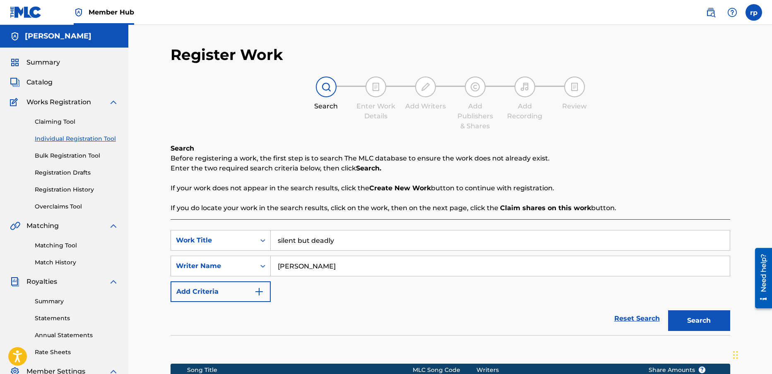
click at [76, 137] on link "Individual Registration Tool" at bounding box center [77, 139] width 84 height 9
click at [70, 123] on link "Claiming Tool" at bounding box center [77, 122] width 84 height 9
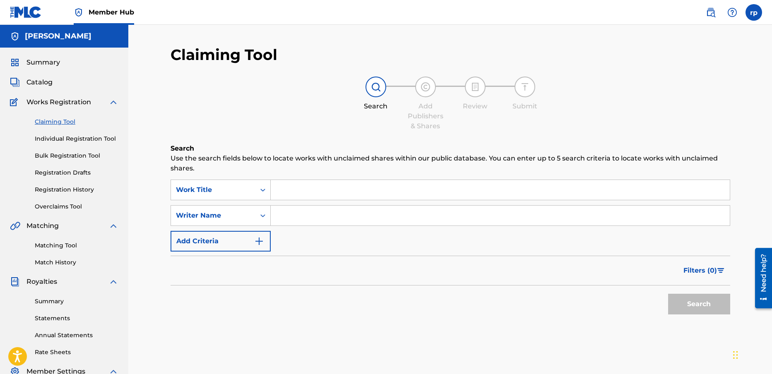
click at [284, 193] on input "Search Form" at bounding box center [500, 190] width 459 height 20
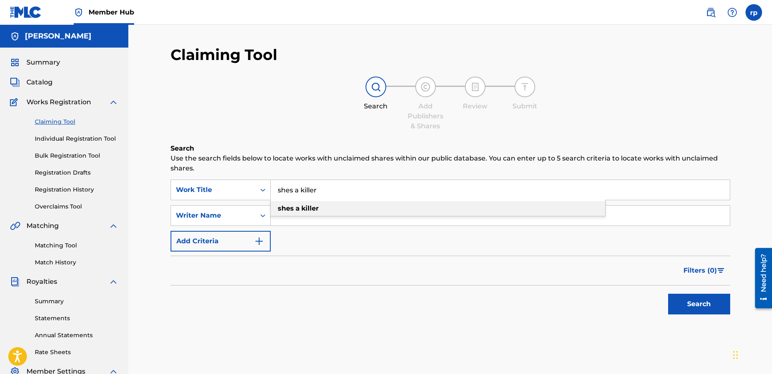
click at [308, 209] on strong "killer" at bounding box center [309, 209] width 17 height 8
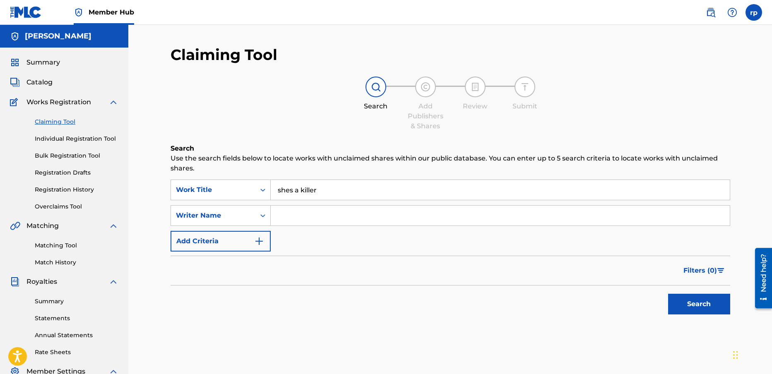
click at [297, 217] on input "Search Form" at bounding box center [500, 216] width 459 height 20
click at [710, 300] on button "Search" at bounding box center [699, 304] width 62 height 21
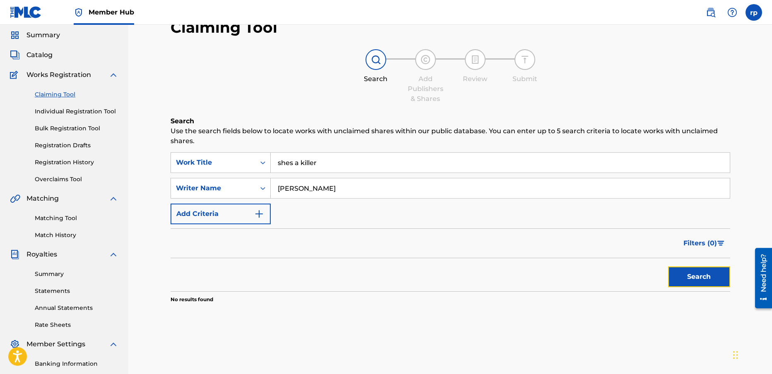
scroll to position [40, 0]
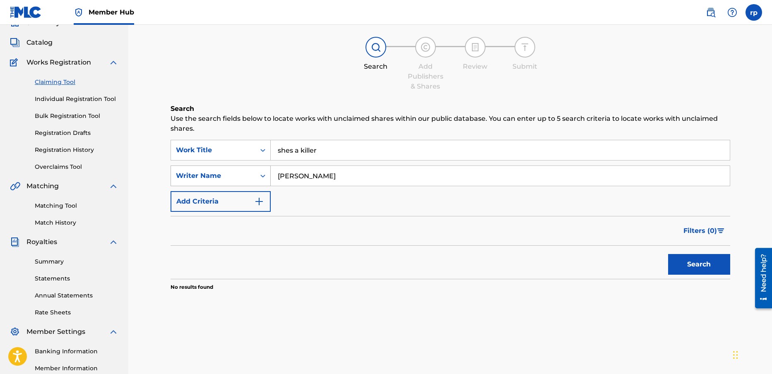
drag, startPoint x: 327, startPoint y: 176, endPoint x: 267, endPoint y: 173, distance: 59.7
click at [271, 173] on input "[PERSON_NAME]" at bounding box center [500, 176] width 459 height 20
click at [701, 266] on button "Search" at bounding box center [699, 264] width 62 height 21
click at [325, 149] on input "shes a killer" at bounding box center [500, 150] width 459 height 20
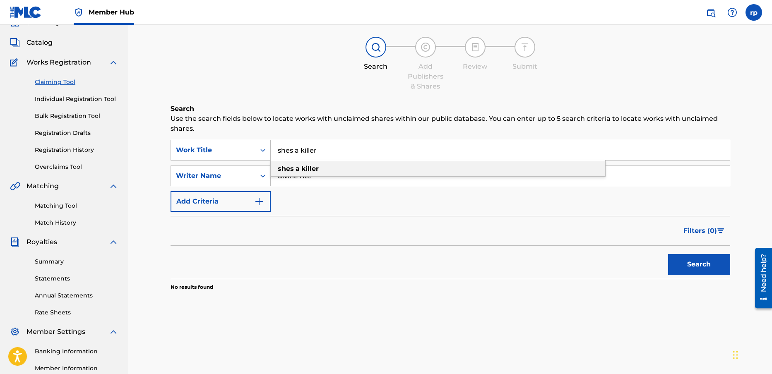
click at [308, 170] on strong "killer" at bounding box center [309, 169] width 17 height 8
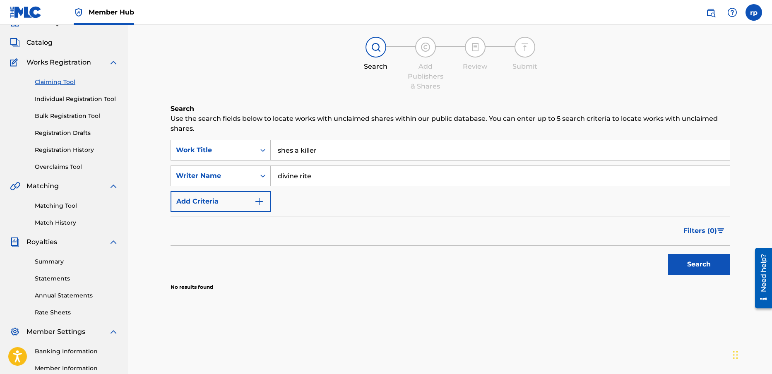
click at [316, 177] on input "divine rite" at bounding box center [500, 176] width 459 height 20
drag, startPoint x: 316, startPoint y: 177, endPoint x: 248, endPoint y: 180, distance: 68.4
click at [271, 173] on input "divine rite" at bounding box center [500, 176] width 459 height 20
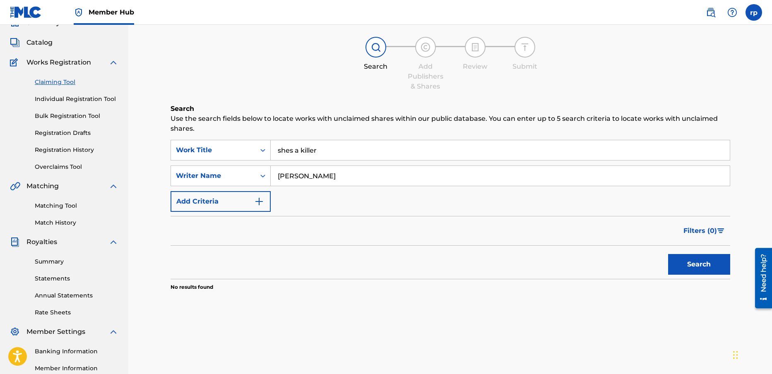
click at [372, 334] on div "Claiming Tool Search Add Publishers & Shares Review Submit Search Use the searc…" at bounding box center [451, 220] width 580 height 428
click at [711, 264] on button "Search" at bounding box center [699, 264] width 62 height 21
click at [75, 97] on link "Individual Registration Tool" at bounding box center [77, 99] width 84 height 9
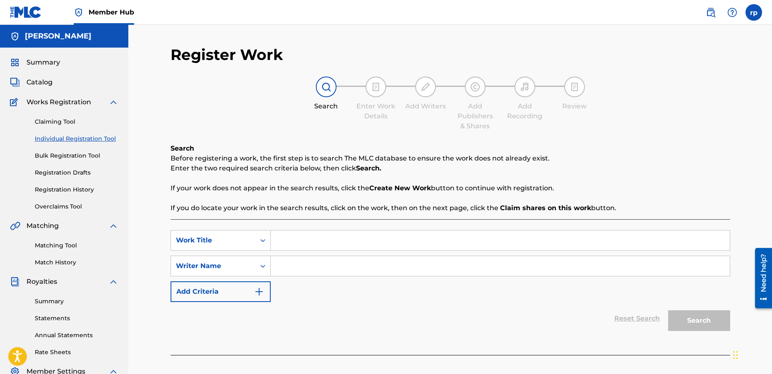
click at [295, 242] on input "Search Form" at bounding box center [500, 241] width 459 height 20
click at [296, 270] on input "Search Form" at bounding box center [500, 266] width 459 height 20
click at [710, 317] on button "Search" at bounding box center [699, 320] width 62 height 21
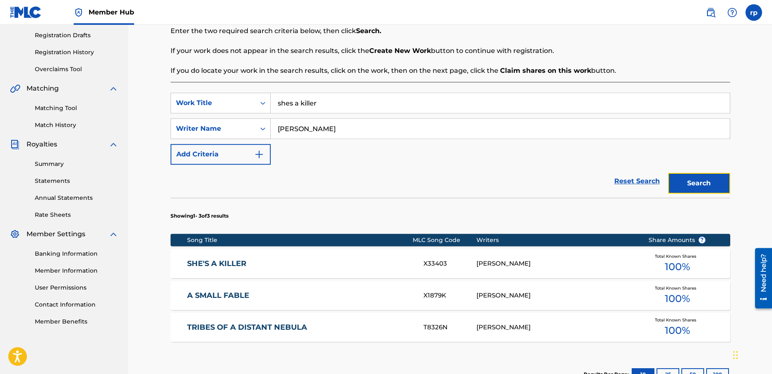
scroll to position [139, 0]
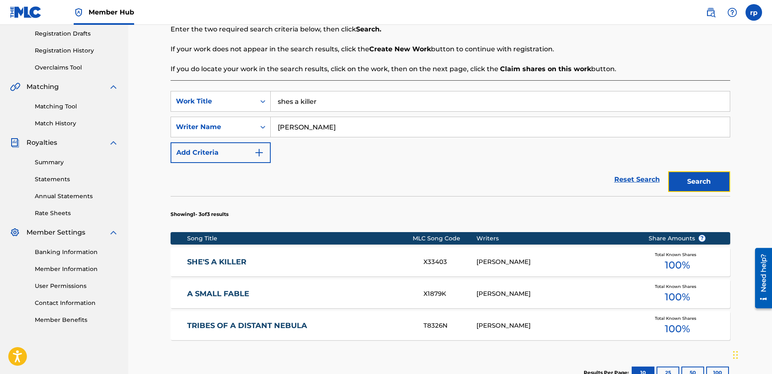
click at [680, 261] on span "100 %" at bounding box center [677, 265] width 25 height 15
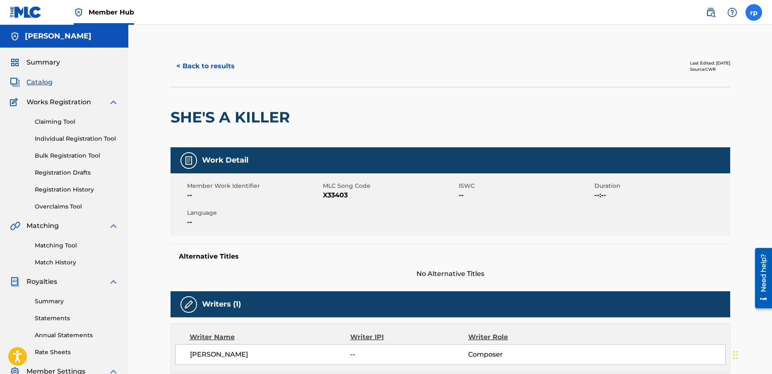
click at [758, 14] on label at bounding box center [754, 12] width 17 height 17
click at [754, 12] on input "rp [PERSON_NAME] [PERSON_NAME][EMAIL_ADDRESS][DOMAIN_NAME] Notification Prefere…" at bounding box center [754, 12] width 0 height 0
click at [678, 116] on p "Log out" at bounding box center [673, 116] width 19 height 7
click at [754, 12] on input "rp [PERSON_NAME] [PERSON_NAME][EMAIL_ADDRESS][DOMAIN_NAME] Notification Prefere…" at bounding box center [754, 12] width 0 height 0
